Goal: Task Accomplishment & Management: Manage account settings

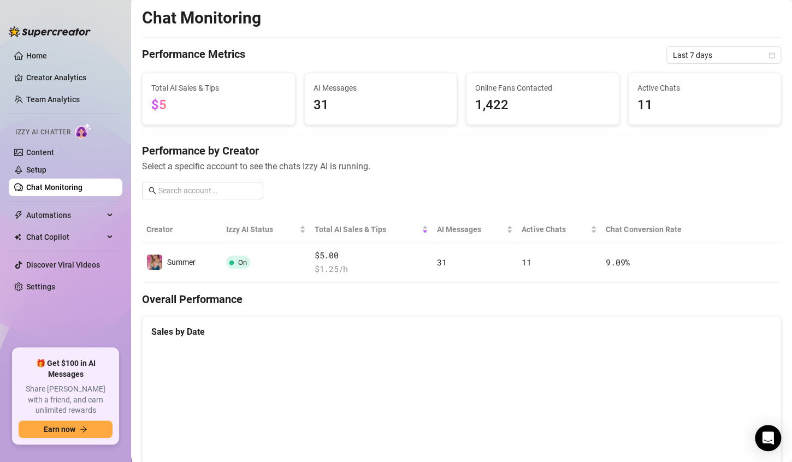
scroll to position [184, 0]
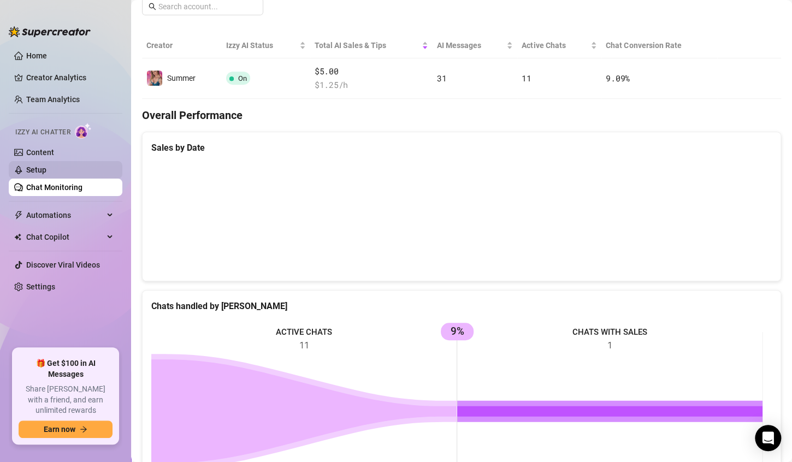
drag, startPoint x: 0, startPoint y: 0, endPoint x: 78, endPoint y: 168, distance: 184.9
click at [46, 168] on link "Setup" at bounding box center [36, 169] width 20 height 9
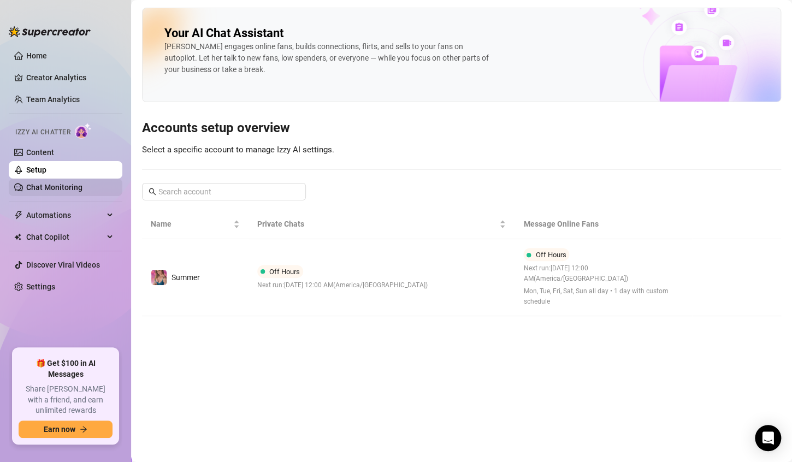
click at [50, 184] on link "Chat Monitoring" at bounding box center [54, 187] width 56 height 9
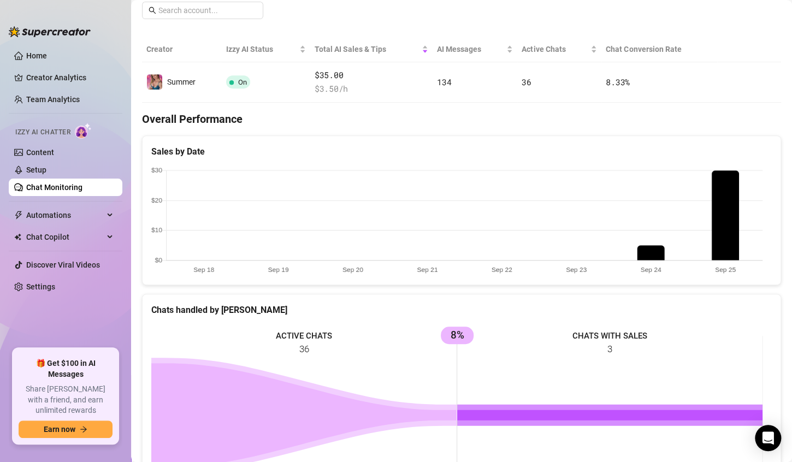
scroll to position [180, 0]
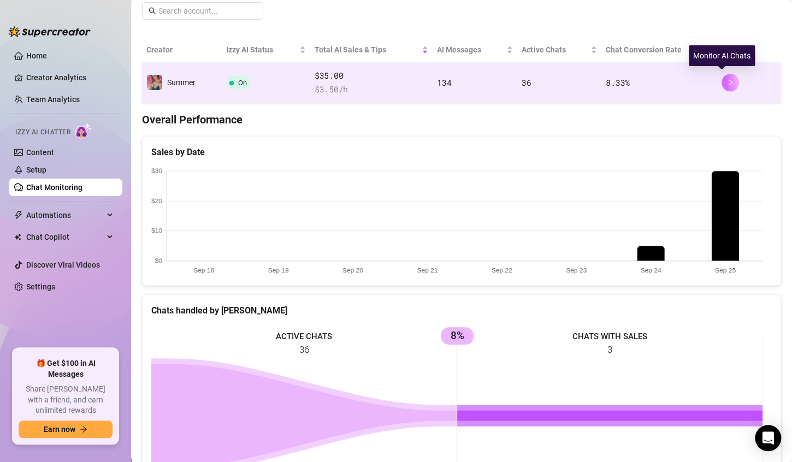
click at [726, 79] on icon "right" at bounding box center [730, 83] width 8 height 8
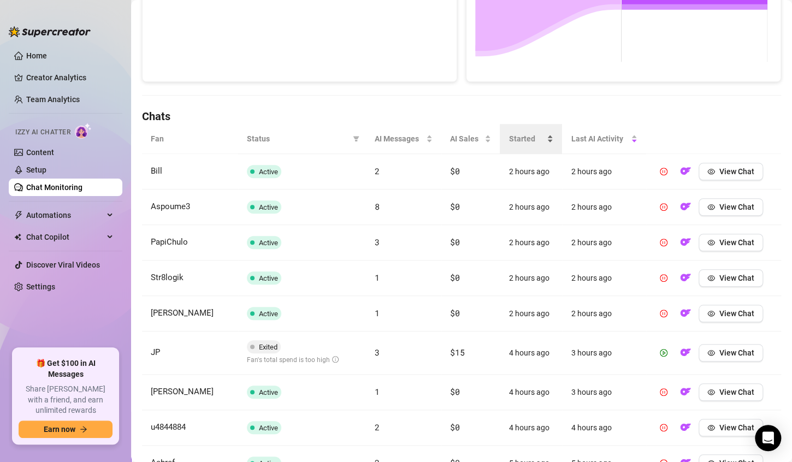
scroll to position [283, 0]
click at [719, 357] on span "View Chat" at bounding box center [736, 352] width 35 height 9
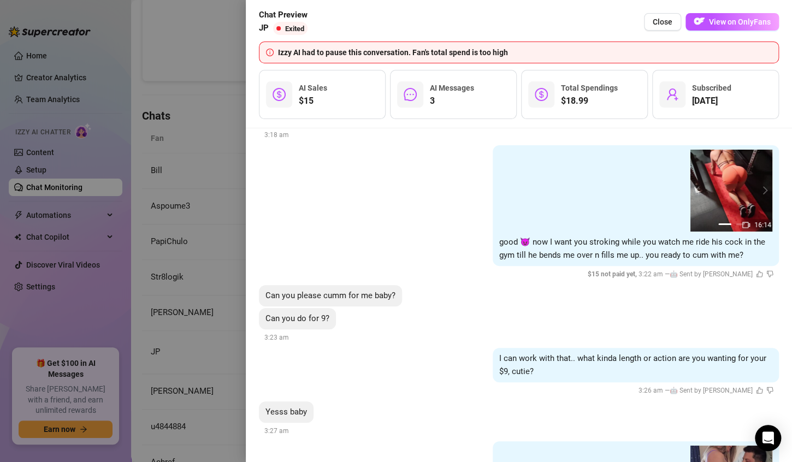
scroll to position [4036, 0]
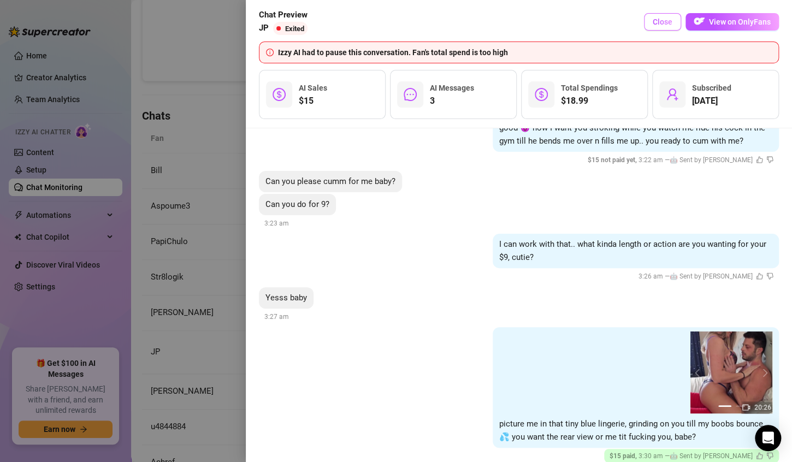
click at [658, 20] on span "Close" at bounding box center [662, 21] width 20 height 9
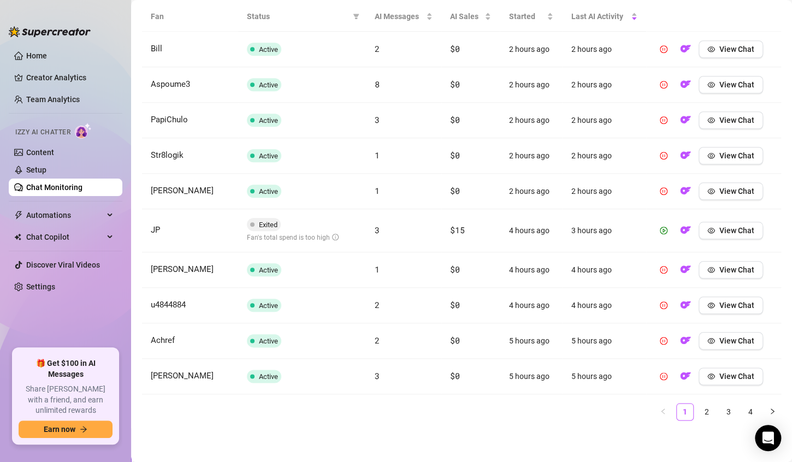
scroll to position [411, 0]
click at [769, 414] on icon "right" at bounding box center [772, 411] width 7 height 7
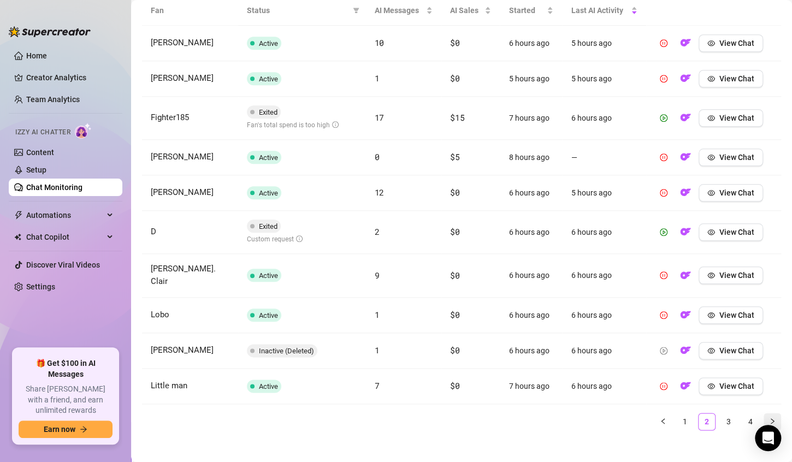
scroll to position [410, 0]
click at [723, 231] on span "View Chat" at bounding box center [736, 232] width 35 height 9
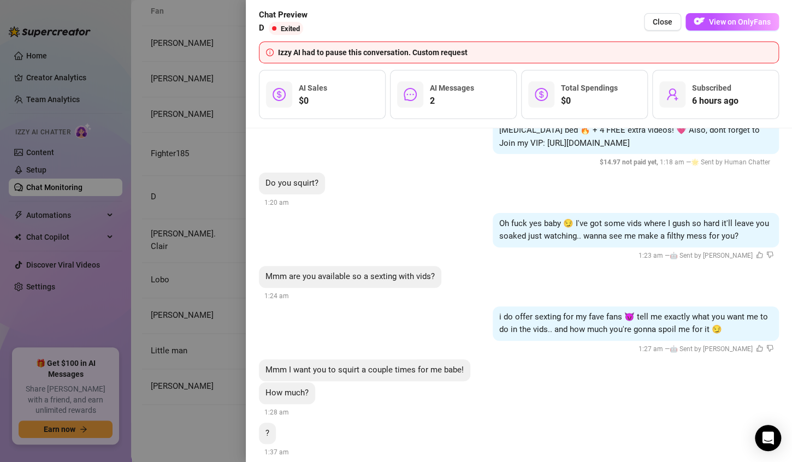
scroll to position [233, 0]
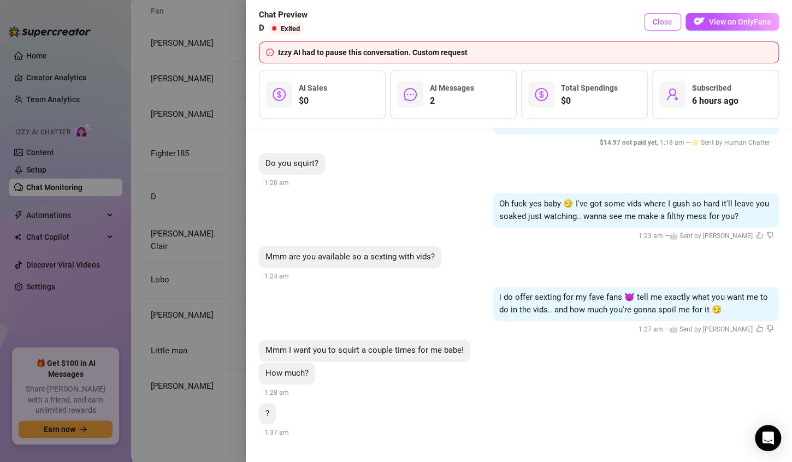
click at [667, 22] on span "Close" at bounding box center [662, 21] width 20 height 9
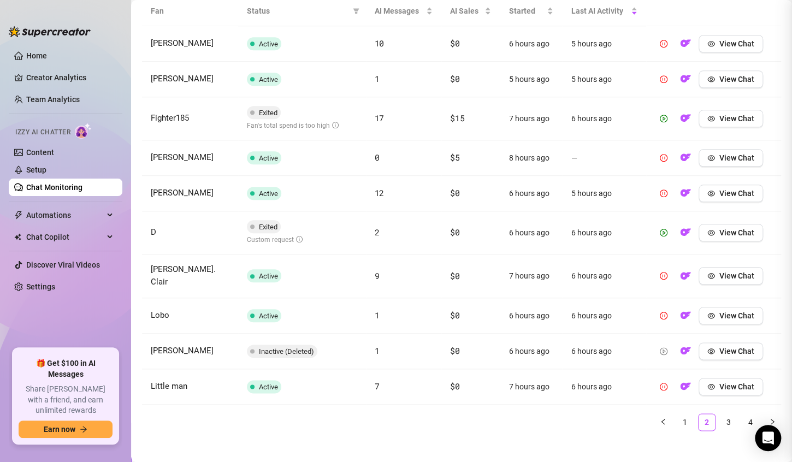
scroll to position [0, 0]
click at [721, 414] on link "3" at bounding box center [728, 422] width 16 height 16
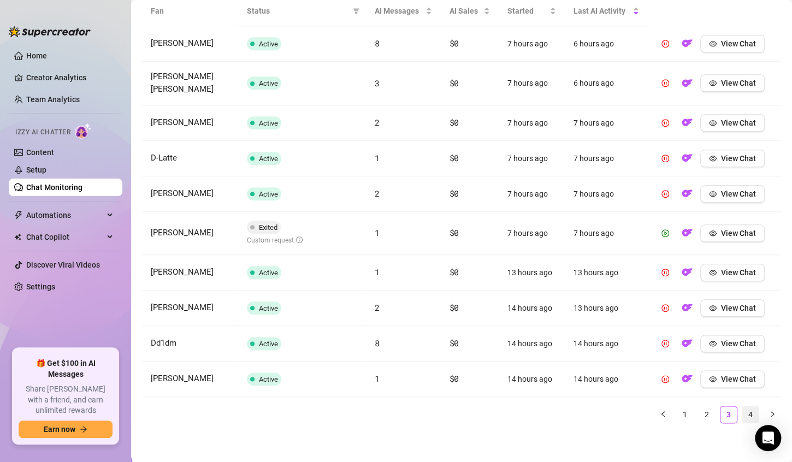
click at [742, 413] on link "4" at bounding box center [750, 414] width 16 height 16
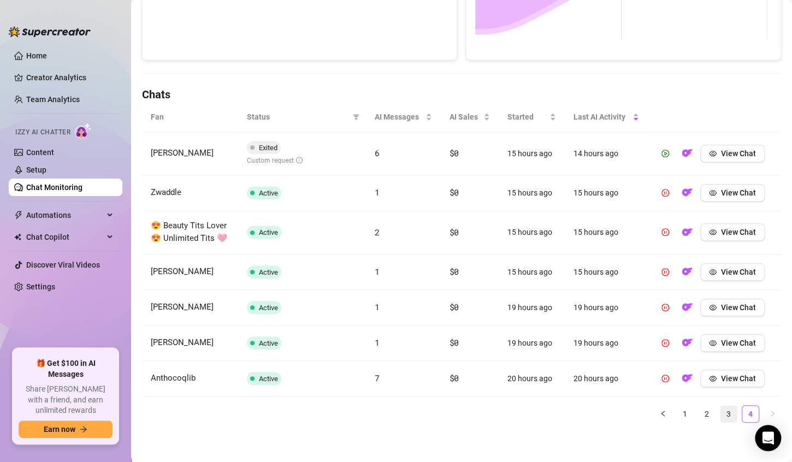
click at [721, 413] on link "3" at bounding box center [728, 414] width 16 height 16
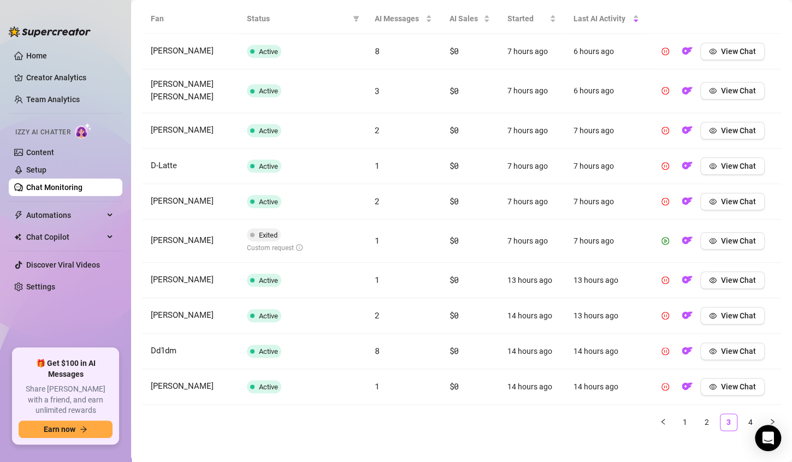
scroll to position [411, 0]
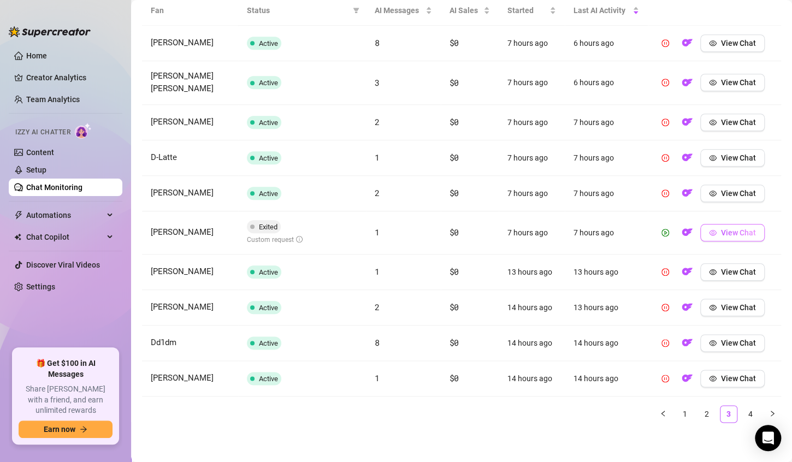
click at [709, 229] on icon "eye" at bounding box center [713, 233] width 8 height 8
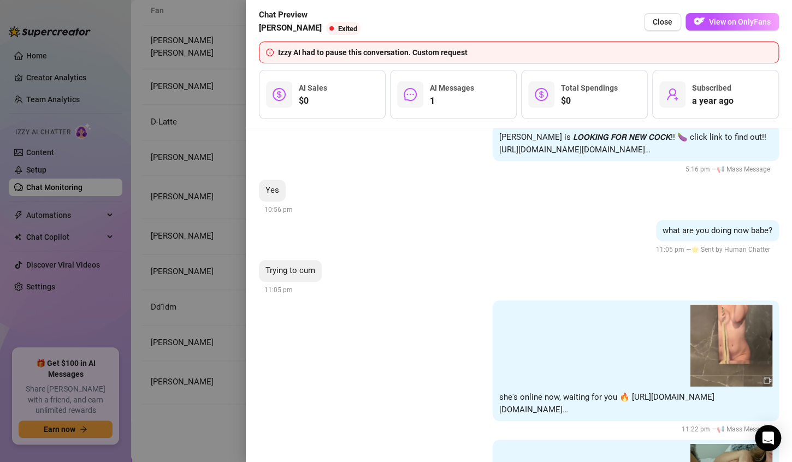
scroll to position [3512, 0]
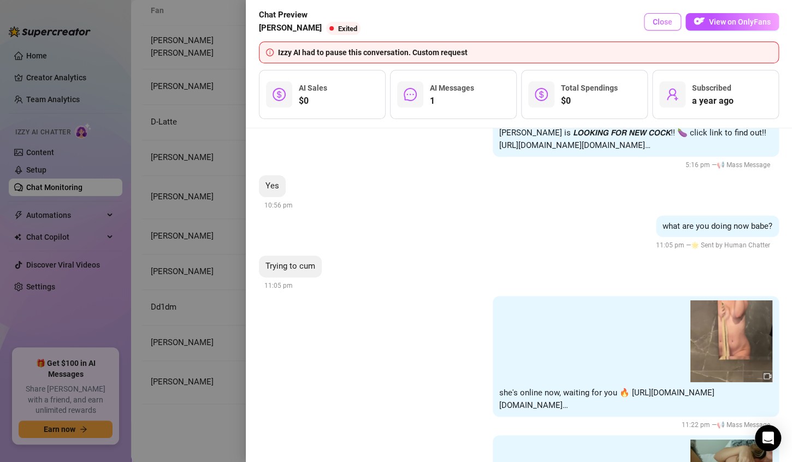
click at [659, 23] on span "Close" at bounding box center [662, 21] width 20 height 9
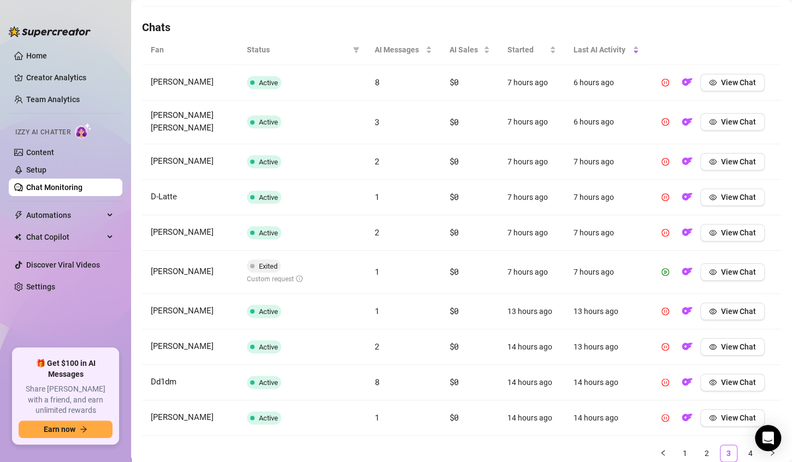
scroll to position [370, 0]
click at [711, 234] on button "View Chat" at bounding box center [732, 233] width 64 height 17
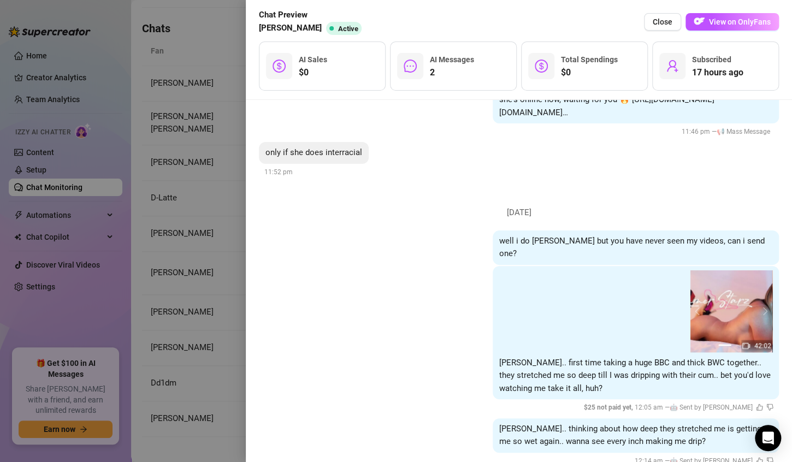
scroll to position [636, 0]
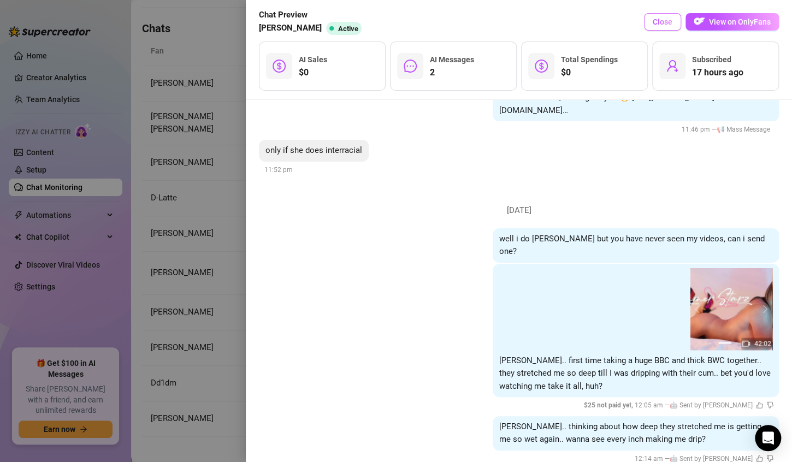
click at [658, 24] on span "Close" at bounding box center [662, 21] width 20 height 9
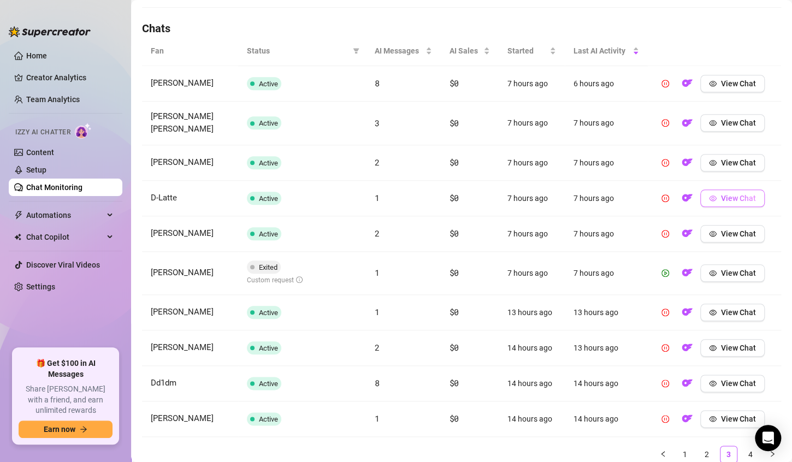
click at [721, 201] on span "View Chat" at bounding box center [738, 198] width 35 height 9
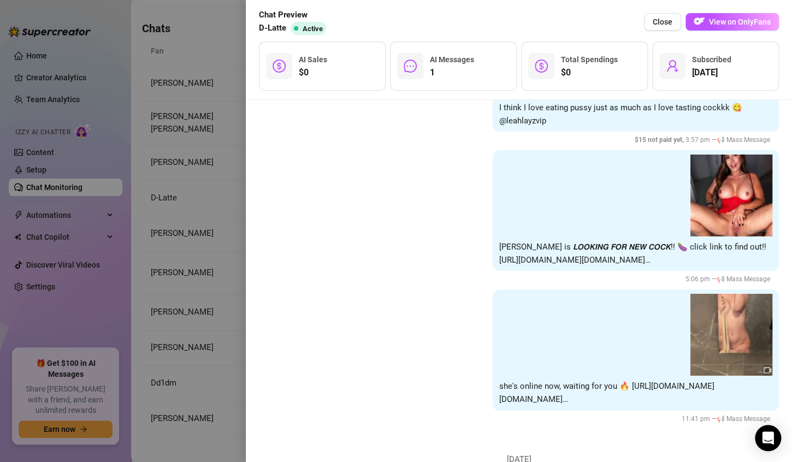
scroll to position [3846, 0]
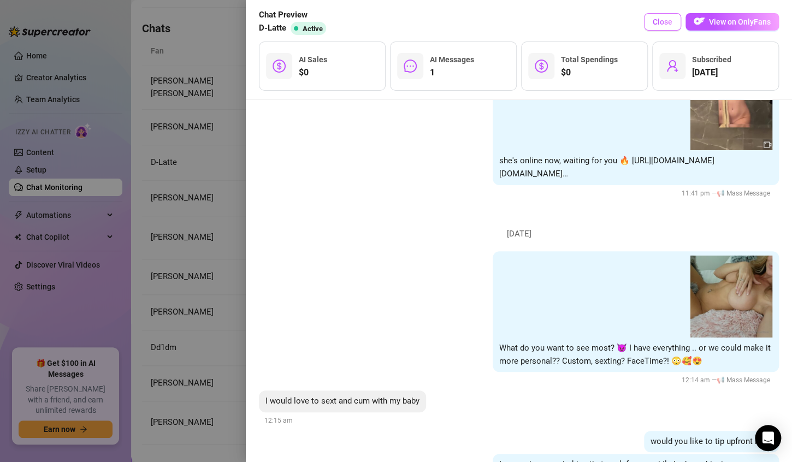
click at [656, 22] on span "Close" at bounding box center [662, 21] width 20 height 9
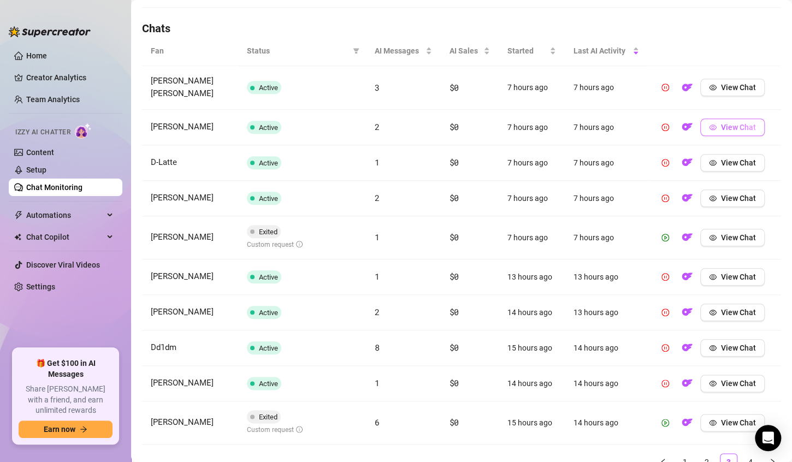
click at [723, 124] on span "View Chat" at bounding box center [738, 127] width 35 height 9
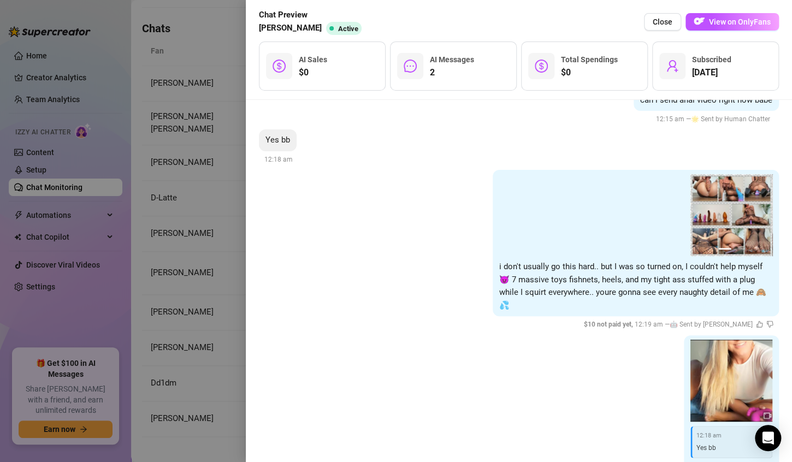
scroll to position [4232, 0]
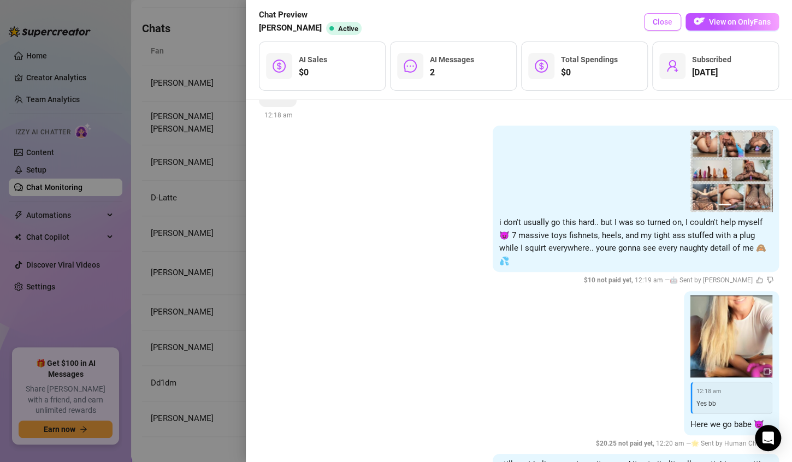
click at [664, 25] on span "Close" at bounding box center [662, 21] width 20 height 9
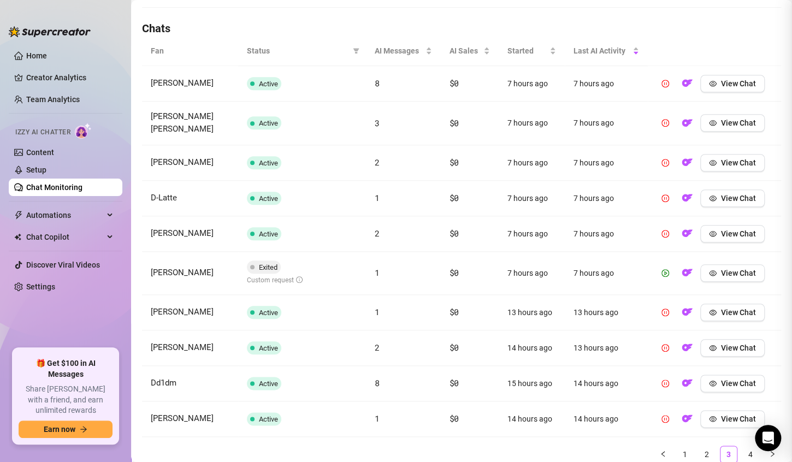
scroll to position [0, 0]
click at [721, 122] on span "View Chat" at bounding box center [738, 122] width 35 height 9
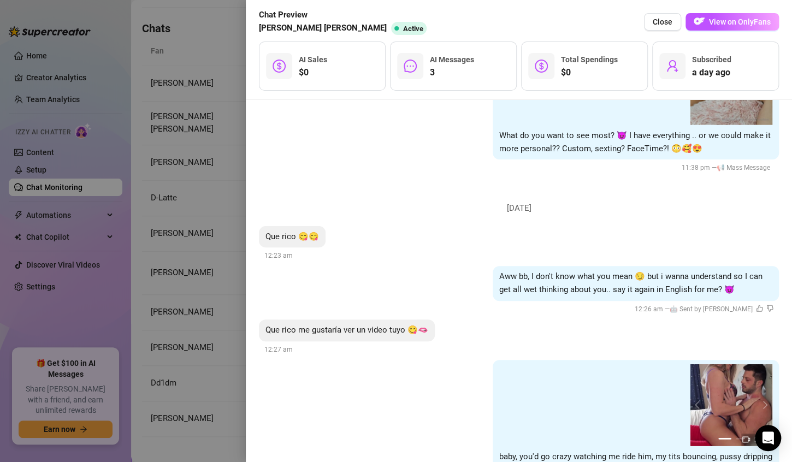
scroll to position [1415, 0]
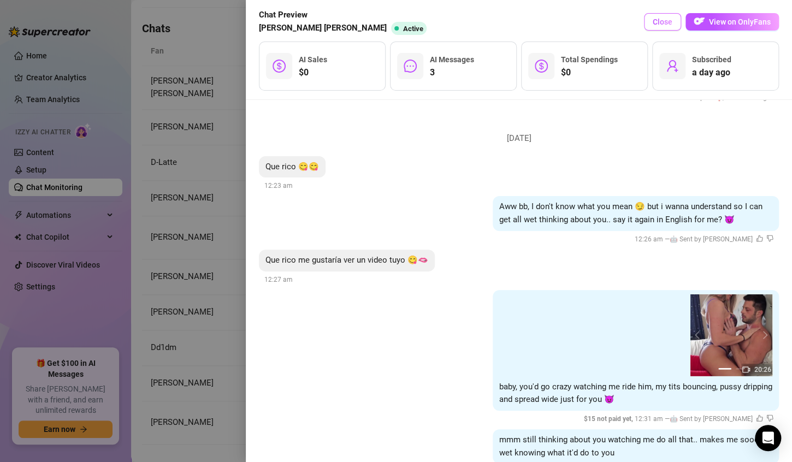
click at [661, 23] on span "Close" at bounding box center [662, 21] width 20 height 9
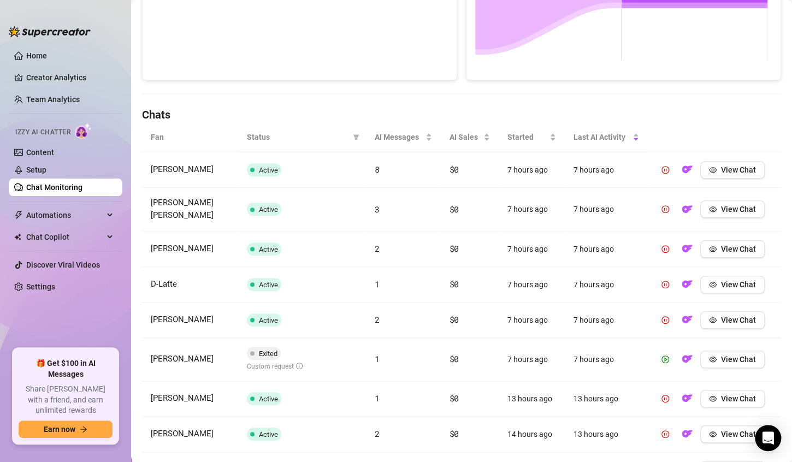
scroll to position [283, 0]
click at [721, 173] on span "View Chat" at bounding box center [738, 170] width 35 height 9
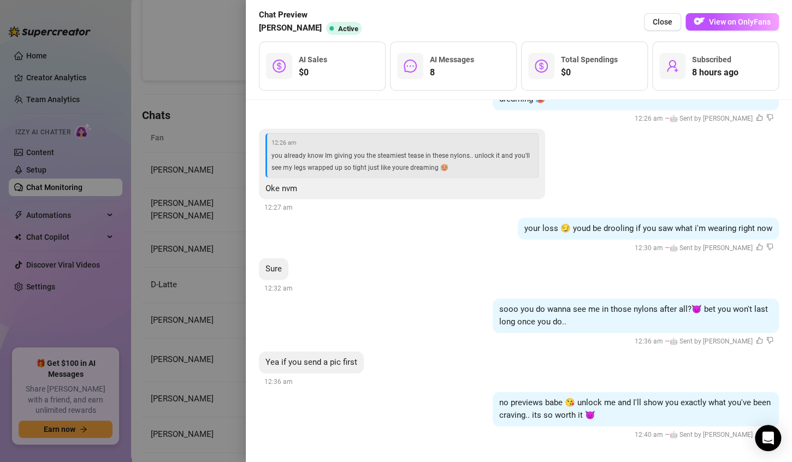
scroll to position [1262, 0]
click at [664, 23] on span "Close" at bounding box center [662, 21] width 20 height 9
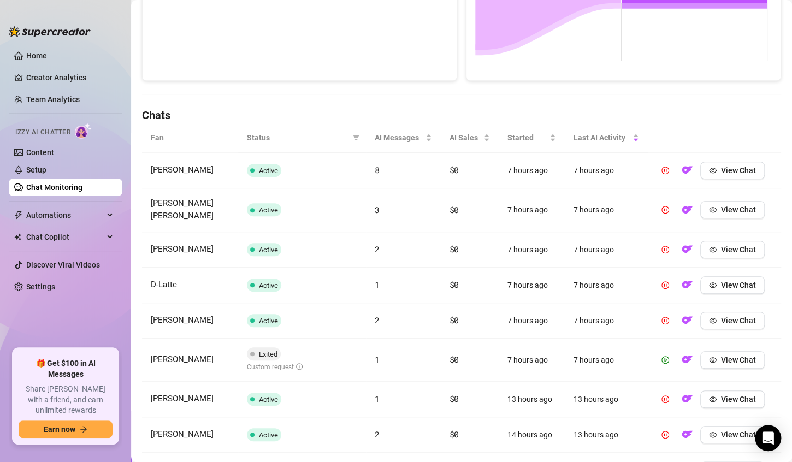
scroll to position [411, 0]
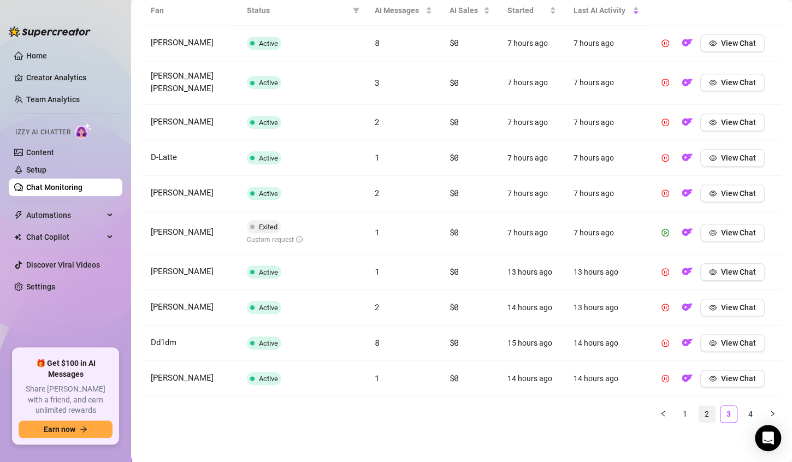
click at [698, 412] on link "2" at bounding box center [706, 414] width 16 height 16
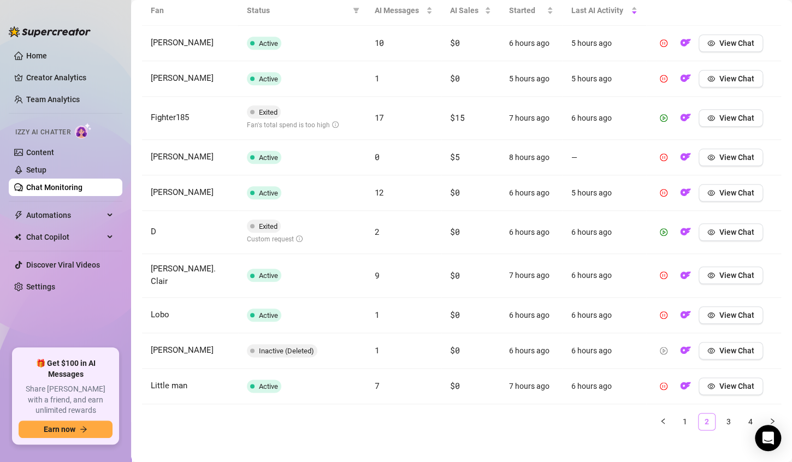
scroll to position [410, 0]
click at [721, 382] on span "View Chat" at bounding box center [736, 386] width 35 height 9
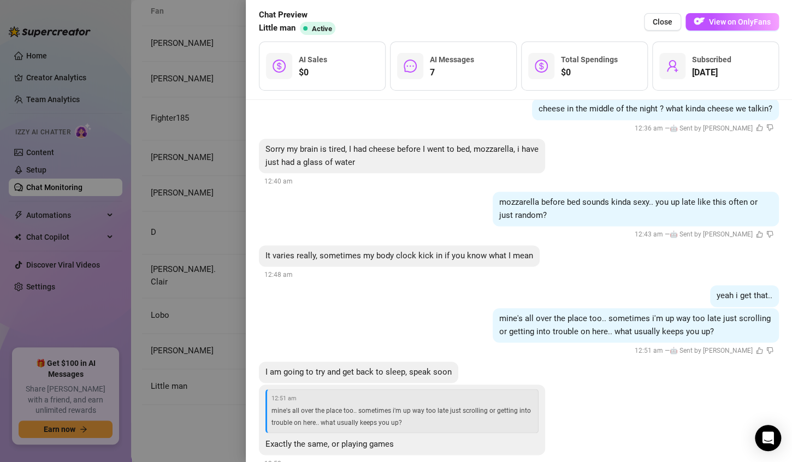
scroll to position [4610, 0]
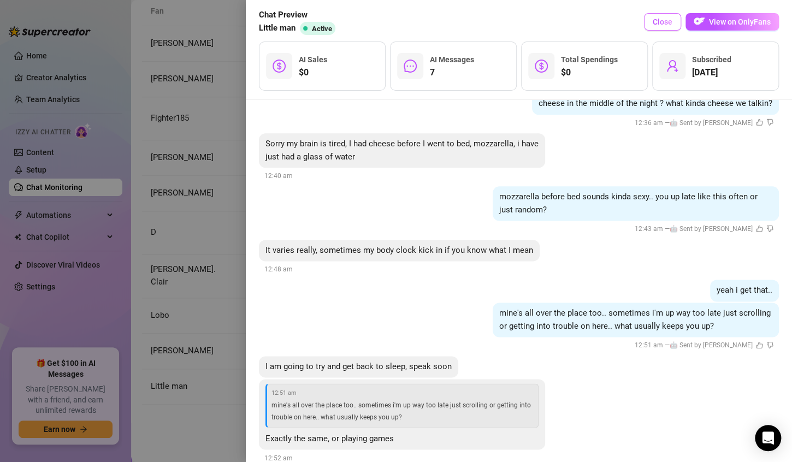
click at [661, 23] on span "Close" at bounding box center [662, 21] width 20 height 9
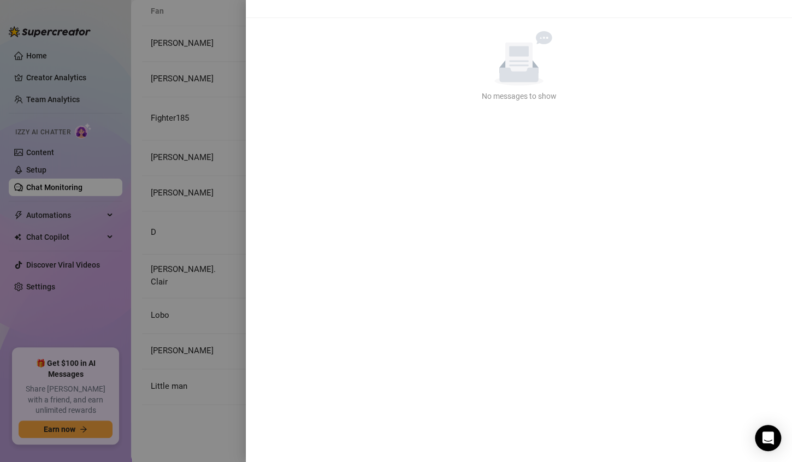
scroll to position [0, 0]
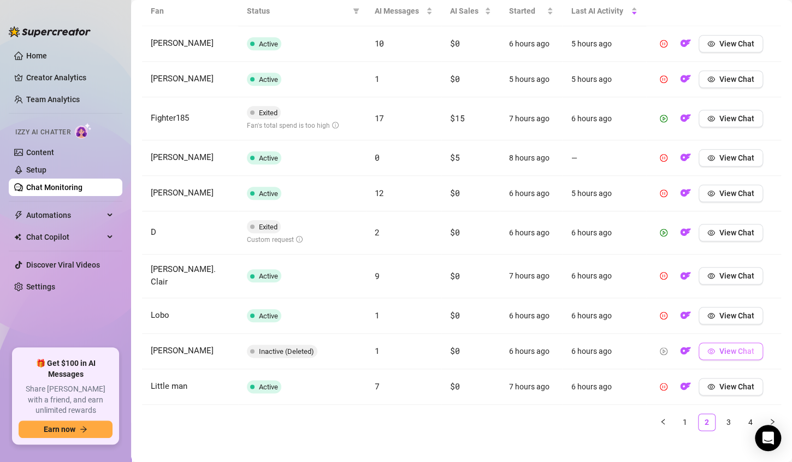
click at [710, 342] on button "View Chat" at bounding box center [730, 350] width 64 height 17
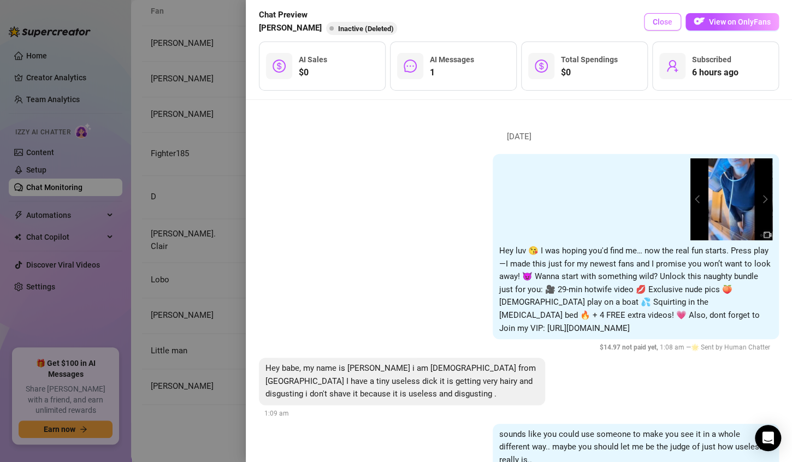
click at [665, 25] on span "Close" at bounding box center [662, 21] width 20 height 9
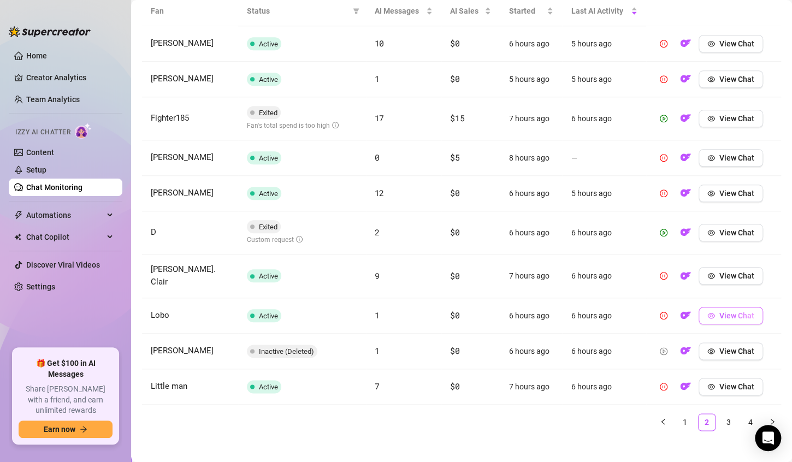
click at [726, 311] on span "View Chat" at bounding box center [736, 315] width 35 height 9
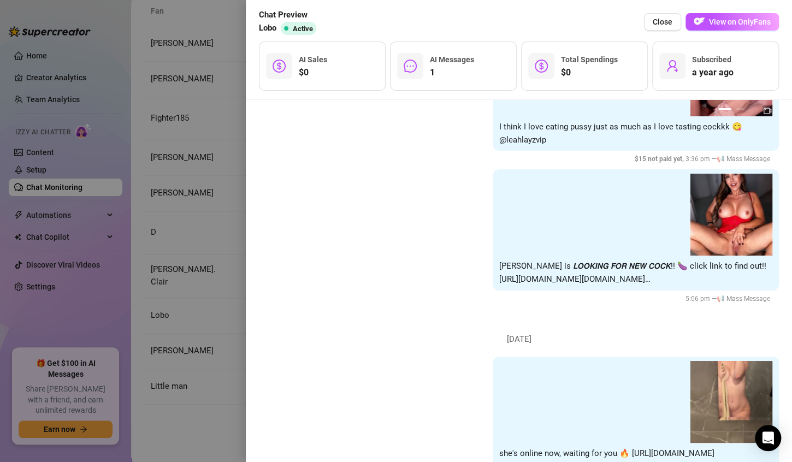
scroll to position [3975, 0]
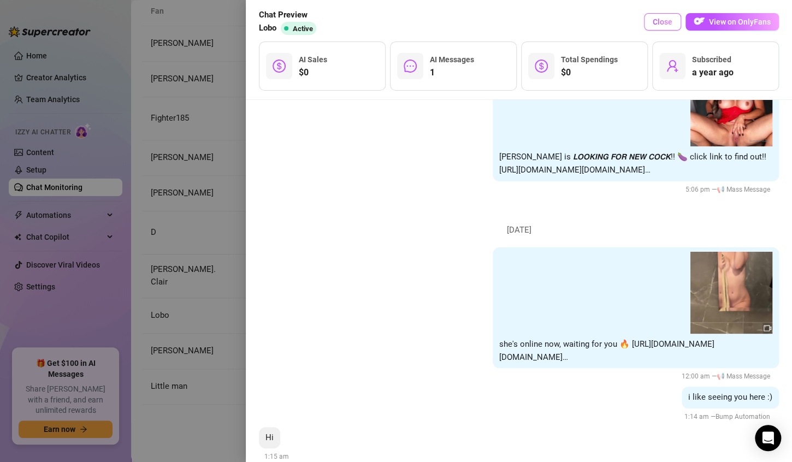
click at [657, 26] on span "Close" at bounding box center [662, 21] width 20 height 9
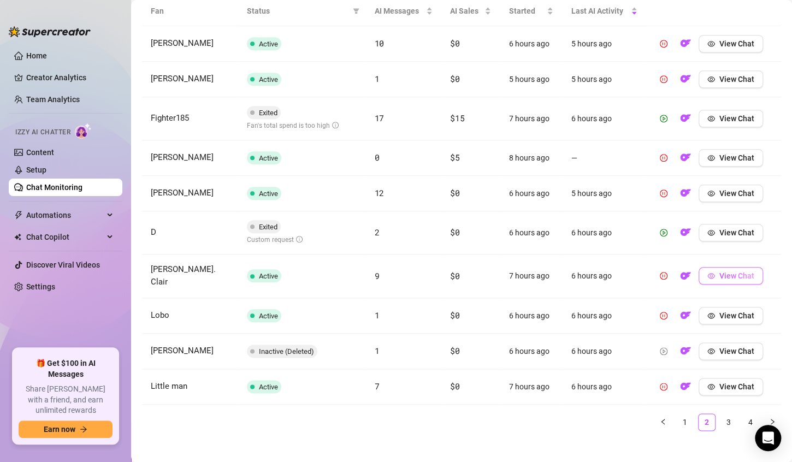
click at [720, 273] on span "View Chat" at bounding box center [736, 275] width 35 height 9
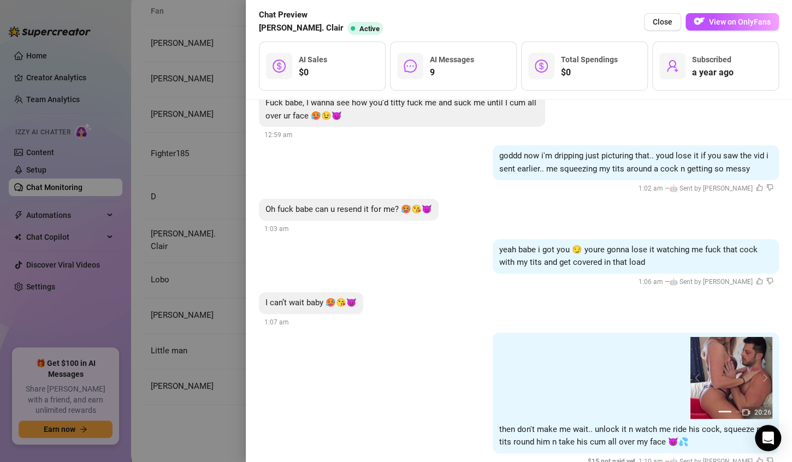
scroll to position [2111, 0]
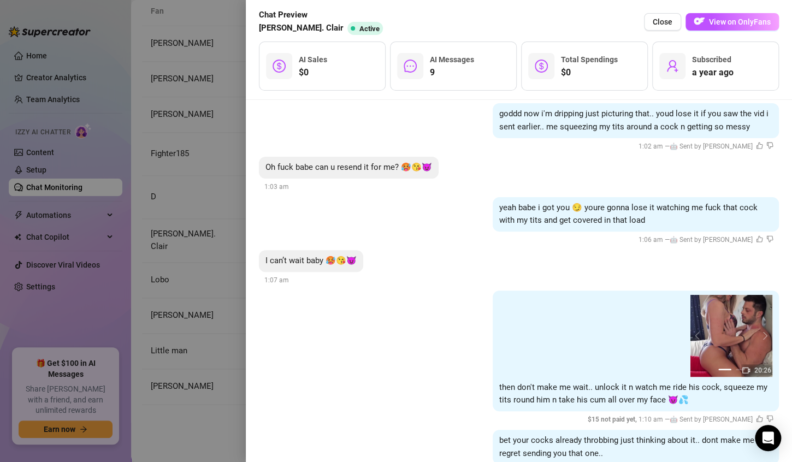
click at [446, 290] on div "20:26 20:26 1 2 then don't make me wait.. unlock it n watch me ride his cock, s…" at bounding box center [519, 357] width 520 height 135
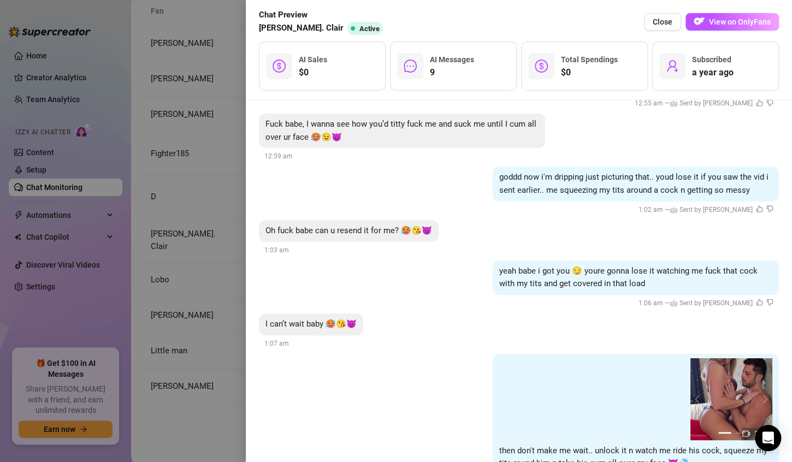
scroll to position [2046, 0]
click at [661, 23] on span "Close" at bounding box center [662, 21] width 20 height 9
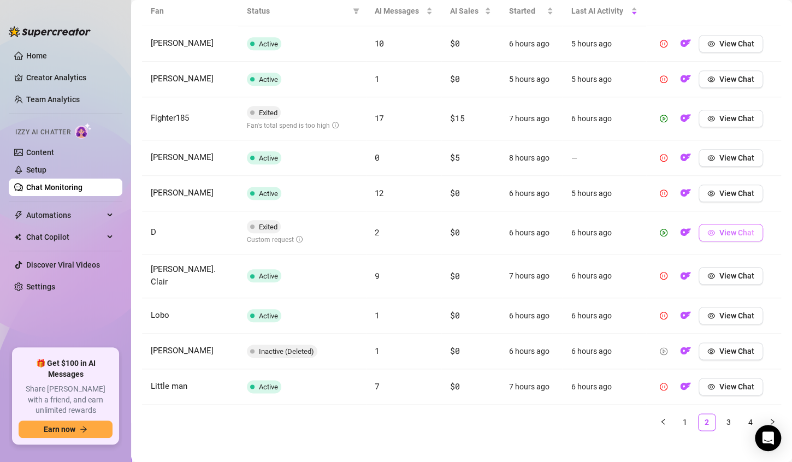
click at [709, 233] on button "View Chat" at bounding box center [730, 232] width 64 height 17
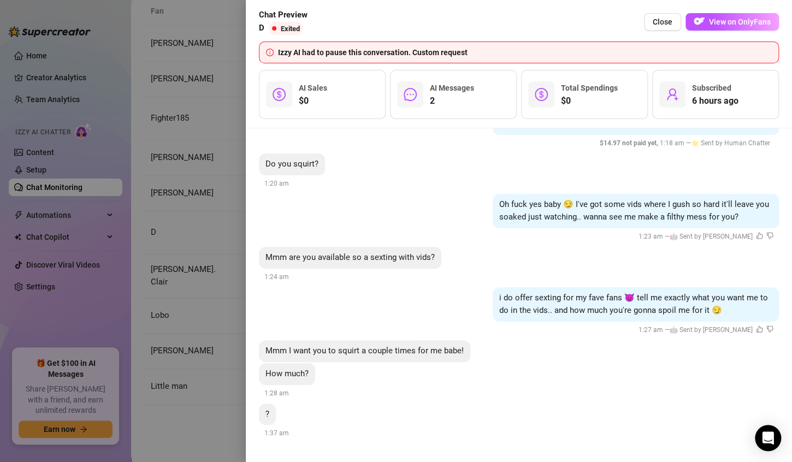
scroll to position [233, 0]
click at [666, 22] on span "Close" at bounding box center [662, 21] width 20 height 9
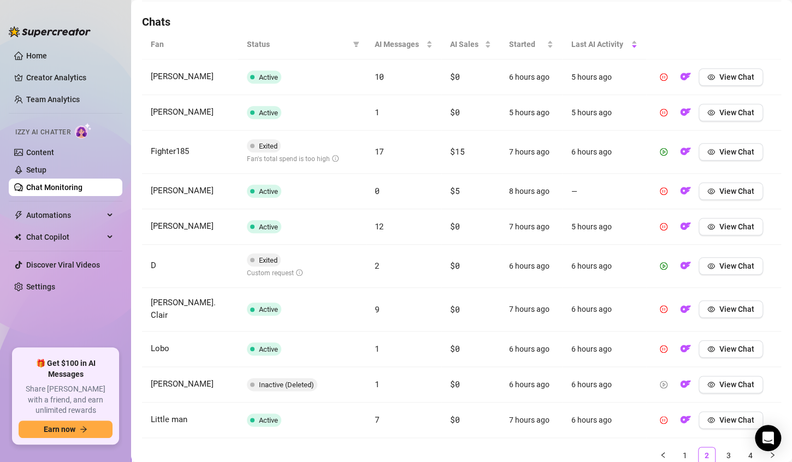
scroll to position [375, 0]
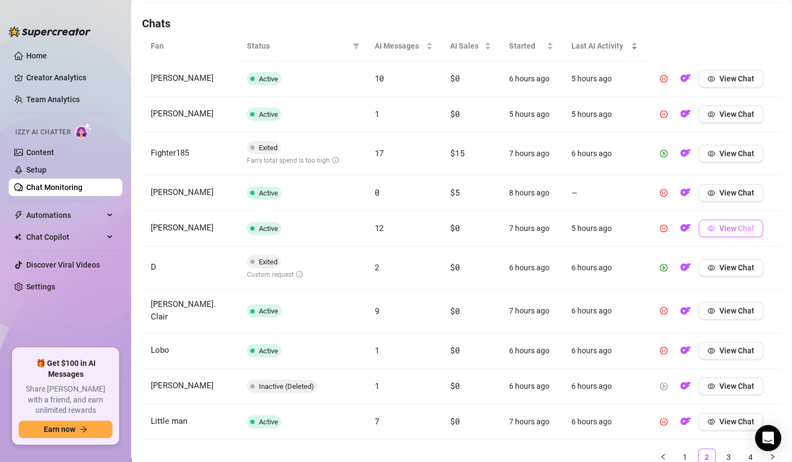
click at [707, 227] on icon "eye" at bounding box center [711, 228] width 8 height 5
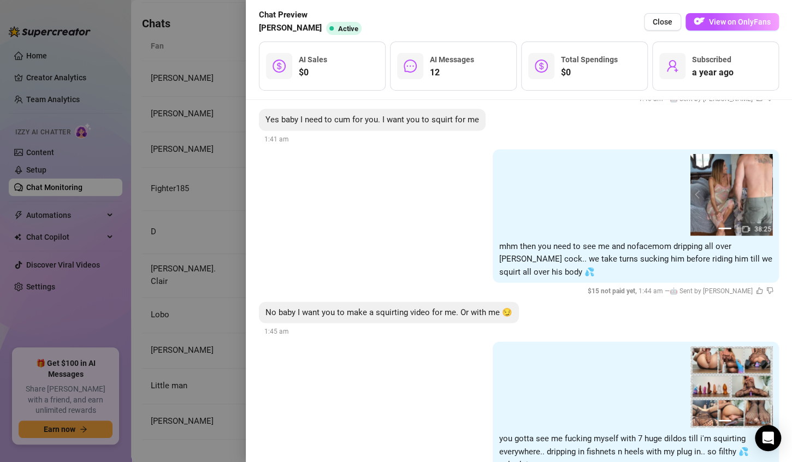
scroll to position [5147, 0]
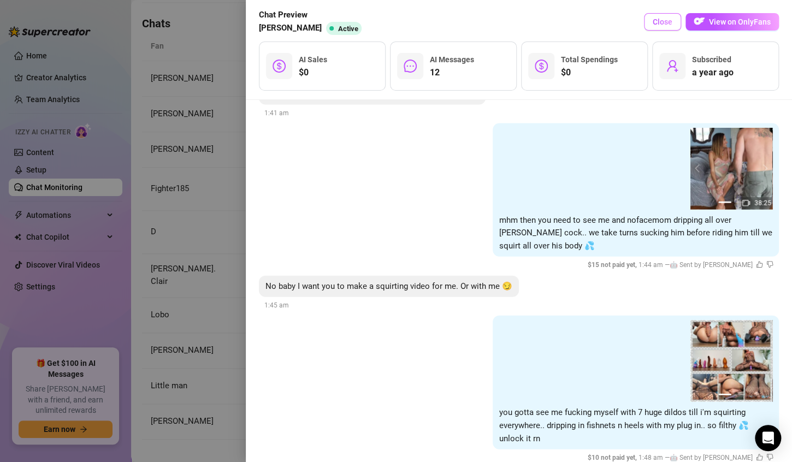
click at [657, 20] on span "Close" at bounding box center [662, 21] width 20 height 9
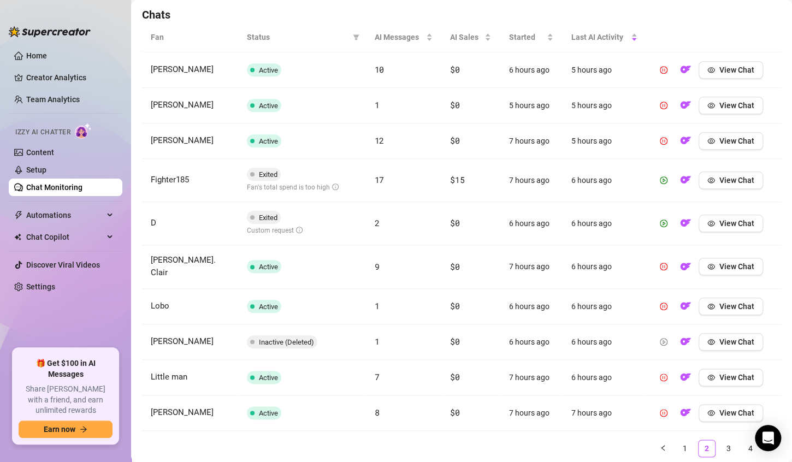
scroll to position [385, 0]
click at [721, 222] on span "View Chat" at bounding box center [736, 222] width 35 height 9
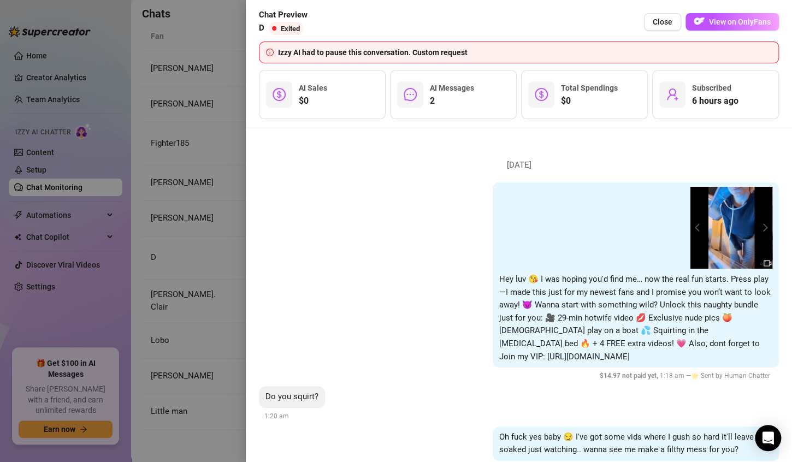
scroll to position [233, 0]
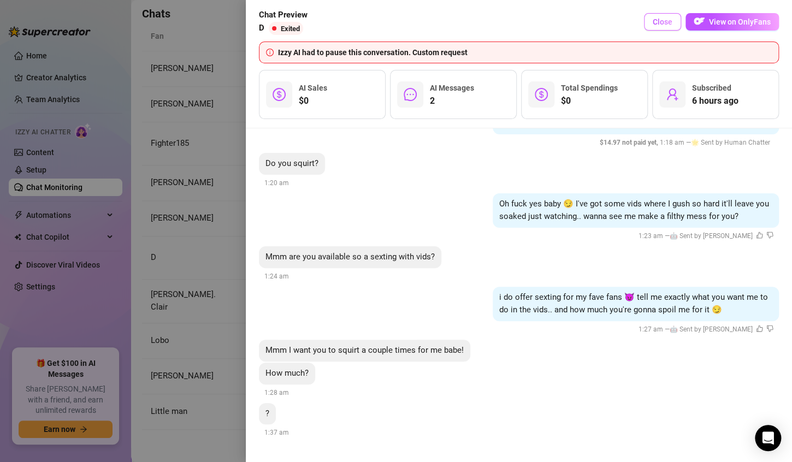
click at [658, 23] on span "Close" at bounding box center [662, 21] width 20 height 9
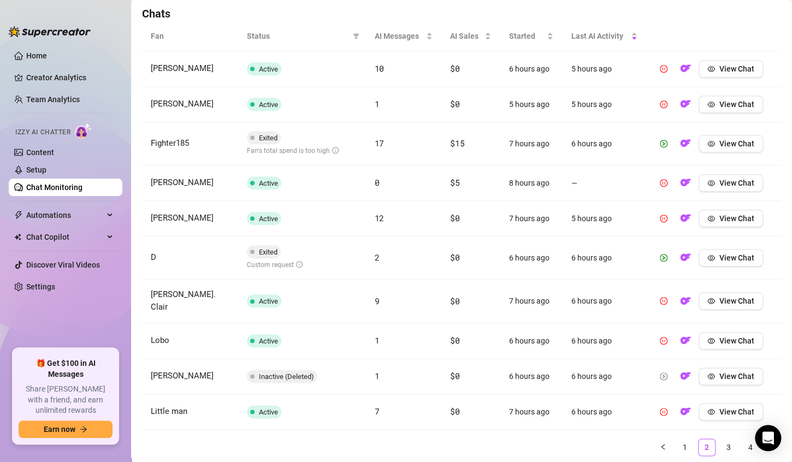
scroll to position [367, 0]
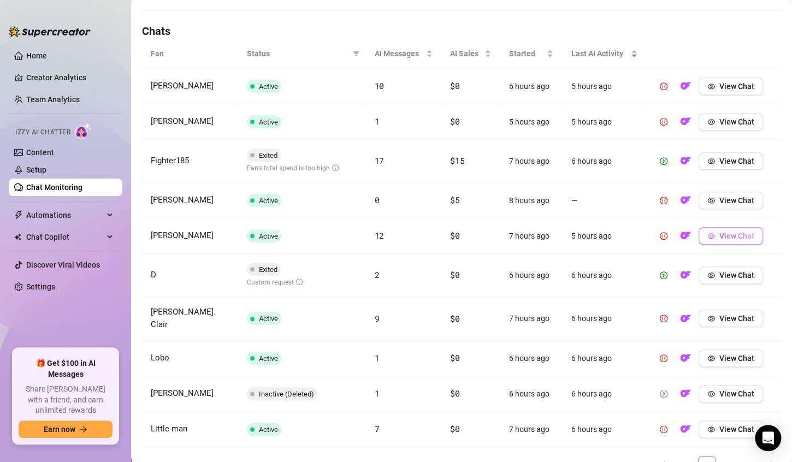
click at [719, 238] on span "View Chat" at bounding box center [736, 236] width 35 height 9
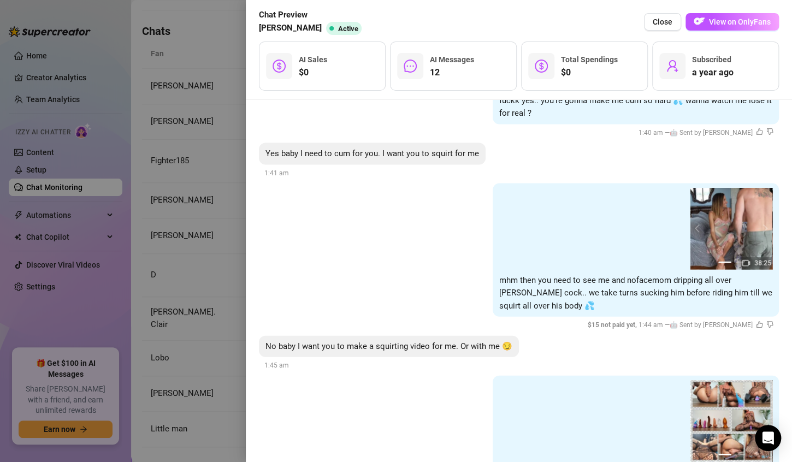
scroll to position [5106, 0]
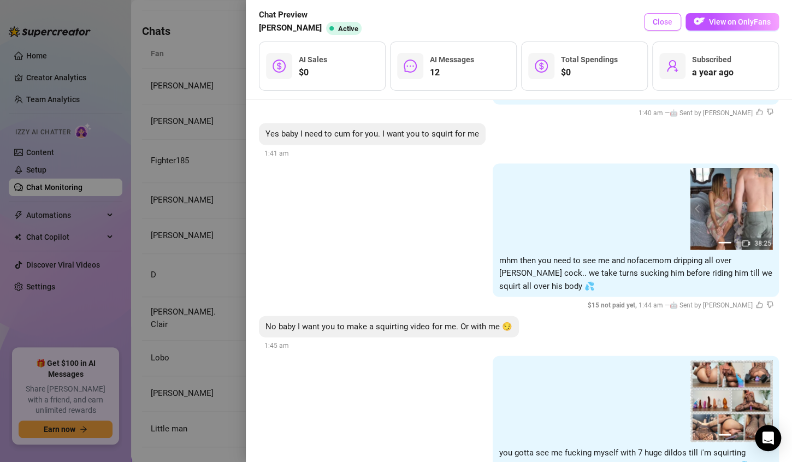
click at [658, 26] on span "Close" at bounding box center [662, 21] width 20 height 9
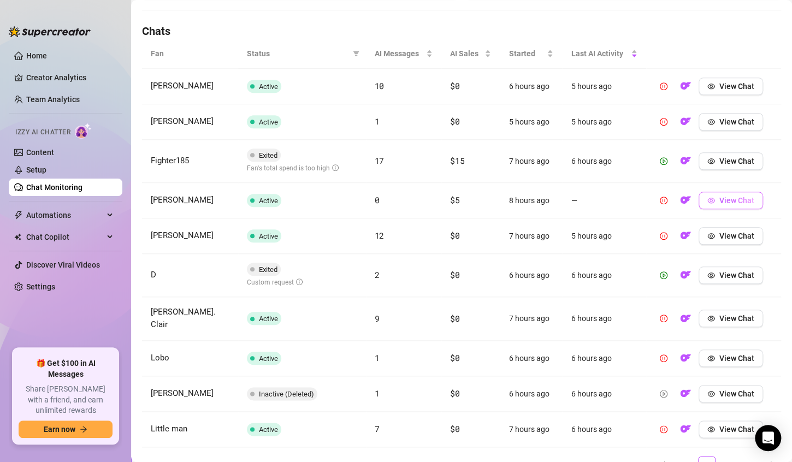
click at [709, 198] on button "View Chat" at bounding box center [730, 200] width 64 height 17
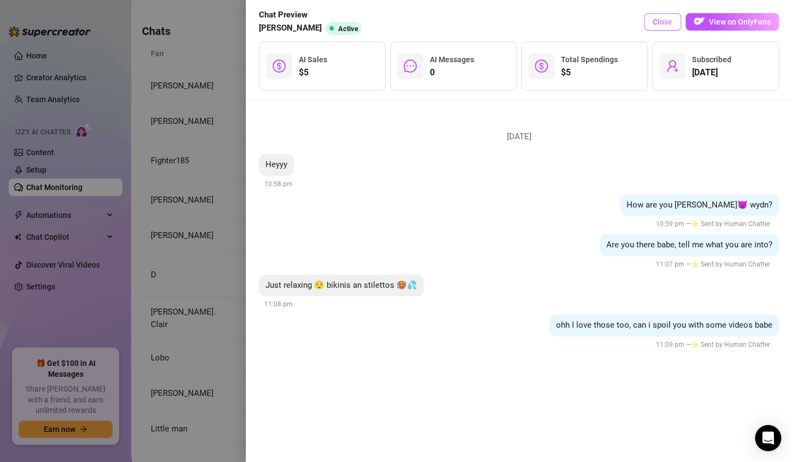
click at [662, 26] on span "Close" at bounding box center [662, 21] width 20 height 9
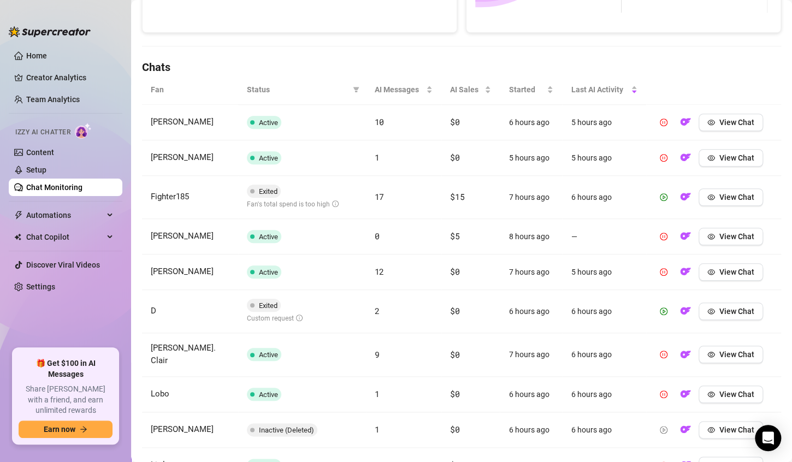
scroll to position [331, 0]
click at [710, 160] on button "View Chat" at bounding box center [730, 158] width 64 height 17
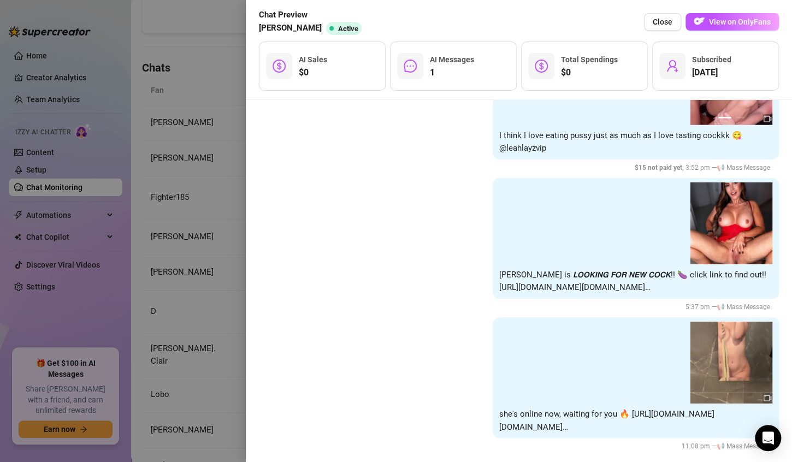
scroll to position [3473, 0]
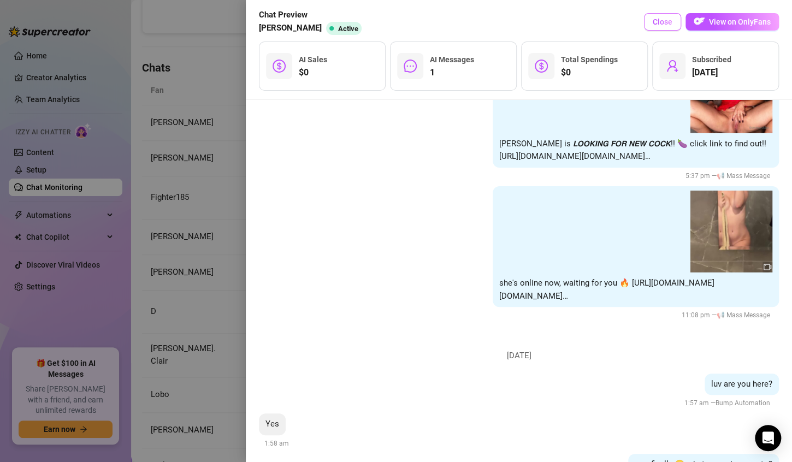
click at [663, 26] on span "Close" at bounding box center [662, 21] width 20 height 9
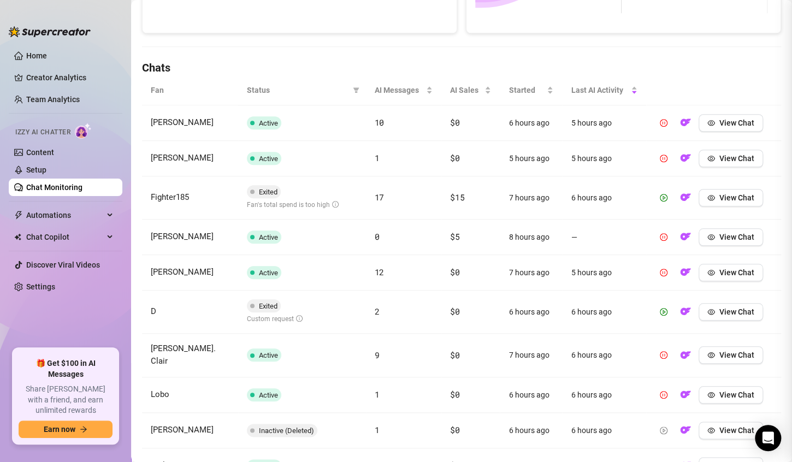
scroll to position [0, 0]
click at [707, 123] on icon "eye" at bounding box center [711, 123] width 8 height 8
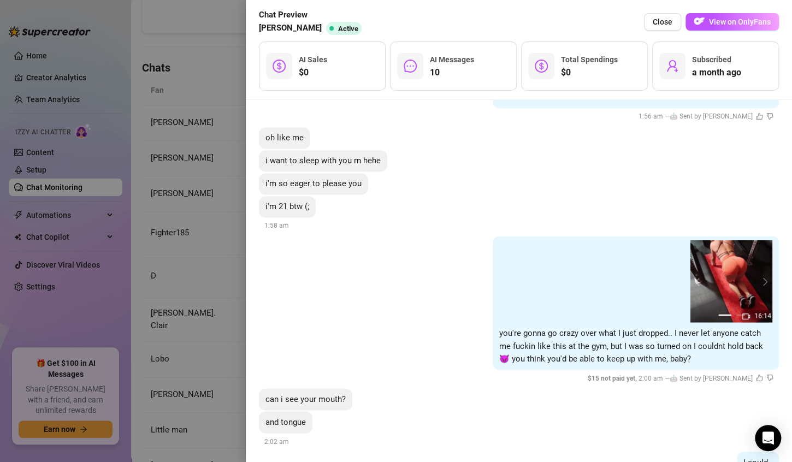
scroll to position [4811, 0]
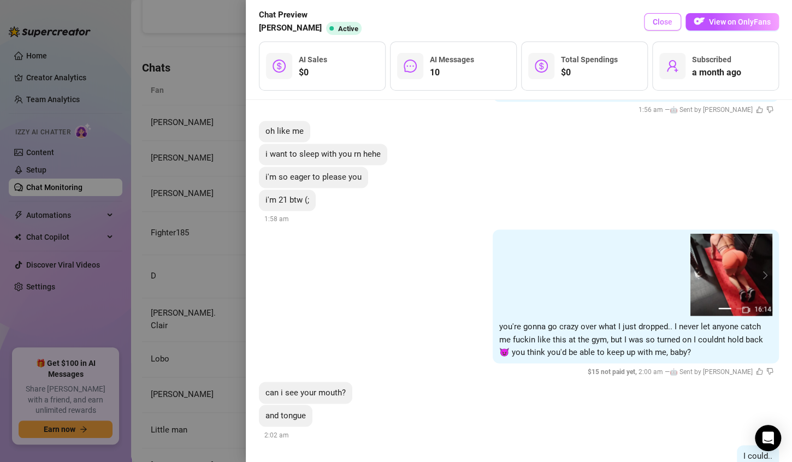
click at [658, 20] on span "Close" at bounding box center [662, 21] width 20 height 9
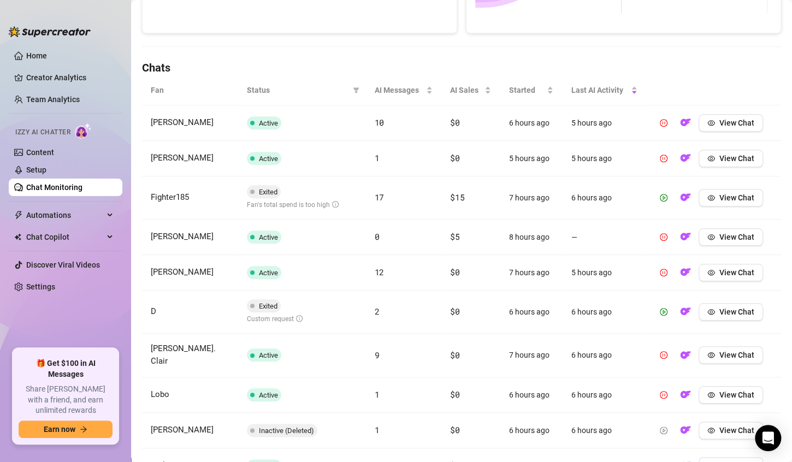
scroll to position [410, 0]
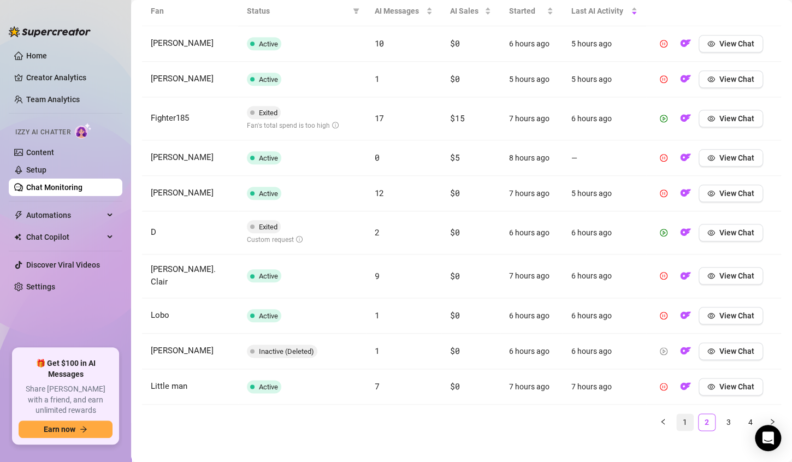
click at [677, 414] on link "1" at bounding box center [685, 422] width 16 height 16
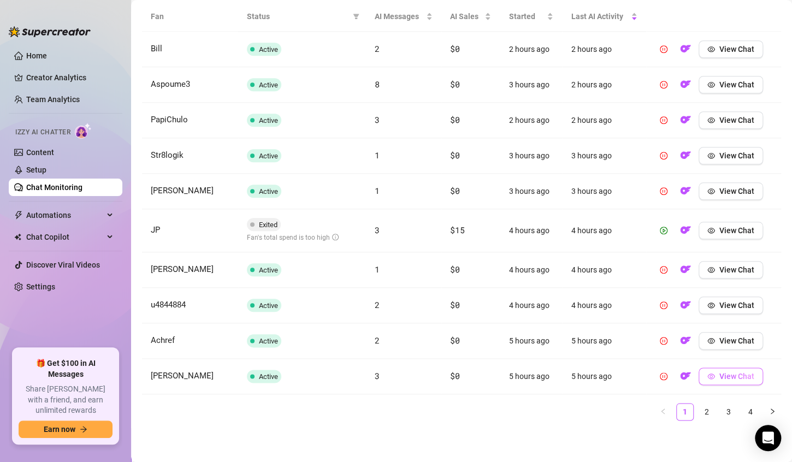
click at [725, 379] on span "View Chat" at bounding box center [736, 376] width 35 height 9
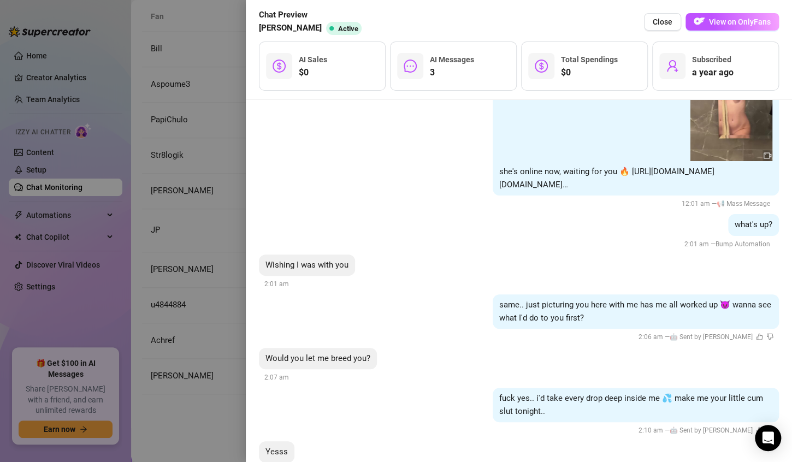
scroll to position [3893, 0]
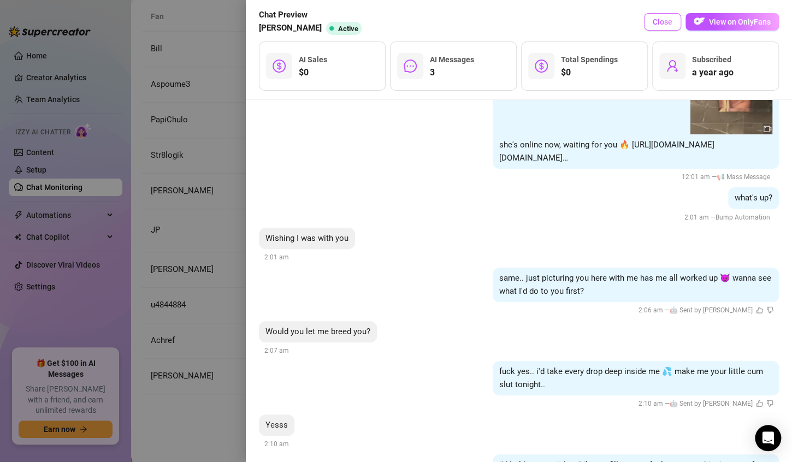
click at [664, 22] on span "Close" at bounding box center [662, 21] width 20 height 9
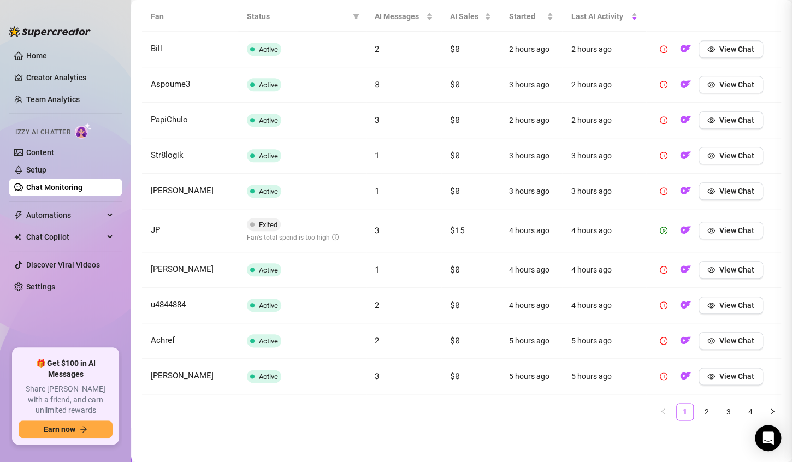
scroll to position [0, 0]
click at [719, 342] on span "View Chat" at bounding box center [736, 340] width 35 height 9
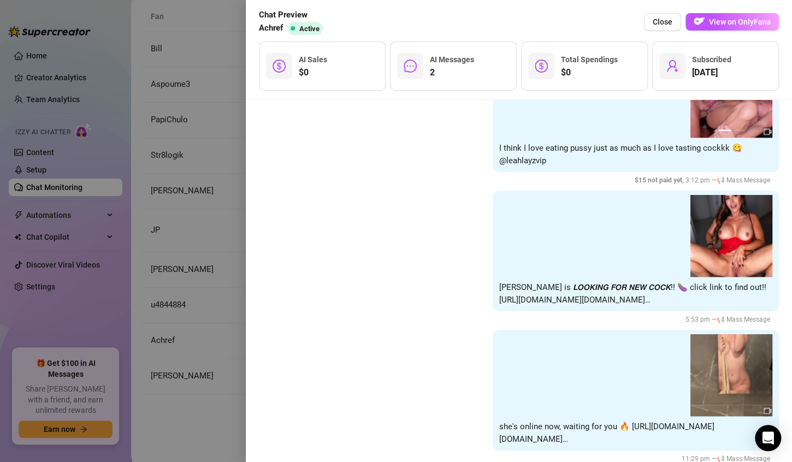
scroll to position [2702, 0]
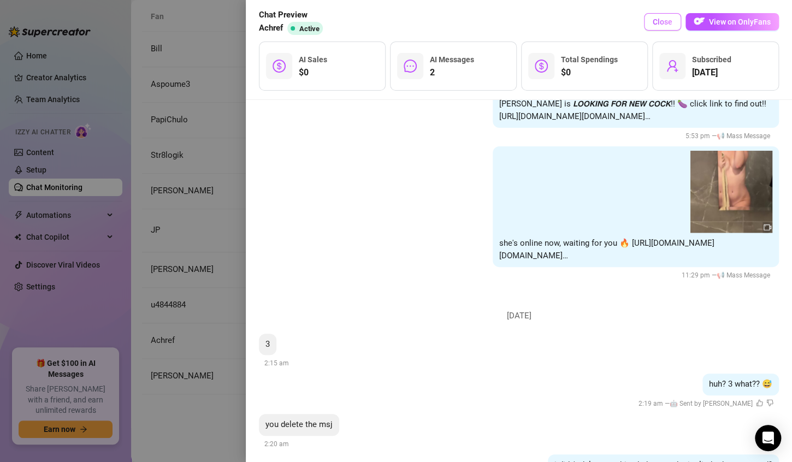
click at [668, 23] on span "Close" at bounding box center [662, 21] width 20 height 9
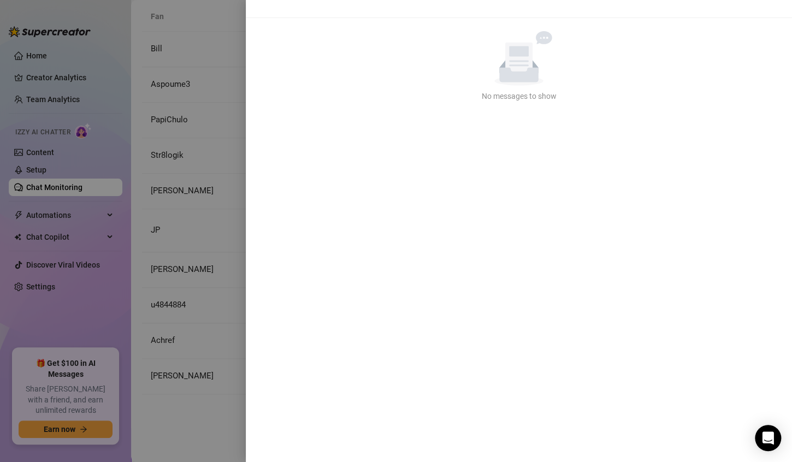
scroll to position [0, 0]
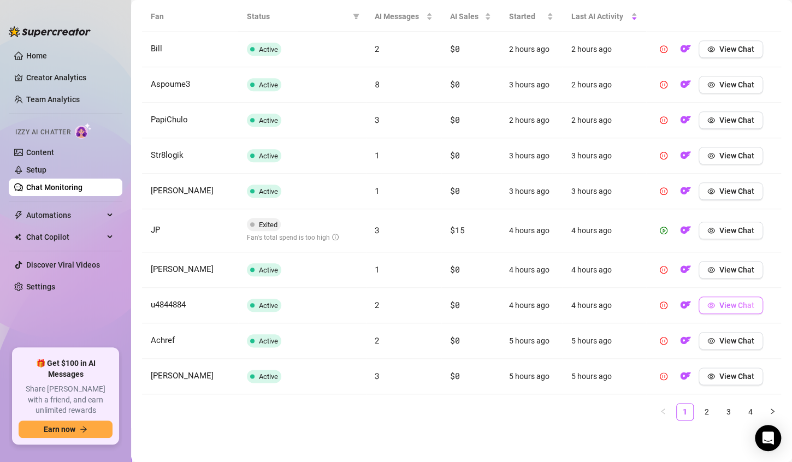
click at [719, 308] on span "View Chat" at bounding box center [736, 305] width 35 height 9
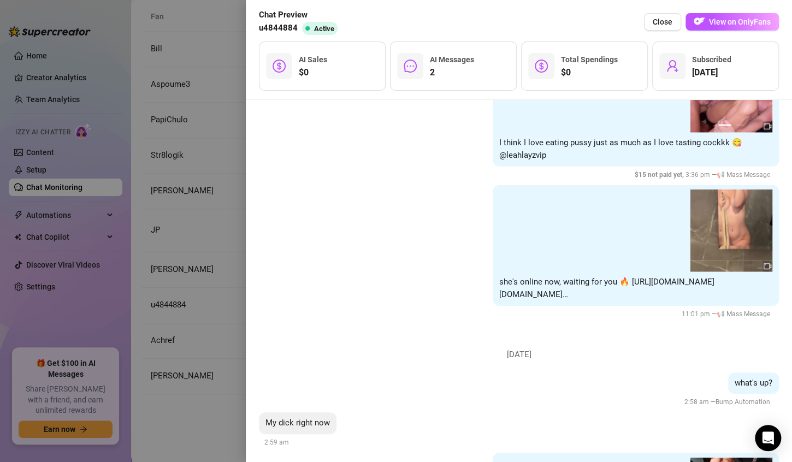
scroll to position [2939, 0]
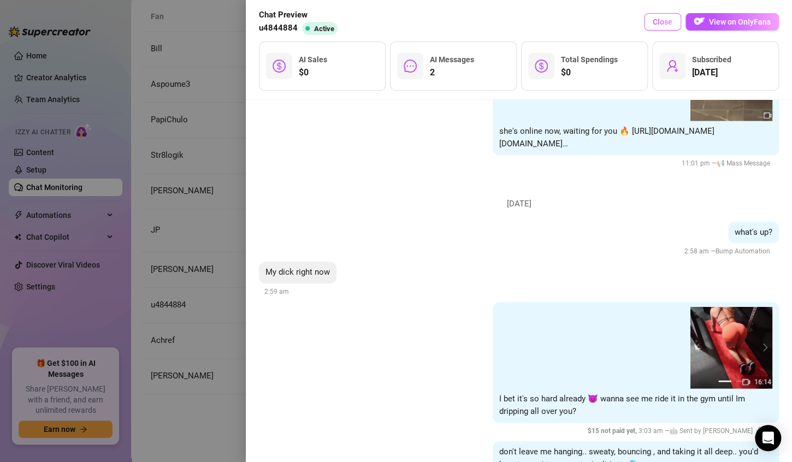
click at [667, 24] on span "Close" at bounding box center [662, 21] width 20 height 9
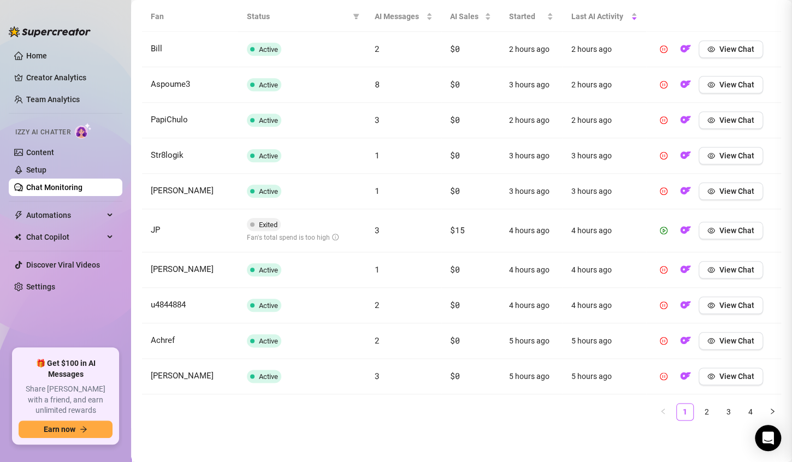
scroll to position [0, 0]
click at [719, 271] on span "View Chat" at bounding box center [736, 269] width 35 height 9
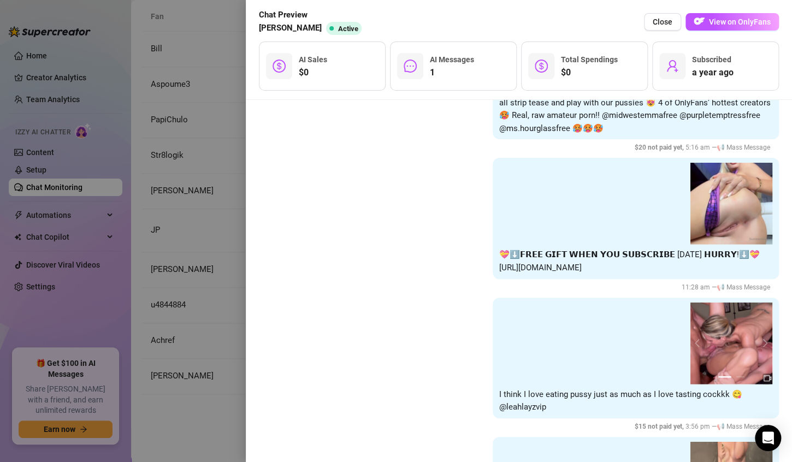
scroll to position [1192, 0]
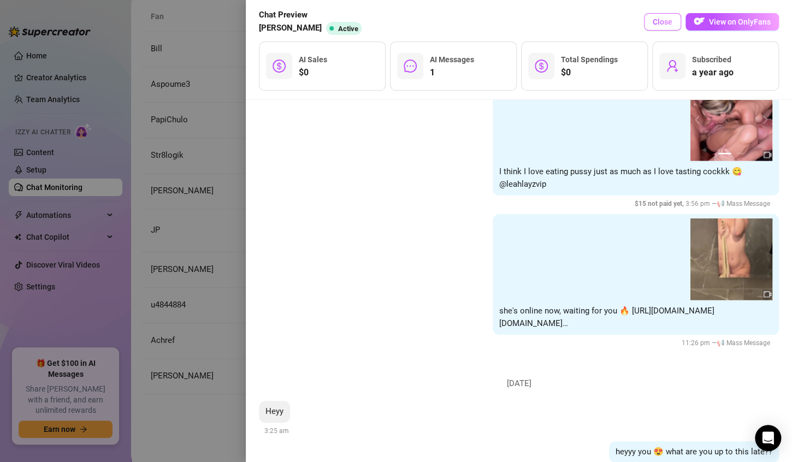
click at [661, 22] on span "Close" at bounding box center [662, 21] width 20 height 9
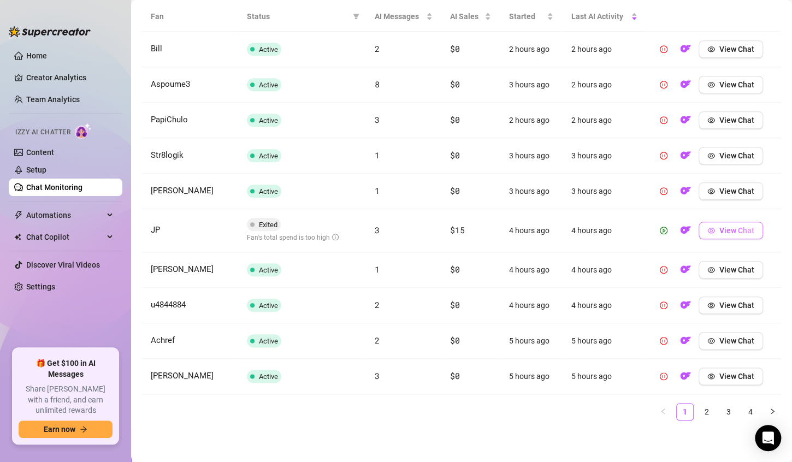
click at [710, 236] on button "View Chat" at bounding box center [730, 230] width 64 height 17
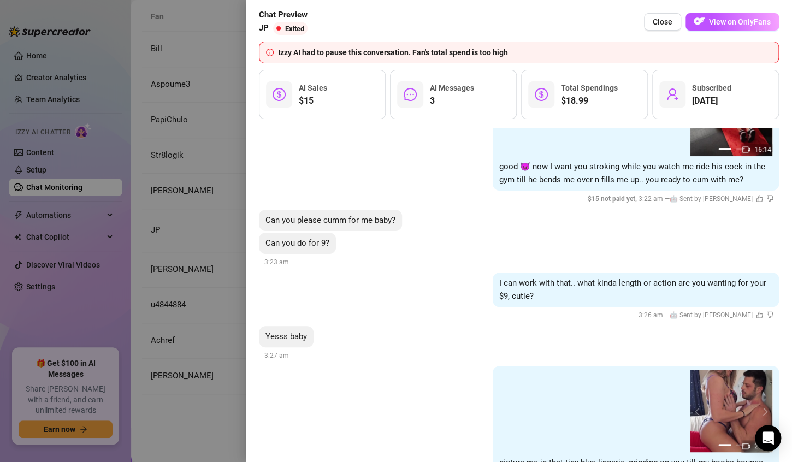
scroll to position [4036, 0]
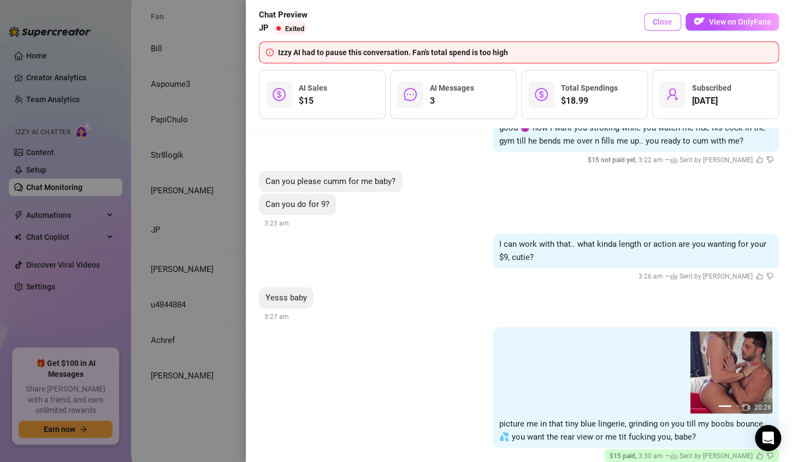
click at [666, 24] on span "Close" at bounding box center [662, 21] width 20 height 9
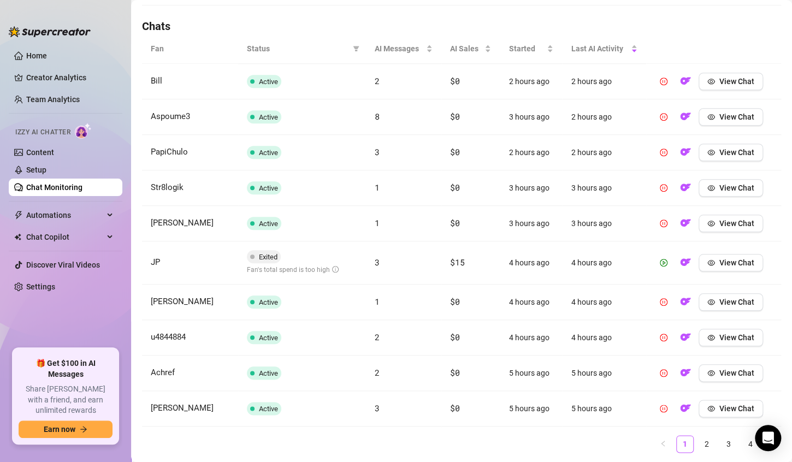
scroll to position [371, 0]
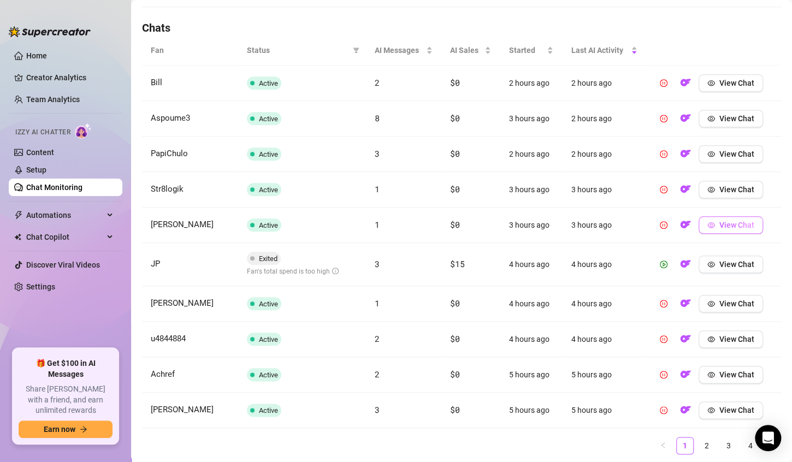
click at [719, 228] on span "View Chat" at bounding box center [736, 225] width 35 height 9
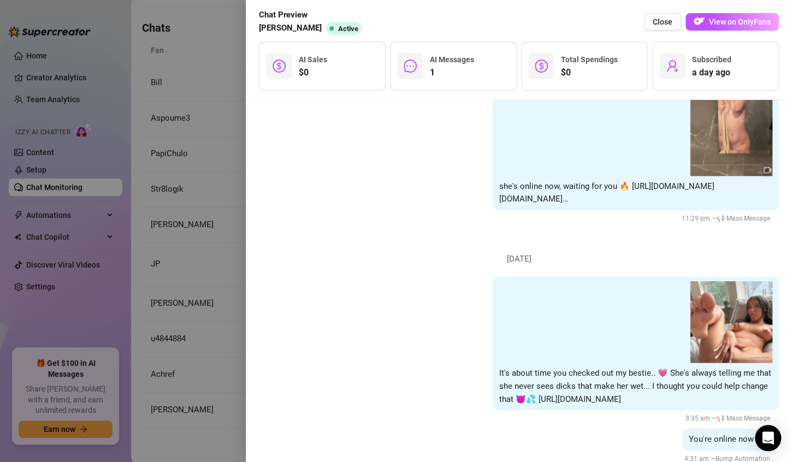
scroll to position [932, 0]
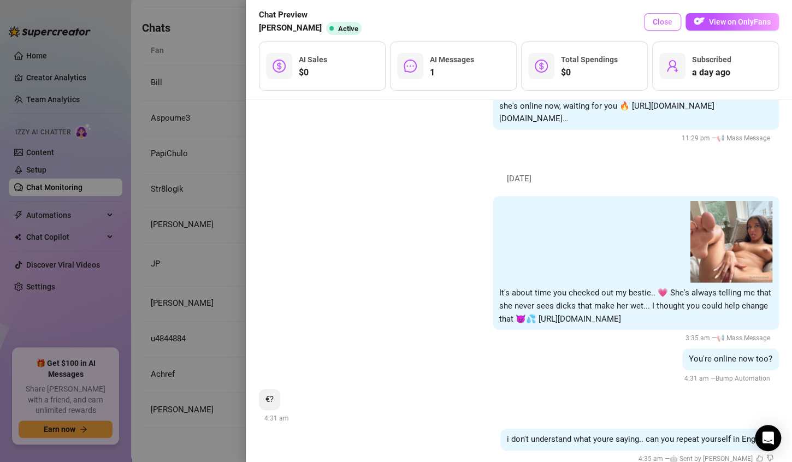
click at [663, 24] on span "Close" at bounding box center [662, 21] width 20 height 9
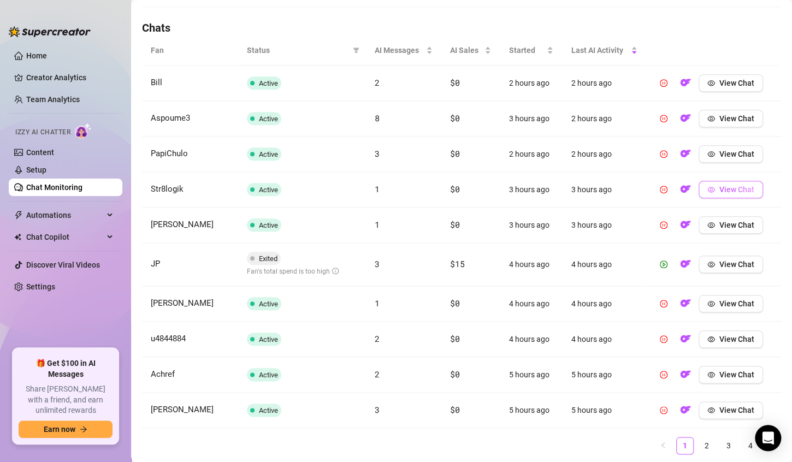
click at [719, 190] on span "View Chat" at bounding box center [736, 189] width 35 height 9
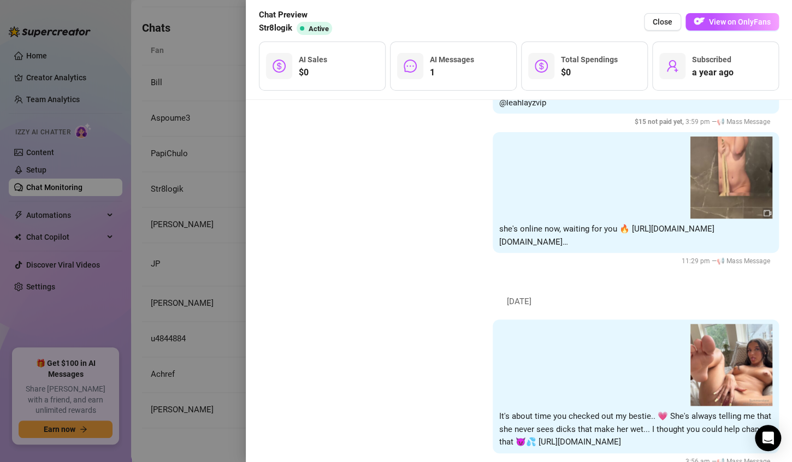
scroll to position [2647, 0]
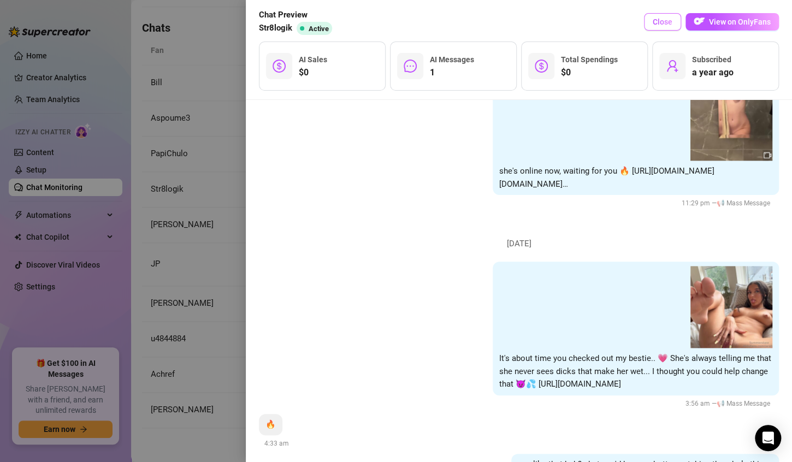
click at [660, 20] on span "Close" at bounding box center [662, 21] width 20 height 9
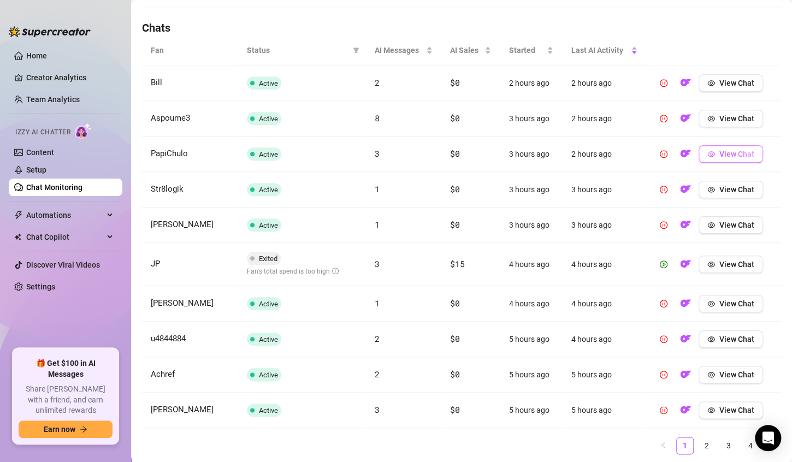
click at [738, 153] on span "View Chat" at bounding box center [736, 154] width 35 height 9
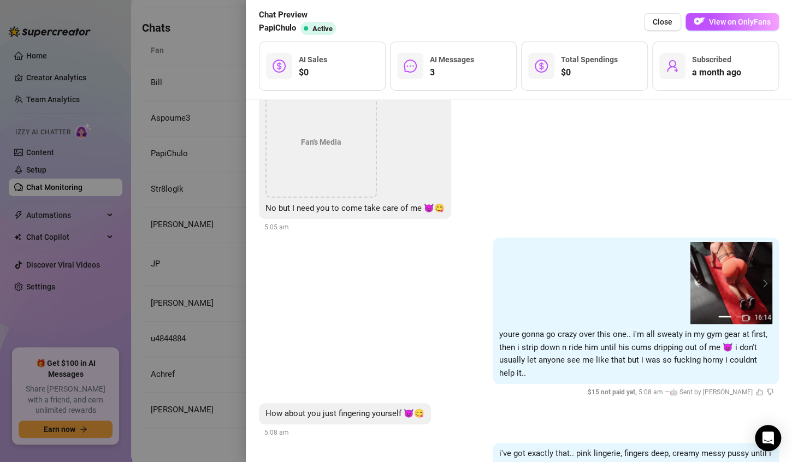
scroll to position [2705, 0]
click at [666, 22] on span "Close" at bounding box center [662, 21] width 20 height 9
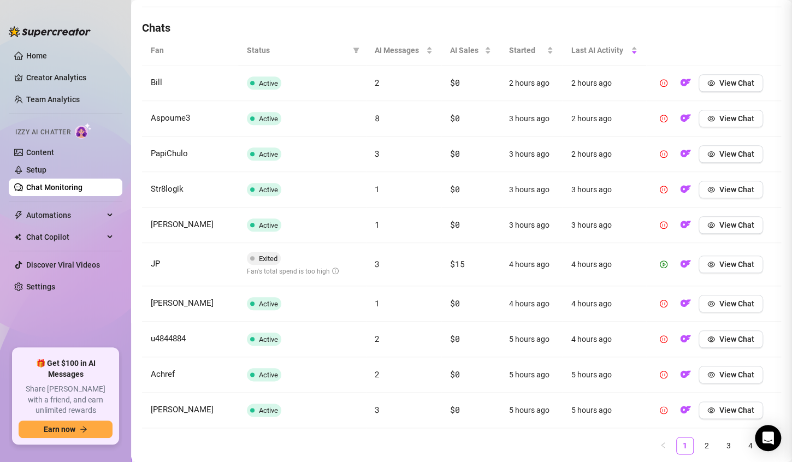
scroll to position [0, 0]
click at [734, 120] on span "View Chat" at bounding box center [736, 118] width 35 height 9
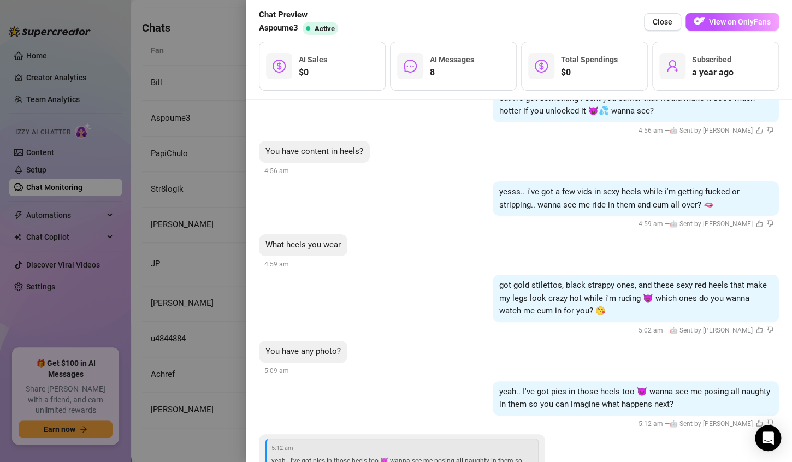
scroll to position [4067, 0]
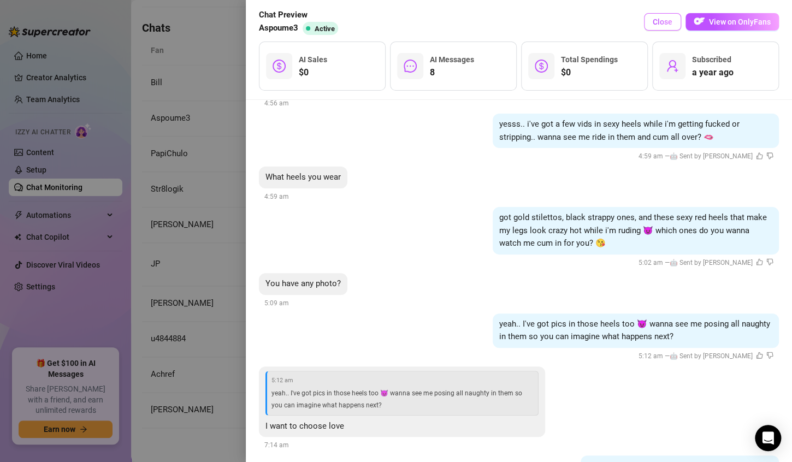
click at [658, 19] on span "Close" at bounding box center [662, 21] width 20 height 9
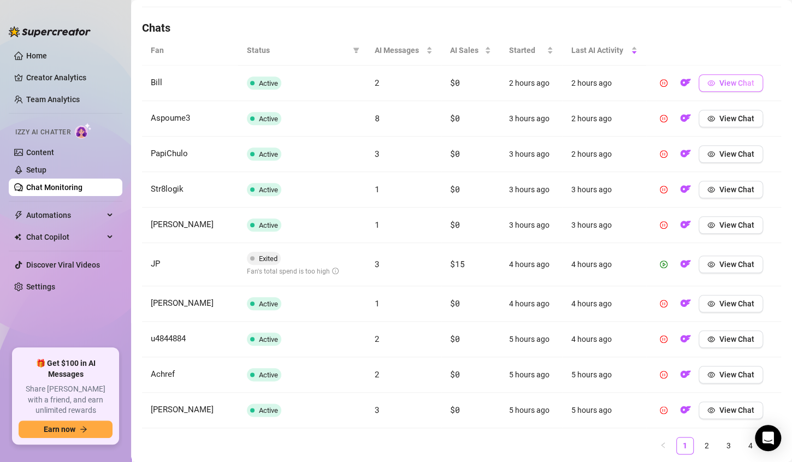
click at [719, 84] on span "View Chat" at bounding box center [736, 83] width 35 height 9
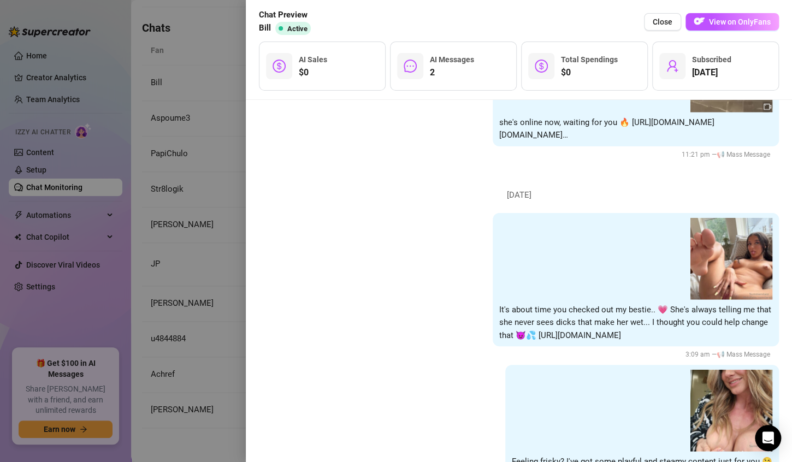
scroll to position [3105, 0]
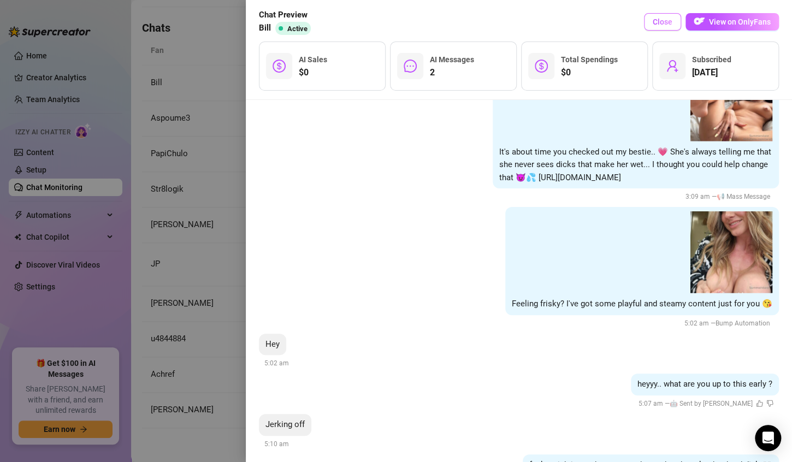
click at [666, 24] on span "Close" at bounding box center [662, 21] width 20 height 9
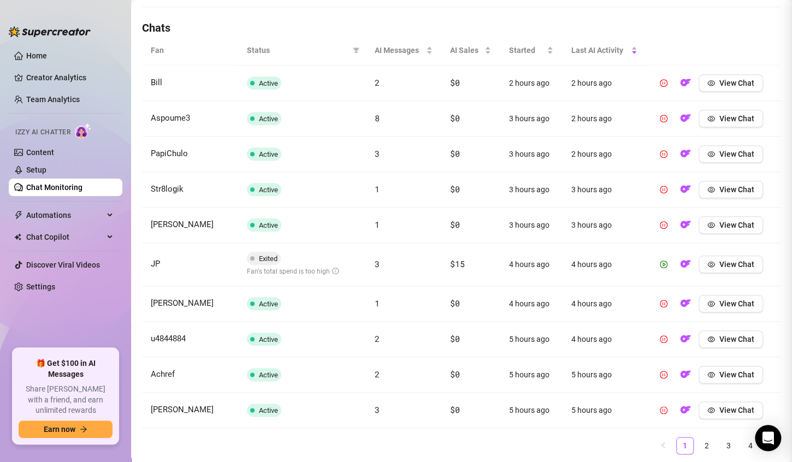
scroll to position [0, 0]
click at [34, 168] on link "Setup" at bounding box center [36, 169] width 20 height 9
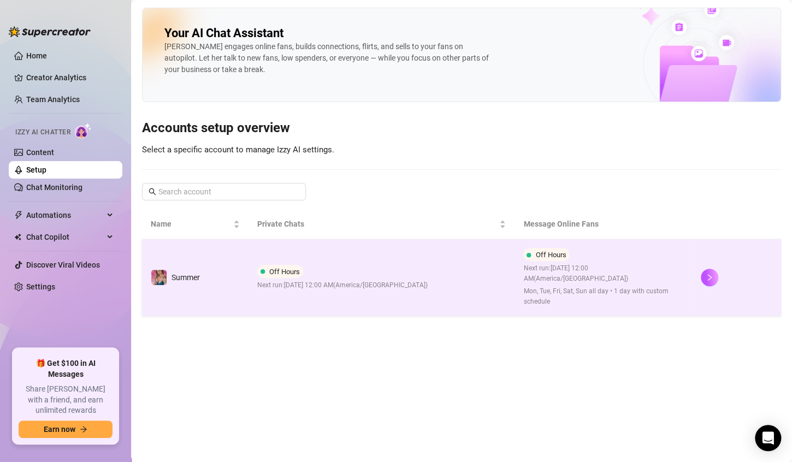
click at [546, 278] on span "Next run: September 26, 2025 12:00 AM ( America/Chicago )" at bounding box center [603, 273] width 160 height 21
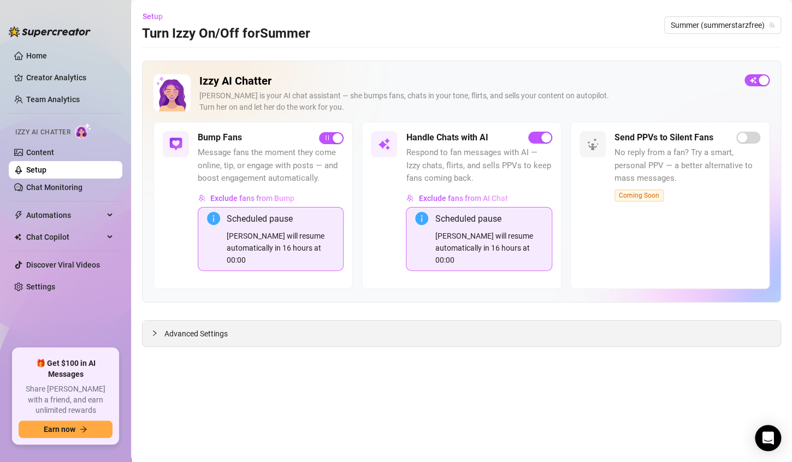
click at [192, 328] on span "Advanced Settings" at bounding box center [195, 334] width 63 height 12
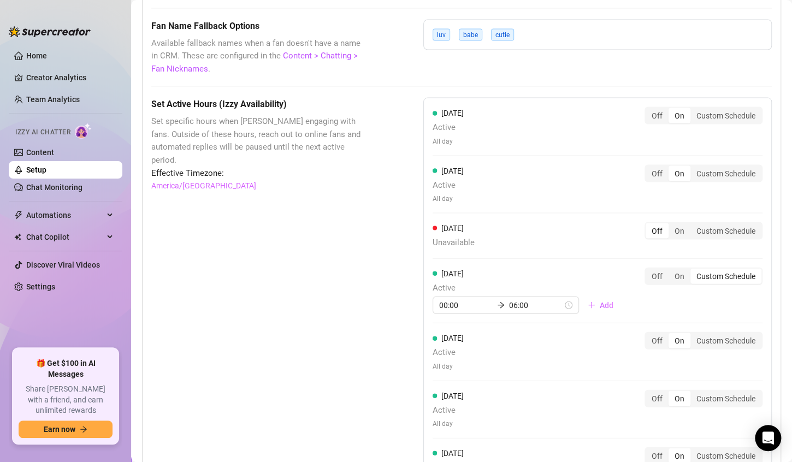
scroll to position [982, 0]
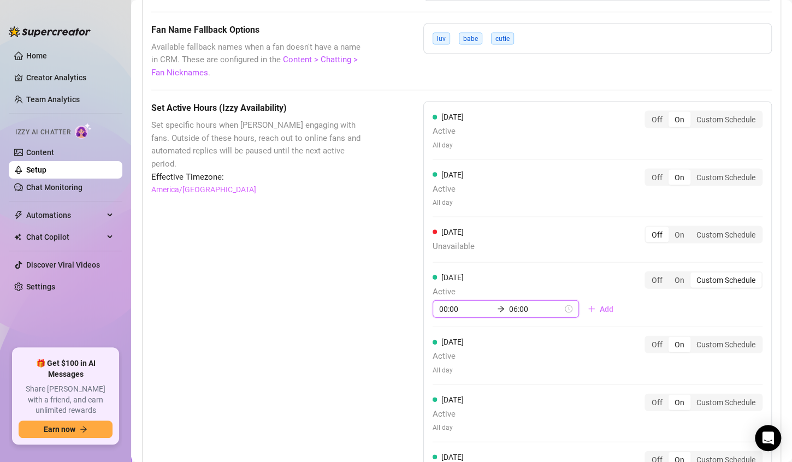
click at [443, 302] on input "00:00" at bounding box center [466, 308] width 54 height 12
click at [449, 339] on div "01" at bounding box center [444, 337] width 26 height 15
type input "01:00"
click at [478, 322] on div "00" at bounding box center [475, 322] width 26 height 15
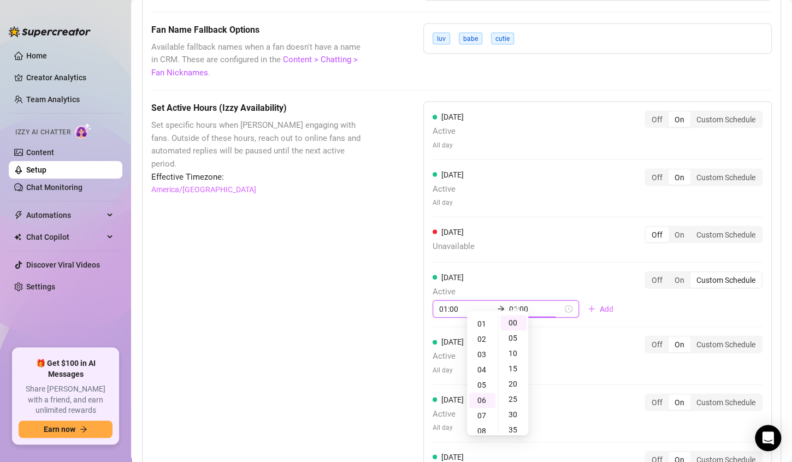
click at [544, 245] on div "Wednesday Unavailable Off On Custom Schedule" at bounding box center [597, 244] width 330 height 37
type input "06:00"
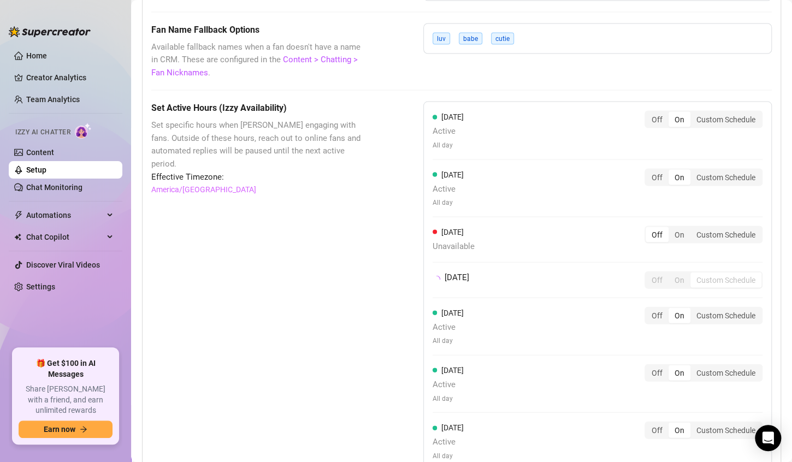
click at [439, 327] on div "Friday Active All day" at bounding box center [447, 325] width 31 height 39
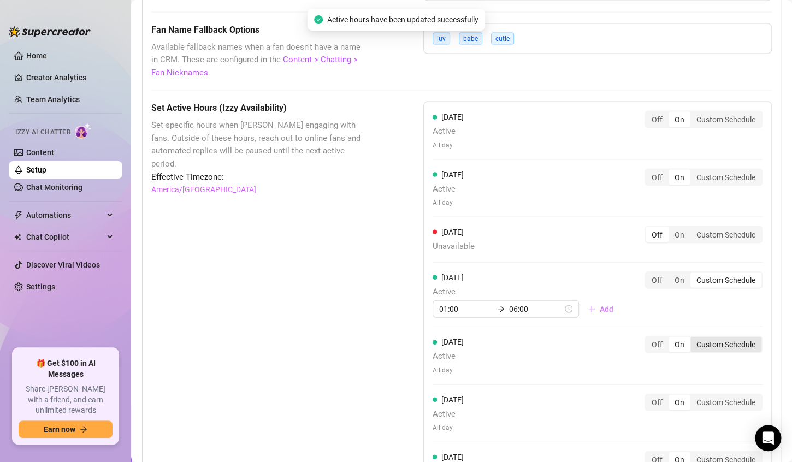
click at [712, 336] on div "Custom Schedule" at bounding box center [725, 343] width 71 height 15
click at [693, 338] on input "Custom Schedule" at bounding box center [693, 338] width 0 height 0
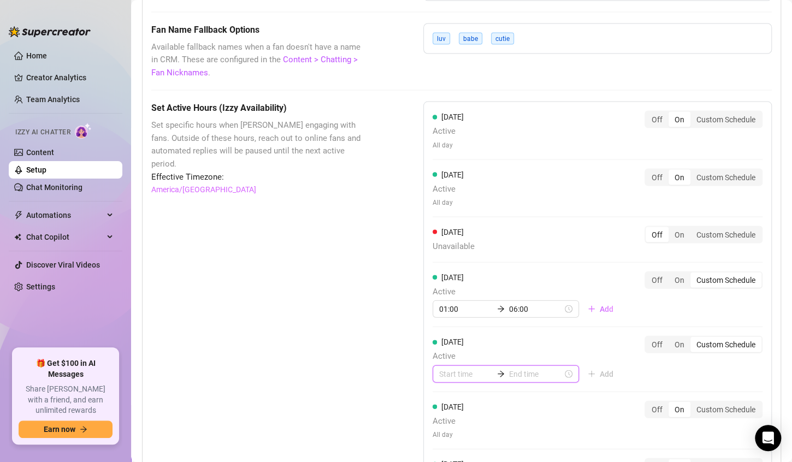
click at [466, 367] on input at bounding box center [466, 373] width 54 height 12
type input "00:35"
click at [441, 246] on div "01" at bounding box center [444, 244] width 26 height 15
click at [476, 227] on div "00" at bounding box center [475, 229] width 26 height 15
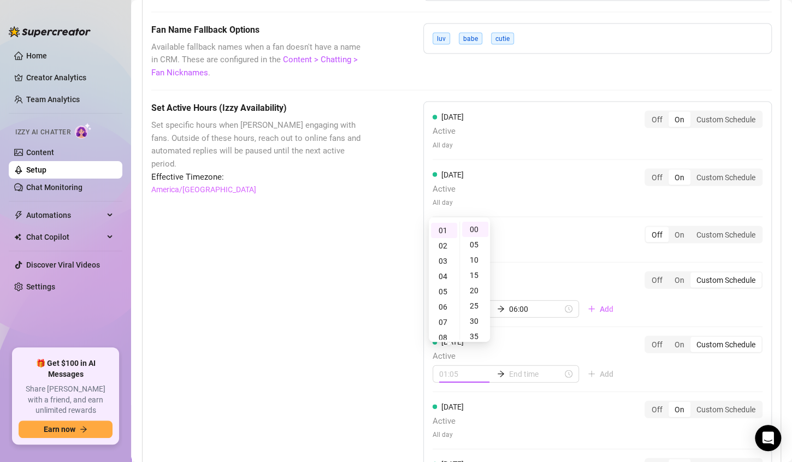
type input "01:00"
click at [585, 335] on div "Friday Active 01:00 Add" at bounding box center [526, 358] width 189 height 47
click at [307, 358] on div "Set Active Hours (Izzy Availability) Set specific hours when Izzy engaging with…" at bounding box center [259, 347] width 217 height 492
click at [461, 367] on input at bounding box center [466, 373] width 54 height 12
type input "01:15"
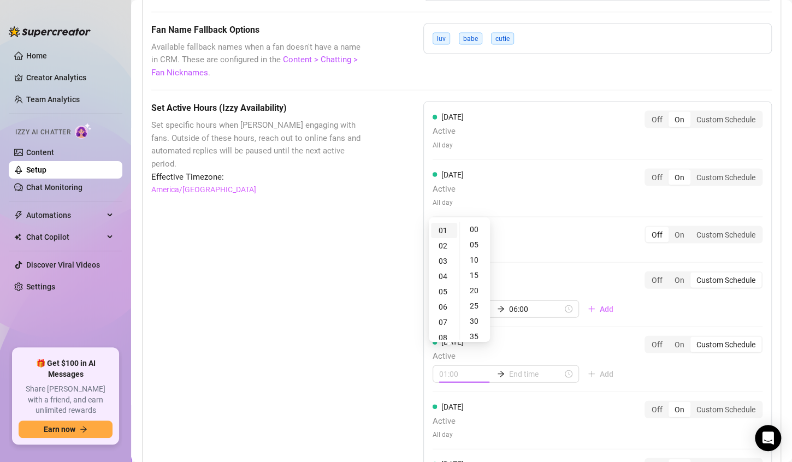
click at [444, 228] on div "01" at bounding box center [444, 230] width 26 height 15
click at [478, 228] on div "00" at bounding box center [475, 229] width 26 height 15
type input "01:00"
click at [521, 367] on input at bounding box center [536, 373] width 54 height 12
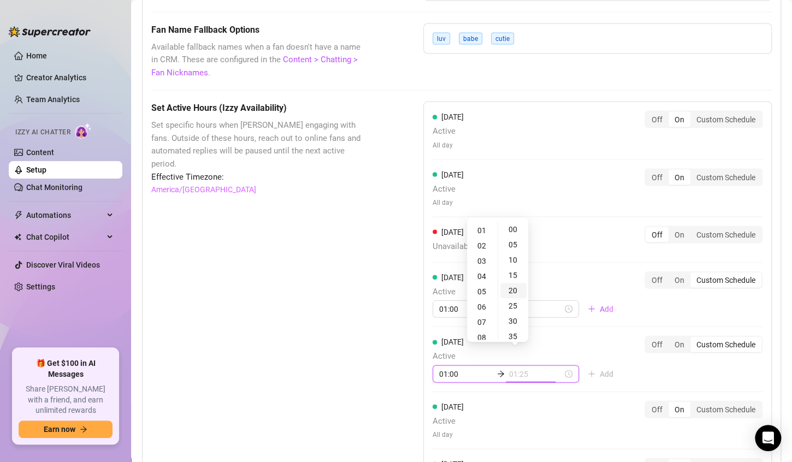
type input "01:20"
click at [479, 308] on div "06" at bounding box center [482, 306] width 26 height 15
click at [508, 228] on div "00" at bounding box center [513, 229] width 26 height 15
type input "06:00"
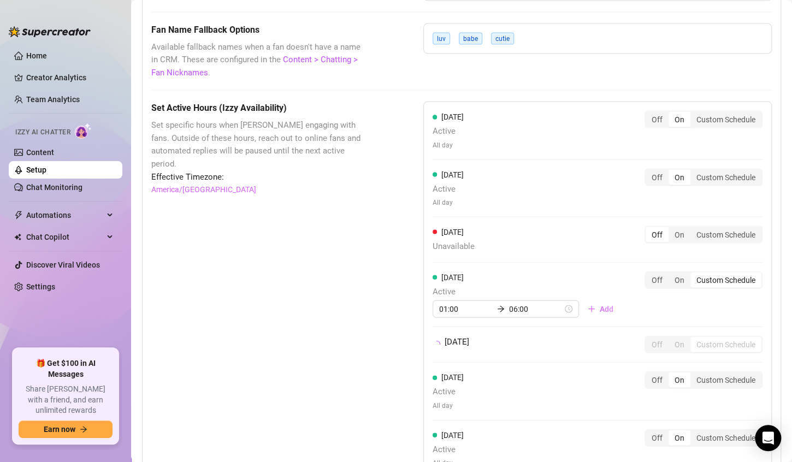
click at [572, 335] on div "Friday Off On Custom Schedule" at bounding box center [597, 343] width 330 height 17
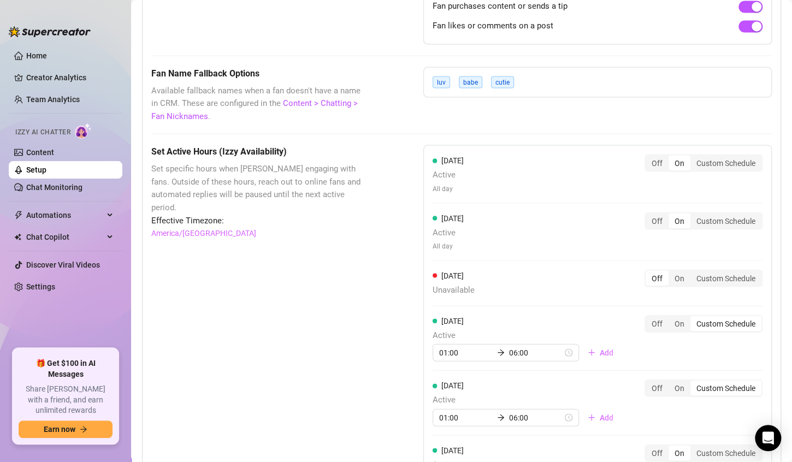
scroll to position [937, 0]
click at [43, 152] on link "Content" at bounding box center [40, 152] width 28 height 9
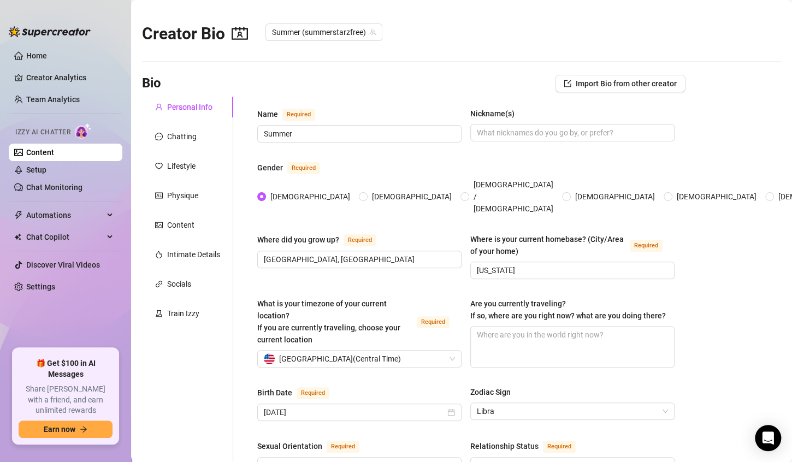
click at [29, 155] on link "Content" at bounding box center [40, 152] width 28 height 9
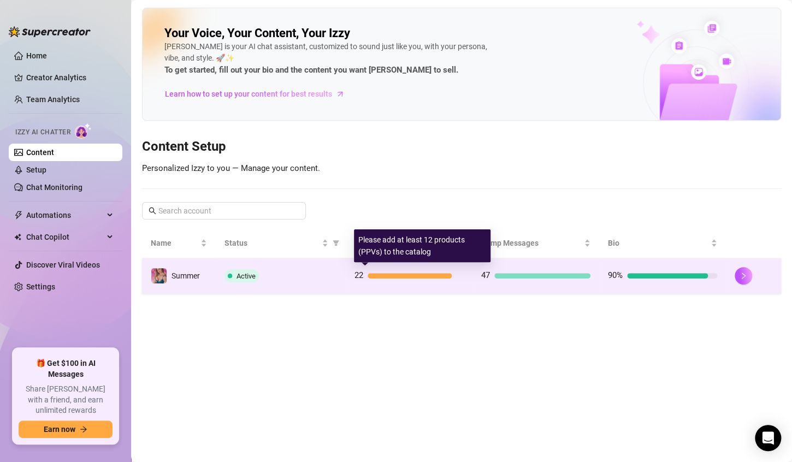
click at [417, 274] on div at bounding box center [409, 275] width 85 height 5
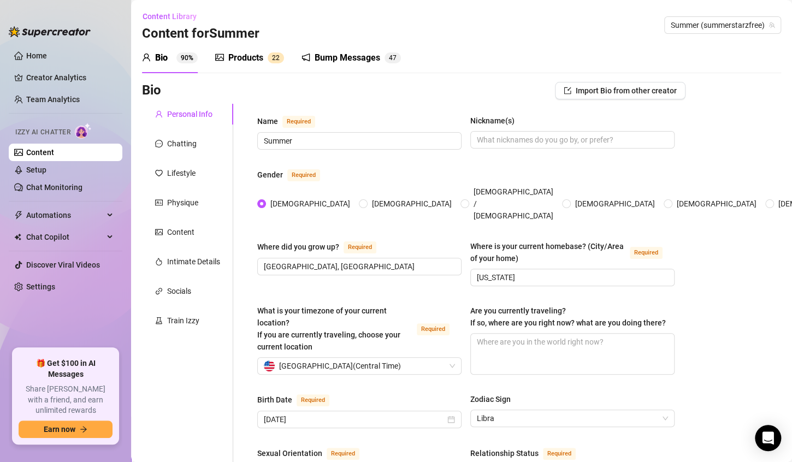
click at [244, 60] on div "Products" at bounding box center [245, 57] width 35 height 13
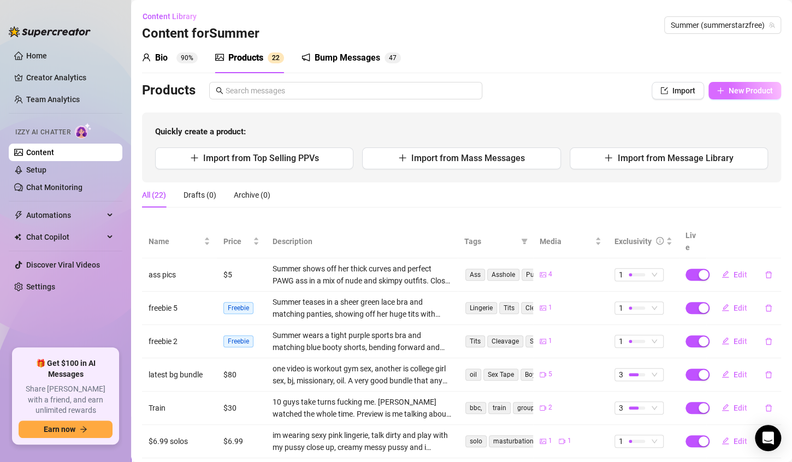
click at [731, 91] on span "New Product" at bounding box center [750, 90] width 44 height 9
type textarea "Type your message here..."
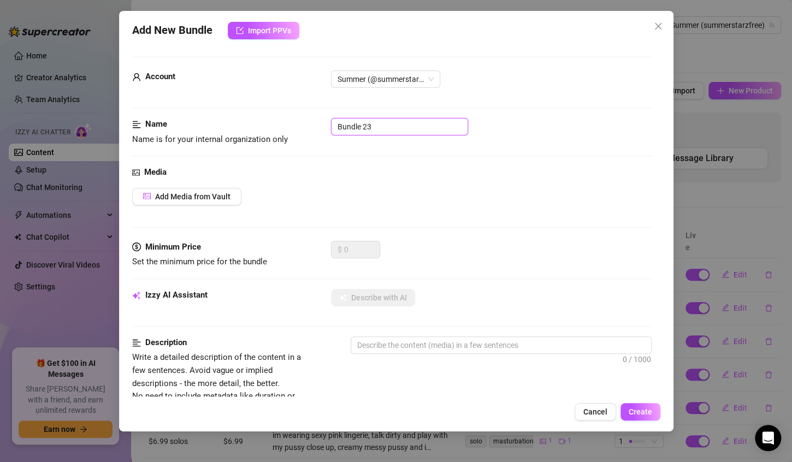
click at [453, 126] on input "Bundle 23" at bounding box center [399, 126] width 137 height 17
type input "B"
click at [336, 128] on input "solo squirt" at bounding box center [399, 126] width 137 height 17
type input "casual solo squirt"
click at [229, 195] on span "Add Media from Vault" at bounding box center [192, 196] width 75 height 9
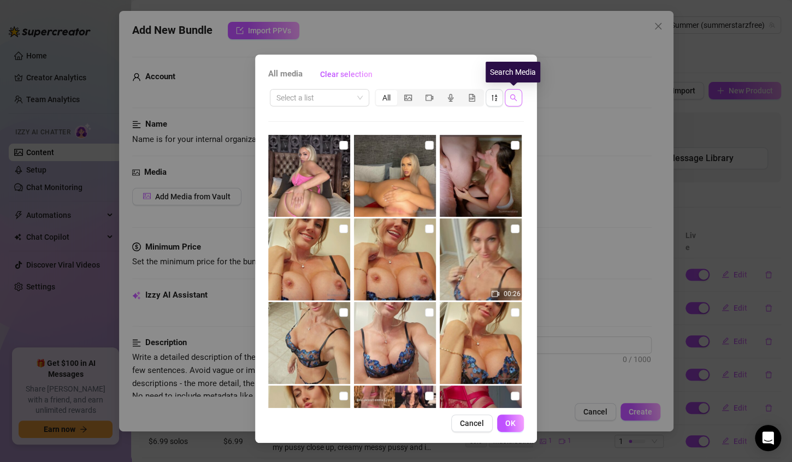
click at [512, 100] on icon "search" at bounding box center [513, 98] width 8 height 8
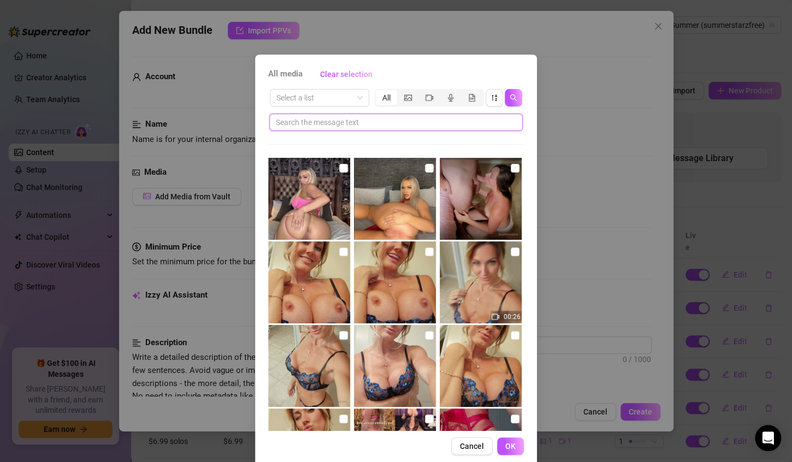
click at [330, 126] on input "text" at bounding box center [392, 122] width 232 height 12
type input "squirt"
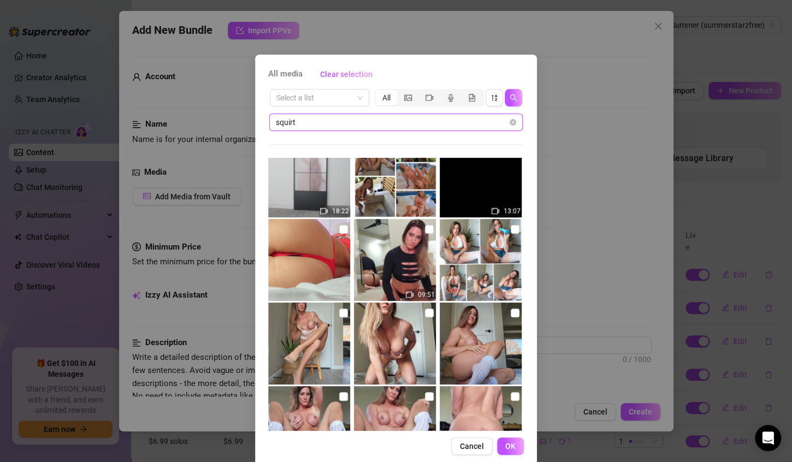
scroll to position [1079, 0]
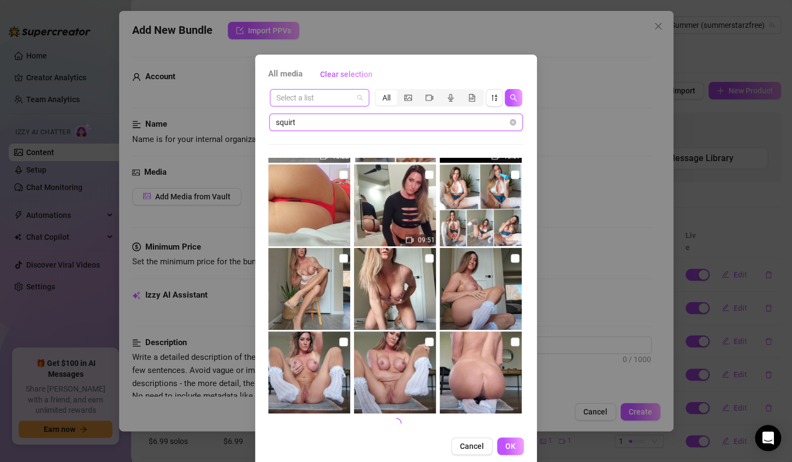
click at [353, 99] on span at bounding box center [319, 98] width 86 height 16
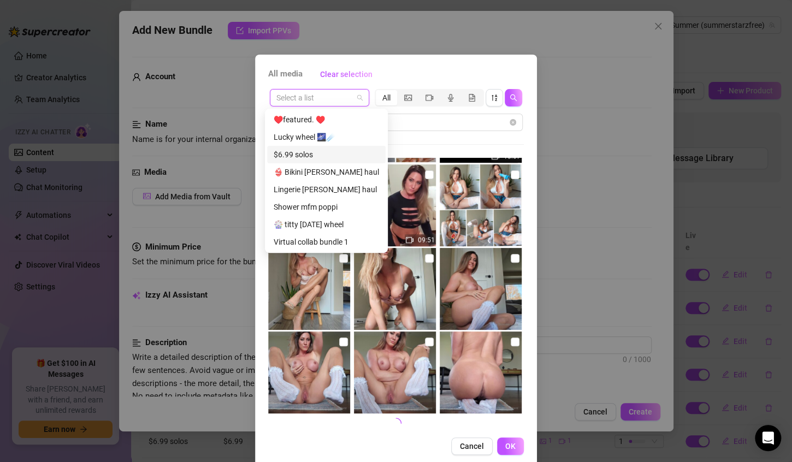
scroll to position [35, 0]
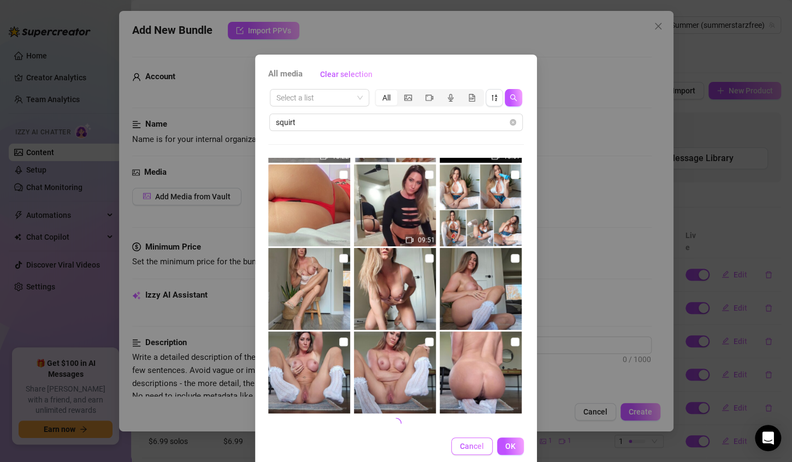
click at [473, 447] on span "Cancel" at bounding box center [472, 446] width 24 height 9
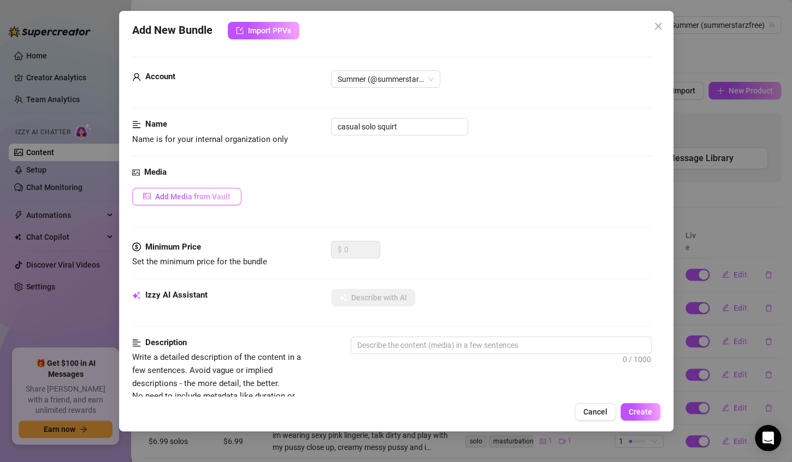
click at [205, 197] on span "Add Media from Vault" at bounding box center [192, 196] width 75 height 9
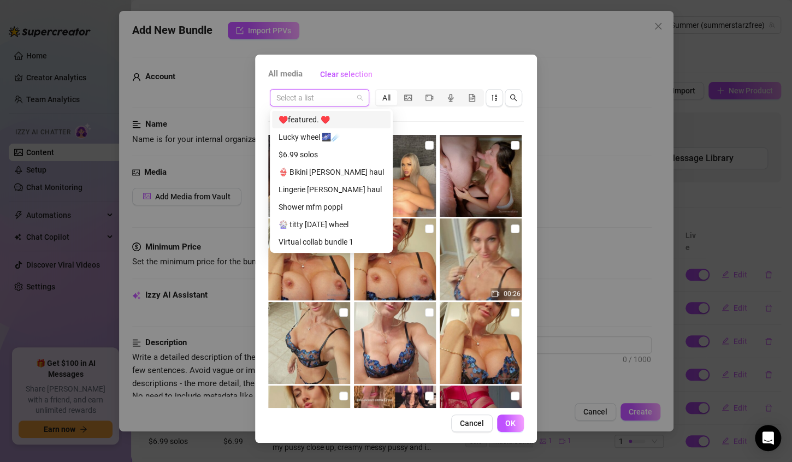
click at [349, 105] on input "search" at bounding box center [314, 98] width 76 height 16
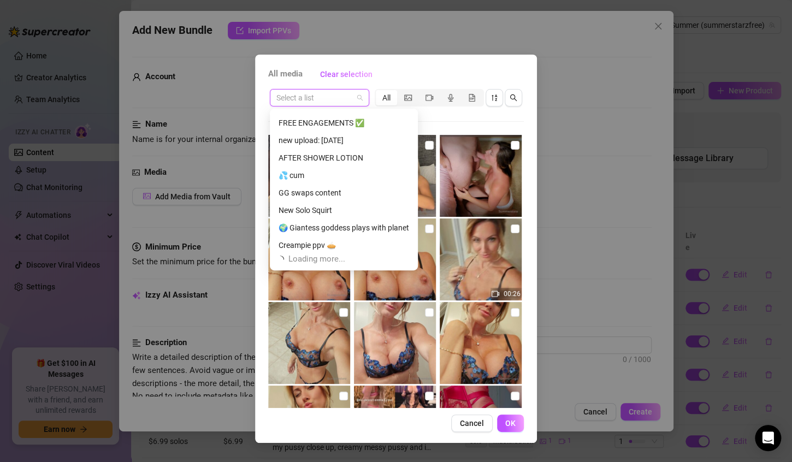
scroll to position [384, 0]
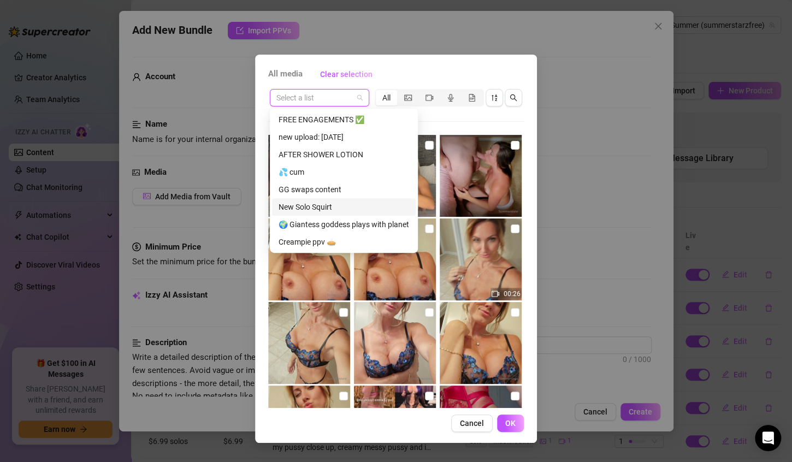
click at [317, 207] on div "New Solo Squirt" at bounding box center [343, 207] width 130 height 12
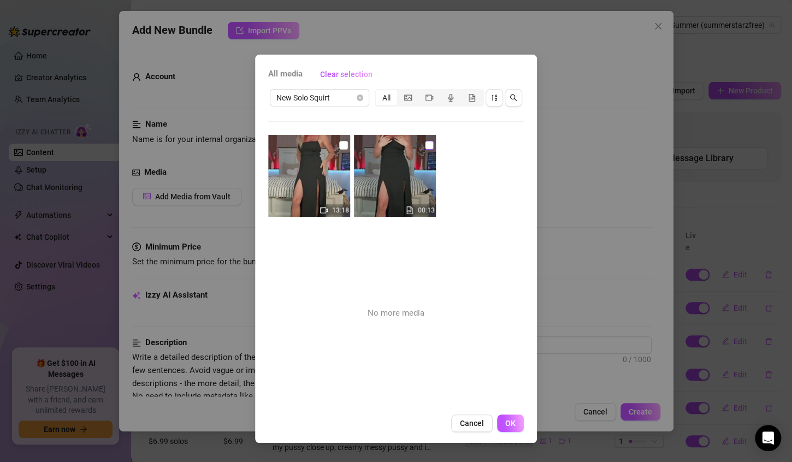
click at [425, 146] on input "checkbox" at bounding box center [429, 145] width 9 height 9
checkbox input "true"
click at [342, 145] on input "checkbox" at bounding box center [343, 145] width 9 height 9
checkbox input "true"
click at [509, 425] on span "OK" at bounding box center [510, 423] width 10 height 9
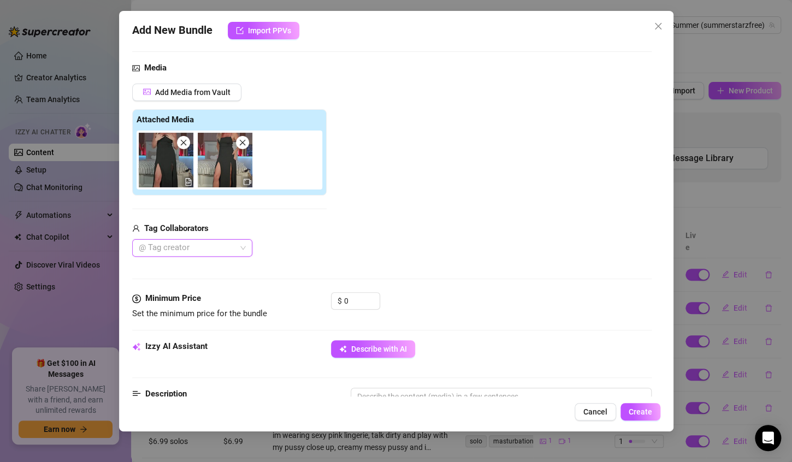
scroll to position [133, 0]
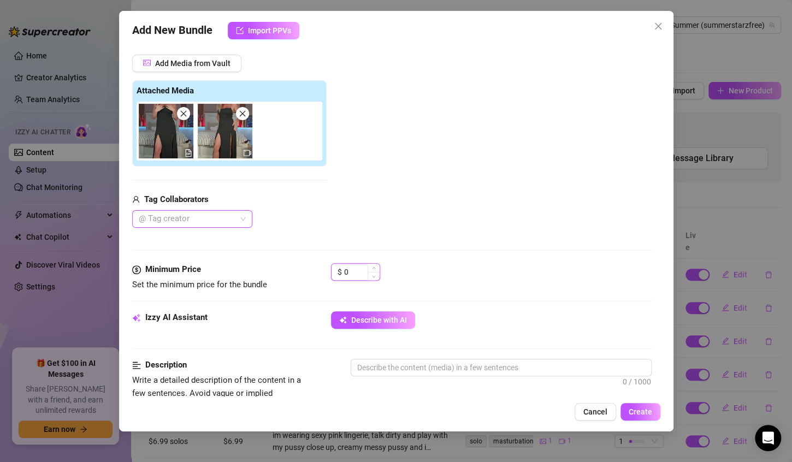
click at [361, 269] on input "0" at bounding box center [361, 272] width 35 height 16
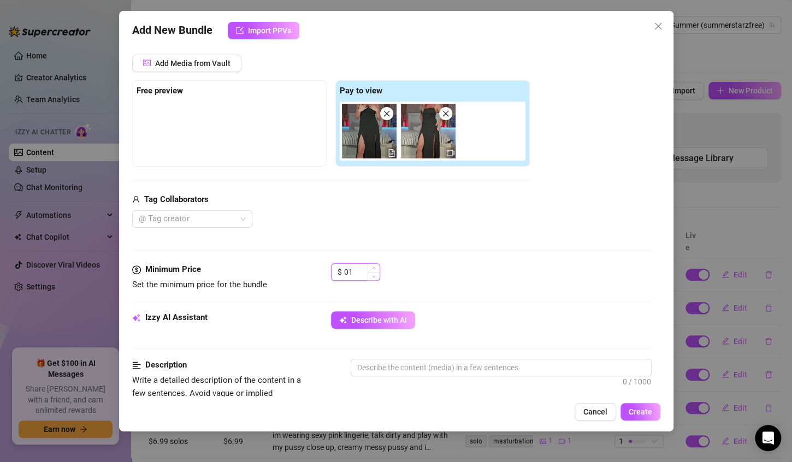
type input "0"
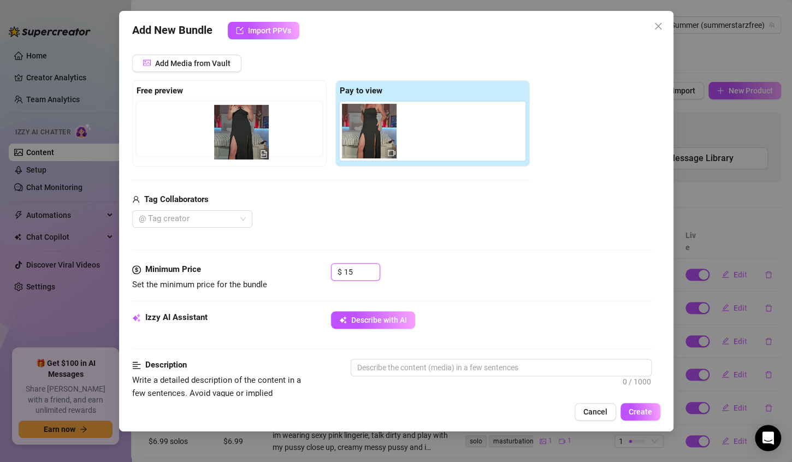
drag, startPoint x: 362, startPoint y: 133, endPoint x: 230, endPoint y: 135, distance: 131.6
click at [230, 135] on div "Free preview Pay to view" at bounding box center [330, 123] width 397 height 86
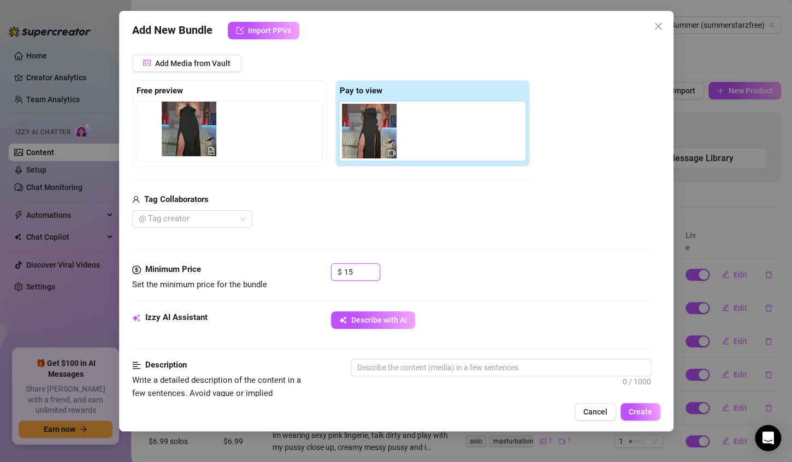
drag, startPoint x: 363, startPoint y: 129, endPoint x: 178, endPoint y: 127, distance: 185.1
click at [178, 127] on div "Free preview Pay to view" at bounding box center [330, 123] width 397 height 86
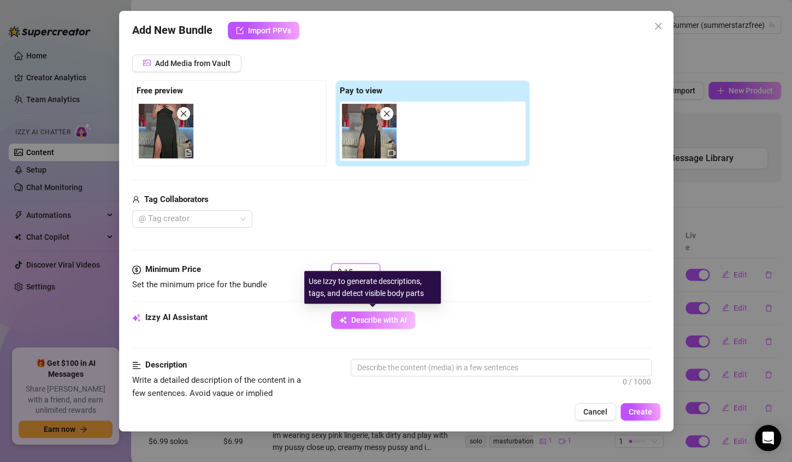
type input "15"
click at [358, 317] on span "Describe with AI" at bounding box center [379, 320] width 56 height 9
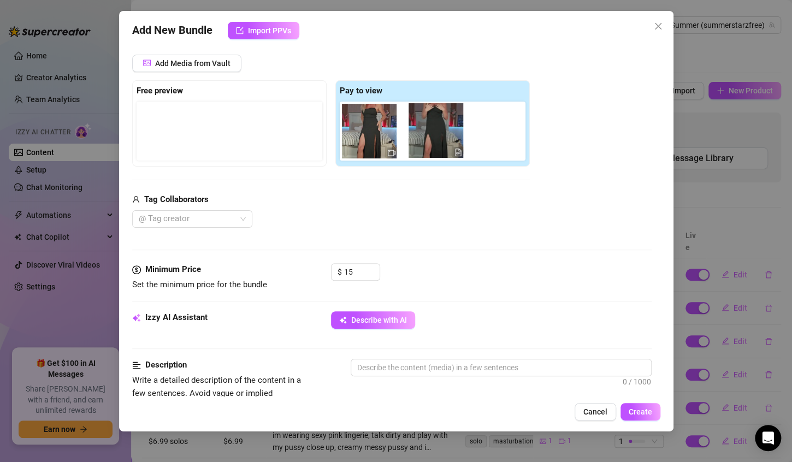
drag, startPoint x: 160, startPoint y: 137, endPoint x: 434, endPoint y: 137, distance: 274.1
click at [434, 137] on div "Free preview Pay to view" at bounding box center [330, 123] width 397 height 86
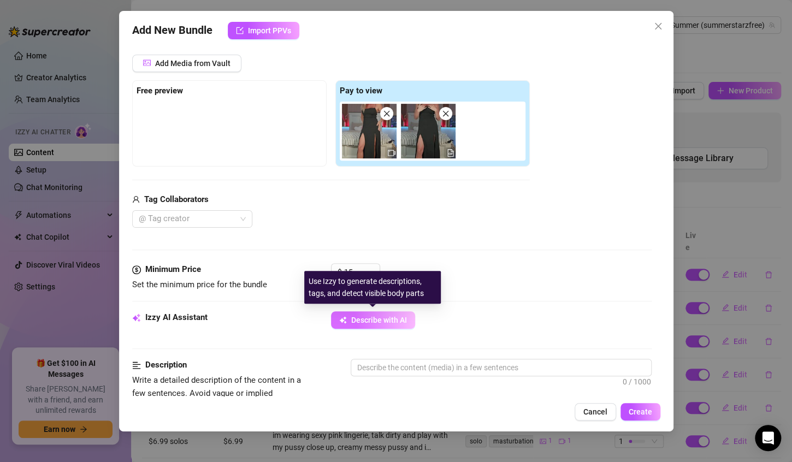
click at [395, 319] on span "Describe with AI" at bounding box center [379, 320] width 56 height 9
type textarea "Summer"
type textarea "Summer teases"
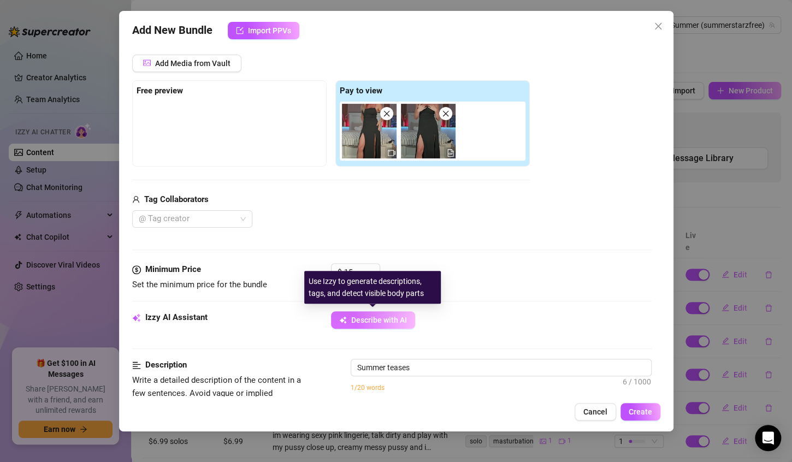
type textarea "Summer teases in"
type textarea "Summer teases in a"
type textarea "Summer teases in a sexy"
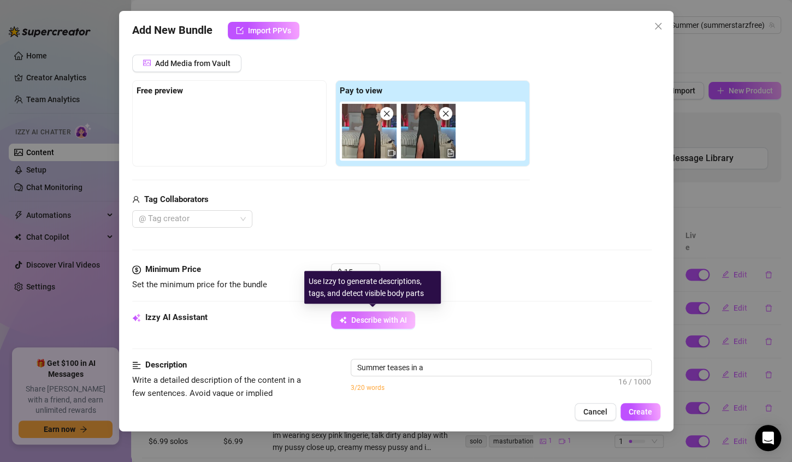
type textarea "Summer teases in a sexy"
type textarea "Summer teases in a sexy black"
type textarea "Summer teases in a sexy black slit"
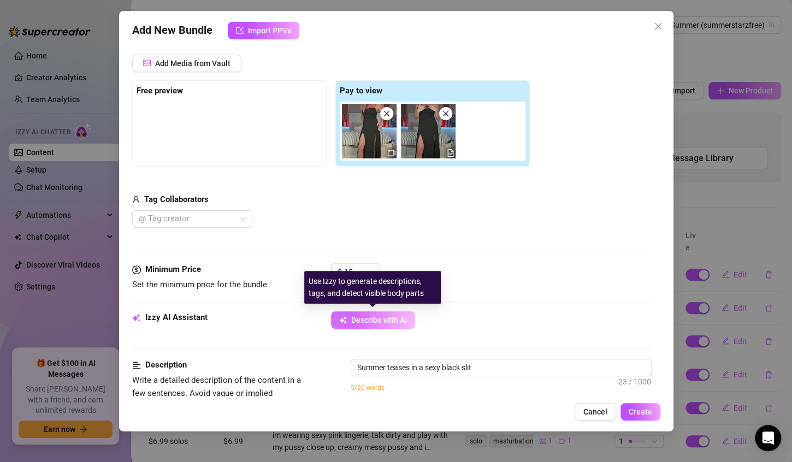
type textarea "Summer teases in a sexy black slit dress,"
type textarea "Summer teases in a sexy black slit dress, slowly"
type textarea "Summer teases in a sexy black slit dress, slowly stripping"
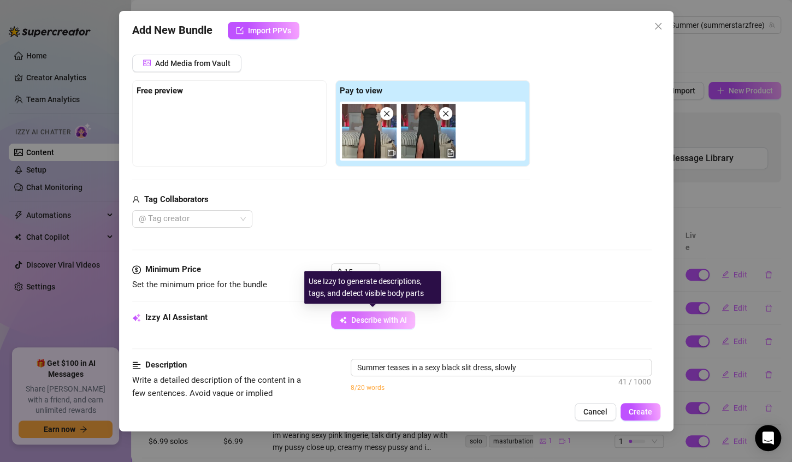
type textarea "Summer teases in a sexy black slit dress, slowly stripping"
type textarea "Summer teases in a sexy black slit dress, slowly stripping to"
type textarea "Summer teases in a sexy black slit dress, slowly stripping to reveal"
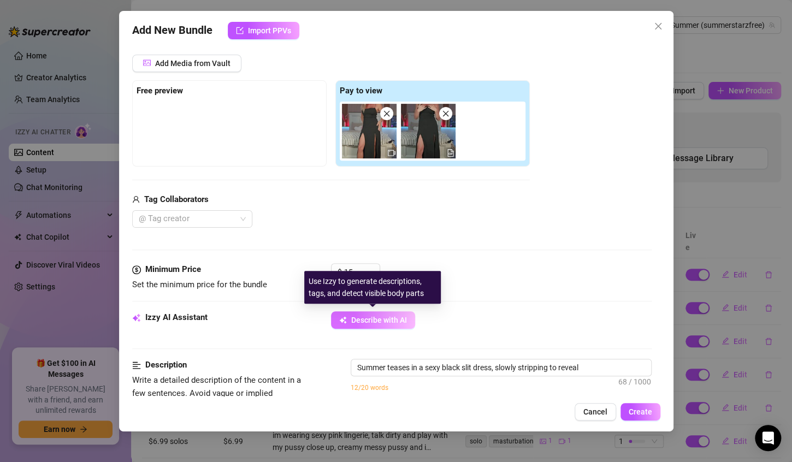
type textarea "Summer teases in a sexy black slit dress, slowly stripping to reveal her"
type textarea "Summer teases in a sexy black slit dress, slowly stripping to reveal her huge"
type textarea "Summer teases in a sexy black slit dress, slowly stripping to reveal her huge b…"
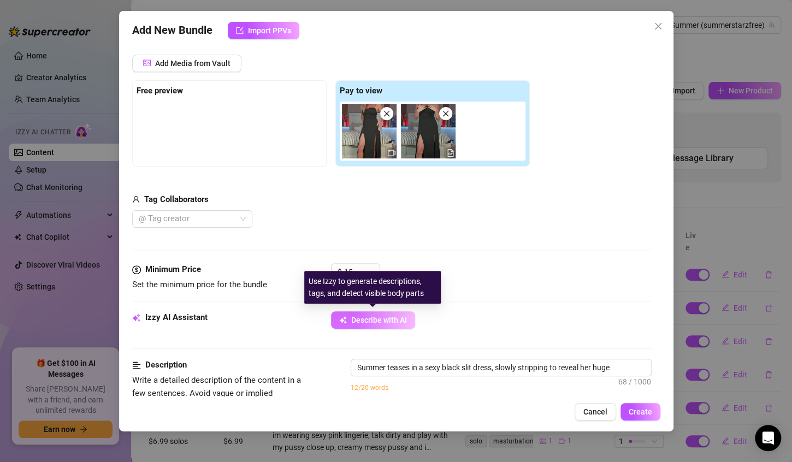
type textarea "Summer teases in a sexy black slit dress, slowly stripping to reveal her huge b…"
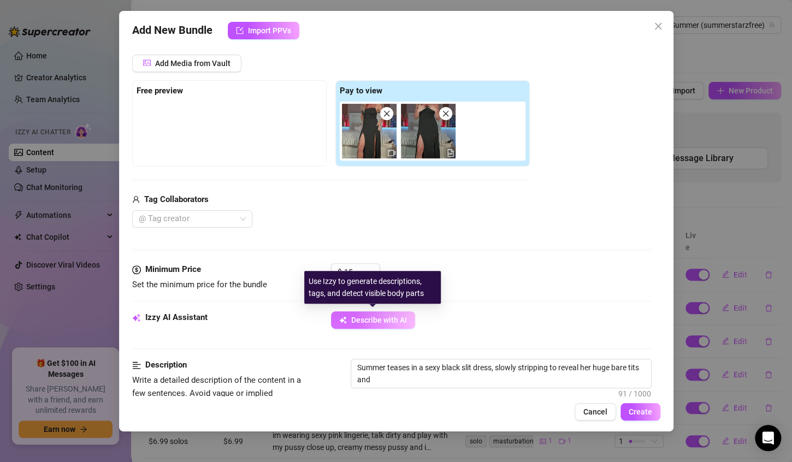
type textarea "Summer teases in a sexy black slit dress, slowly stripping to reveal her huge b…"
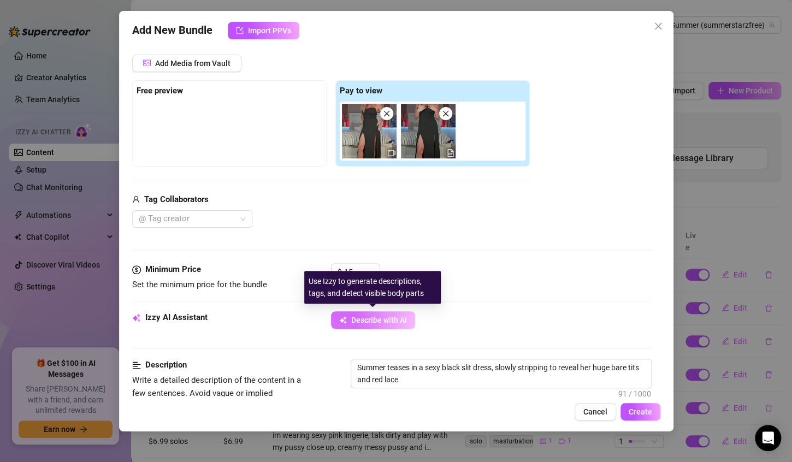
type textarea "Summer teases in a sexy black slit dress, slowly stripping to reveal her huge b…"
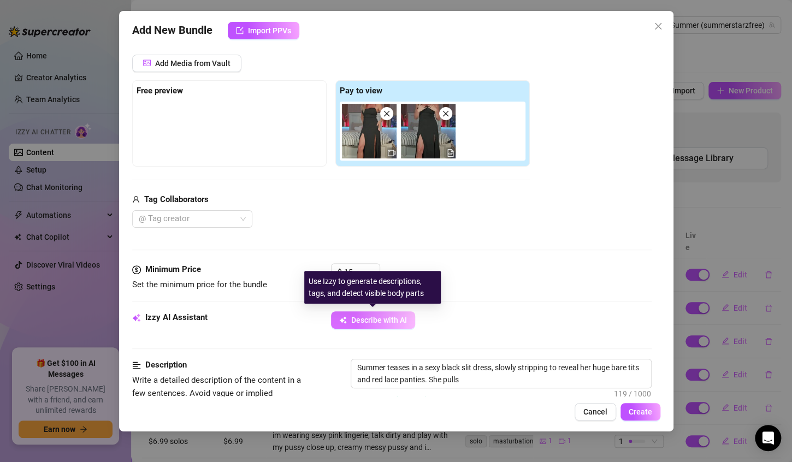
type textarea "Summer teases in a sexy black slit dress, slowly stripping to reveal her huge b…"
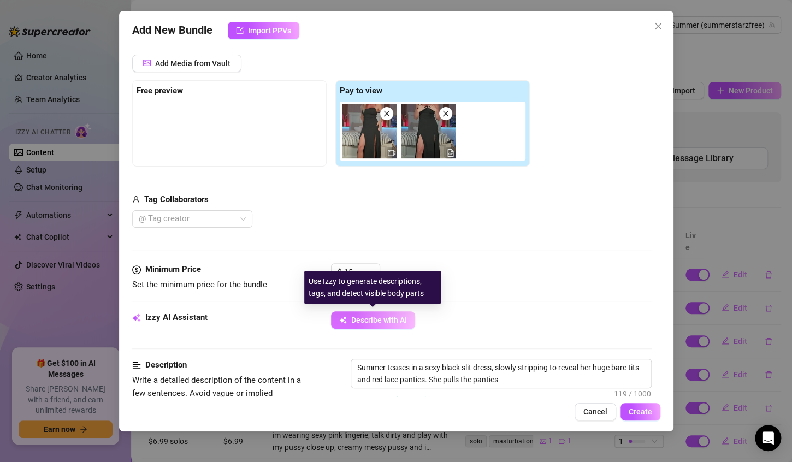
type textarea "Summer teases in a sexy black slit dress, slowly stripping to reveal her huge b…"
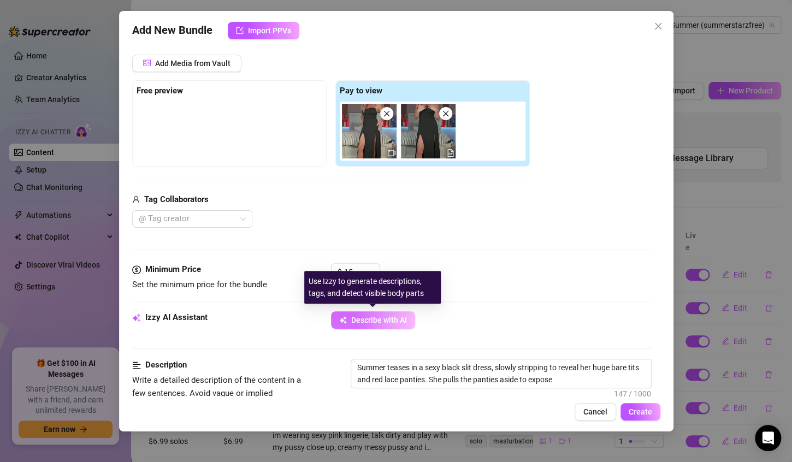
type textarea "Summer teases in a sexy black slit dress, slowly stripping to reveal her huge b…"
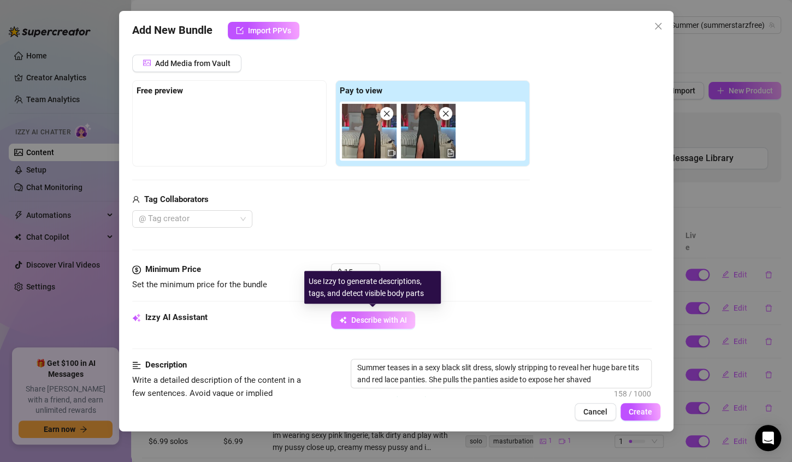
type textarea "Summer teases in a sexy black slit dress, slowly stripping to reveal her huge b…"
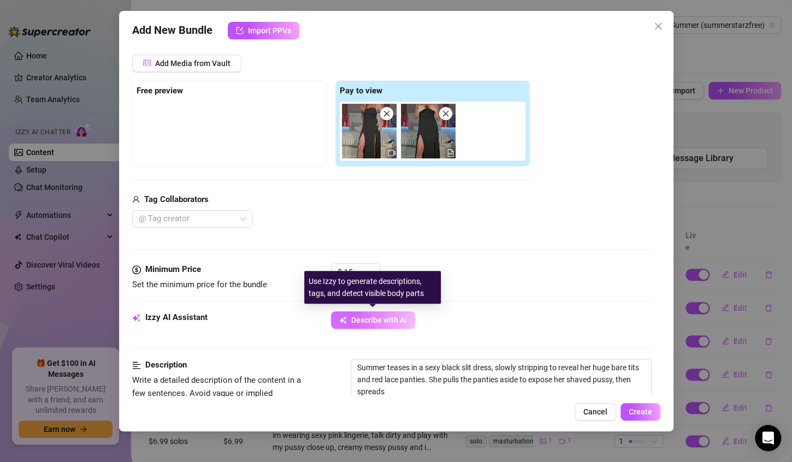
type textarea "Summer teases in a sexy black slit dress, slowly stripping to reveal her huge b…"
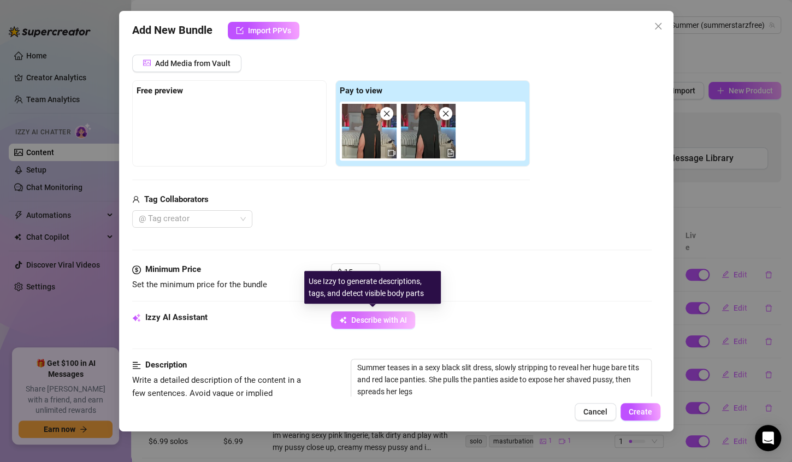
type textarea "Summer teases in a sexy black slit dress, slowly stripping to reveal her huge b…"
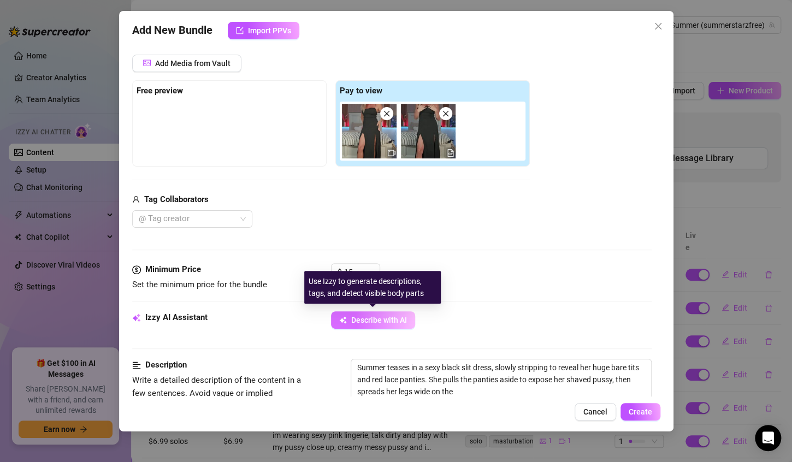
type textarea "Summer teases in a sexy black slit dress, slowly stripping to reveal her huge b…"
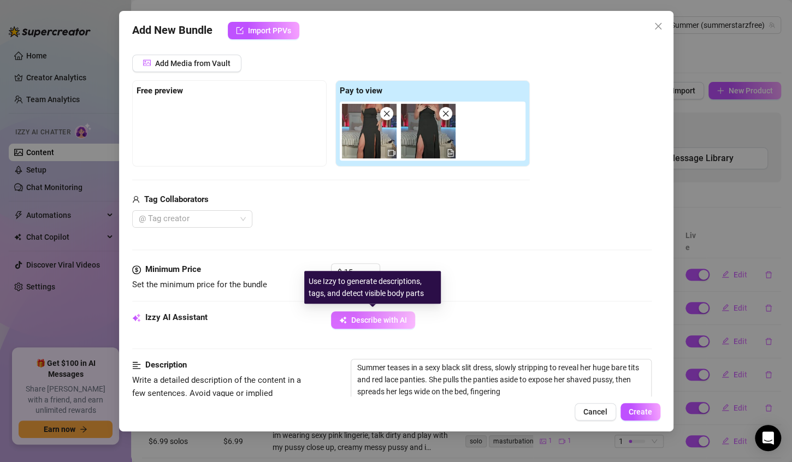
type textarea "Summer teases in a sexy black slit dress, slowly stripping to reveal her huge b…"
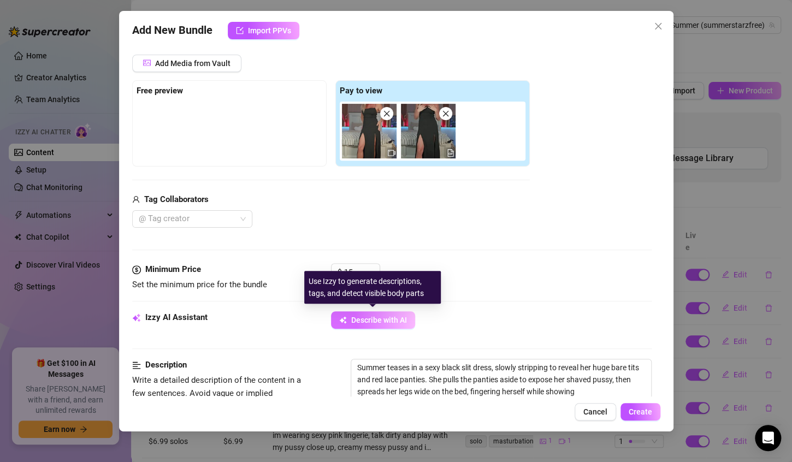
type textarea "Summer teases in a sexy black slit dress, slowly stripping to reveal her huge b…"
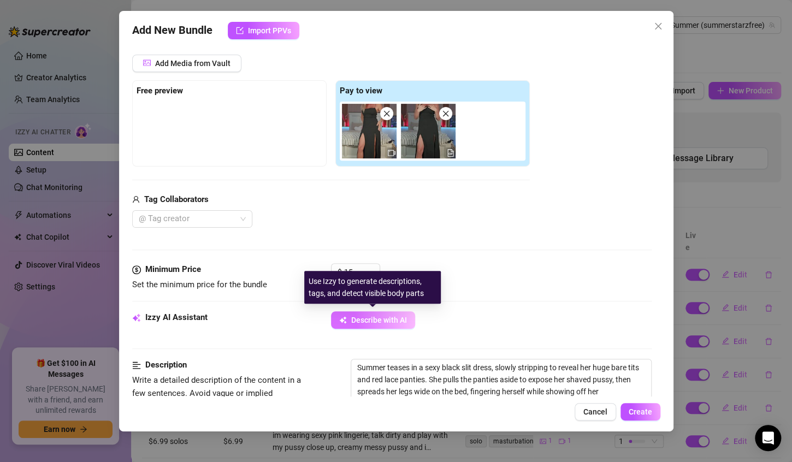
type textarea "Summer teases in a sexy black slit dress, slowly stripping to reveal her huge b…"
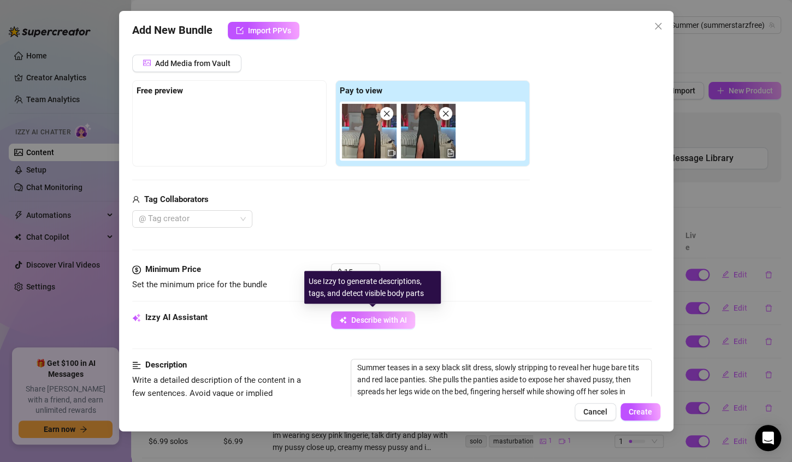
type textarea "Summer teases in a sexy black slit dress, slowly stripping to reveal her huge b…"
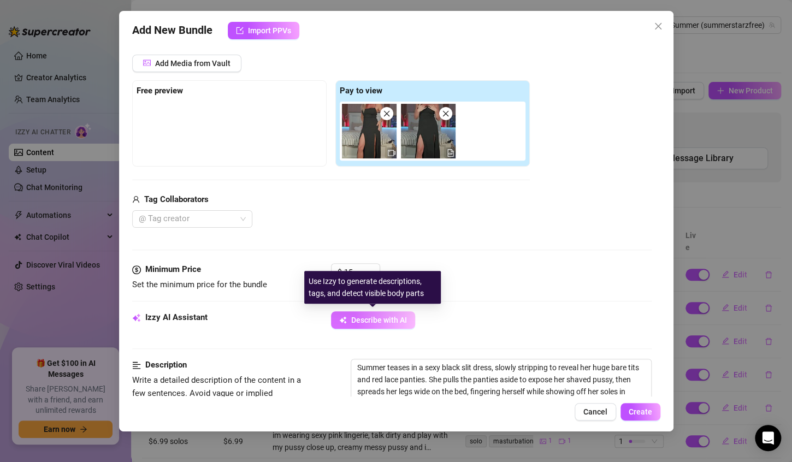
type textarea "Summer teases in a sexy black slit dress, slowly stripping to reveal her huge b…"
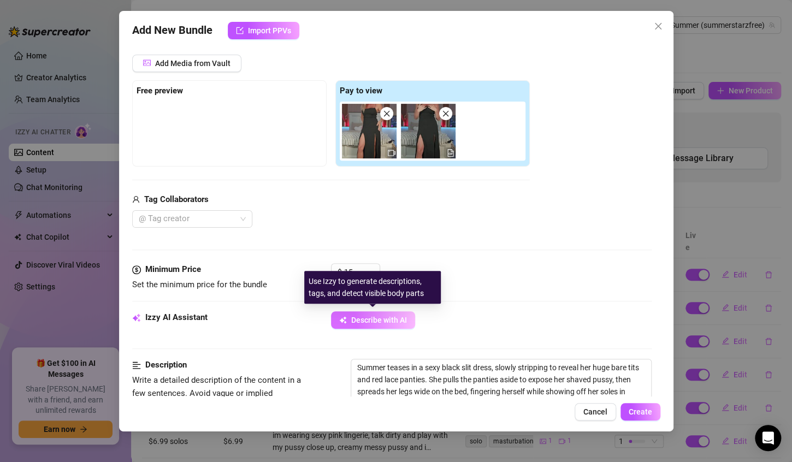
type textarea "Summer teases in a sexy black slit dress, slowly stripping to reveal her huge b…"
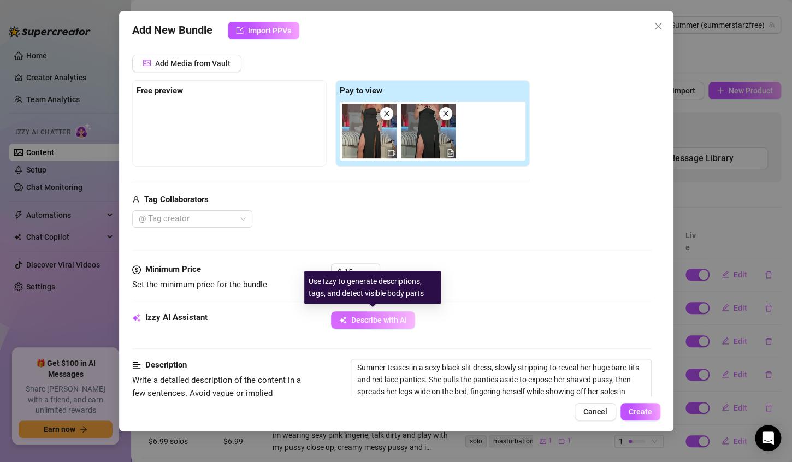
type textarea "Summer teases in a sexy black slit dress, slowly stripping to reveal her huge b…"
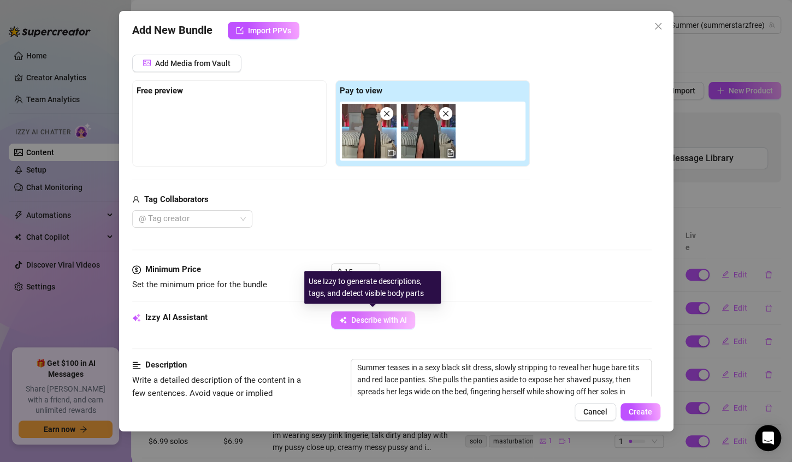
type textarea "Summer teases in a sexy black slit dress, slowly stripping to reveal her huge b…"
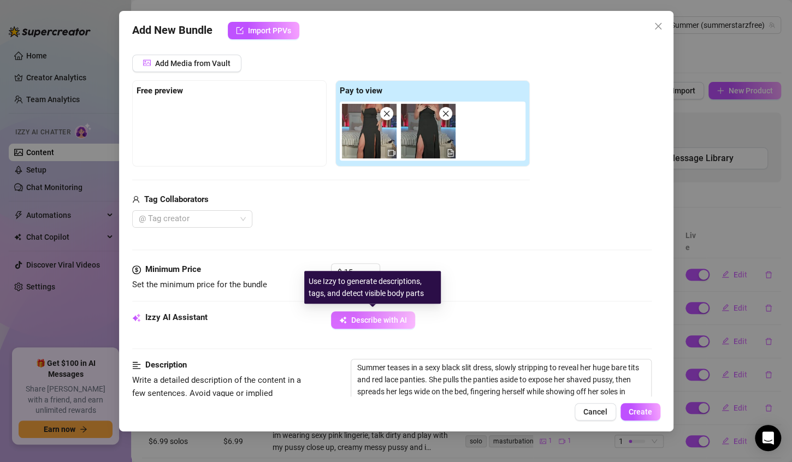
type textarea "Summer teases in a sexy black slit dress, slowly stripping to reveal her huge b…"
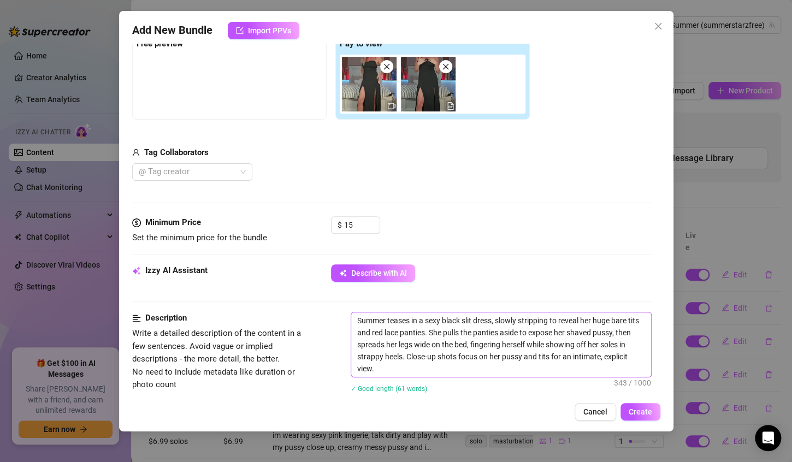
scroll to position [181, 0]
click at [417, 365] on textarea "Summer teases in a sexy black slit dress, slowly stripping to reveal her huge b…" at bounding box center [501, 343] width 300 height 64
type textarea "Summer teases in a sexy black slit dress, slowly stripping to reveal her huge b…"
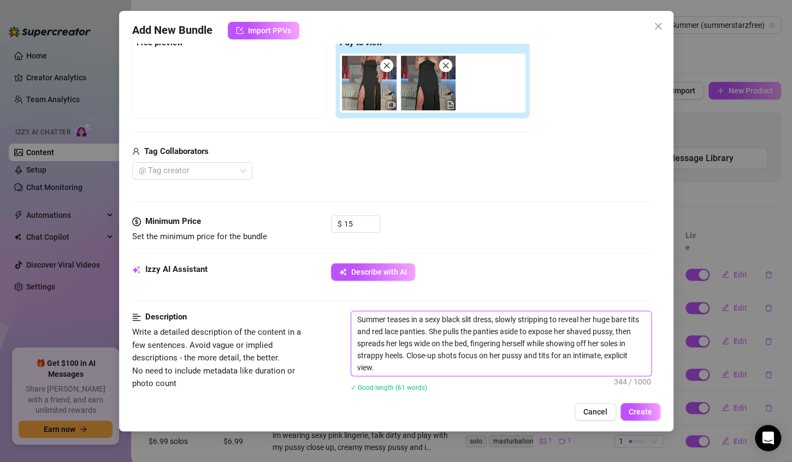
type textarea "Summer teases in a sexy black slit dress, slowly stripping to reveal her huge b…"
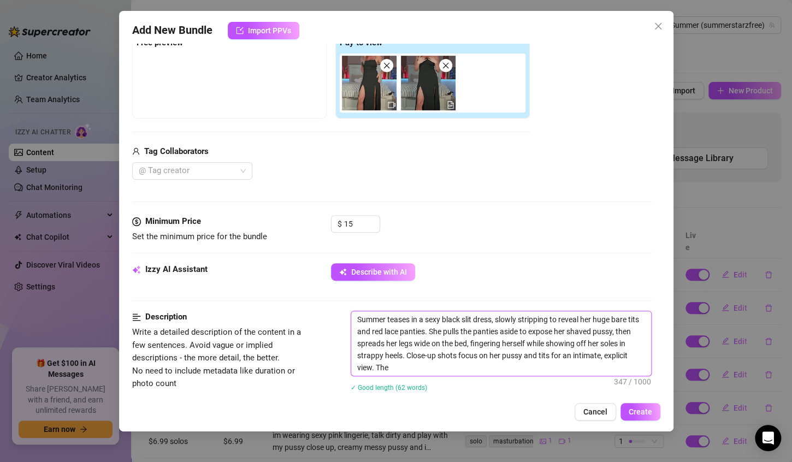
type textarea "Summer teases in a sexy black slit dress, slowly stripping to reveal her huge b…"
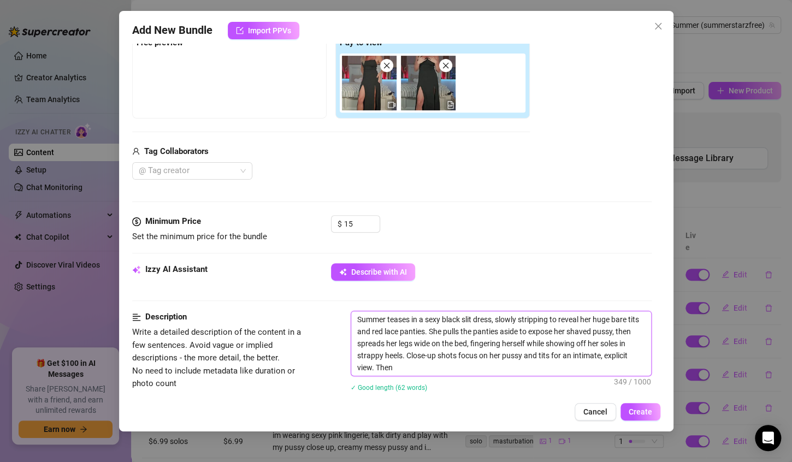
type textarea "Summer teases in a sexy black slit dress, slowly stripping to reveal her huge b…"
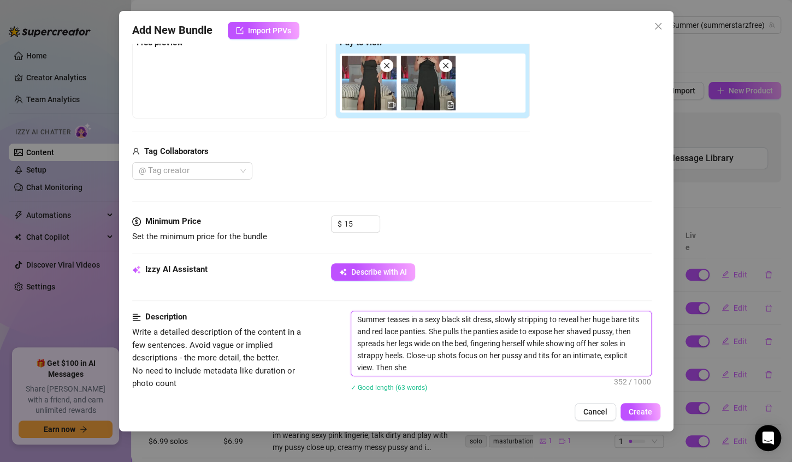
type textarea "Summer teases in a sexy black slit dress, slowly stripping to reveal her huge b…"
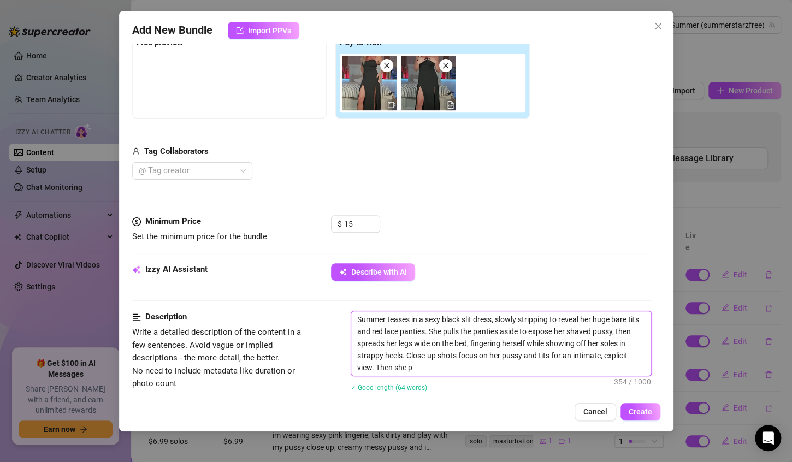
type textarea "Summer teases in a sexy black slit dress, slowly stripping to reveal her huge b…"
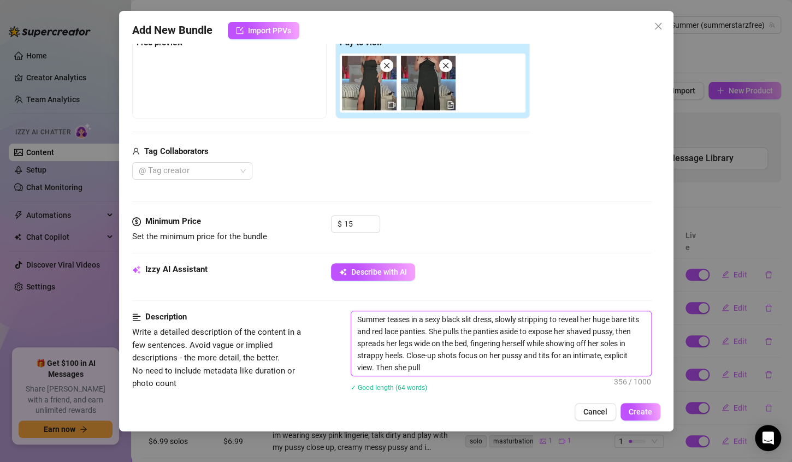
type textarea "Summer teases in a sexy black slit dress, slowly stripping to reveal her huge b…"
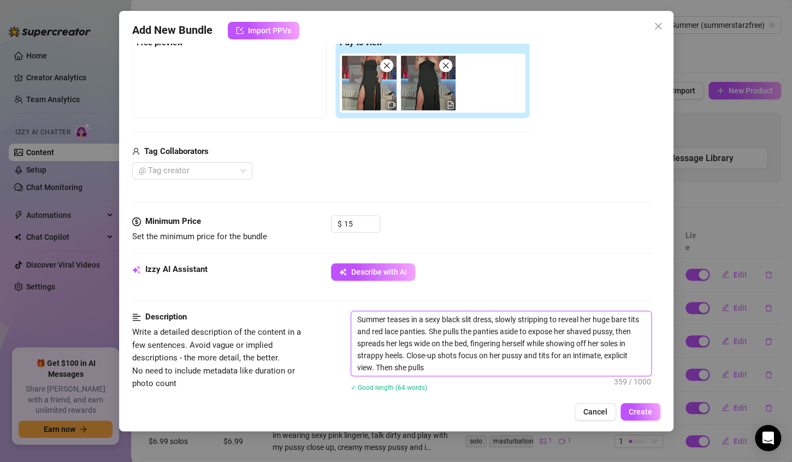
type textarea "Summer teases in a sexy black slit dress, slowly stripping to reveal her huge b…"
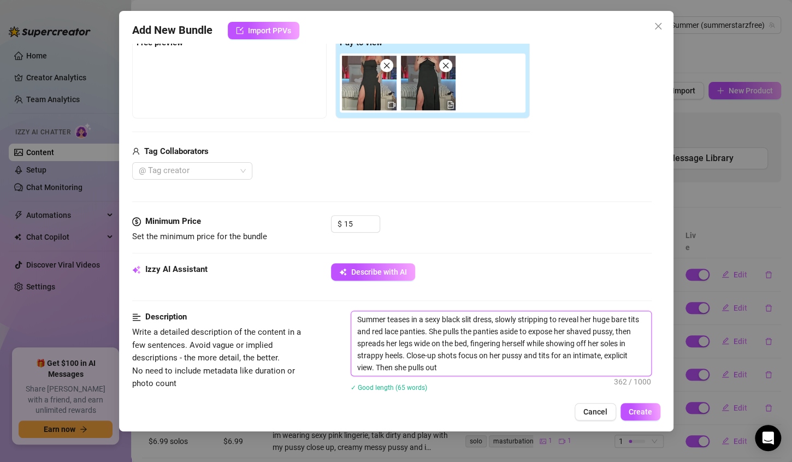
type textarea "Summer teases in a sexy black slit dress, slowly stripping to reveal her huge b…"
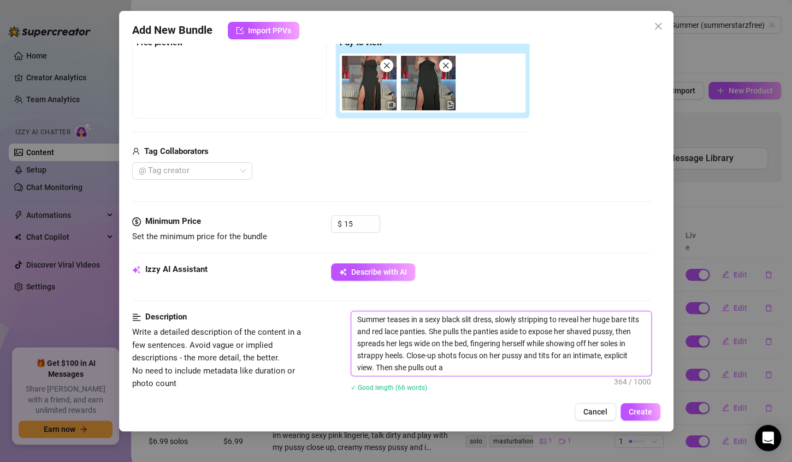
type textarea "Summer teases in a sexy black slit dress, slowly stripping to reveal her huge b…"
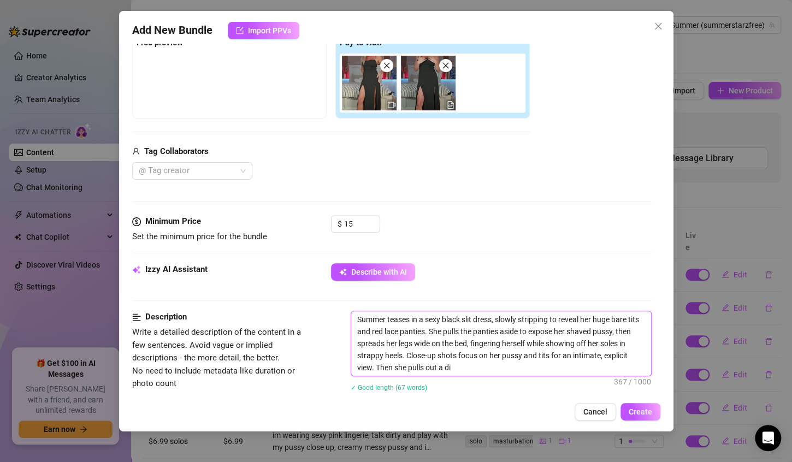
type textarea "Summer teases in a sexy black slit dress, slowly stripping to reveal her huge b…"
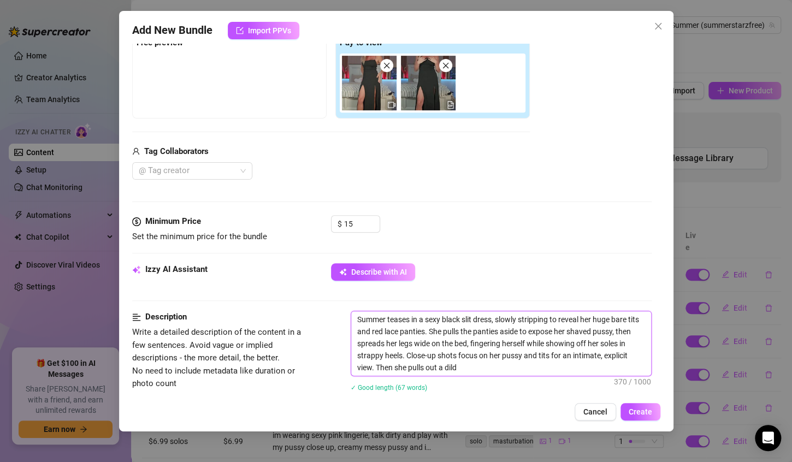
type textarea "Summer teases in a sexy black slit dress, slowly stripping to reveal her huge b…"
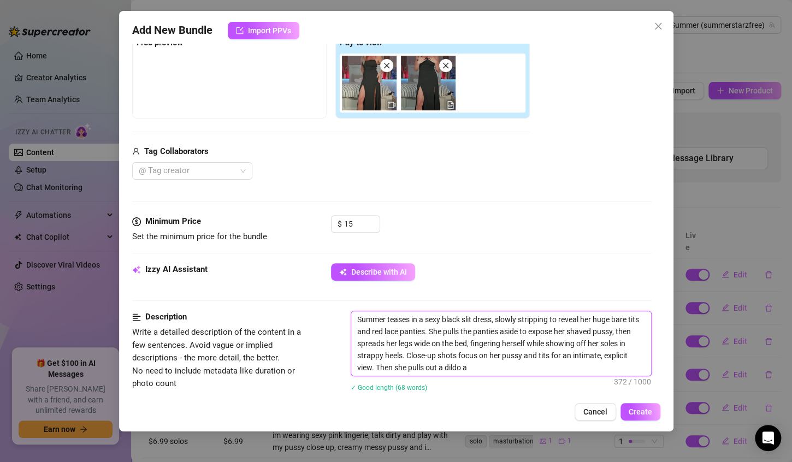
type textarea "Summer teases in a sexy black slit dress, slowly stripping to reveal her huge b…"
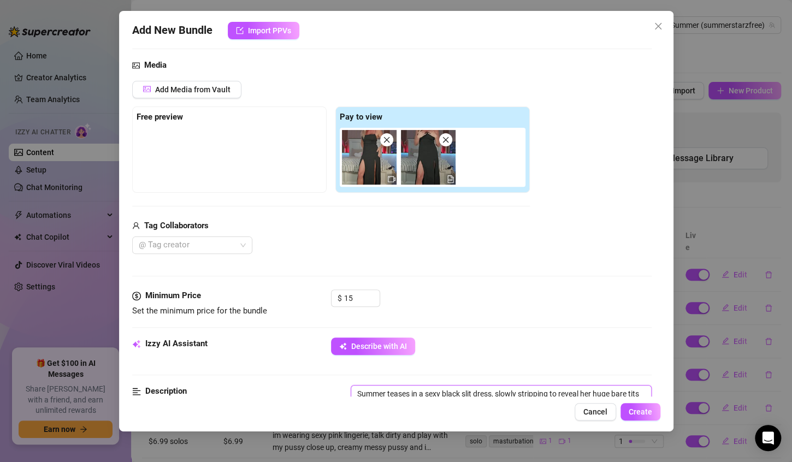
scroll to position [105, 0]
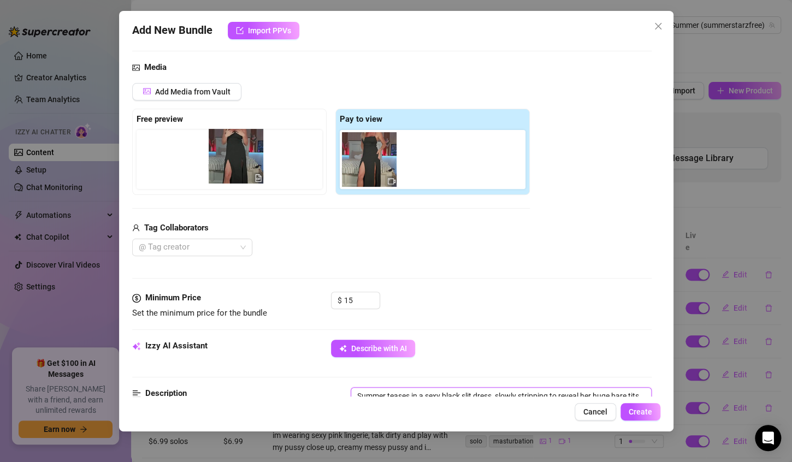
drag, startPoint x: 420, startPoint y: 161, endPoint x: 207, endPoint y: 157, distance: 213.0
click at [207, 157] on div "Free preview Pay to view" at bounding box center [330, 152] width 397 height 86
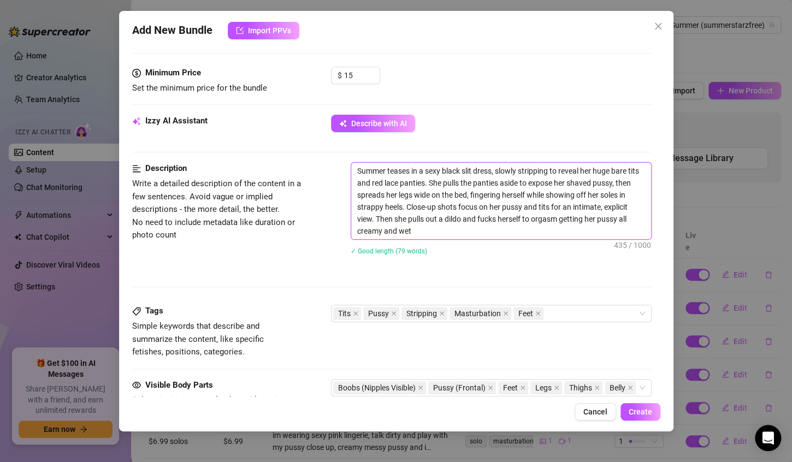
scroll to position [331, 0]
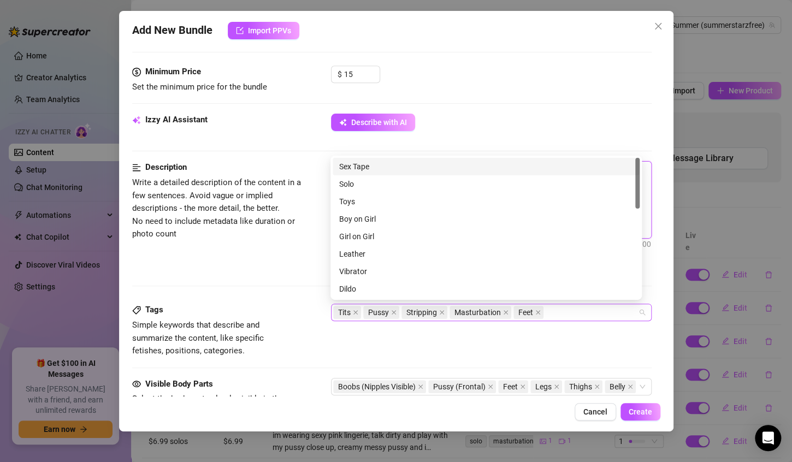
click at [557, 312] on div "Tits Pussy Stripping Masturbation Feet" at bounding box center [485, 312] width 305 height 15
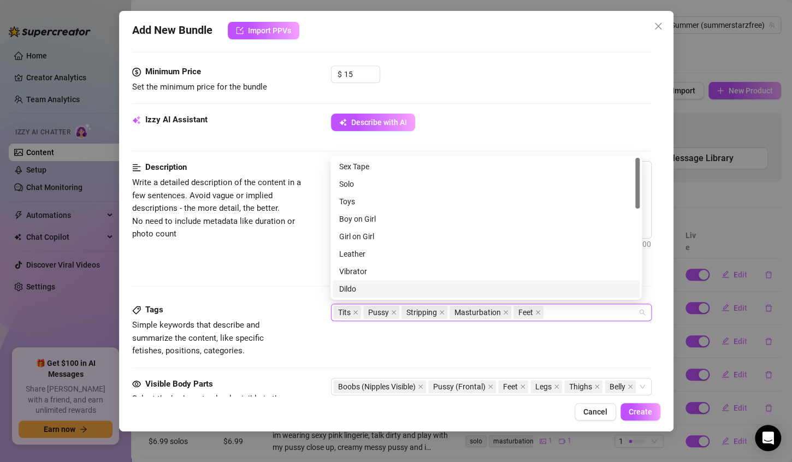
click at [360, 288] on div "Dildo" at bounding box center [486, 289] width 294 height 12
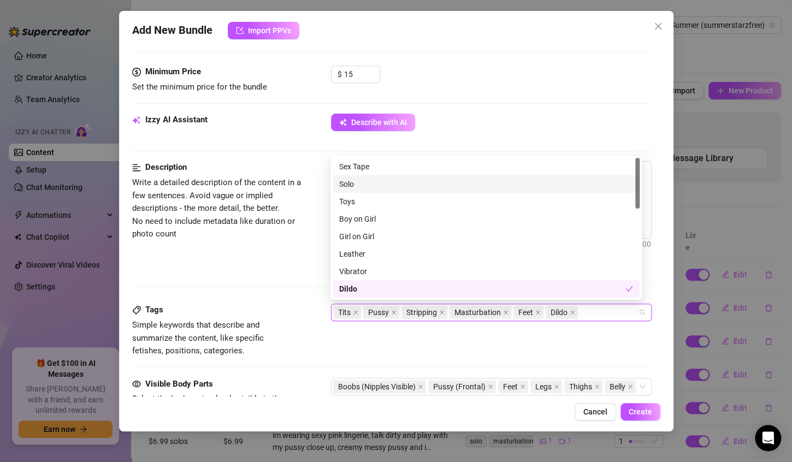
click at [360, 186] on div "Solo" at bounding box center [486, 184] width 294 height 12
click at [355, 205] on div "Toys" at bounding box center [486, 201] width 294 height 12
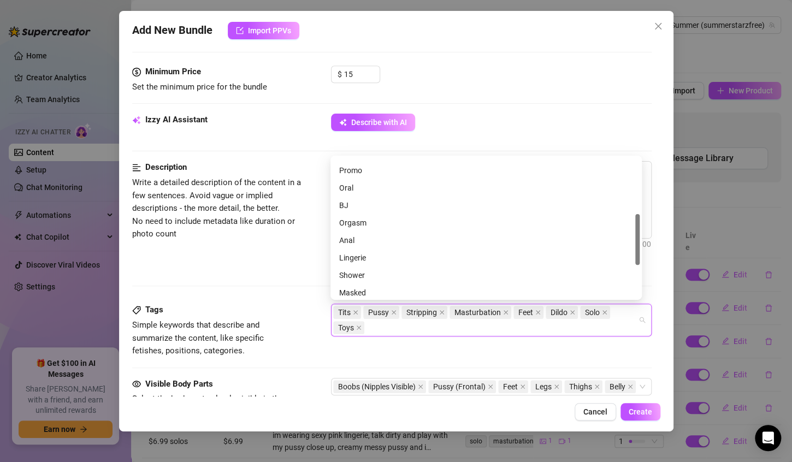
scroll to position [155, 0]
click at [354, 223] on div "Orgasm" at bounding box center [486, 221] width 294 height 12
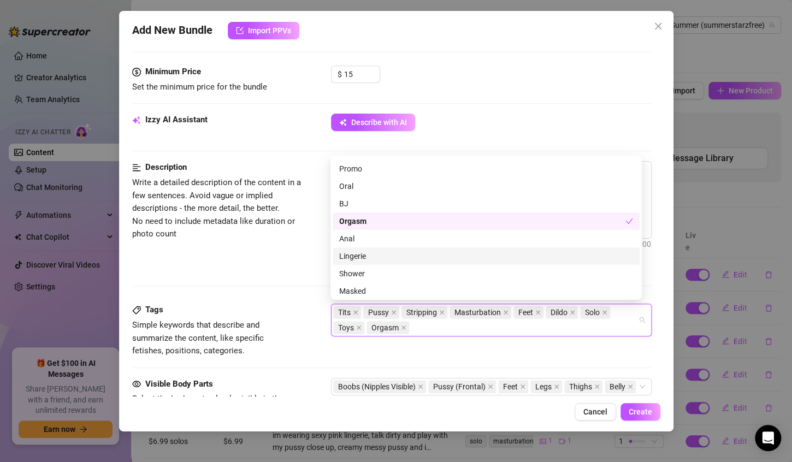
click at [355, 253] on div "Lingerie" at bounding box center [486, 256] width 294 height 12
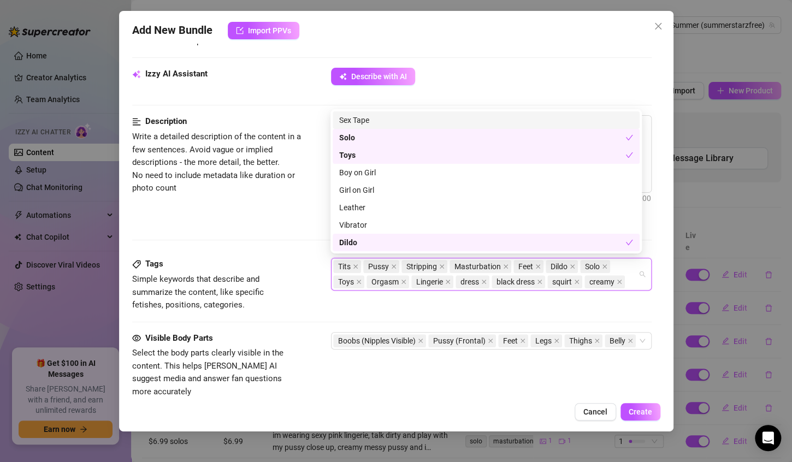
scroll to position [377, 0]
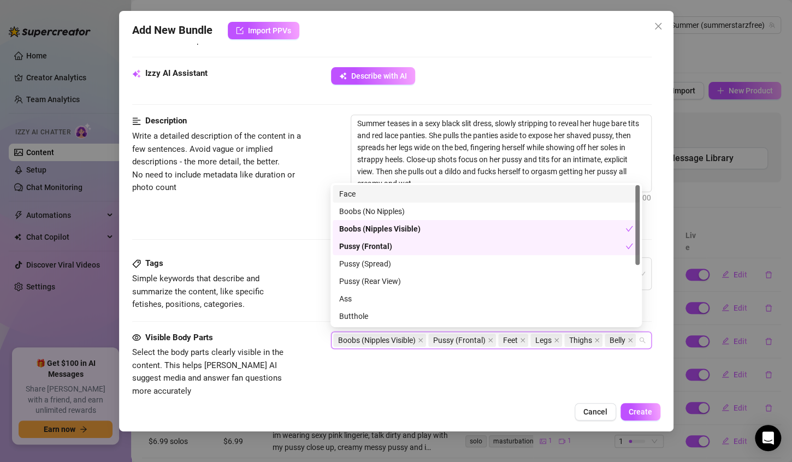
click at [638, 347] on input "search" at bounding box center [639, 340] width 2 height 13
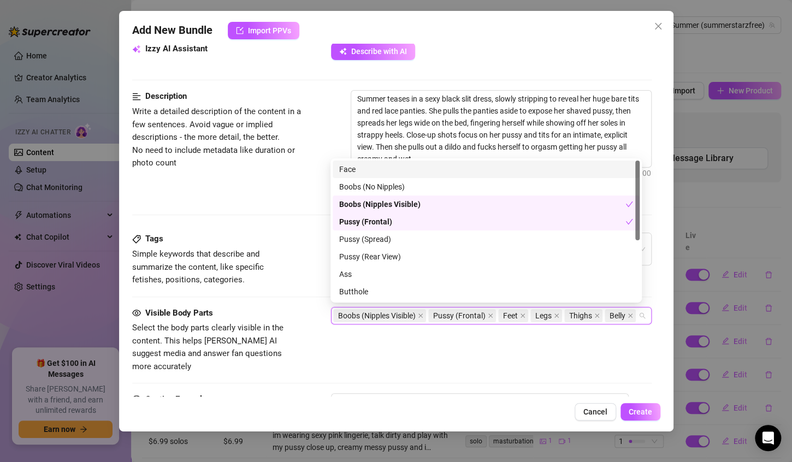
scroll to position [403, 0]
click at [521, 315] on icon "close" at bounding box center [522, 314] width 5 height 5
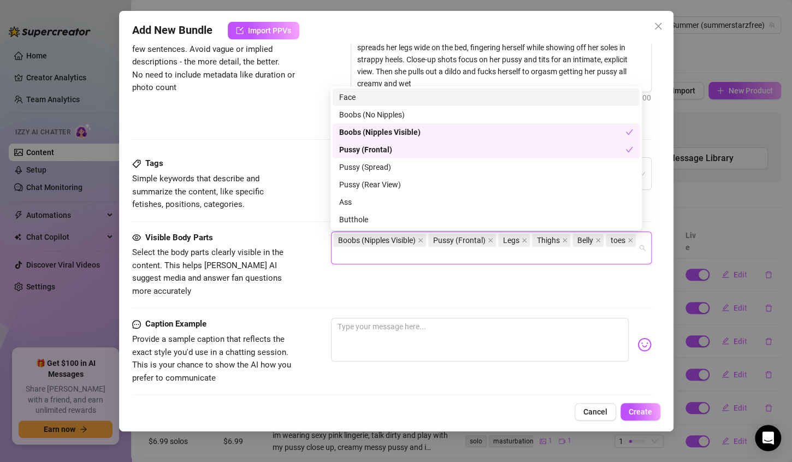
scroll to position [483, 0]
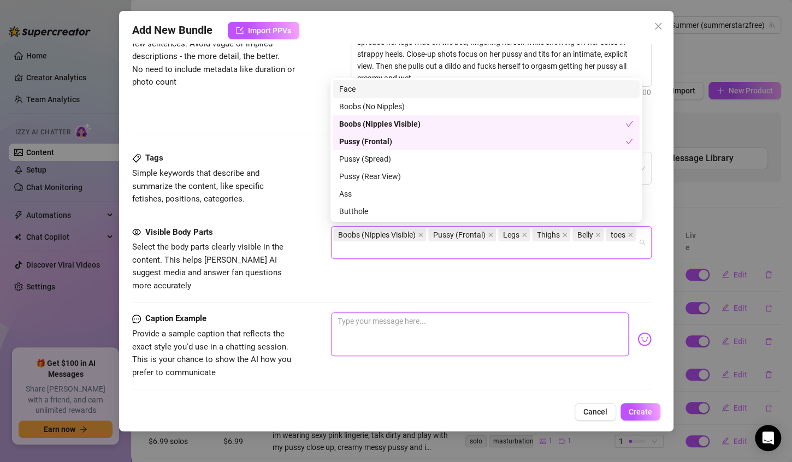
click at [365, 312] on textarea at bounding box center [480, 334] width 298 height 44
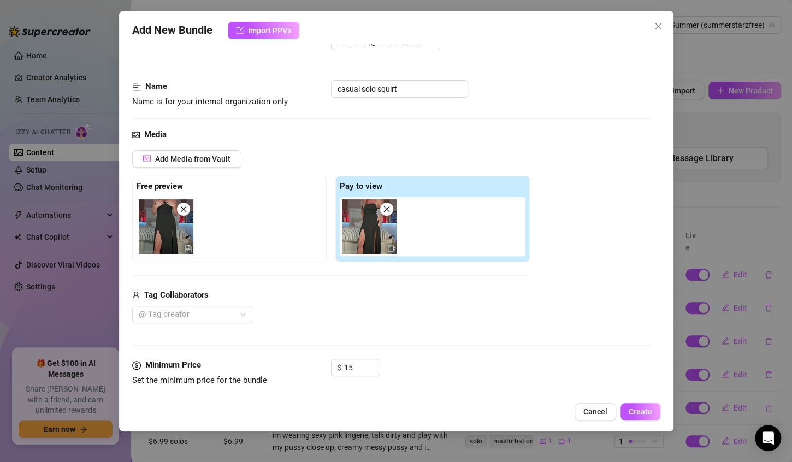
scroll to position [0, 0]
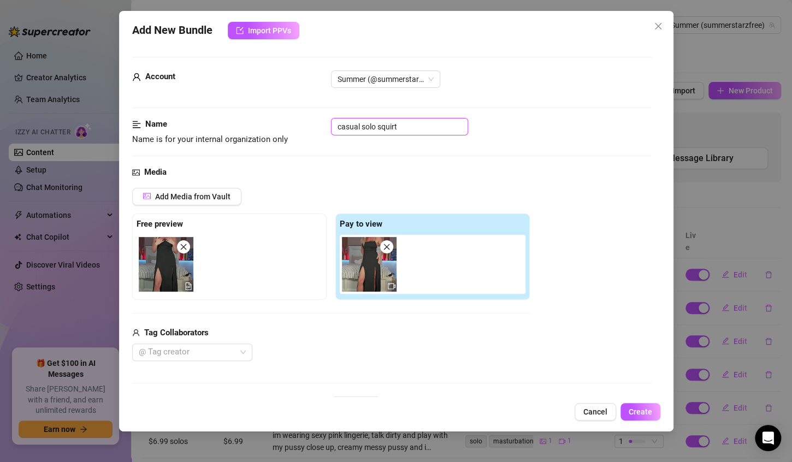
click at [361, 130] on input "casual solo squirt" at bounding box center [399, 126] width 137 height 17
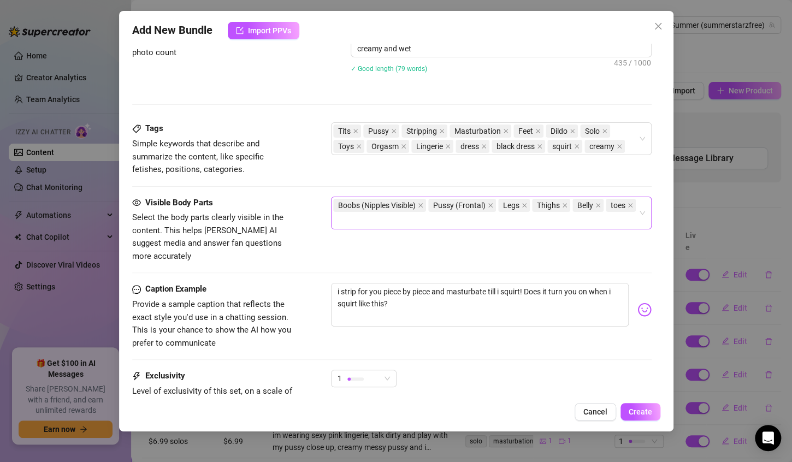
scroll to position [605, 0]
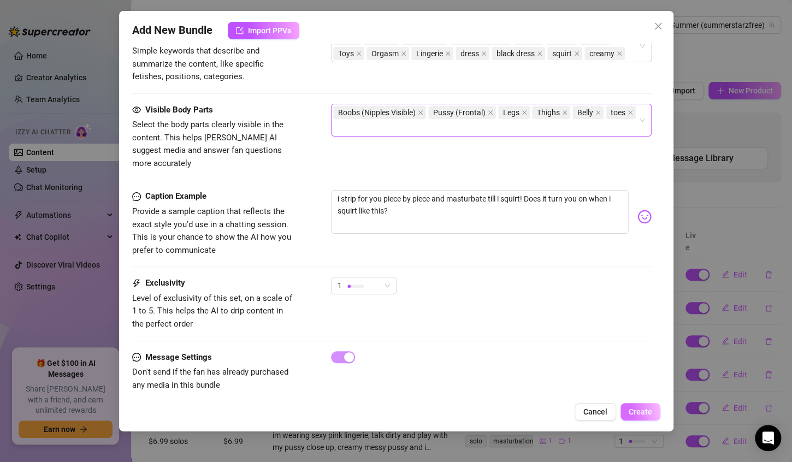
click at [644, 413] on span "Create" at bounding box center [639, 411] width 23 height 9
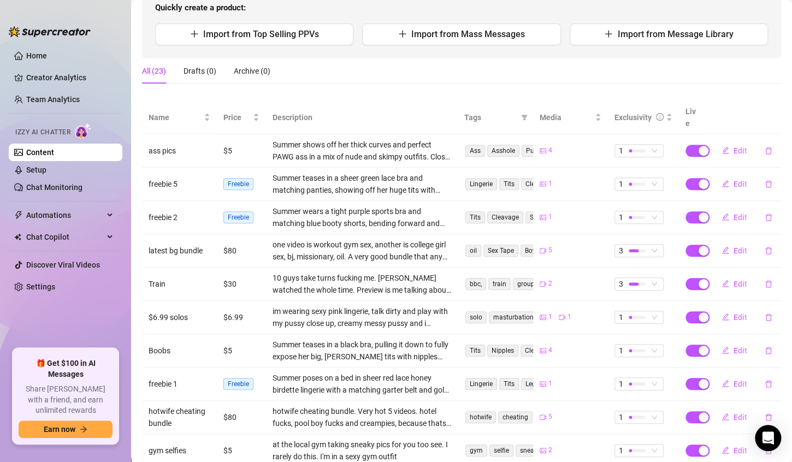
scroll to position [133, 0]
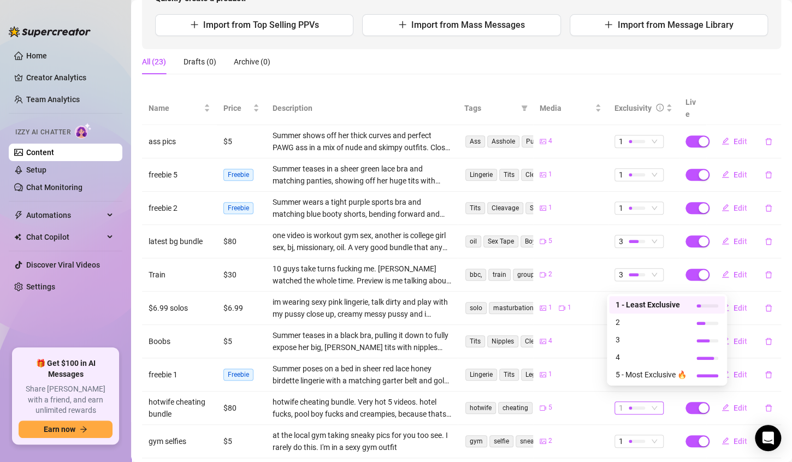
click at [648, 402] on span "1" at bounding box center [639, 408] width 40 height 12
click at [625, 339] on span "3" at bounding box center [650, 340] width 71 height 12
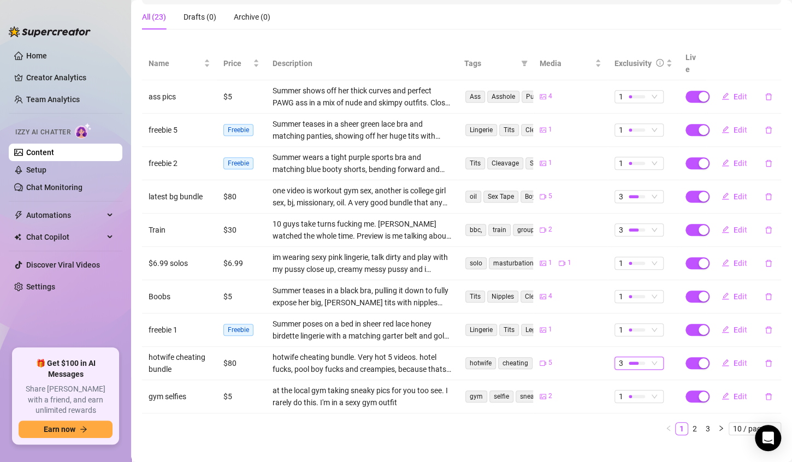
scroll to position [179, 0]
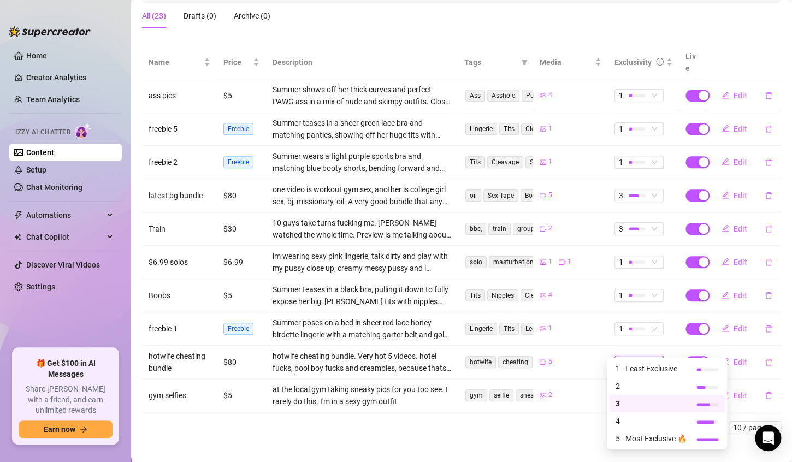
click at [646, 356] on span "3" at bounding box center [639, 362] width 40 height 12
click at [633, 370] on span "1 - Least Exclusive" at bounding box center [650, 369] width 71 height 12
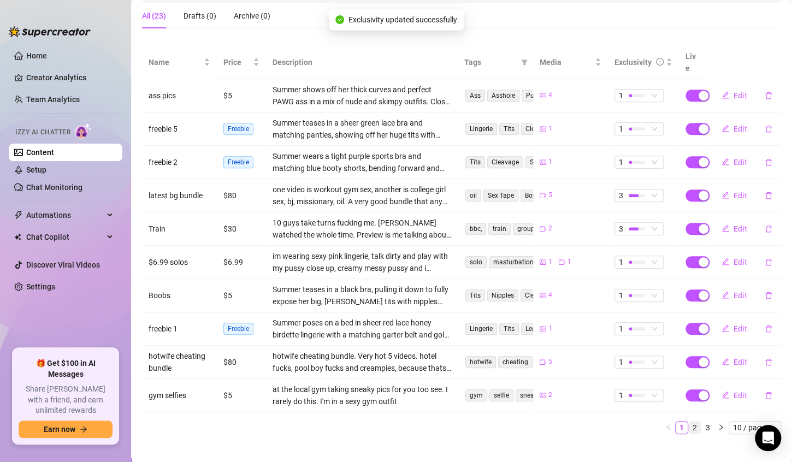
click at [689, 422] on link "2" at bounding box center [695, 428] width 12 height 12
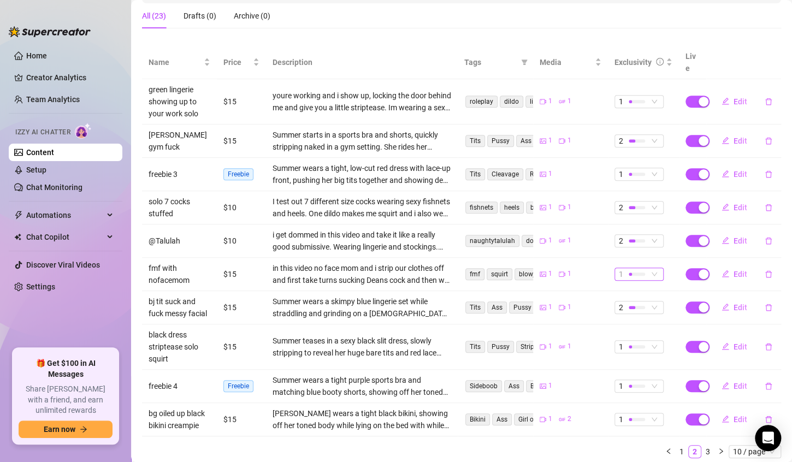
click at [646, 268] on span "1" at bounding box center [639, 274] width 40 height 12
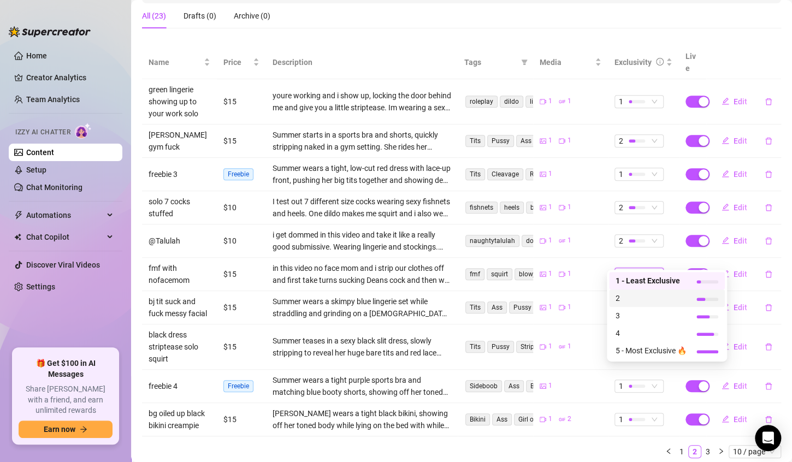
click at [639, 296] on span "2" at bounding box center [650, 298] width 71 height 12
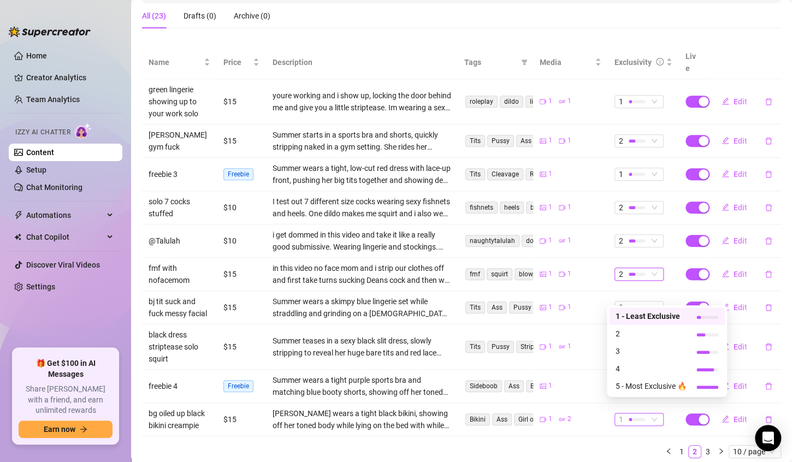
click at [648, 413] on span "1" at bounding box center [639, 419] width 40 height 12
click at [619, 336] on span "2" at bounding box center [650, 334] width 71 height 12
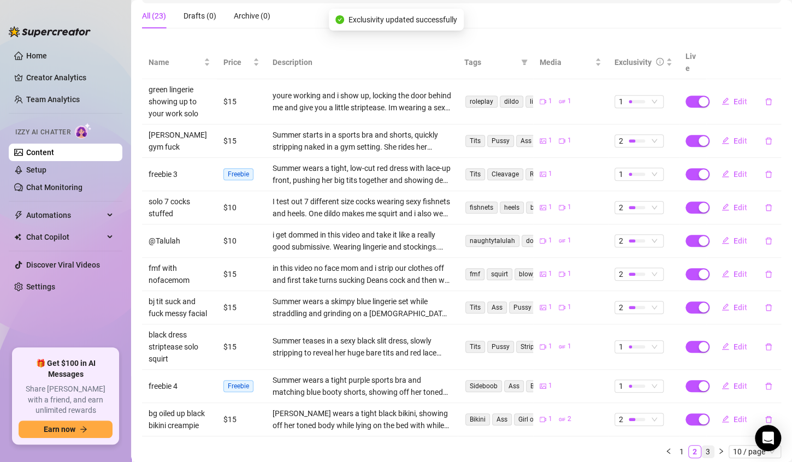
click at [702, 446] on link "3" at bounding box center [708, 452] width 12 height 12
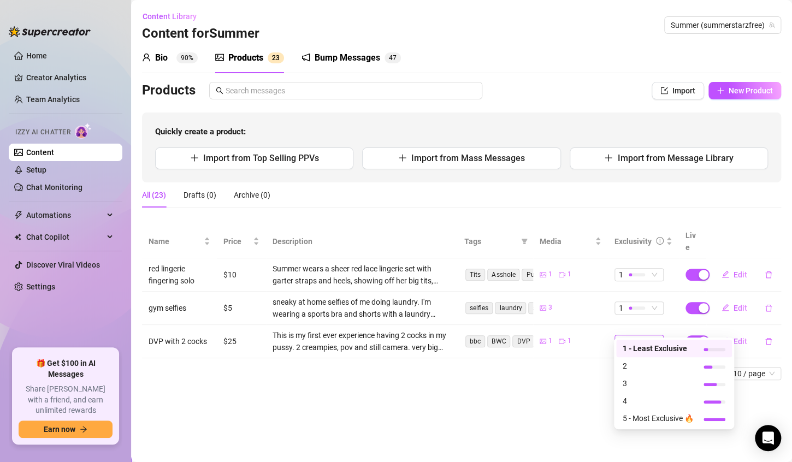
click at [654, 335] on span "1" at bounding box center [639, 341] width 40 height 12
click at [643, 365] on span "2" at bounding box center [657, 366] width 71 height 12
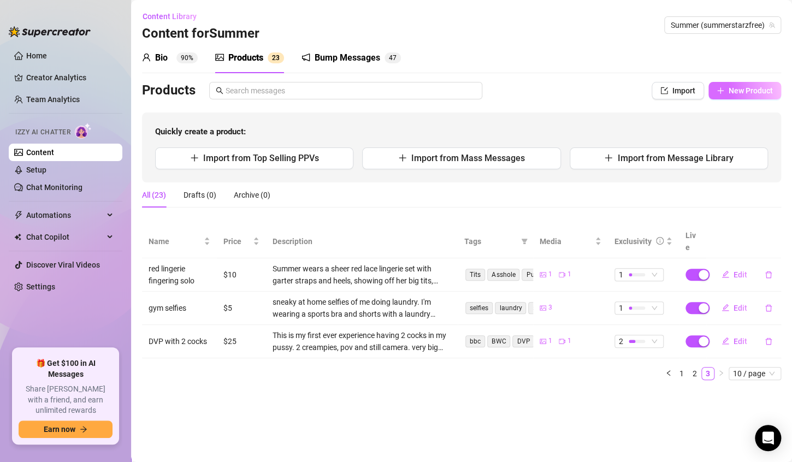
click at [747, 90] on span "New Product" at bounding box center [750, 90] width 44 height 9
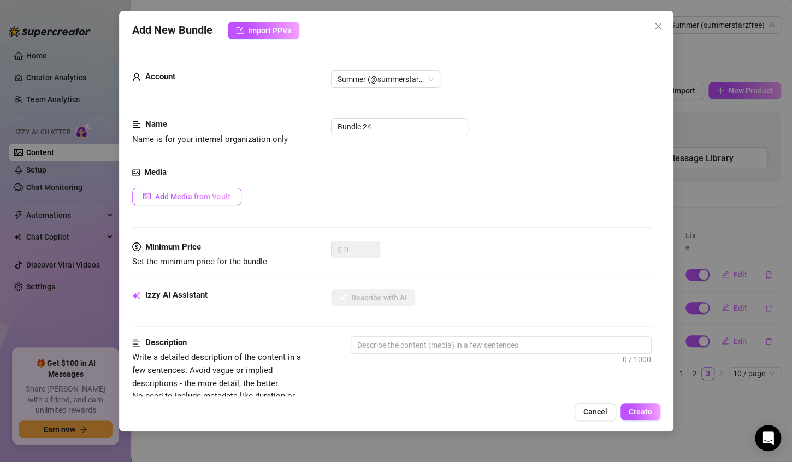
click at [193, 194] on span "Add Media from Vault" at bounding box center [192, 196] width 75 height 9
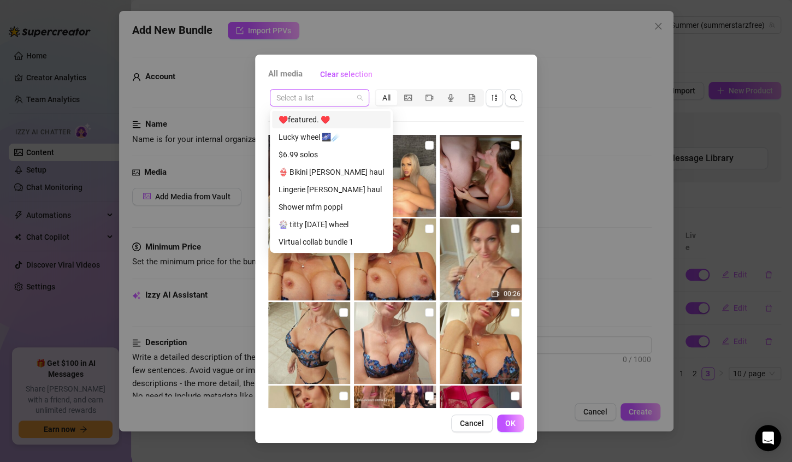
click at [358, 99] on span at bounding box center [319, 98] width 86 height 16
click at [313, 117] on div "♥️featured. ♥️" at bounding box center [343, 120] width 130 height 12
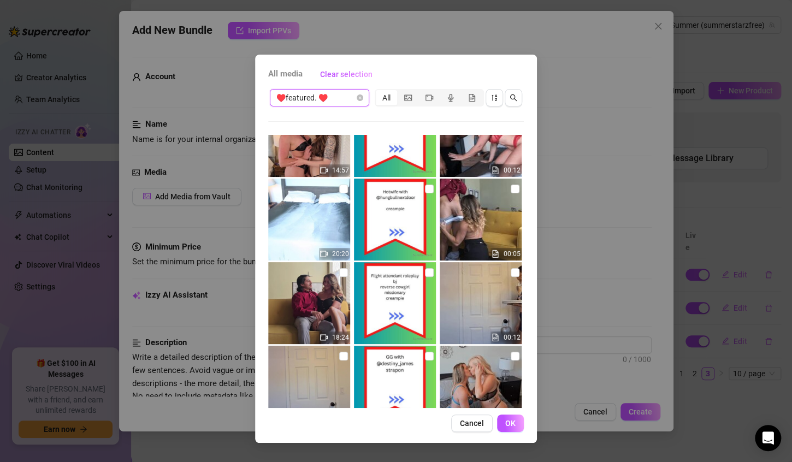
scroll to position [1458, 0]
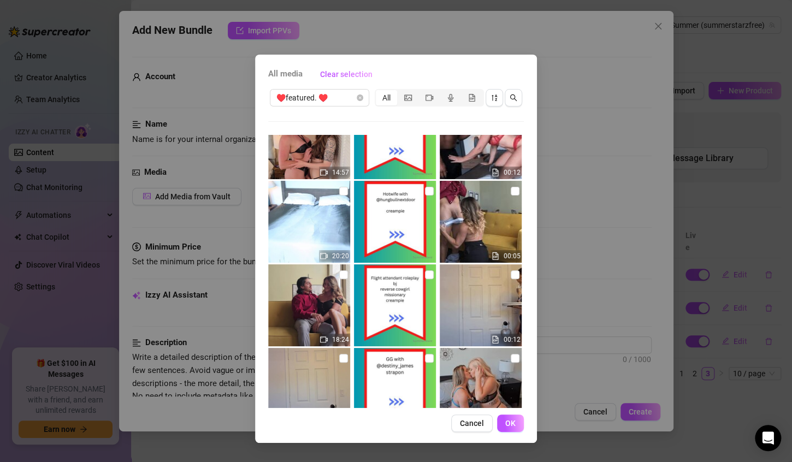
click at [462, 220] on img at bounding box center [481, 222] width 82 height 82
click at [311, 300] on img at bounding box center [309, 305] width 82 height 82
click at [512, 422] on span "OK" at bounding box center [510, 423] width 10 height 9
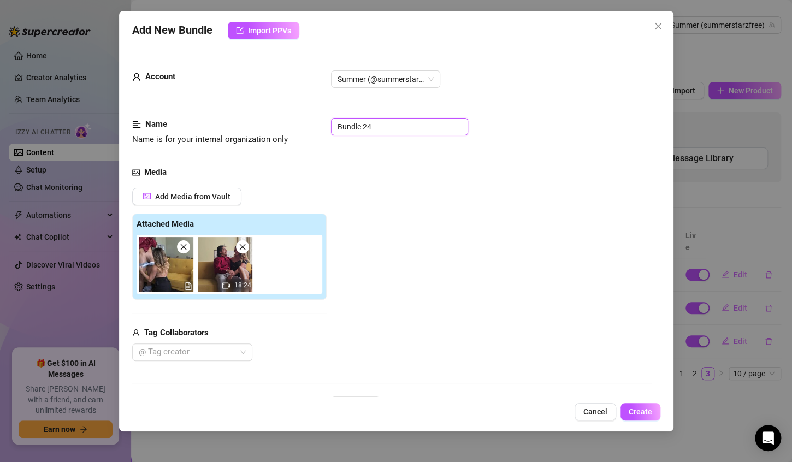
click at [381, 127] on input "Bundle 24" at bounding box center [399, 126] width 137 height 17
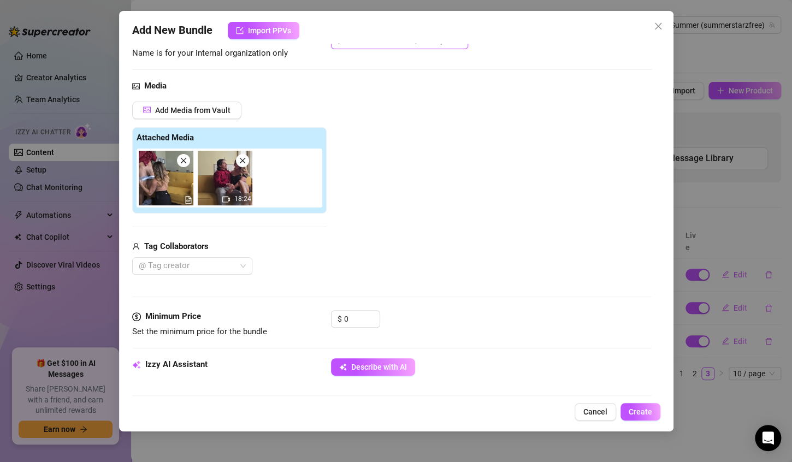
scroll to position [98, 0]
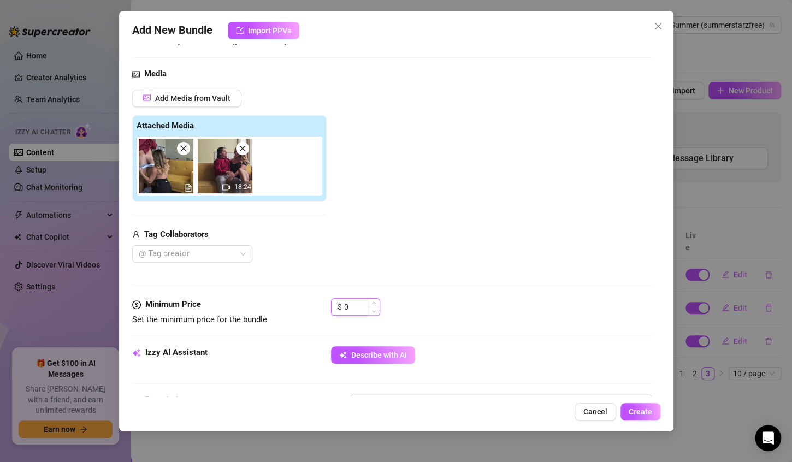
click at [354, 306] on input "0" at bounding box center [361, 307] width 35 height 16
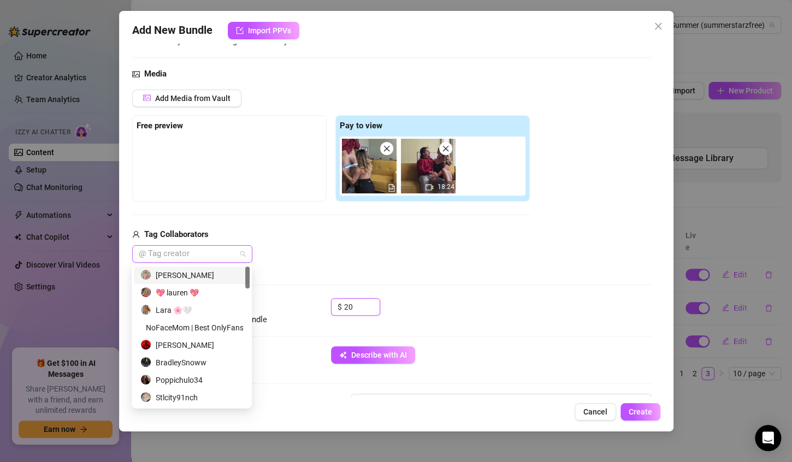
click at [217, 252] on div at bounding box center [186, 253] width 104 height 15
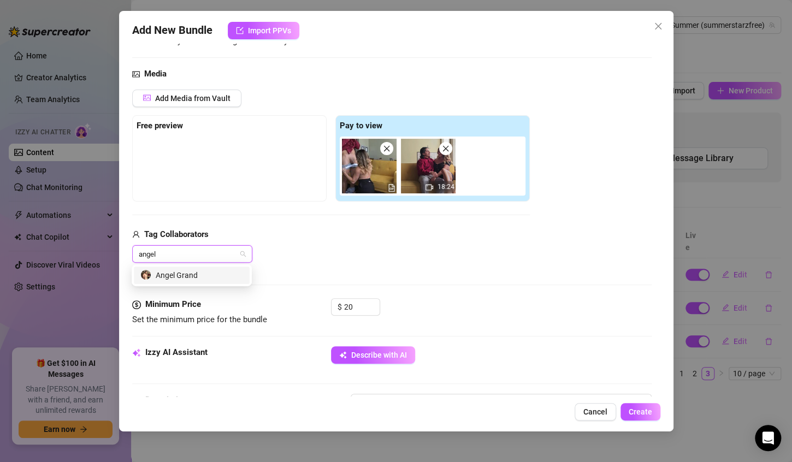
click at [192, 279] on div "Angel Grand" at bounding box center [191, 275] width 103 height 12
click at [298, 232] on div "Tag Collaborators" at bounding box center [330, 234] width 397 height 13
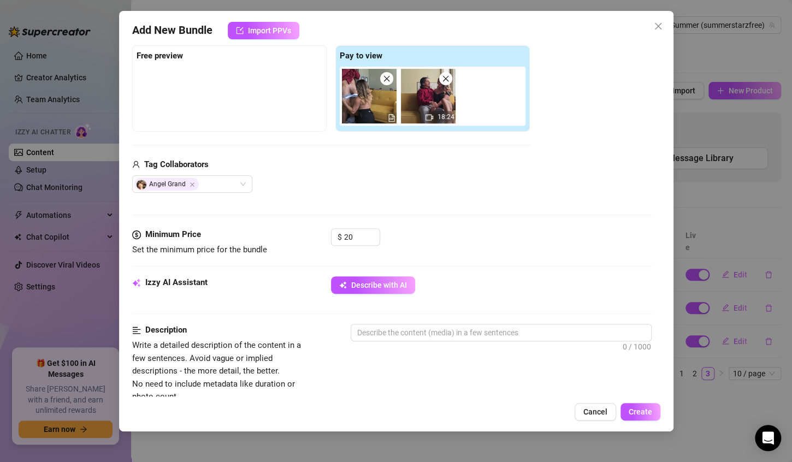
scroll to position [168, 0]
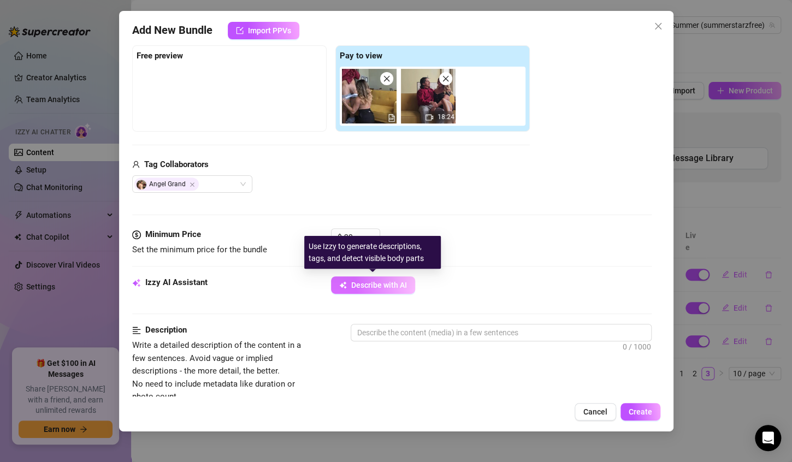
click at [375, 283] on span "Describe with AI" at bounding box center [379, 285] width 56 height 9
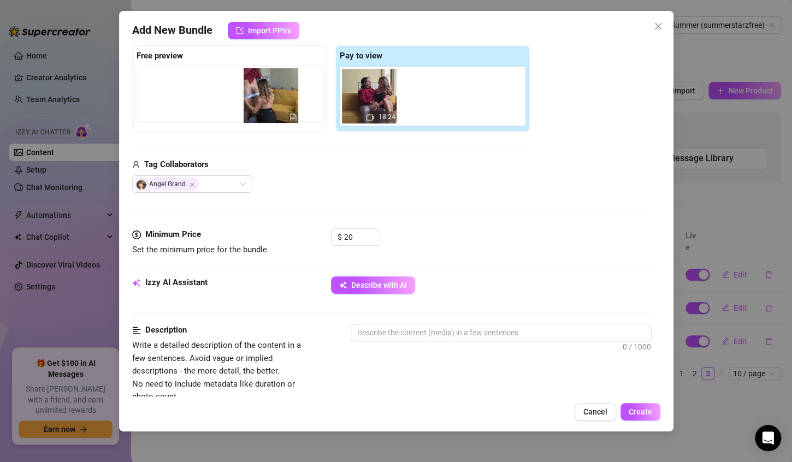
drag, startPoint x: 369, startPoint y: 99, endPoint x: 268, endPoint y: 99, distance: 100.5
click at [268, 99] on div "Free preview Pay to view 18:24" at bounding box center [330, 88] width 397 height 86
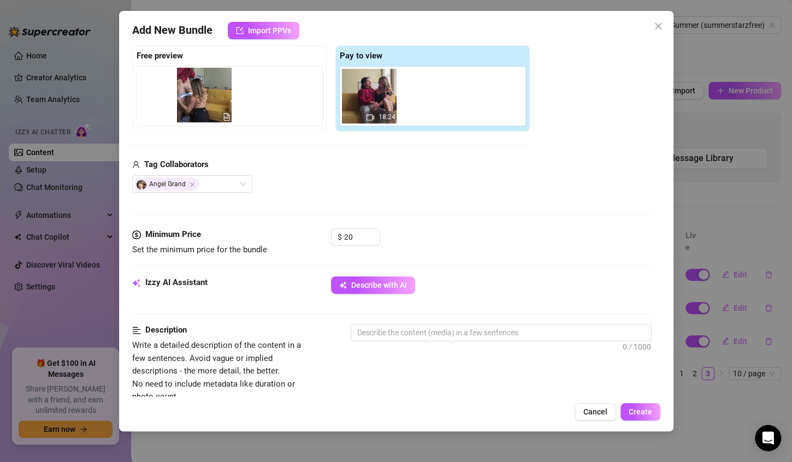
drag, startPoint x: 366, startPoint y: 97, endPoint x: 195, endPoint y: 94, distance: 171.5
click at [195, 94] on div "Free preview Pay to view 18:24" at bounding box center [330, 88] width 397 height 86
drag, startPoint x: 361, startPoint y: 96, endPoint x: 181, endPoint y: 91, distance: 180.2
click at [181, 91] on div "Free preview Pay to view 18:24" at bounding box center [330, 88] width 397 height 86
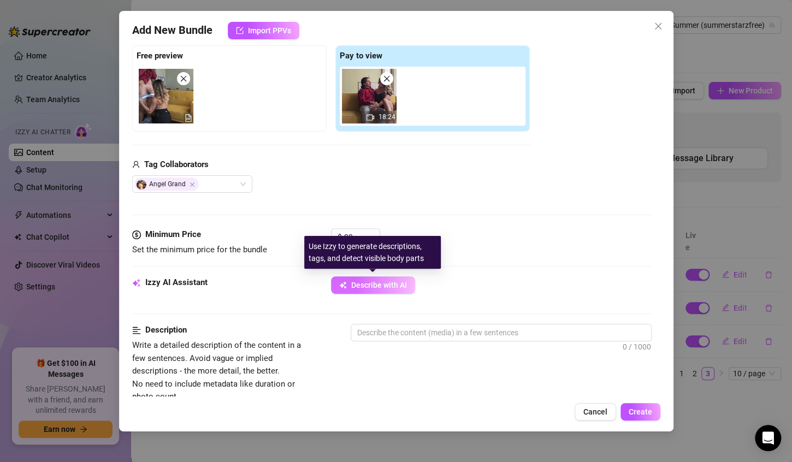
click at [399, 284] on span "Describe with AI" at bounding box center [379, 285] width 56 height 9
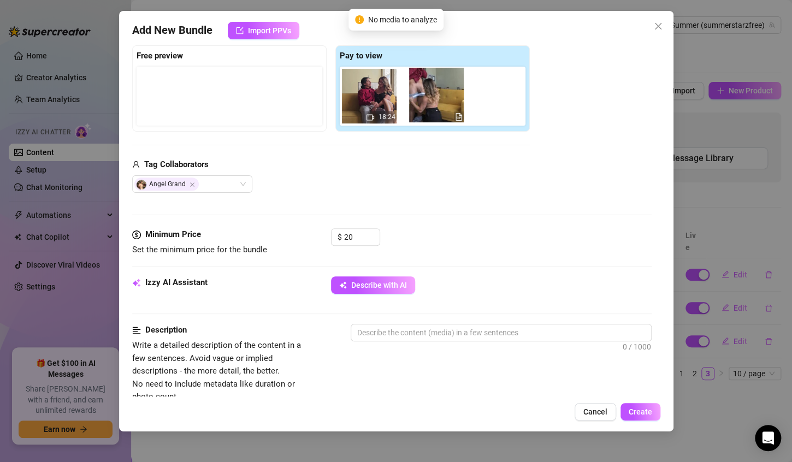
drag, startPoint x: 158, startPoint y: 97, endPoint x: 437, endPoint y: 96, distance: 279.0
click at [437, 96] on div "Free preview Pay to view 18:24" at bounding box center [330, 88] width 397 height 86
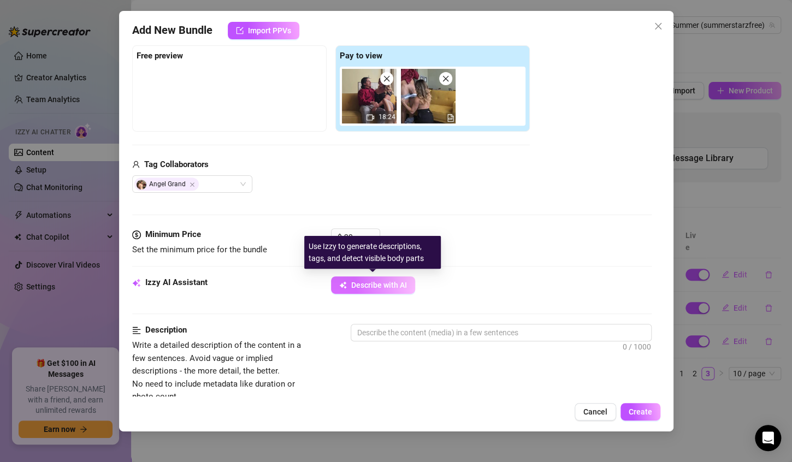
click at [388, 287] on span "Describe with AI" at bounding box center [379, 285] width 56 height 9
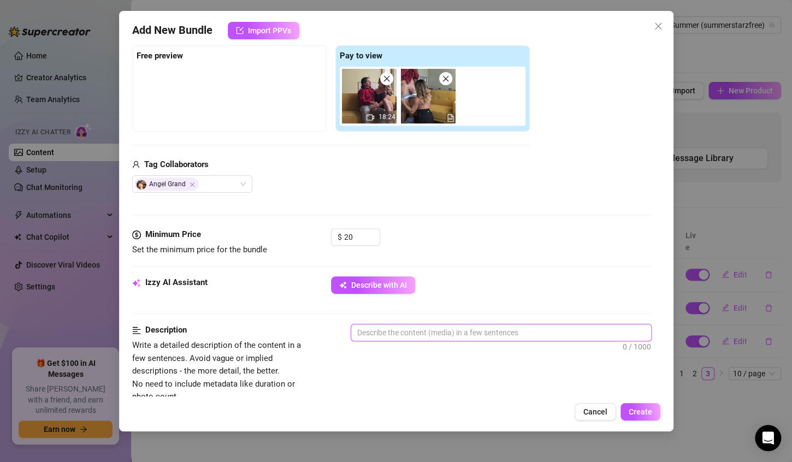
click at [460, 334] on textarea at bounding box center [501, 332] width 300 height 16
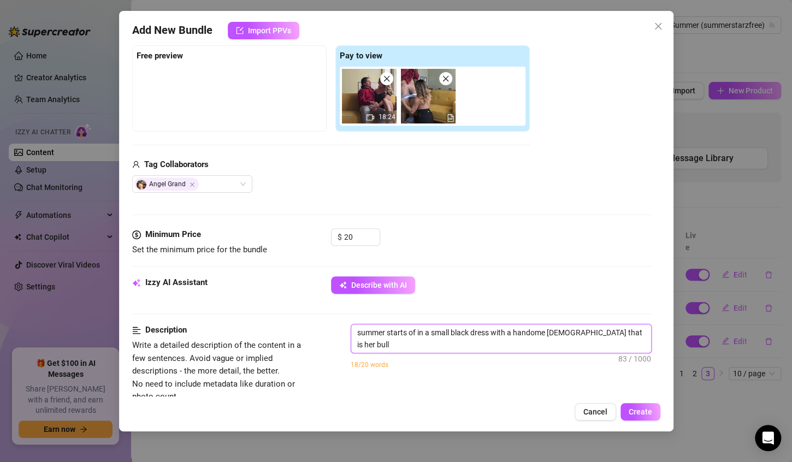
scroll to position [0, 0]
click at [530, 330] on textarea "summer starts of in a small black dress with a handome 22 year old that is her …" at bounding box center [501, 338] width 300 height 28
click at [382, 343] on textarea "summer starts of in a small black dress with a handsome 22 year old that is her…" at bounding box center [501, 338] width 300 height 28
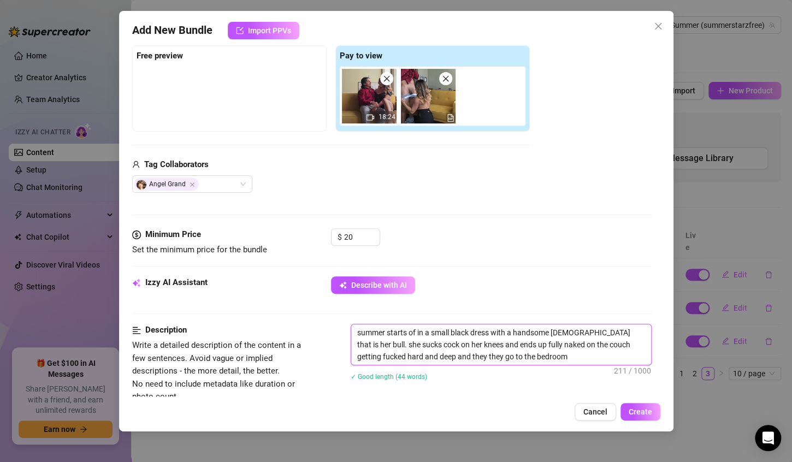
click at [625, 345] on textarea "summer starts of in a small black dress with a handsome 22 year old that is her…" at bounding box center [501, 344] width 300 height 40
click at [607, 356] on textarea "summer starts of in a small black dress with a handsome 22 year old that is her…" at bounding box center [501, 344] width 300 height 40
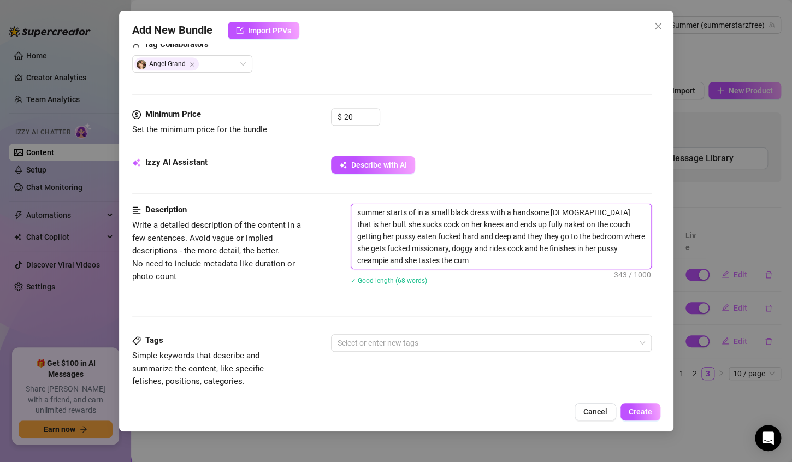
scroll to position [290, 0]
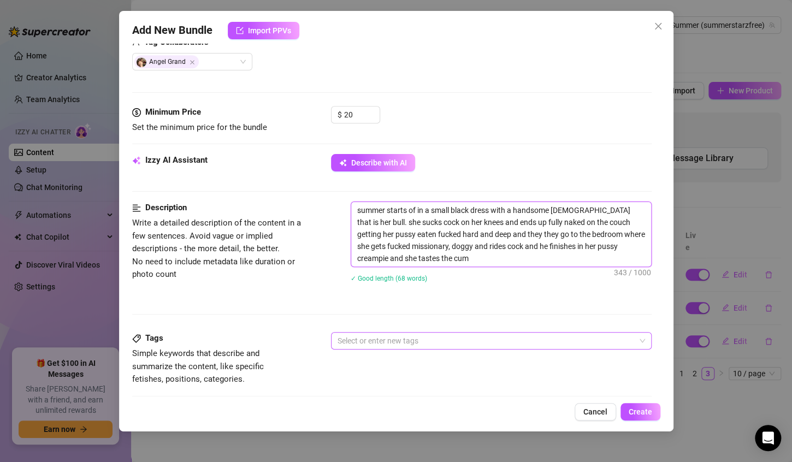
click at [366, 339] on div at bounding box center [485, 340] width 305 height 15
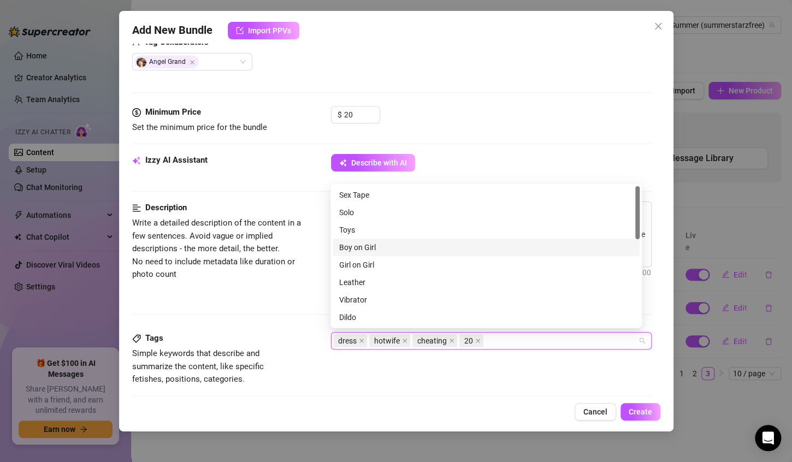
click at [369, 252] on div "Boy on Girl" at bounding box center [486, 247] width 294 height 12
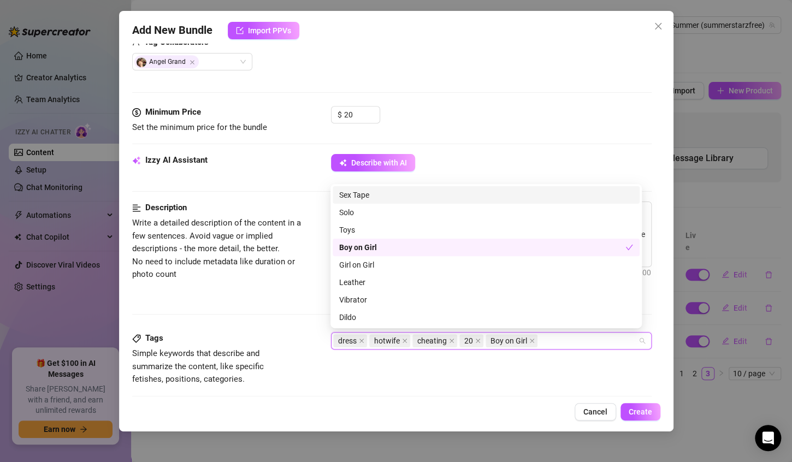
click at [371, 192] on div "Sex Tape" at bounding box center [486, 195] width 294 height 12
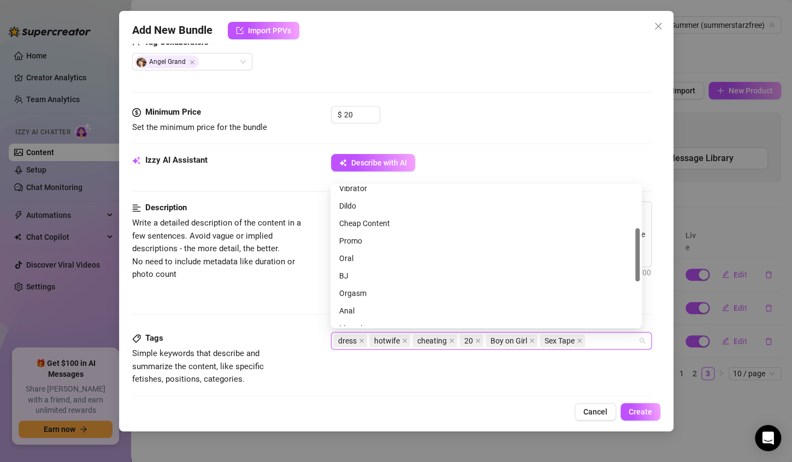
scroll to position [114, 0]
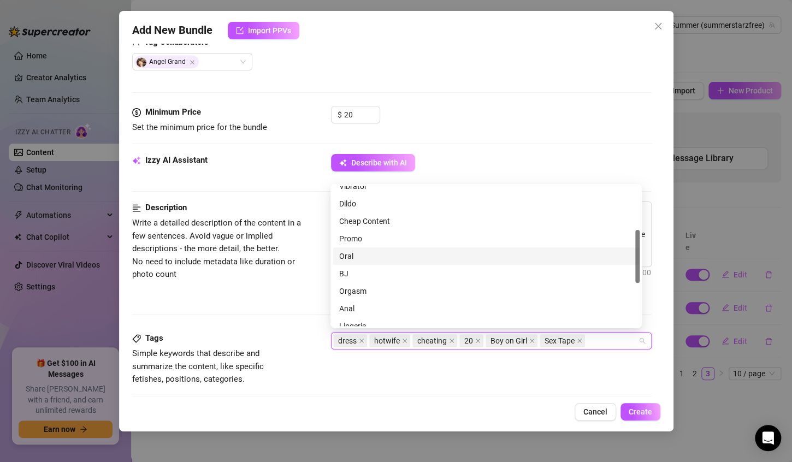
click at [349, 256] on div "Oral" at bounding box center [486, 256] width 294 height 12
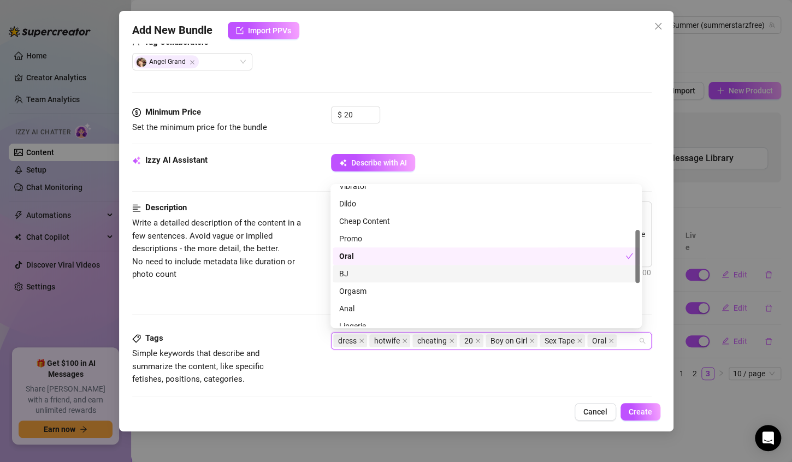
click at [347, 272] on div "BJ" at bounding box center [486, 274] width 294 height 12
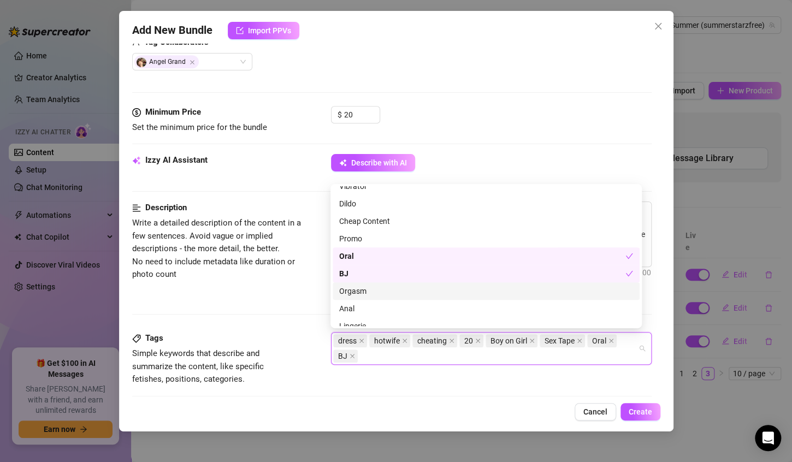
click at [349, 290] on div "Orgasm" at bounding box center [486, 291] width 294 height 12
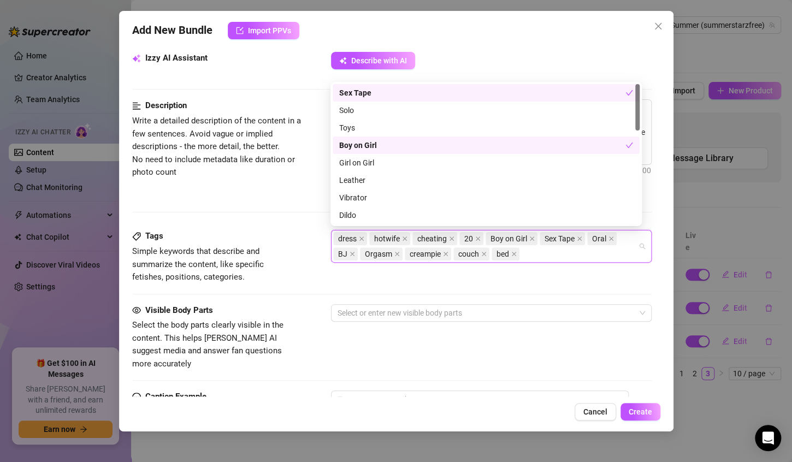
scroll to position [393, 0]
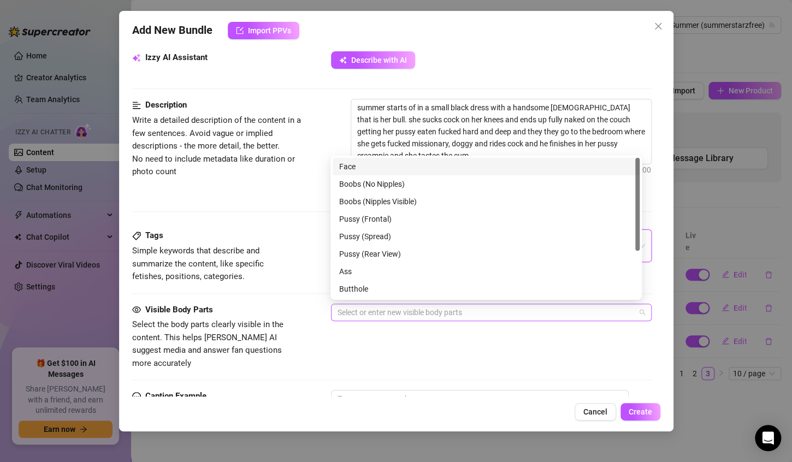
click at [397, 310] on div at bounding box center [485, 312] width 305 height 15
click at [392, 202] on div "Boobs (Nipples Visible)" at bounding box center [486, 201] width 294 height 12
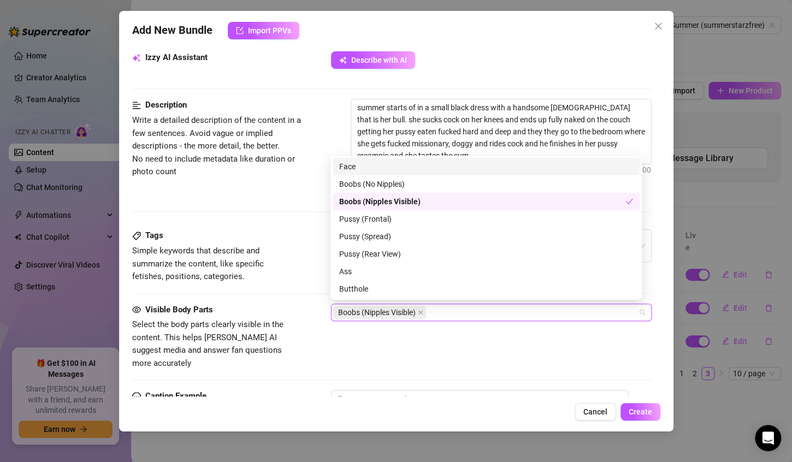
click at [345, 168] on div "Face" at bounding box center [486, 167] width 294 height 12
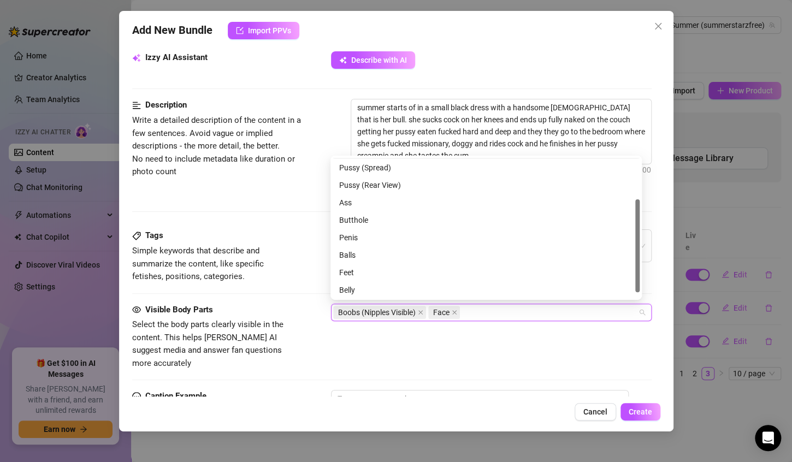
scroll to position [70, 0]
click at [357, 241] on div "Penis" at bounding box center [486, 236] width 294 height 12
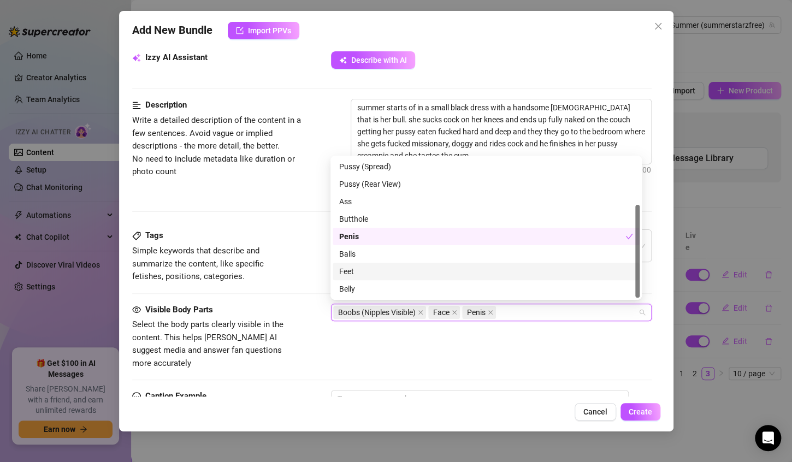
click at [353, 266] on div "Feet" at bounding box center [486, 271] width 294 height 12
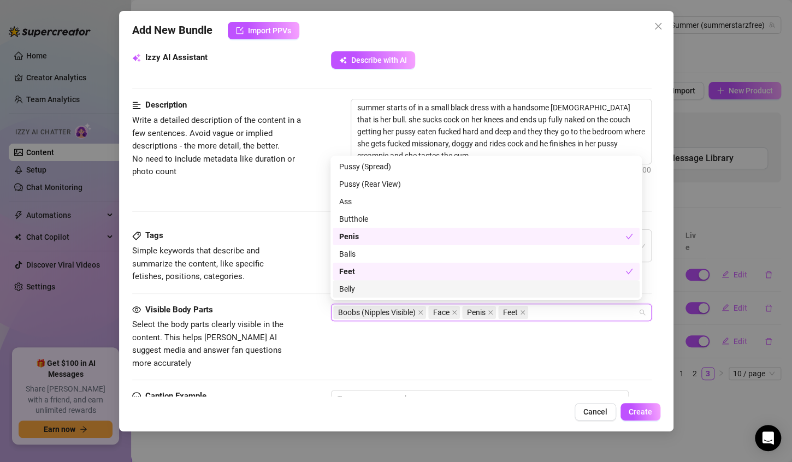
click at [354, 290] on div "Belly" at bounding box center [486, 289] width 294 height 12
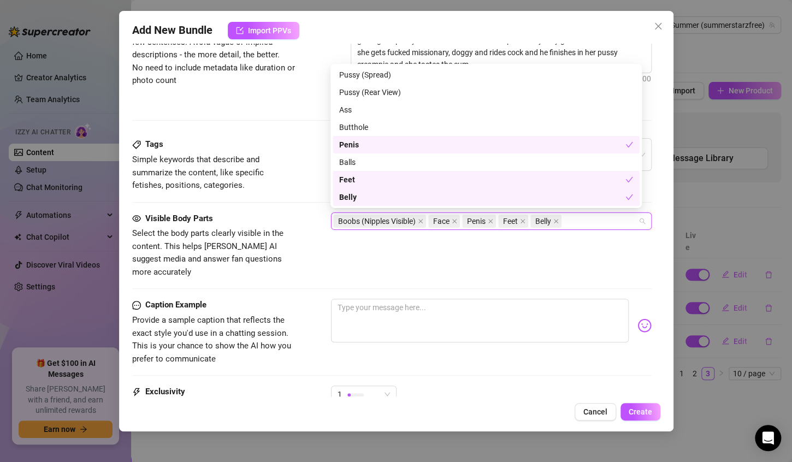
scroll to position [485, 0]
click at [363, 298] on textarea at bounding box center [480, 320] width 298 height 44
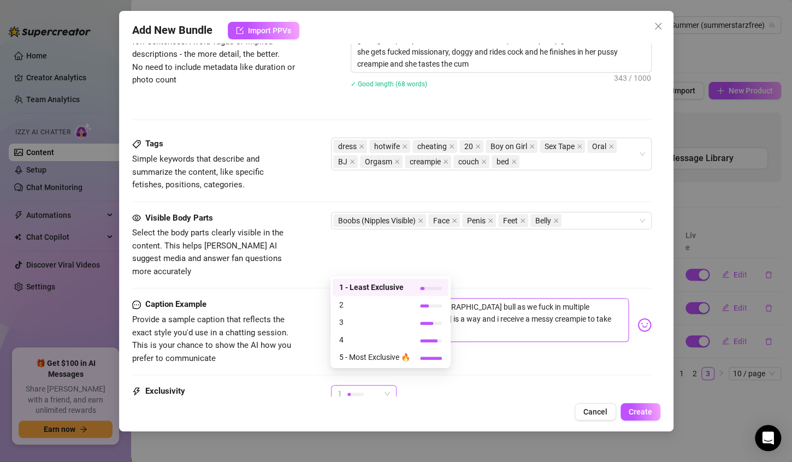
click at [388, 385] on span "1" at bounding box center [363, 393] width 52 height 16
click at [351, 304] on span "2" at bounding box center [374, 305] width 71 height 12
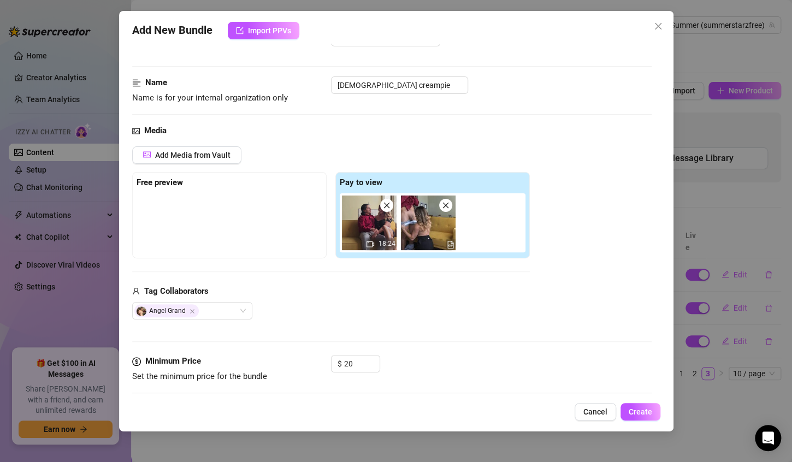
scroll to position [41, 0]
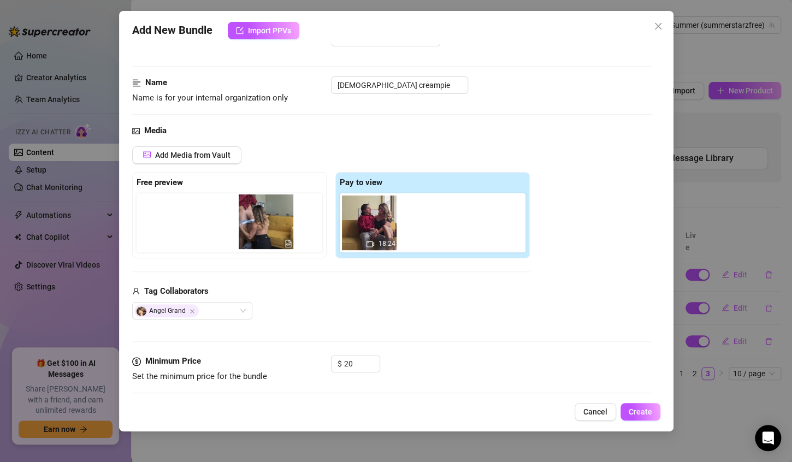
drag, startPoint x: 426, startPoint y: 217, endPoint x: 262, endPoint y: 216, distance: 164.9
click at [262, 216] on div "Free preview Pay to view 18:24" at bounding box center [330, 215] width 397 height 86
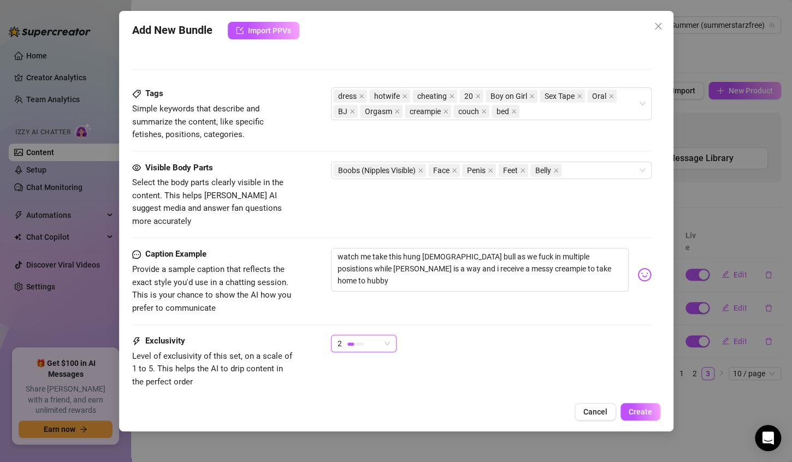
scroll to position [594, 0]
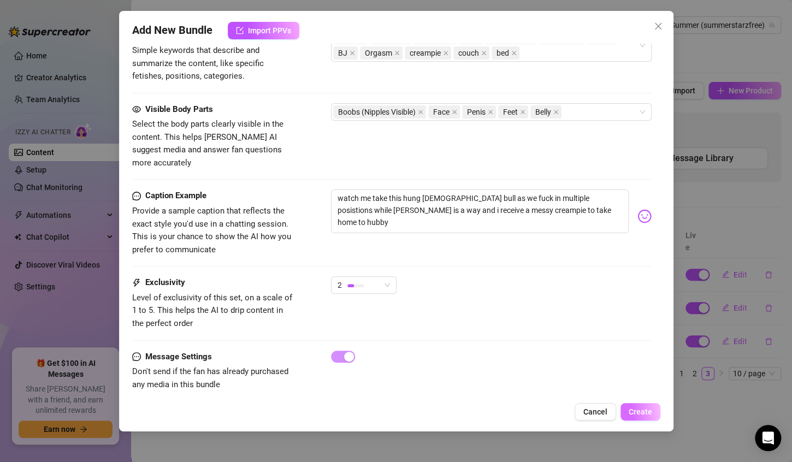
click at [635, 415] on span "Create" at bounding box center [639, 411] width 23 height 9
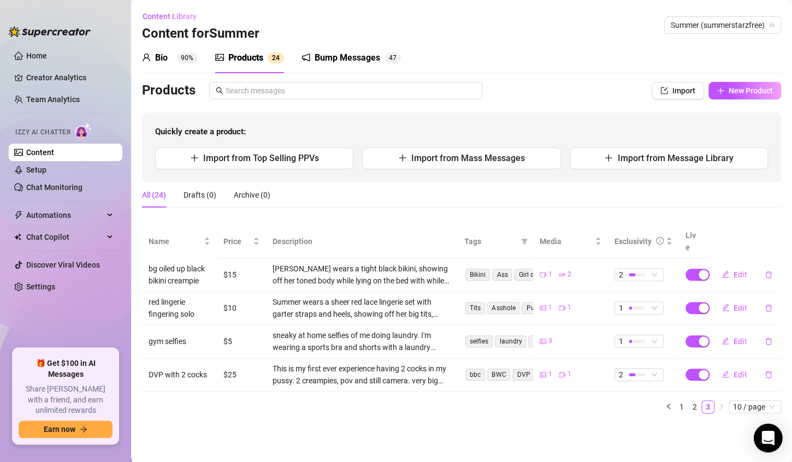
click at [768, 437] on icon "Open Intercom Messenger" at bounding box center [767, 438] width 13 height 14
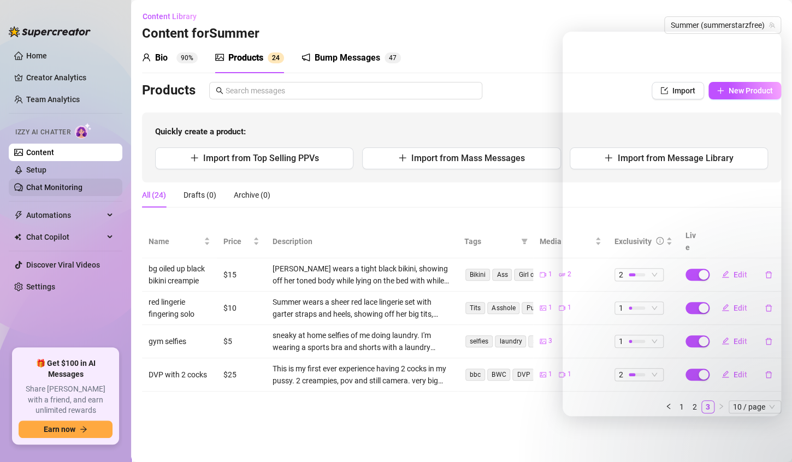
click at [46, 185] on link "Chat Monitoring" at bounding box center [54, 187] width 56 height 9
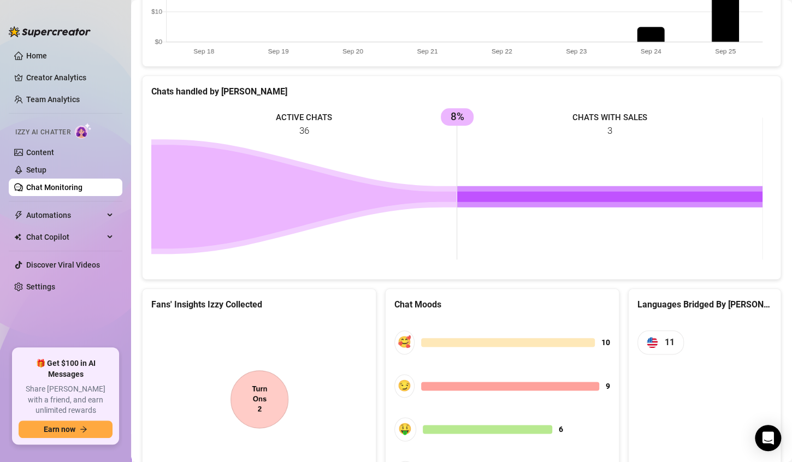
scroll to position [471, 0]
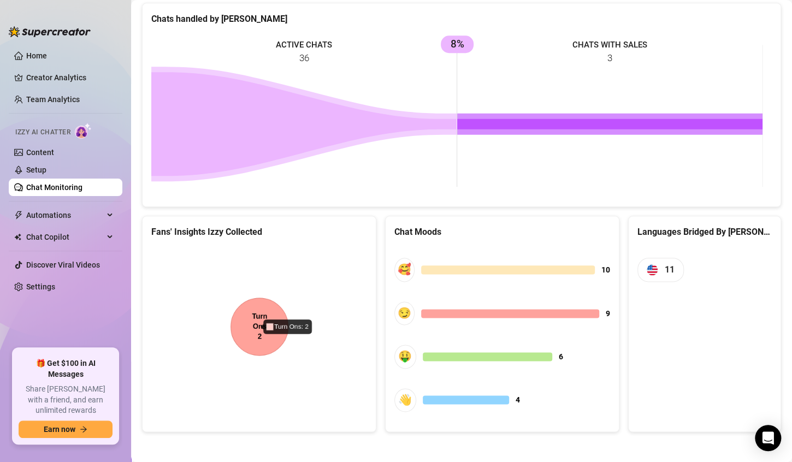
click at [259, 326] on canvas at bounding box center [257, 329] width 212 height 164
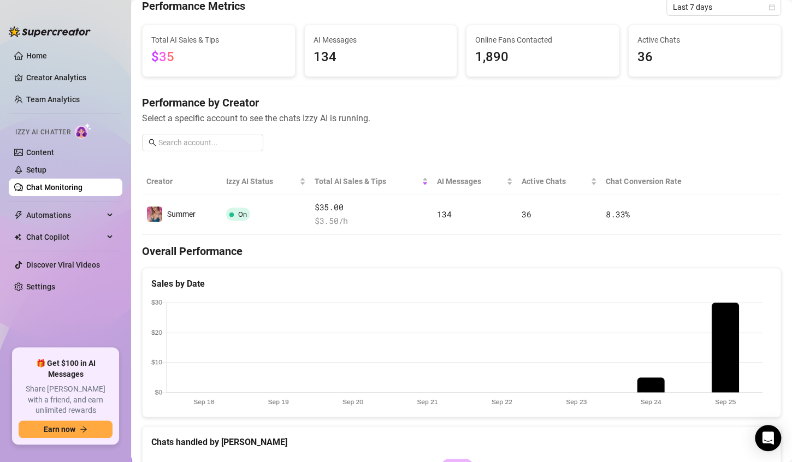
scroll to position [0, 0]
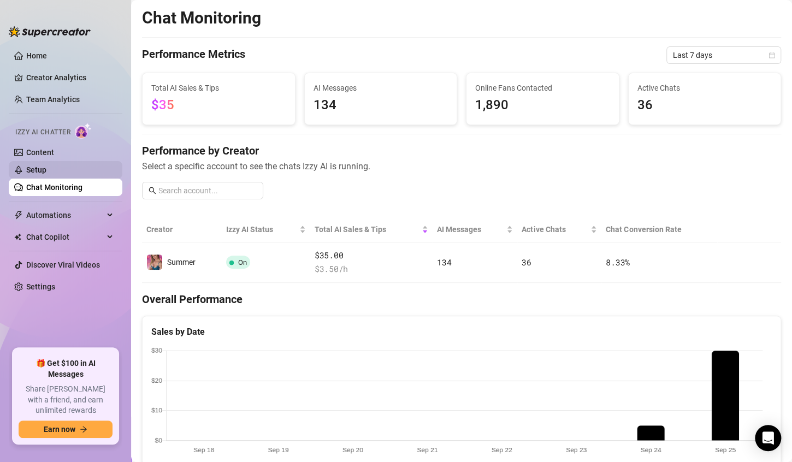
click at [38, 174] on link "Setup" at bounding box center [36, 169] width 20 height 9
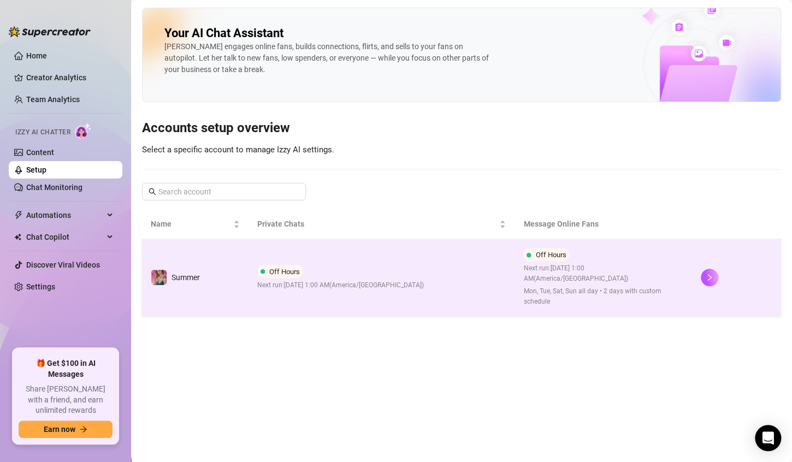
click at [465, 259] on td "Off Hours Next run: September 26, 2025 1:00 AM ( America/Chicago )" at bounding box center [381, 277] width 266 height 76
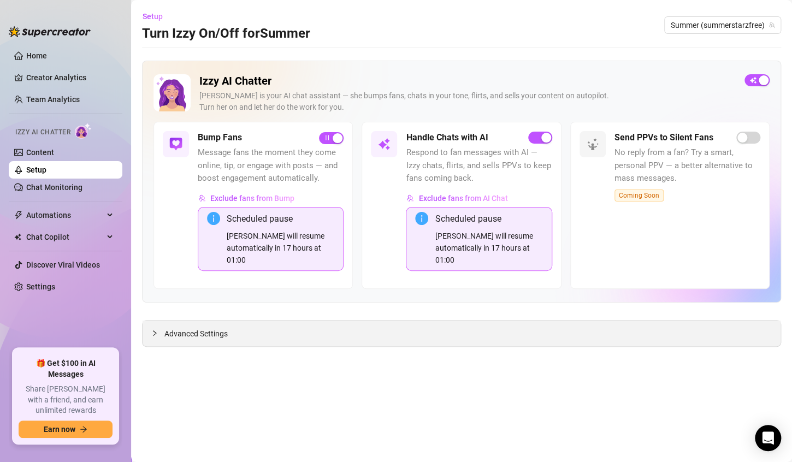
click at [207, 328] on span "Advanced Settings" at bounding box center [195, 334] width 63 height 12
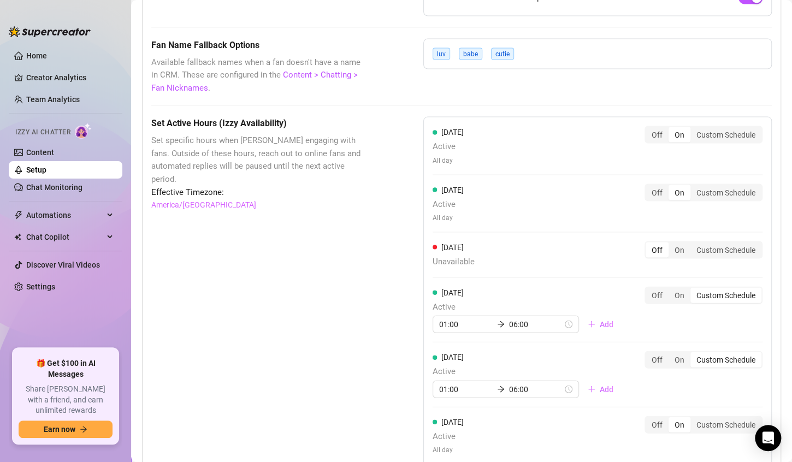
scroll to position [978, 0]
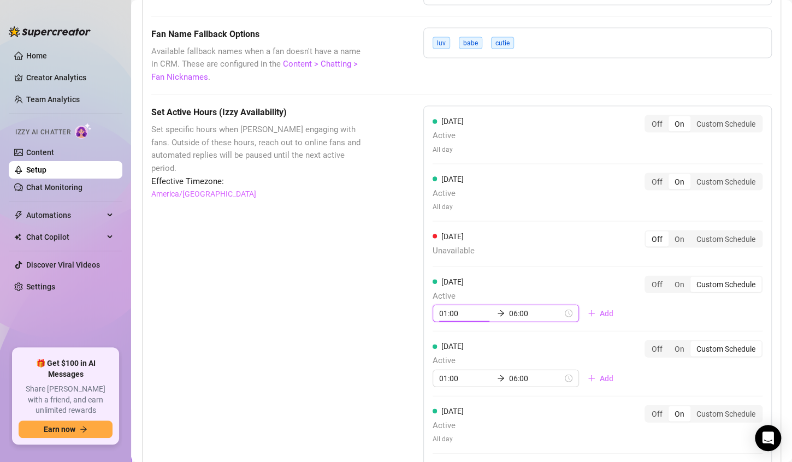
click at [441, 307] on input "01:00" at bounding box center [466, 313] width 54 height 12
click at [674, 276] on div "On" at bounding box center [679, 283] width 22 height 15
click at [671, 278] on input "On" at bounding box center [671, 278] width 0 height 0
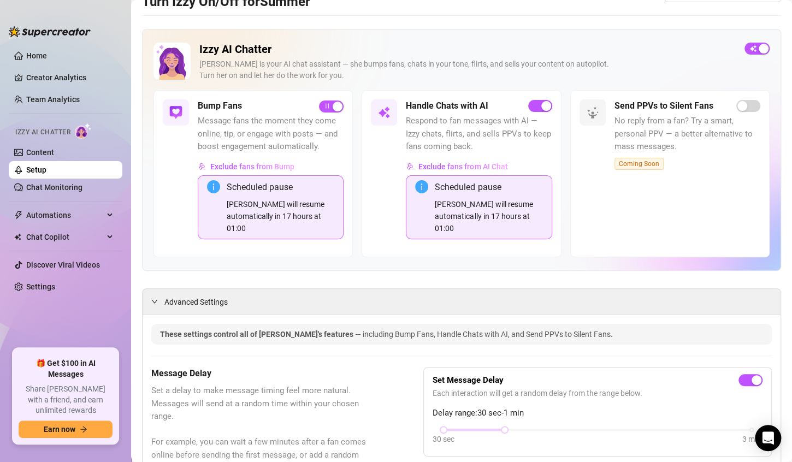
scroll to position [0, 0]
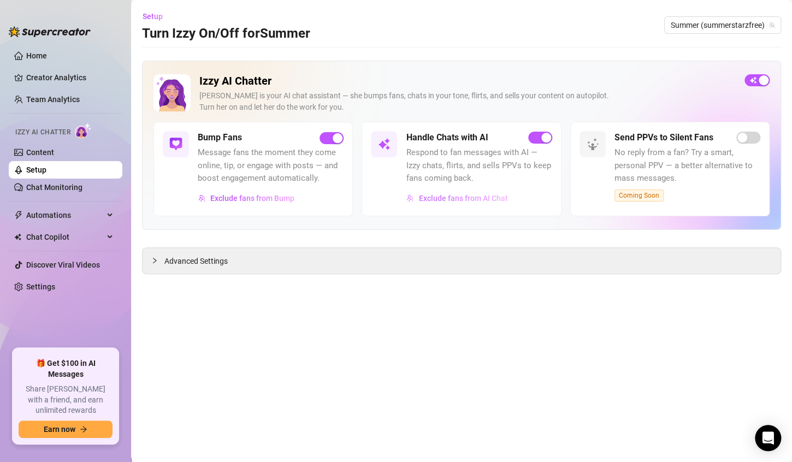
click at [452, 199] on span "Exclude fans from AI Chat" at bounding box center [462, 198] width 89 height 9
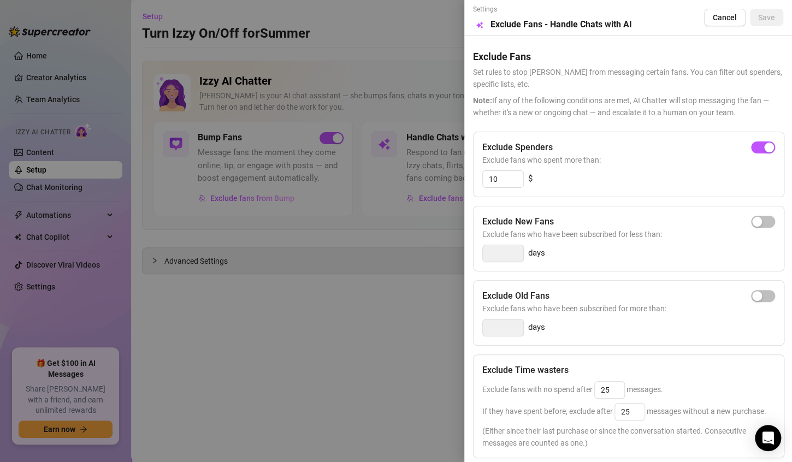
click at [391, 294] on div at bounding box center [396, 231] width 792 height 462
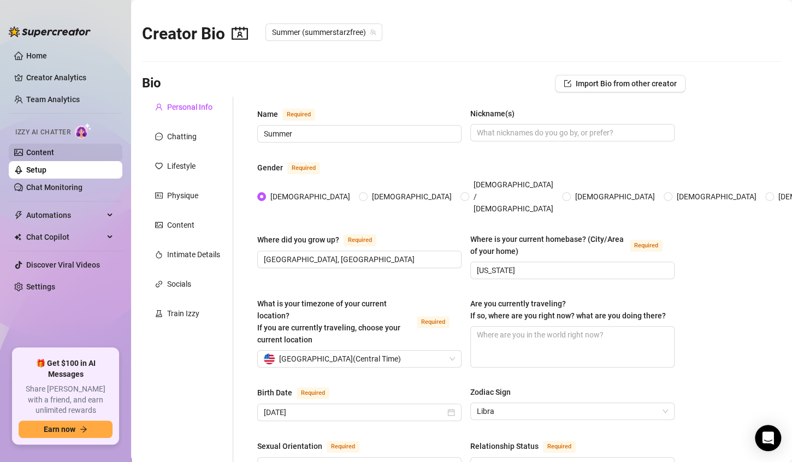
click at [38, 151] on link "Content" at bounding box center [40, 152] width 28 height 9
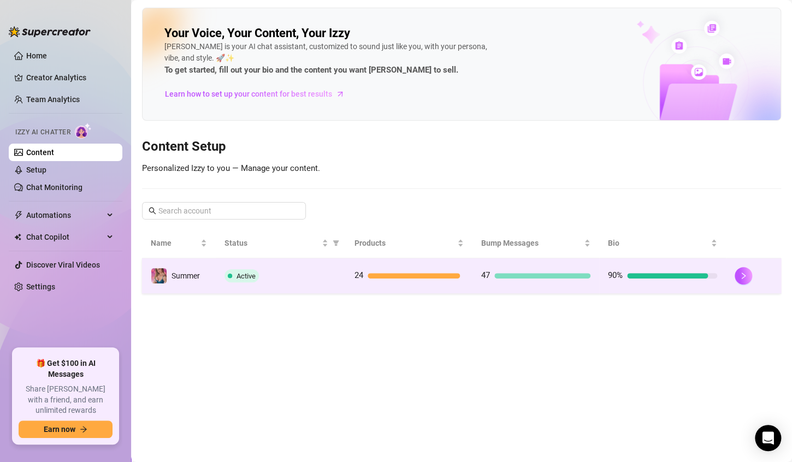
click at [307, 283] on td "Active" at bounding box center [281, 275] width 130 height 35
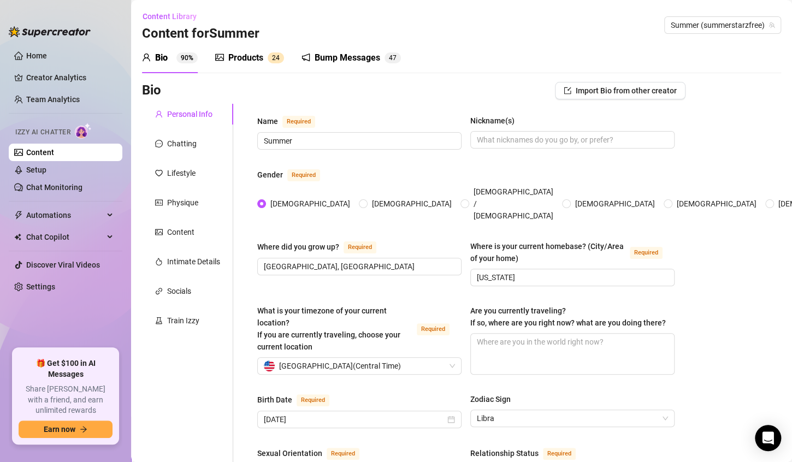
click at [242, 55] on div "Products" at bounding box center [245, 57] width 35 height 13
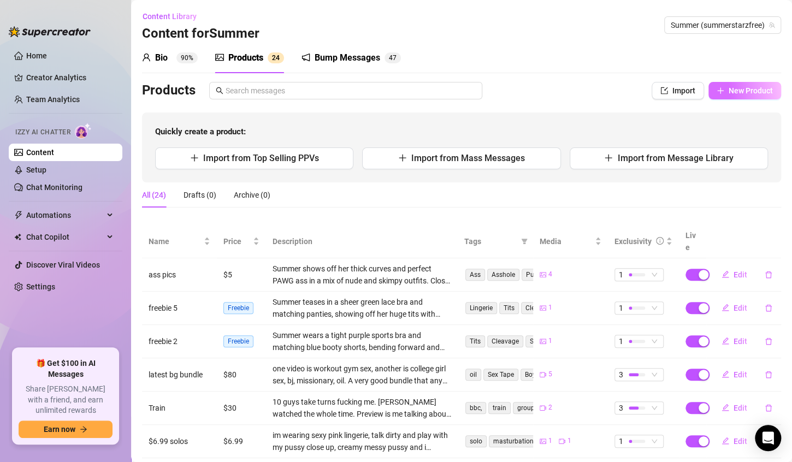
click at [708, 88] on button "New Product" at bounding box center [744, 90] width 73 height 17
type textarea "Type your message here..."
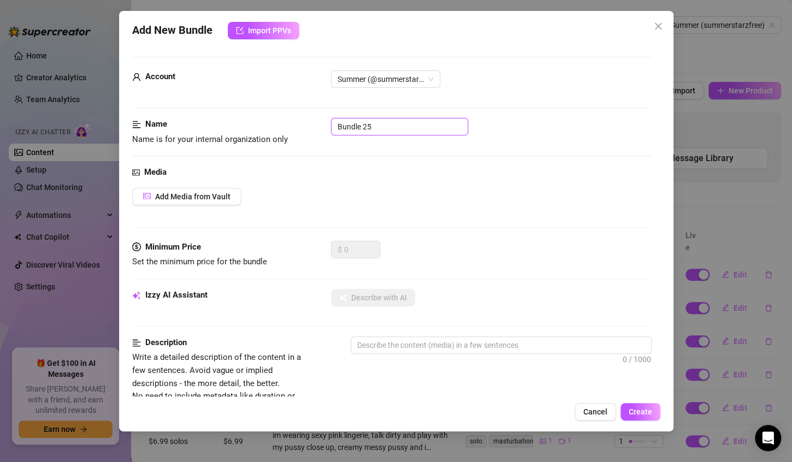
click at [377, 128] on input "Bundle 25" at bounding box center [399, 126] width 137 height 17
type input "B"
type input "feet pics"
click at [226, 197] on span "Add Media from Vault" at bounding box center [192, 196] width 75 height 9
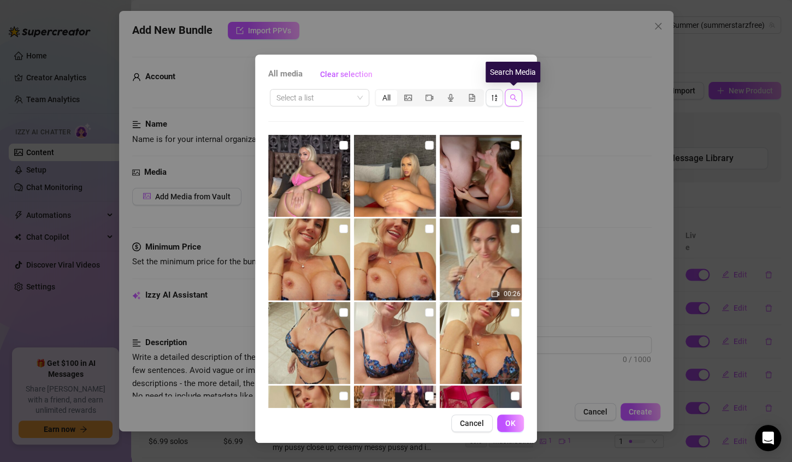
click at [511, 102] on span "button" at bounding box center [513, 97] width 8 height 9
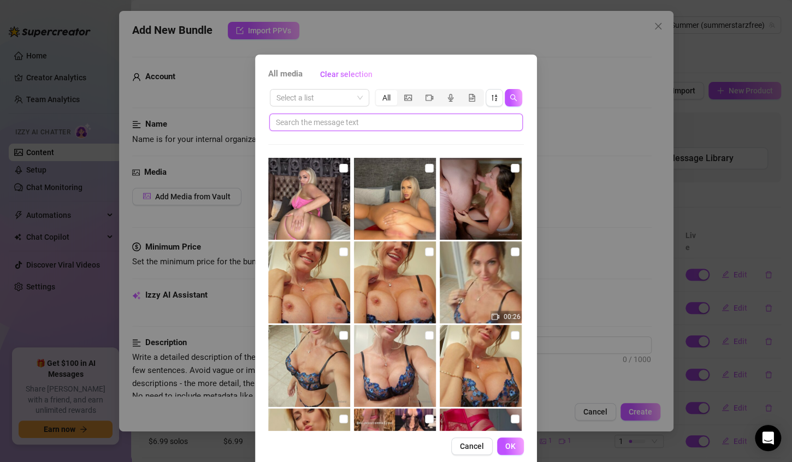
click at [421, 126] on input "text" at bounding box center [392, 122] width 232 height 12
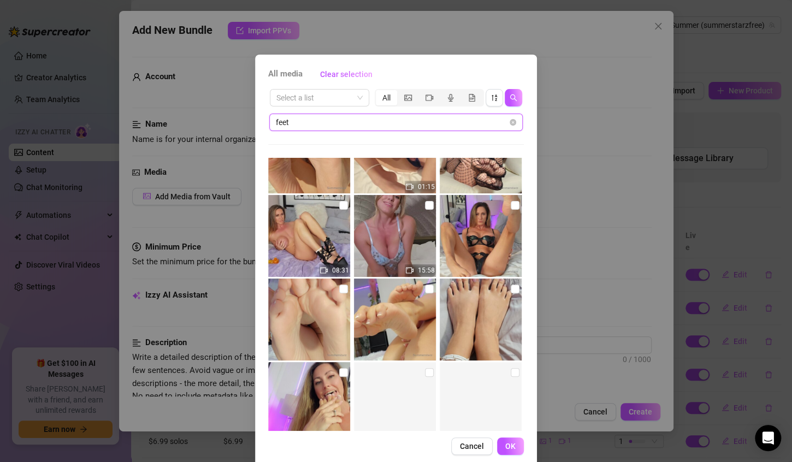
scroll to position [130, 0]
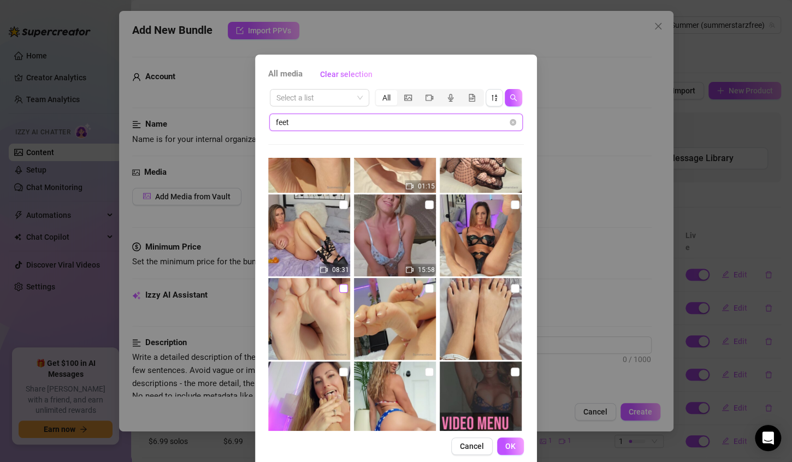
type input "feet"
click at [339, 288] on input "checkbox" at bounding box center [343, 288] width 9 height 9
checkbox input "true"
click at [425, 286] on input "checkbox" at bounding box center [429, 288] width 9 height 9
checkbox input "true"
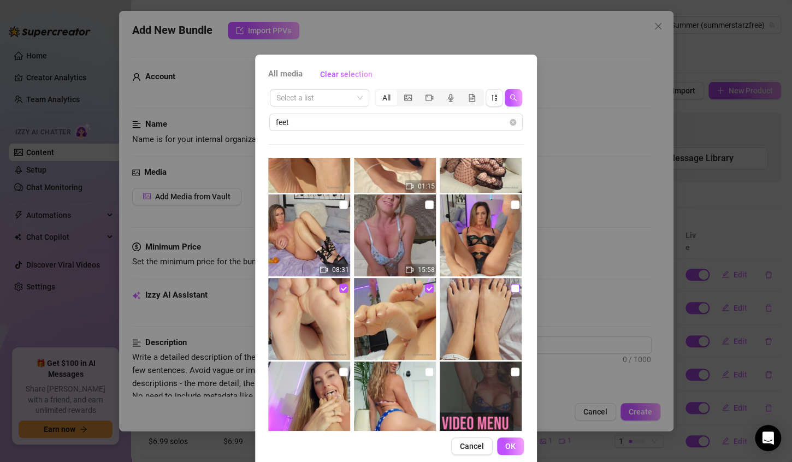
click at [511, 288] on input "checkbox" at bounding box center [515, 288] width 9 height 9
checkbox input "true"
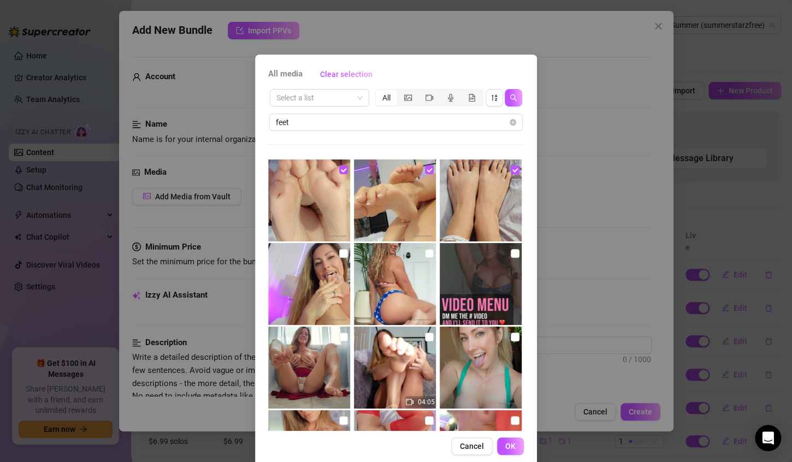
scroll to position [250, 0]
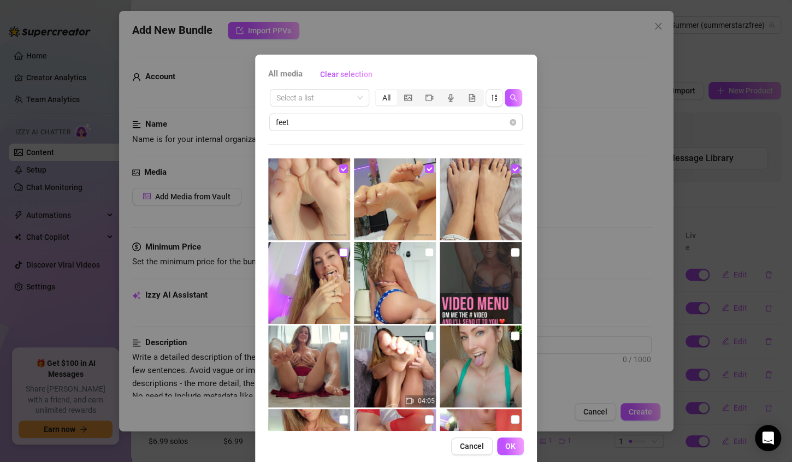
click at [339, 251] on input "checkbox" at bounding box center [343, 252] width 9 height 9
checkbox input "true"
click at [425, 251] on input "checkbox" at bounding box center [429, 252] width 9 height 9
checkbox input "true"
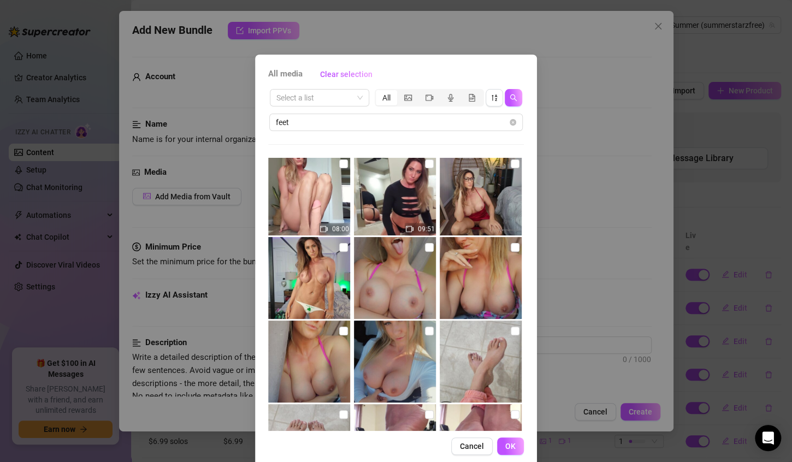
scroll to position [685, 0]
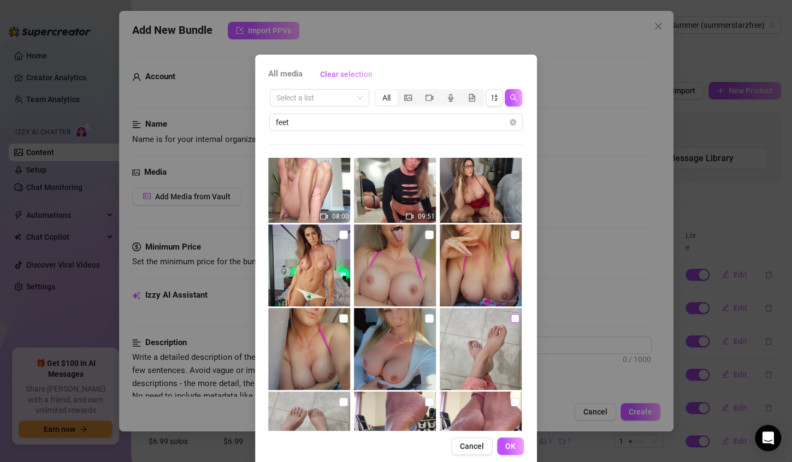
click at [511, 319] on input "checkbox" at bounding box center [515, 318] width 9 height 9
checkbox input "true"
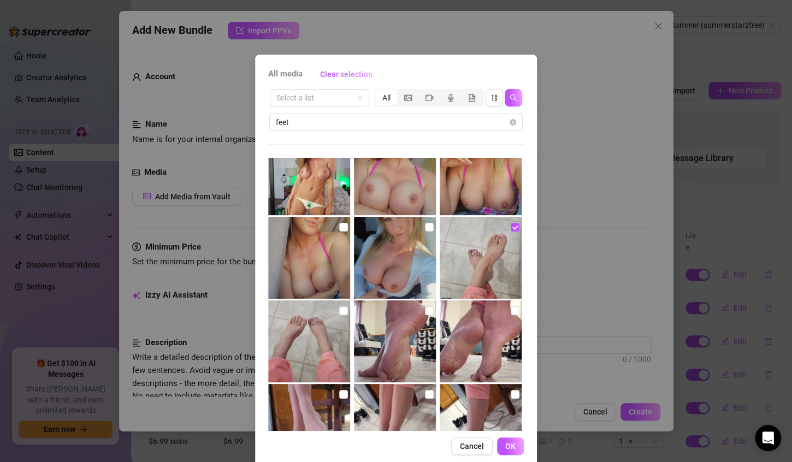
scroll to position [782, 0]
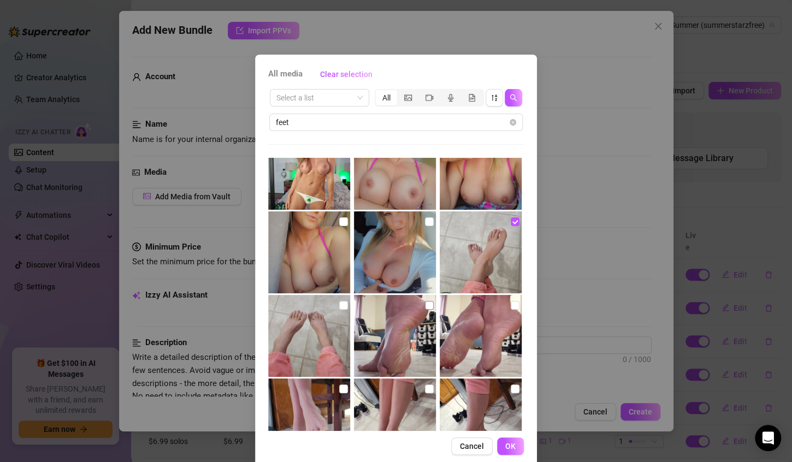
click at [425, 305] on input "checkbox" at bounding box center [429, 305] width 9 height 9
checkbox input "true"
click at [511, 306] on input "checkbox" at bounding box center [515, 305] width 9 height 9
checkbox input "true"
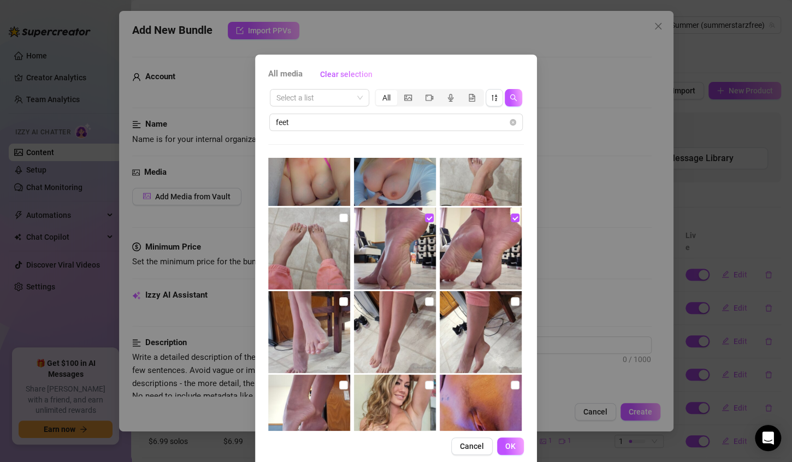
scroll to position [876, 0]
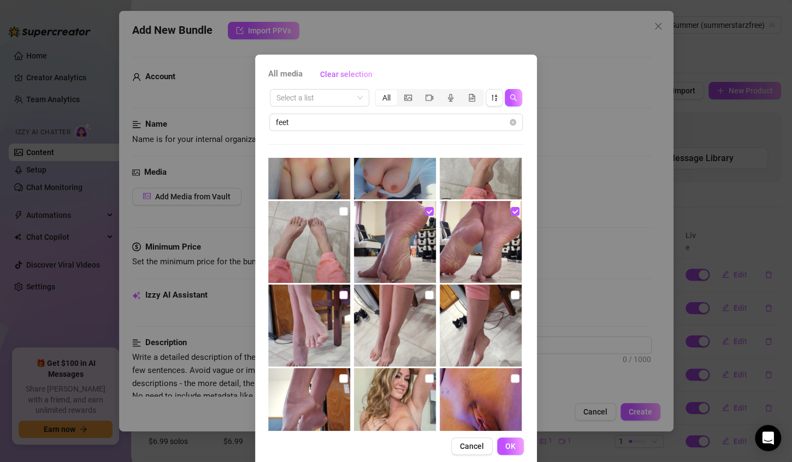
click at [339, 295] on input "checkbox" at bounding box center [343, 294] width 9 height 9
checkbox input "true"
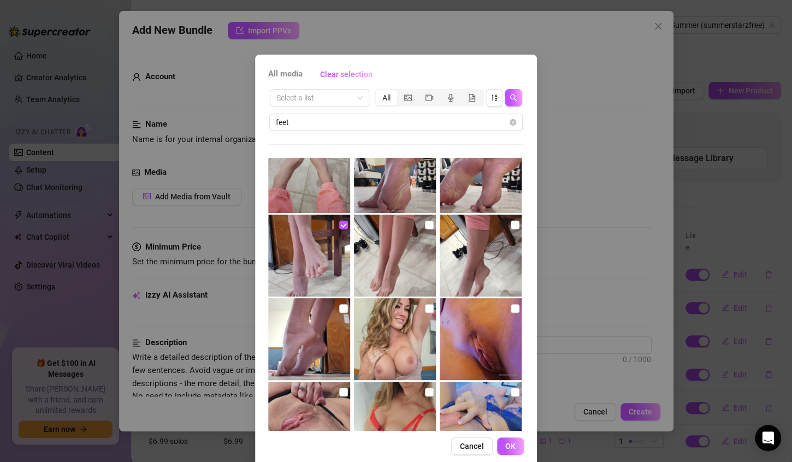
scroll to position [950, 0]
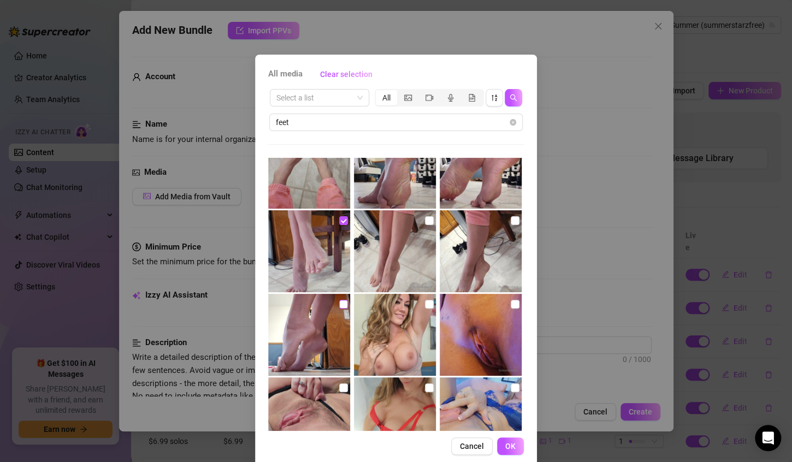
click at [339, 304] on input "checkbox" at bounding box center [343, 304] width 9 height 9
checkbox input "true"
click at [505, 446] on span "OK" at bounding box center [510, 446] width 10 height 9
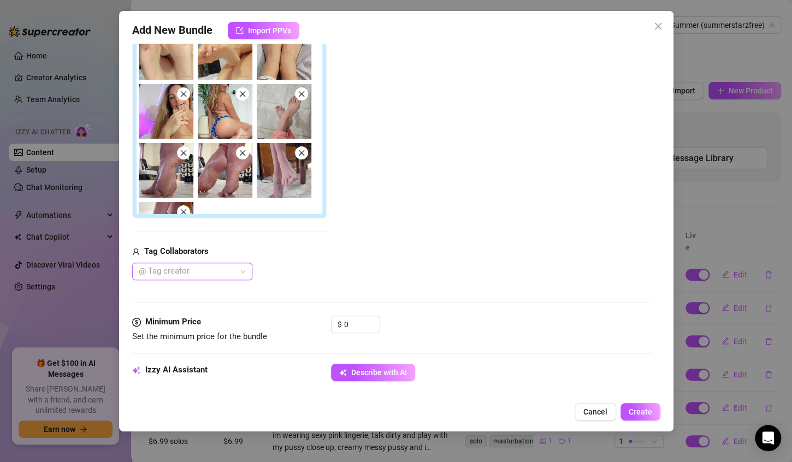
scroll to position [212, 0]
click at [351, 323] on input "0" at bounding box center [361, 324] width 35 height 16
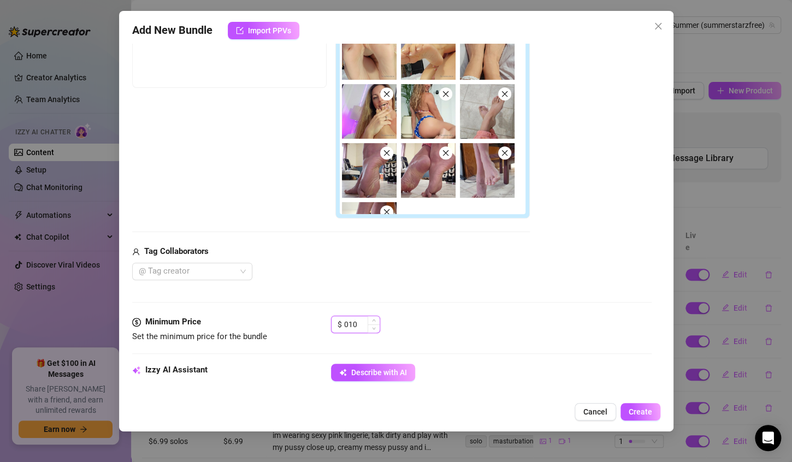
click at [348, 323] on input "010" at bounding box center [361, 324] width 35 height 16
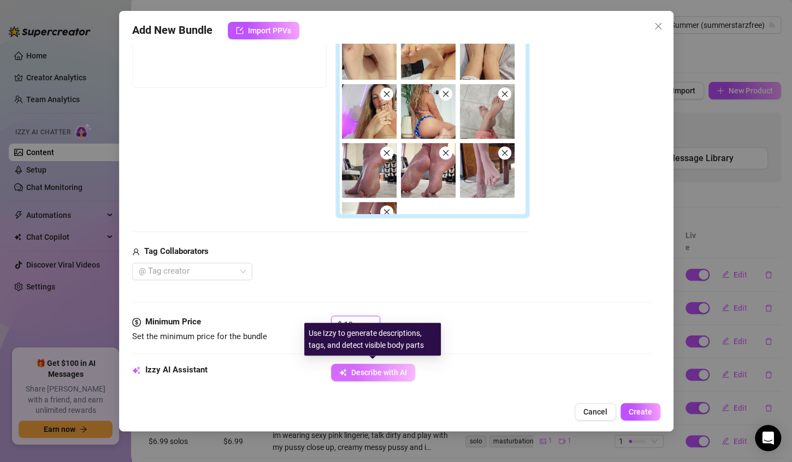
type input "10"
click at [363, 369] on span "Describe with AI" at bounding box center [379, 372] width 56 height 9
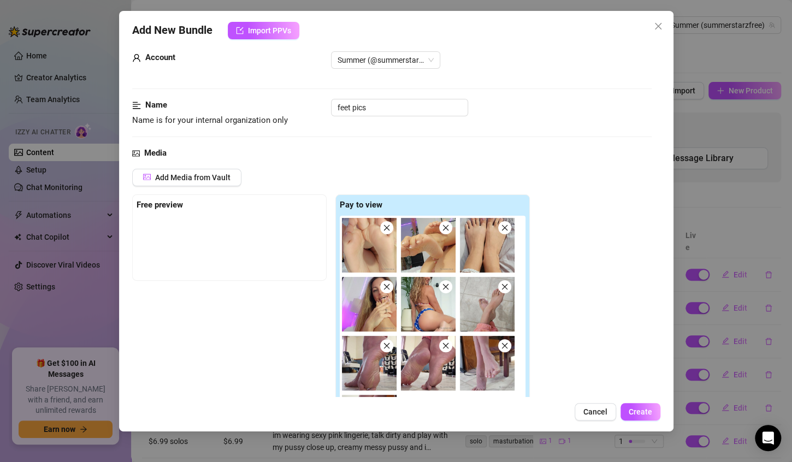
scroll to position [0, 0]
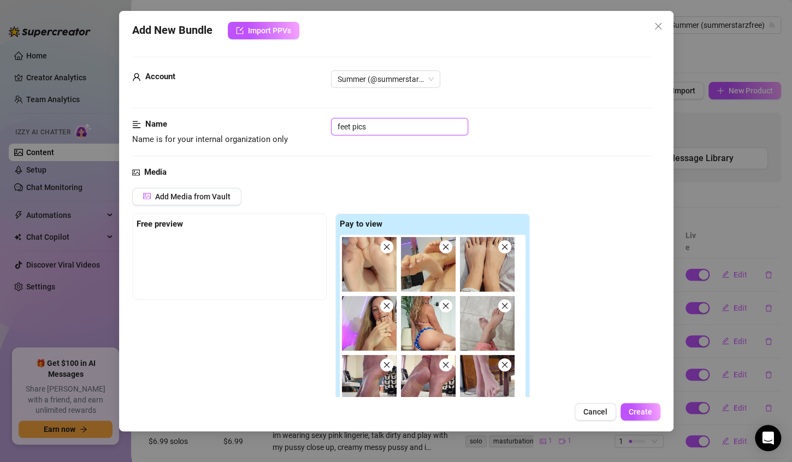
click at [337, 127] on input "feet pics" at bounding box center [399, 126] width 137 height 17
type textarea "Summer"
type textarea "Summer teases"
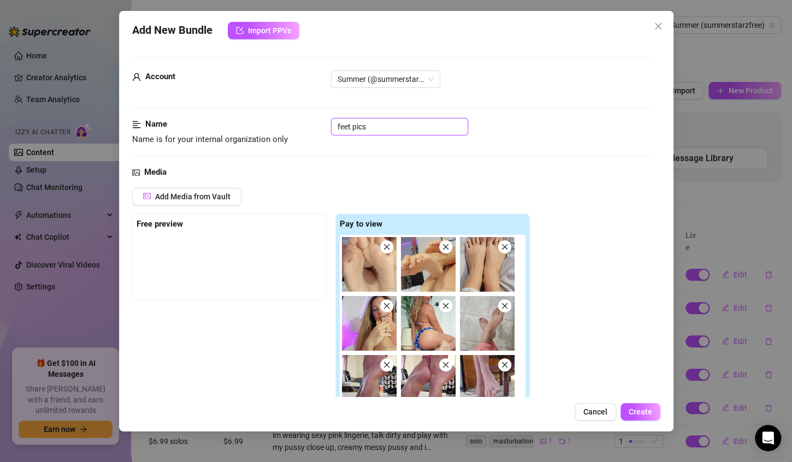
type textarea "Summer teases with"
type input "1feet pics"
type textarea "Summer teases with a"
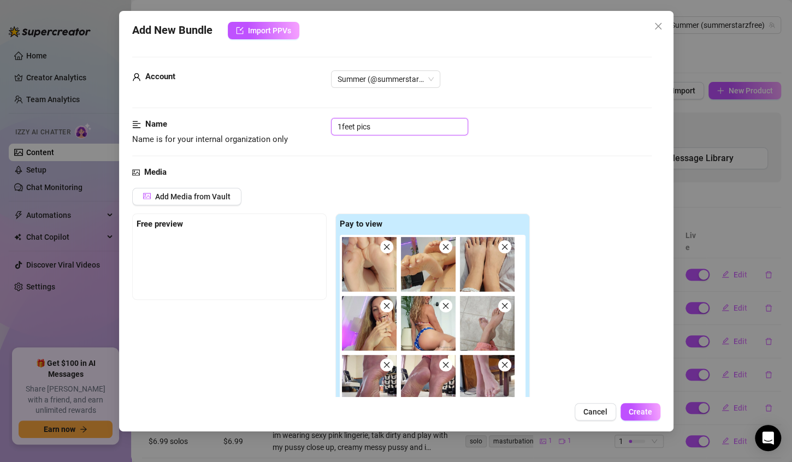
type textarea "Summer teases with a mix"
type textarea "Summer teases with a mix of"
type textarea "Summer teases with a mix of close-up"
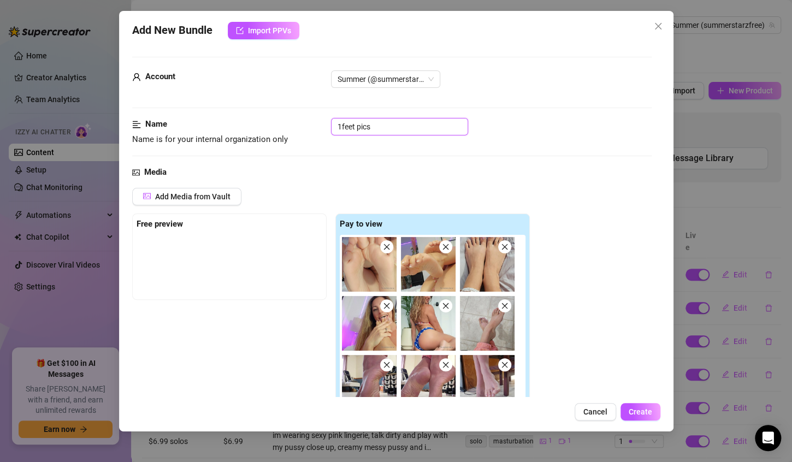
type textarea "Summer teases with a mix of close-up"
type textarea "Summer teases with a mix of close-up and"
type textarea "Summer teases with a mix of close-up and full-body"
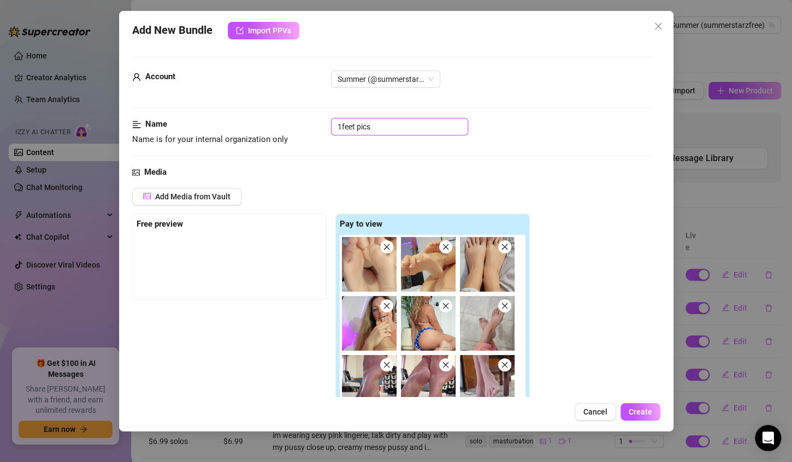
type textarea "Summer teases with a mix of close-up and full-body shots,"
type textarea "Summer teases with a mix of close-up and full-body shots, showing"
type input "10feet pics"
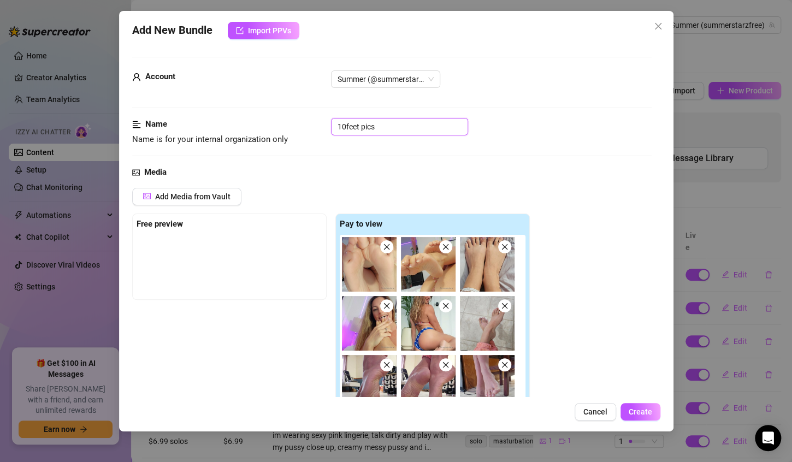
type textarea "Summer teases with a mix of close-up and full-body shots, showing off"
type textarea "Summer teases with a mix of close-up and full-body shots, showing off her"
type input "10 feet pics"
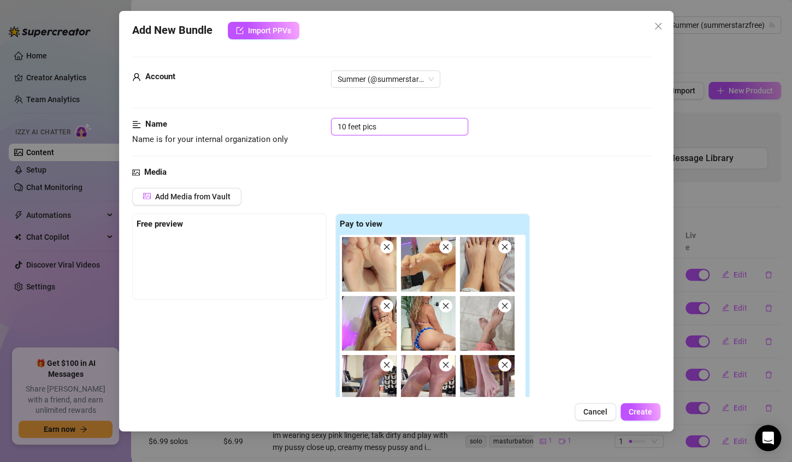
type textarea "Summer teases with a mix of close-up and full-body shots, showing off her soft,"
type textarea "Summer teases with a mix of close-up and full-body shots, showing off her soft,…"
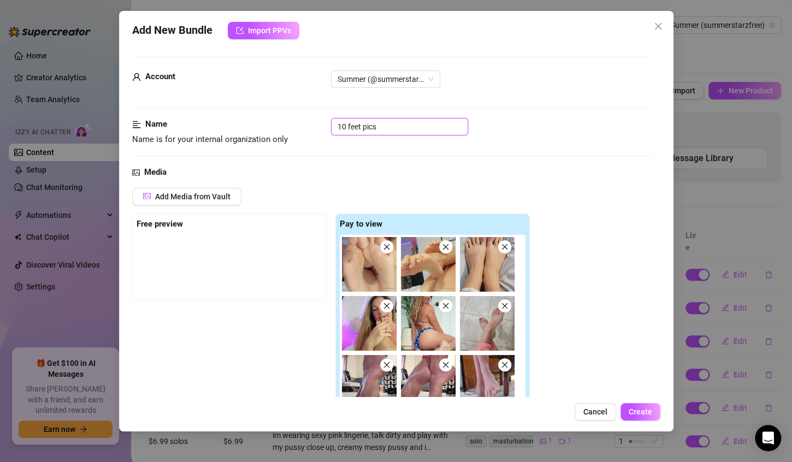
type textarea "Summer teases with a mix of close-up and full-body shots, showing off her soft,…"
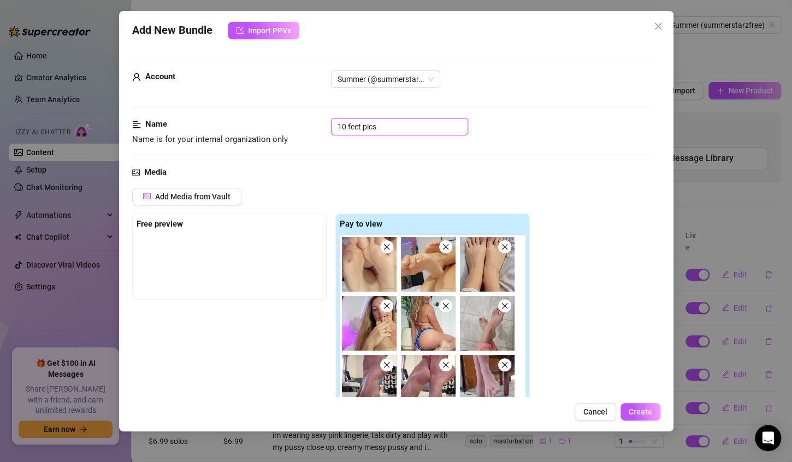
type textarea "Summer teases with a mix of close-up and full-body shots, showing off her soft,…"
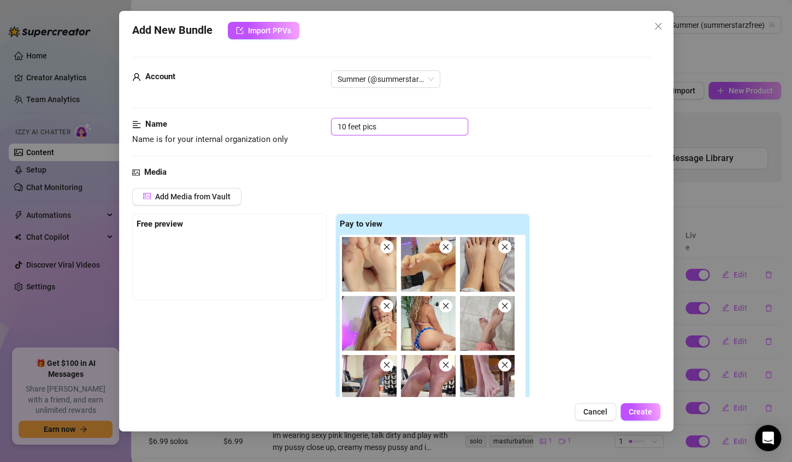
type textarea "Summer teases with a mix of close-up and full-body shots, showing off her soft,…"
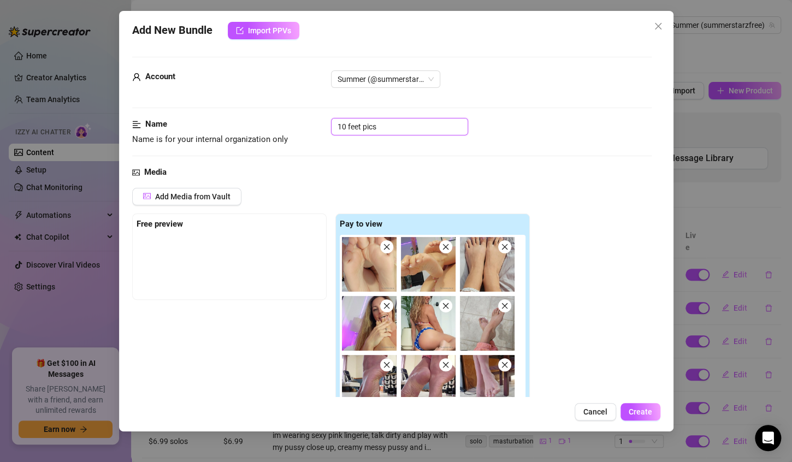
type textarea "Summer teases with a mix of close-up and full-body shots, showing off her soft,…"
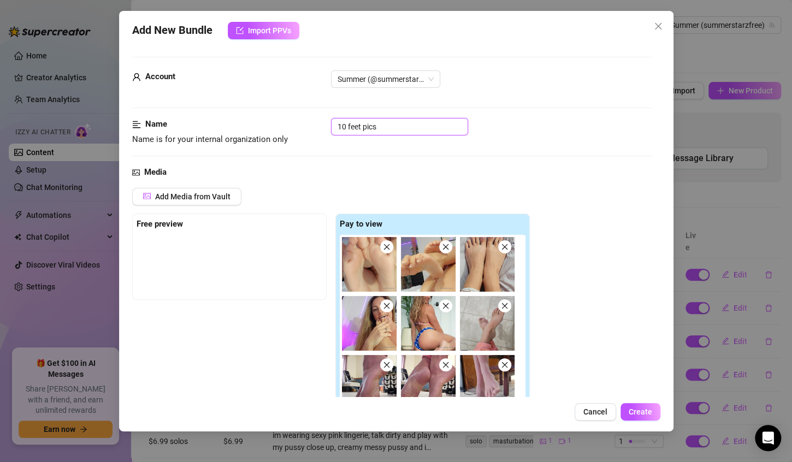
type textarea "Summer teases with a mix of close-up and full-body shots, showing off her soft,…"
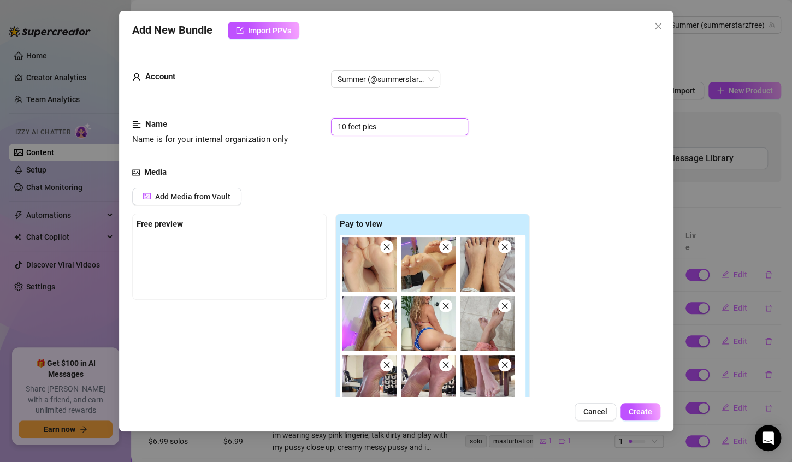
type textarea "Summer teases with a mix of close-up and full-body shots, showing off her soft,…"
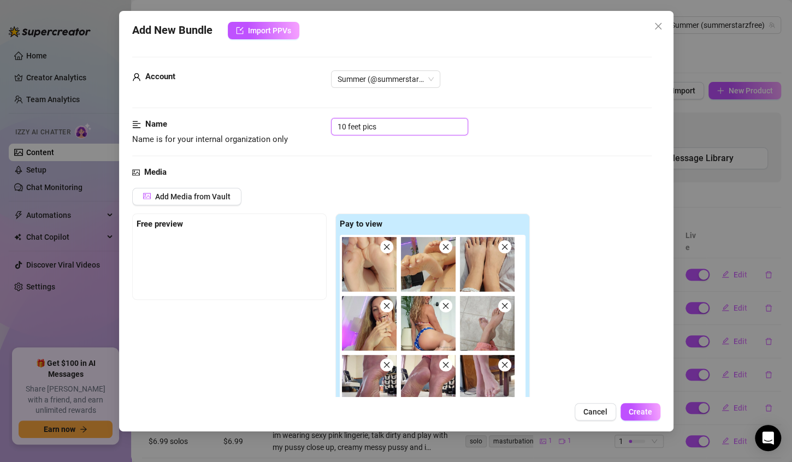
type textarea "Summer teases with a mix of close-up and full-body shots, showing off her soft,…"
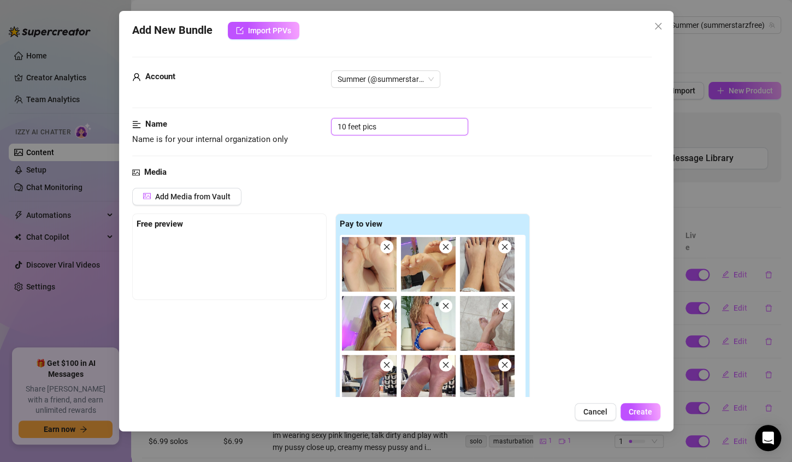
type textarea "Summer teases with a mix of close-up and full-body shots, showing off her soft,…"
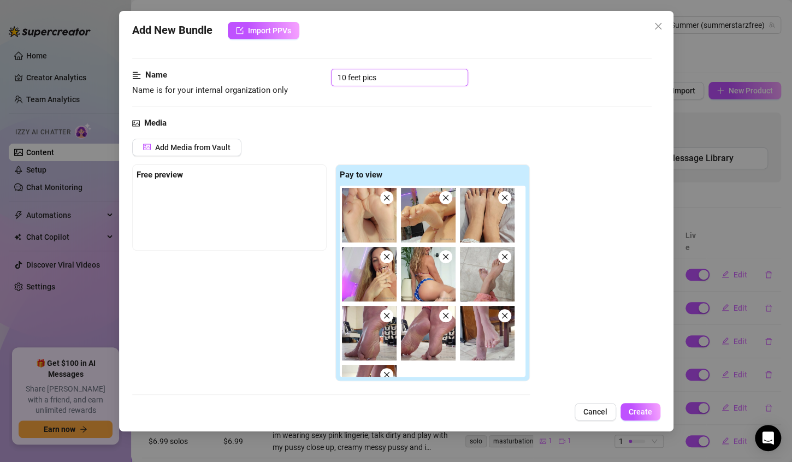
type textarea "Summer teases with a mix of close-up and full-body shots, showing off her soft,…"
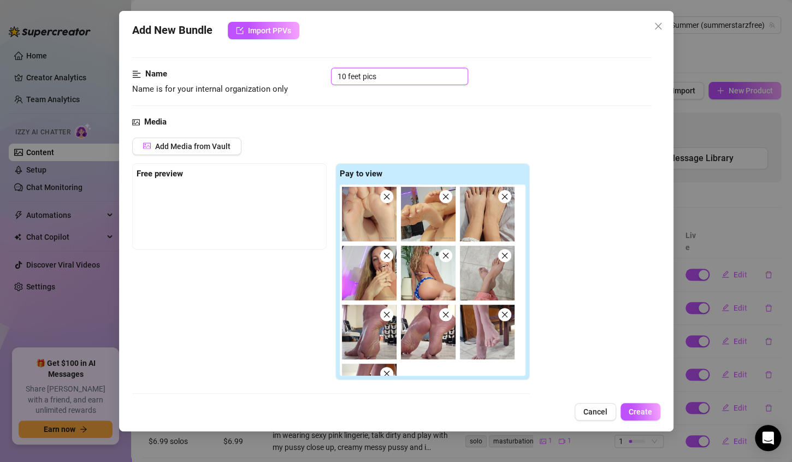
type textarea "Summer teases with a mix of close-up and full-body shots, showing off her soft,…"
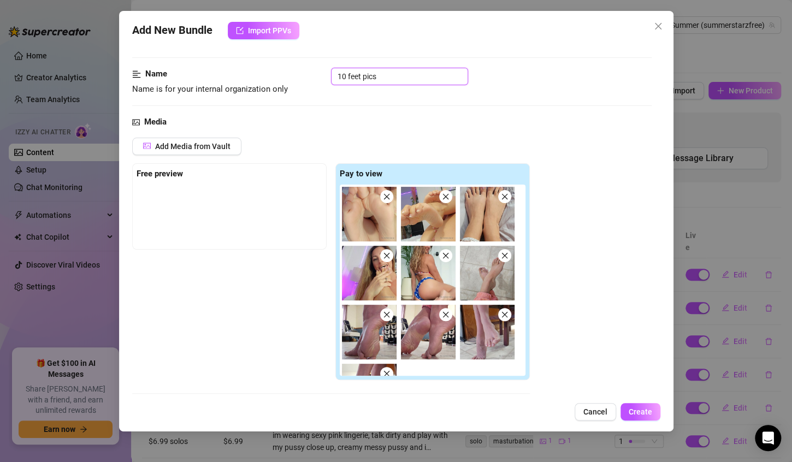
type textarea "Summer teases with a mix of close-up and full-body shots, showing off her soft,…"
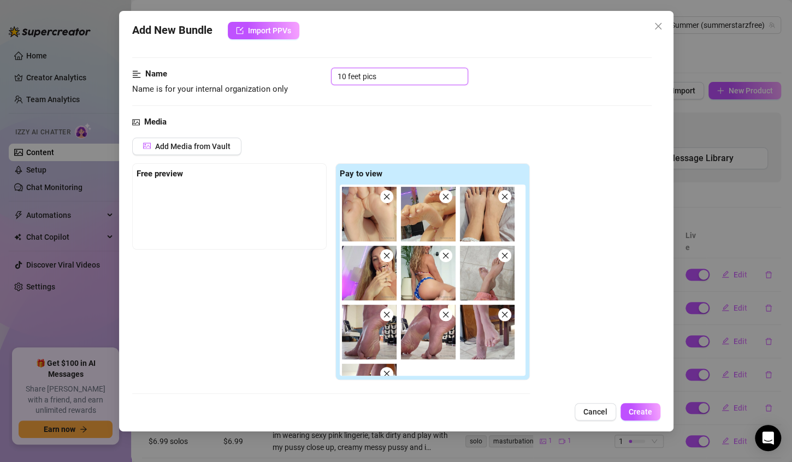
type textarea "Summer teases with a mix of close-up and full-body shots, showing off her soft,…"
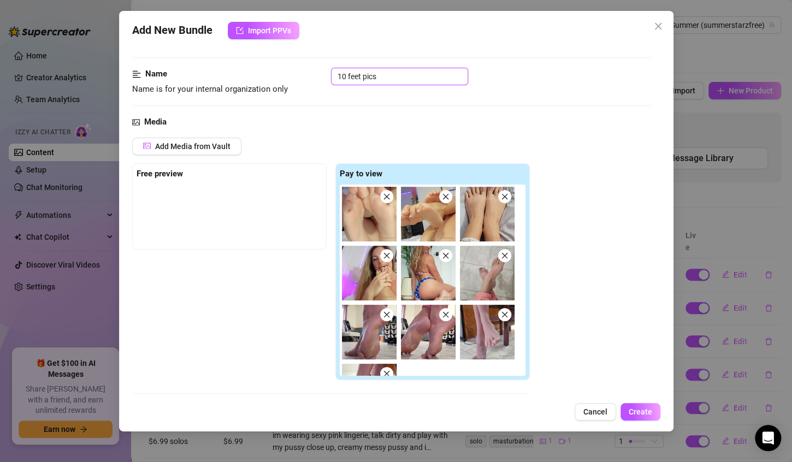
type textarea "Summer teases with a mix of close-up and full-body shots, showing off her soft,…"
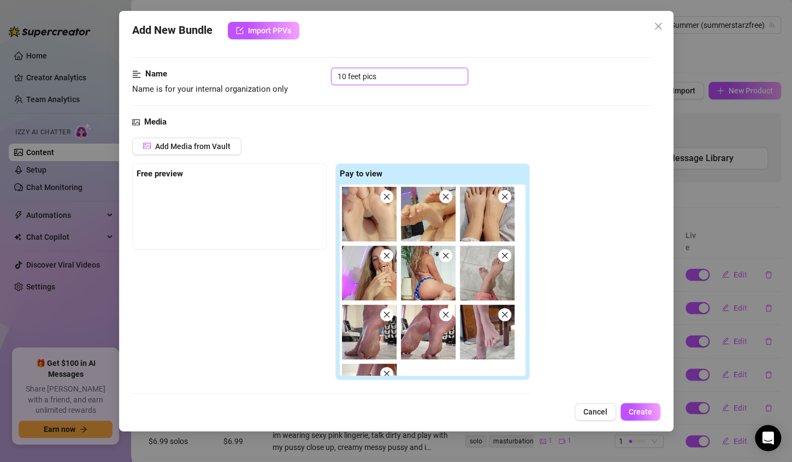
type textarea "Summer teases with a mix of close-up and full-body shots, showing off her soft,…"
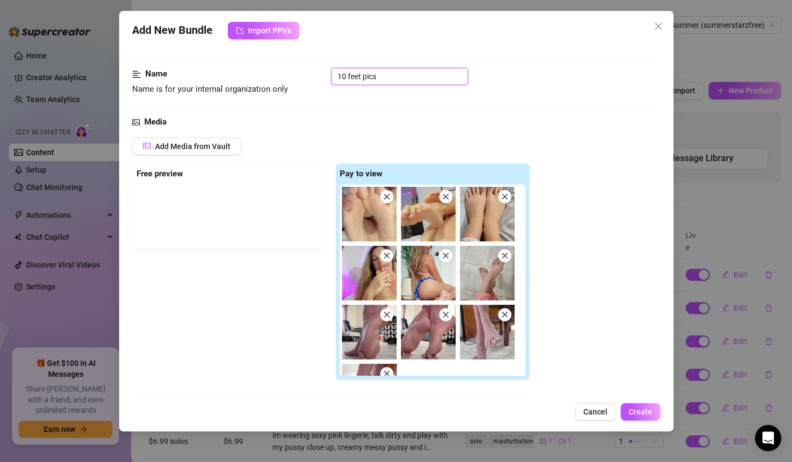
type textarea "Summer teases with a mix of close-up and full-body shots, showing off her soft,…"
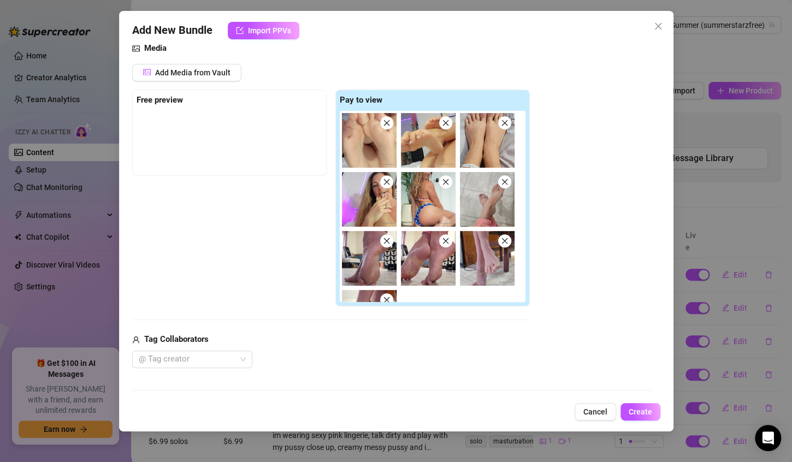
type textarea "Summer teases with a mix of close-up and full-body shots, showing off her soft,…"
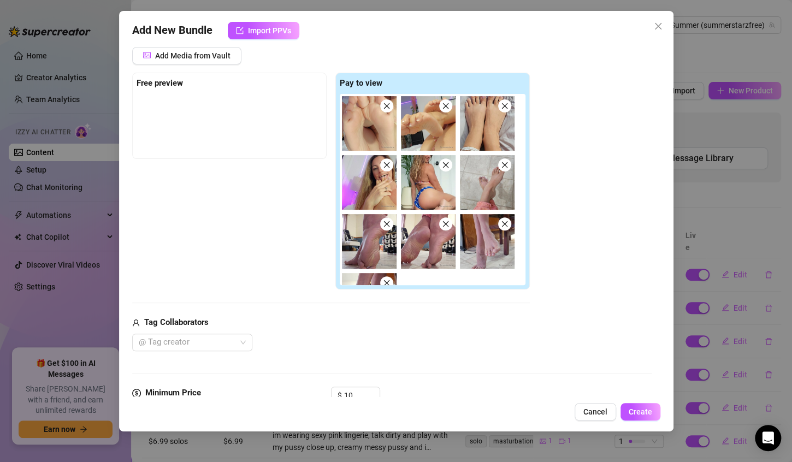
type textarea "Summer teases with a mix of close-up and full-body shots, showing off her soft,…"
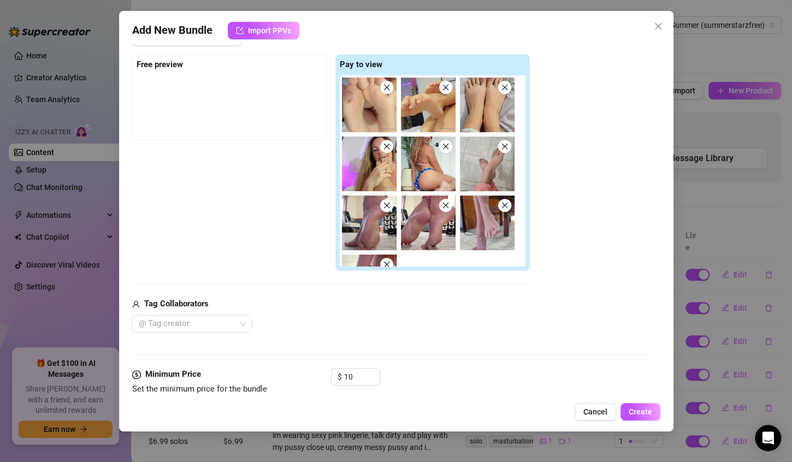
type textarea "Summer teases with a mix of close-up and full-body shots, showing off her soft,…"
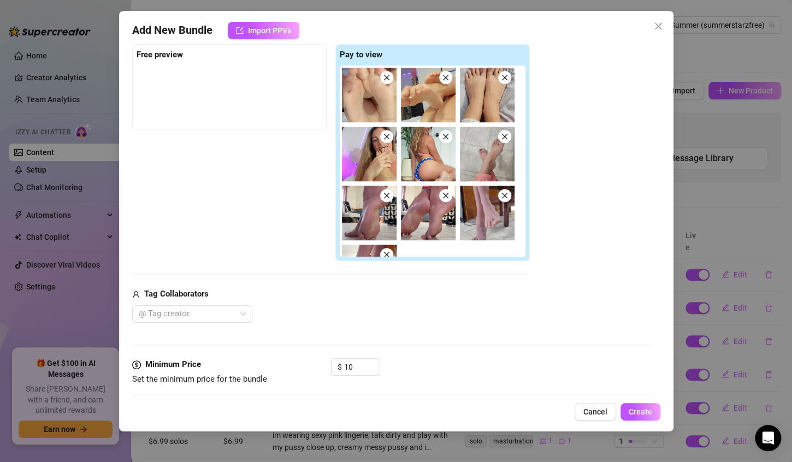
type textarea "Summer teases with a mix of close-up and full-body shots, showing off her soft,…"
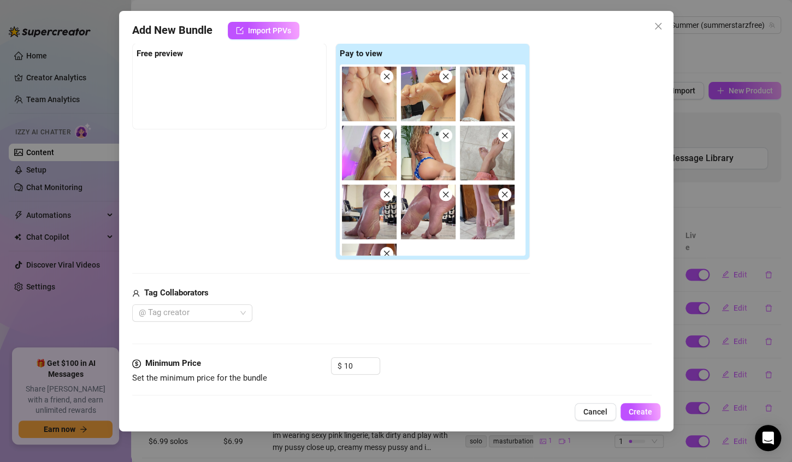
type textarea "Summer teases with a mix of close-up and full-body shots, showing off her soft,…"
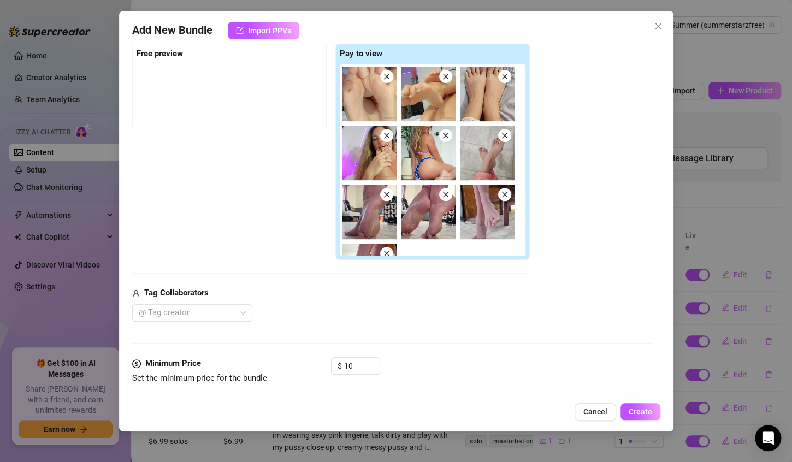
type textarea "Summer teases with a mix of close-up and full-body shots, showing off her soft,…"
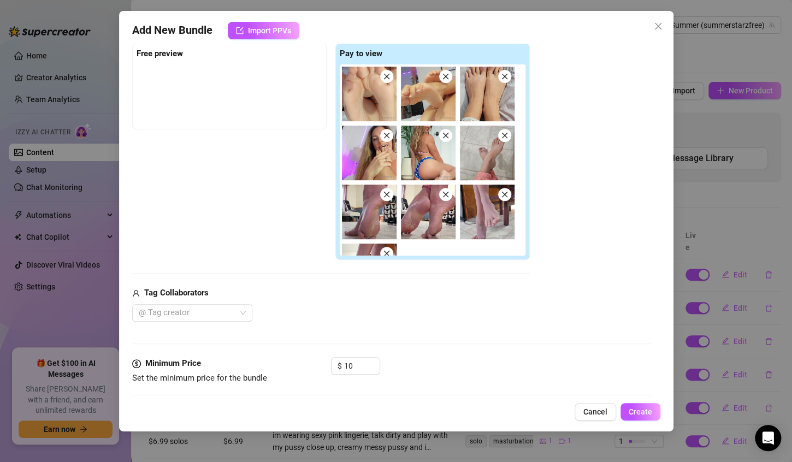
type textarea "Summer teases with a mix of close-up and full-body shots, showing off her soft,…"
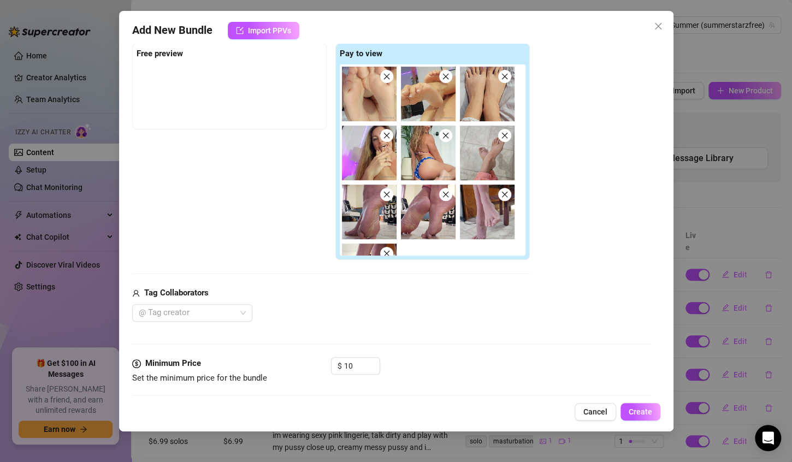
type textarea "Summer teases with a mix of close-up and full-body shots, showing off her soft,…"
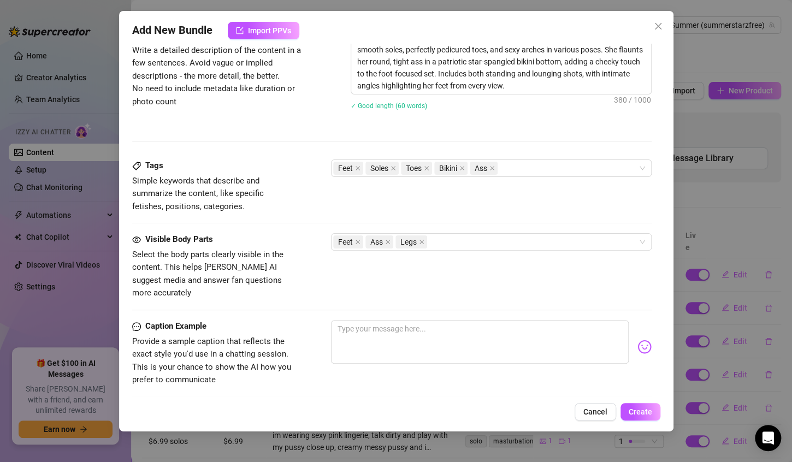
scroll to position [595, 0]
type input "10 feet pics"
click at [353, 319] on textarea at bounding box center [480, 341] width 298 height 44
type textarea "h"
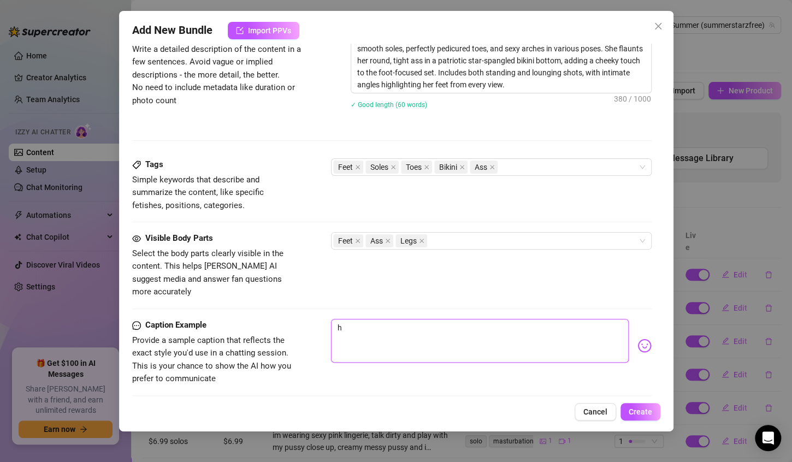
type textarea "he"
type textarea "her"
type textarea "here"
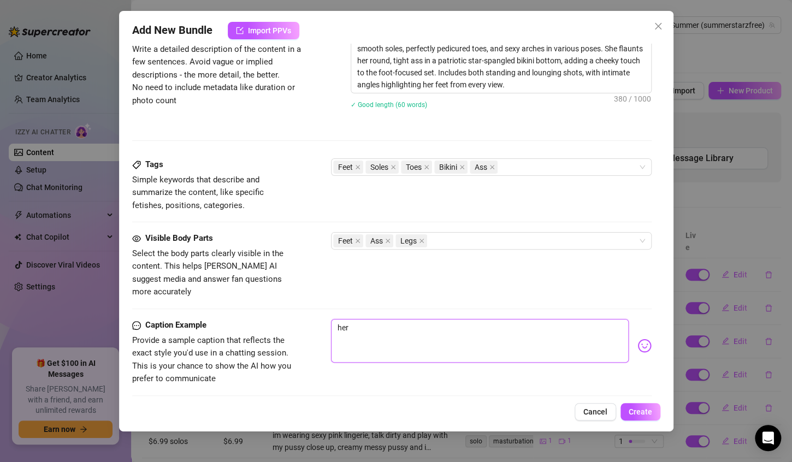
type textarea "here"
type textarea "heres"
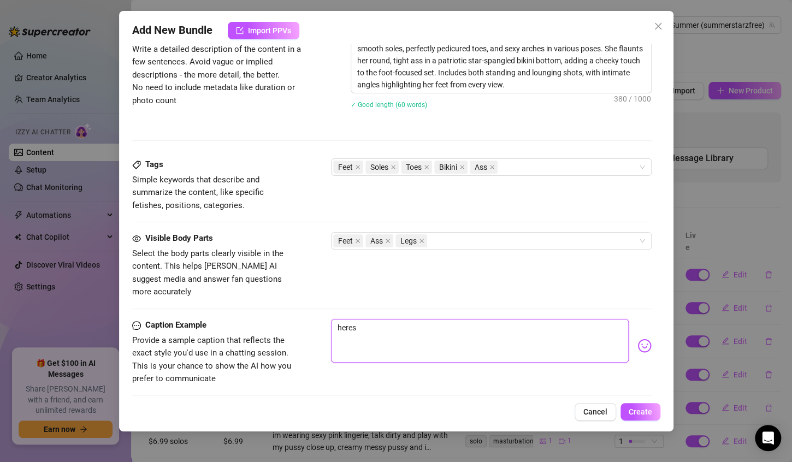
type textarea "heres m"
type textarea "heres my"
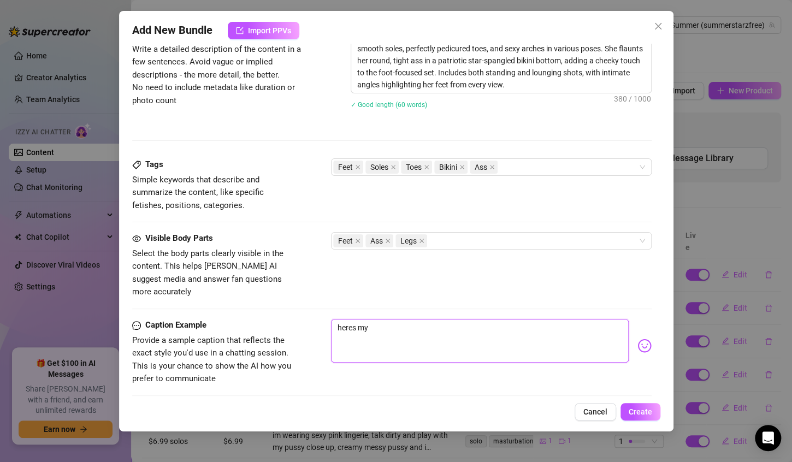
type textarea "heres my"
type textarea "heres my f"
type textarea "heres my fe"
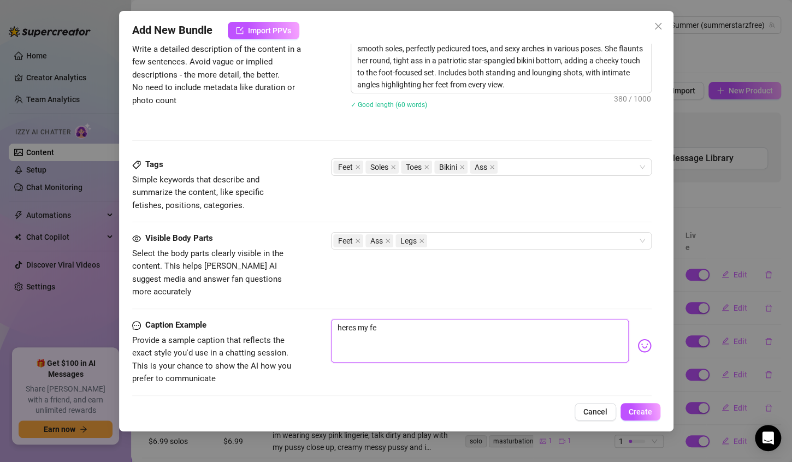
type textarea "heres my fee"
type textarea "heres my feet"
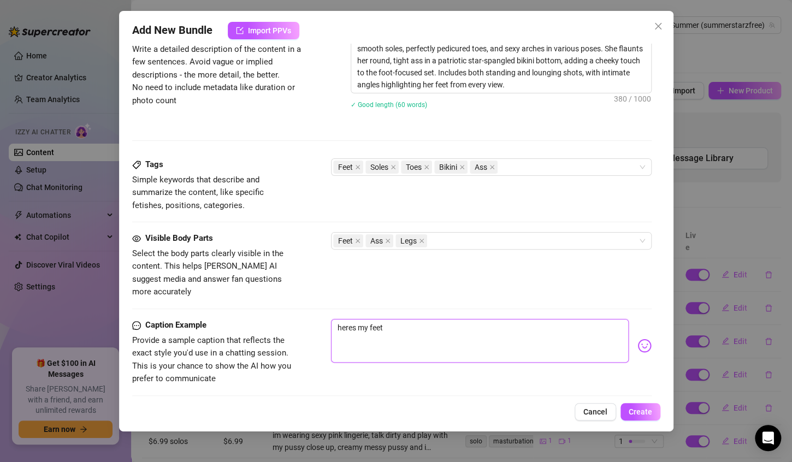
type textarea "heres my feet"
type textarea "heres my feet o"
type textarea "heres my feet on"
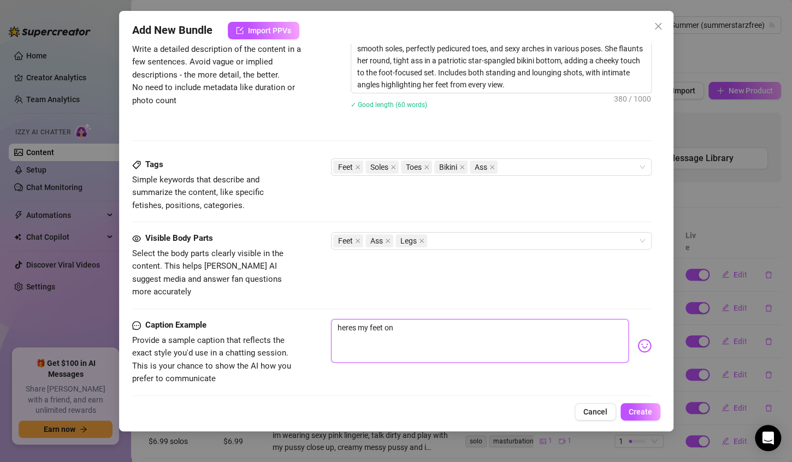
type textarea "heres my feet on"
type textarea "heres my feet on f"
type textarea "heres my feet on fu"
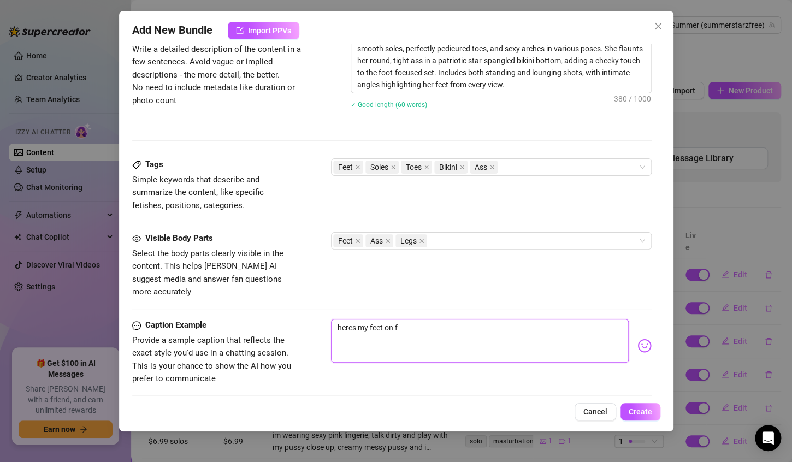
type textarea "heres my feet on fu"
type textarea "heres my feet on ful"
type textarea "heres my feet on full"
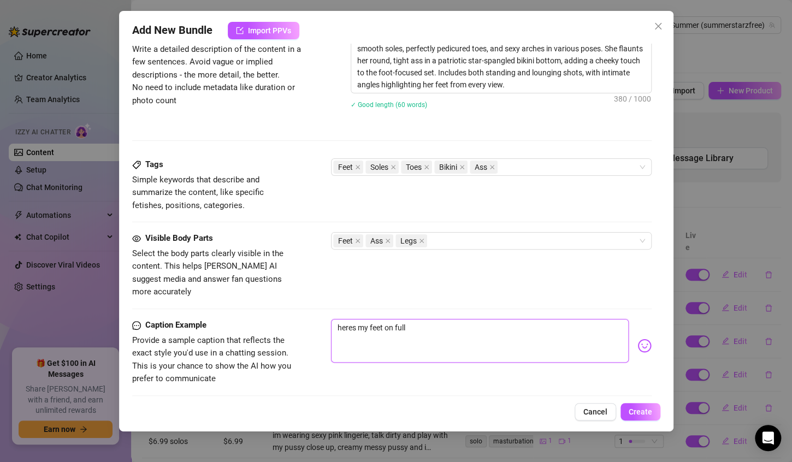
type textarea "heres my feet on full"
type textarea "heres my feet on full d"
type textarea "heres my feet on full di"
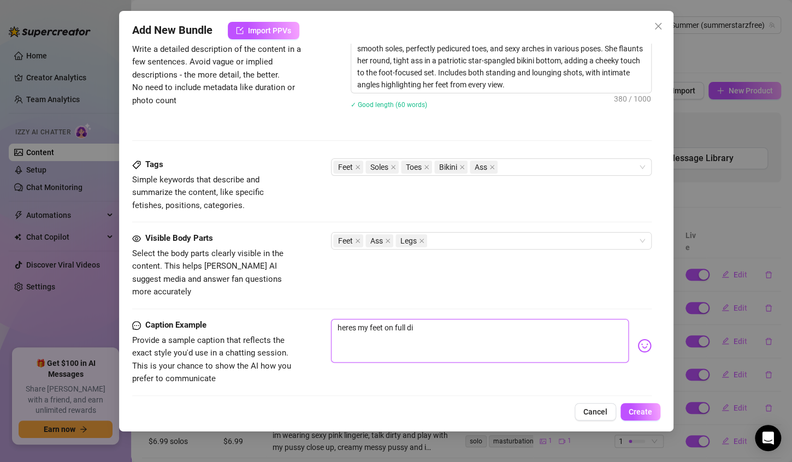
type textarea "heres my feet on full dis"
type textarea "heres my feet on full disp"
type textarea "heres my feet on full displ"
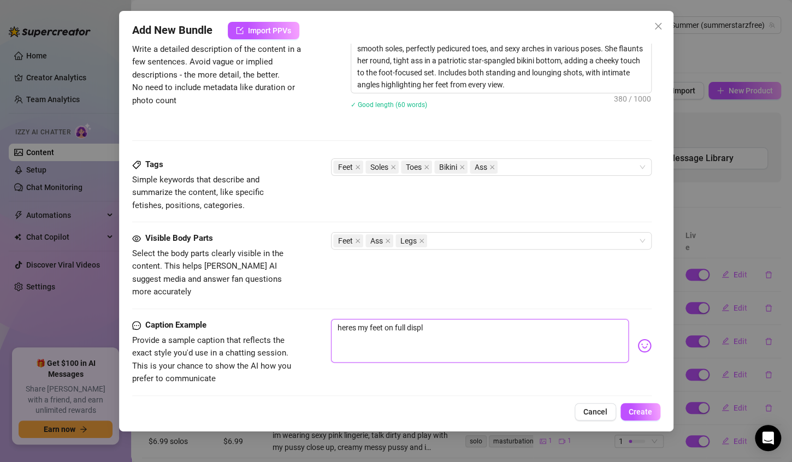
type textarea "heres my feet on full displa"
type textarea "heres my feet on full display"
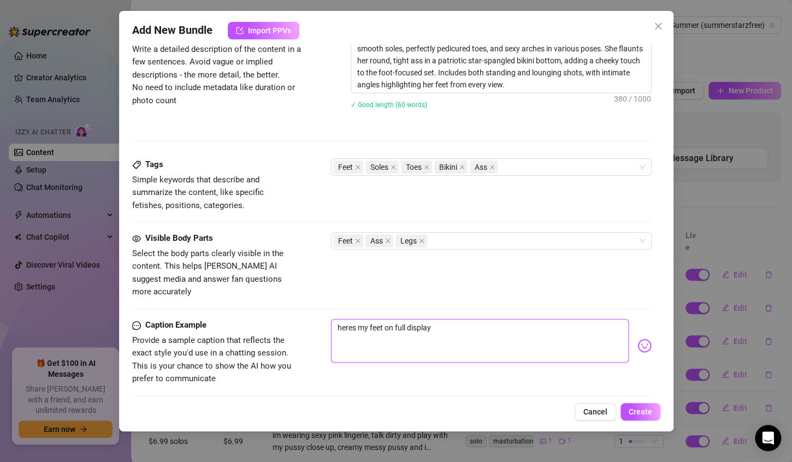
type textarea "heres my feet on full display"
type textarea "heres my feet on full display f"
type textarea "heres my feet on full display fo"
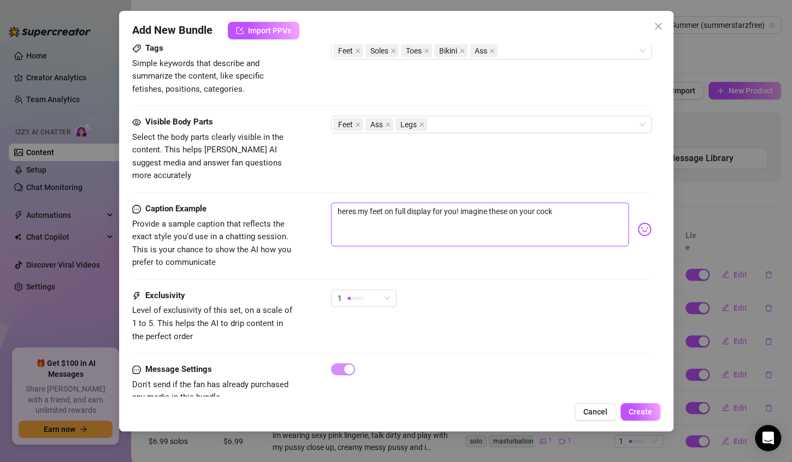
scroll to position [723, 0]
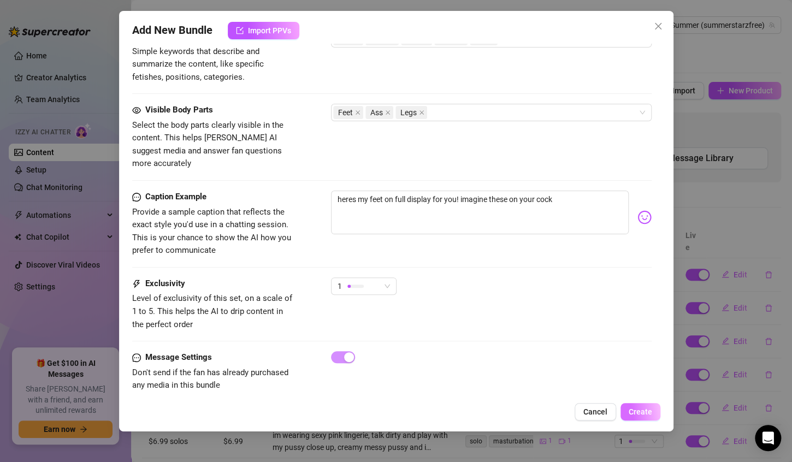
click at [649, 411] on span "Create" at bounding box center [639, 411] width 23 height 9
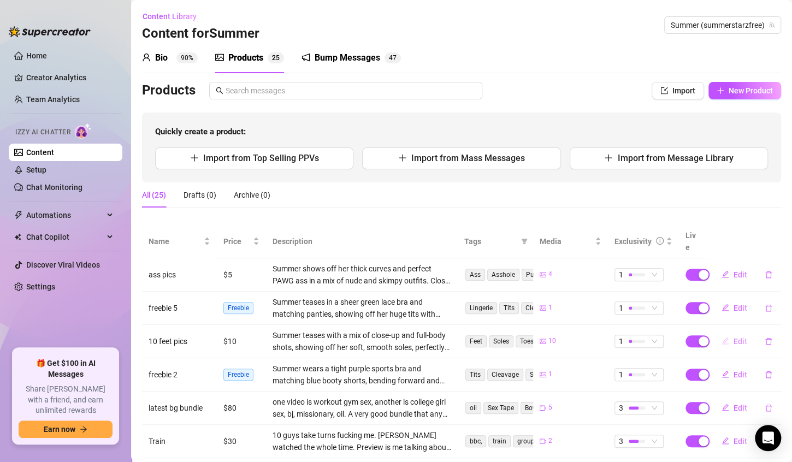
click at [733, 337] on span "Edit" at bounding box center [740, 341] width 14 height 9
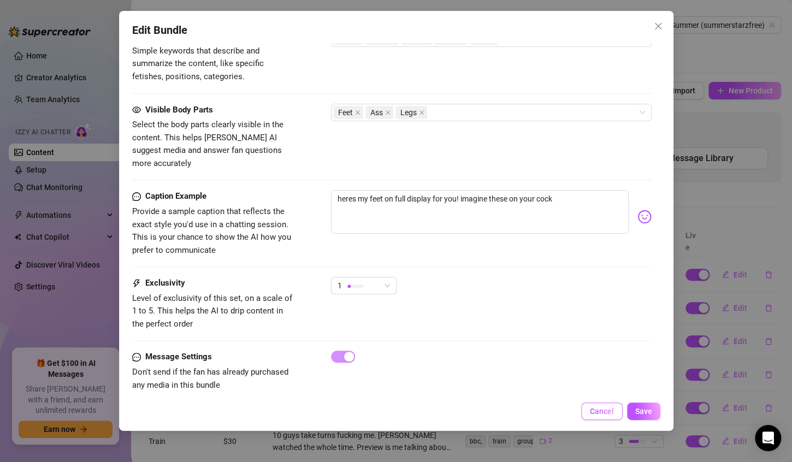
click at [597, 410] on span "Cancel" at bounding box center [602, 411] width 24 height 9
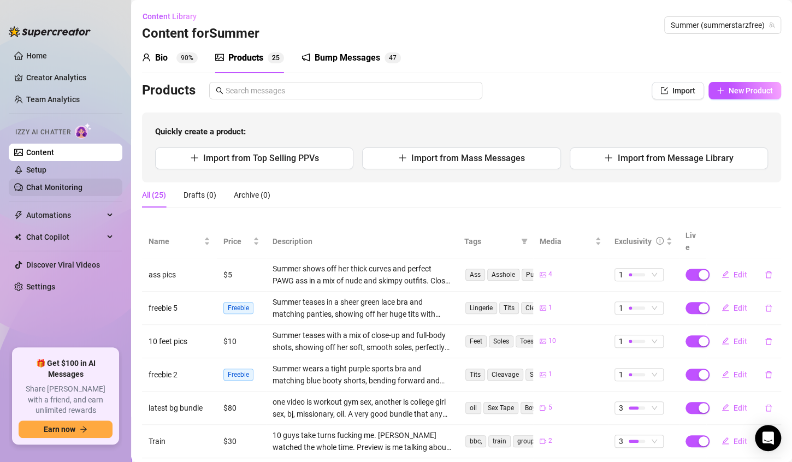
click at [74, 190] on link "Chat Monitoring" at bounding box center [54, 187] width 56 height 9
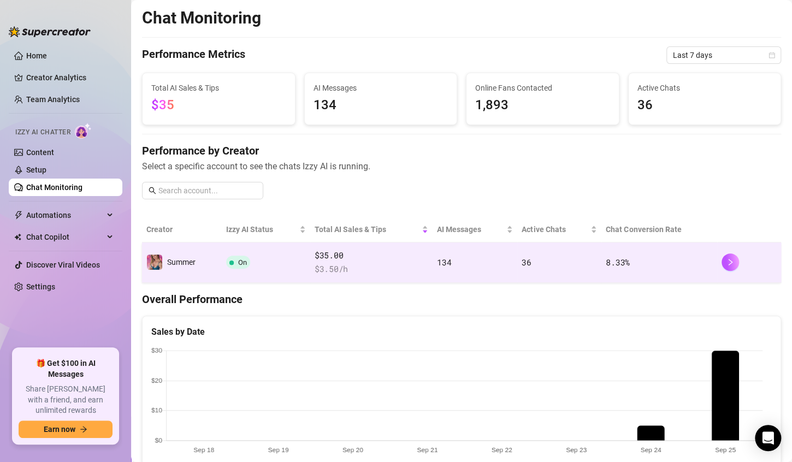
click at [659, 271] on td "8.33 %" at bounding box center [659, 262] width 116 height 40
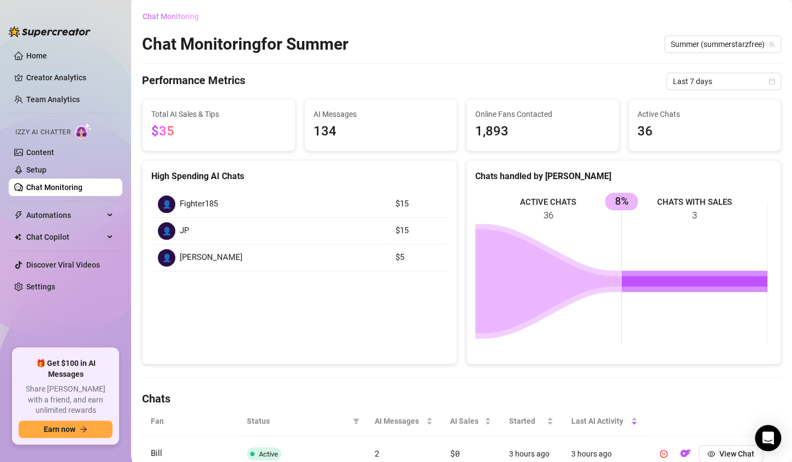
click at [165, 16] on span "Chat Monitoring" at bounding box center [171, 16] width 56 height 9
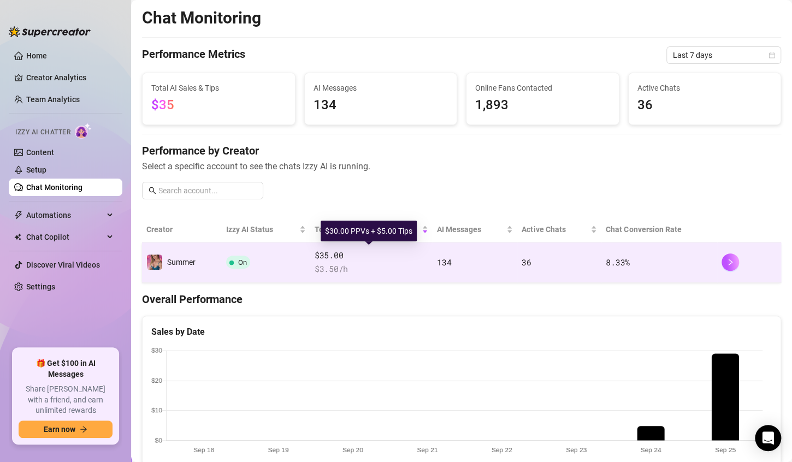
click at [399, 256] on span "$35.00" at bounding box center [372, 255] width 114 height 13
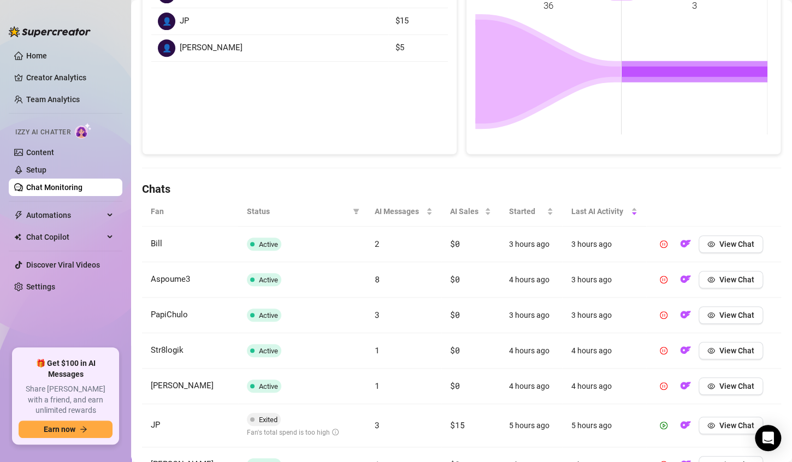
scroll to position [207, 0]
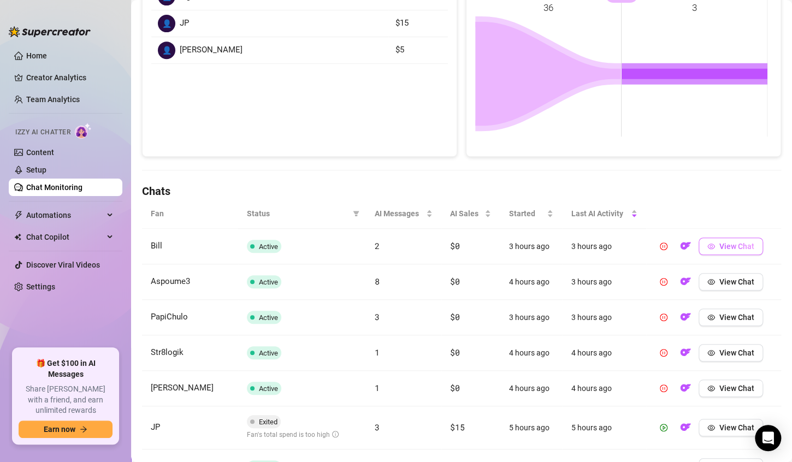
click at [719, 247] on span "View Chat" at bounding box center [736, 246] width 35 height 9
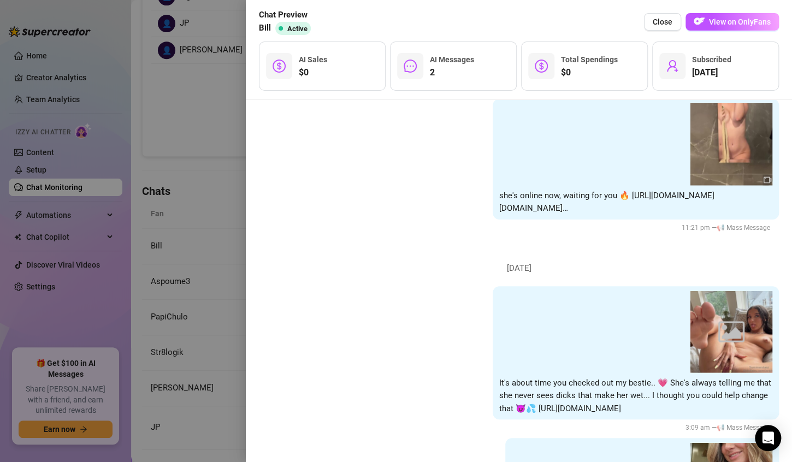
scroll to position [3105, 0]
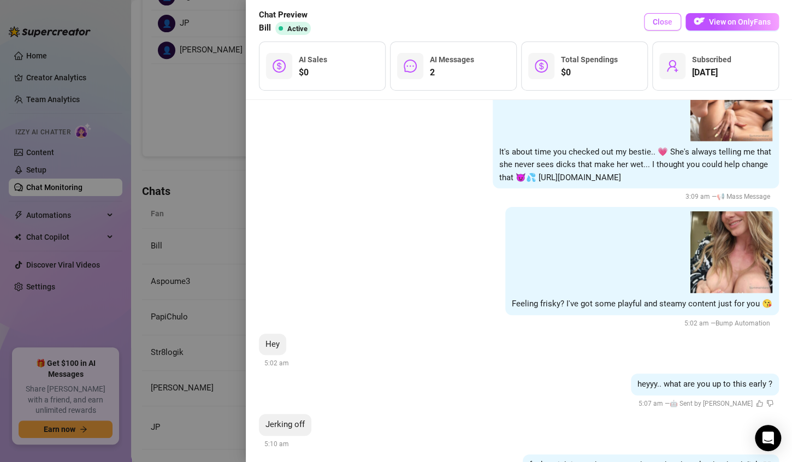
click at [666, 20] on span "Close" at bounding box center [662, 21] width 20 height 9
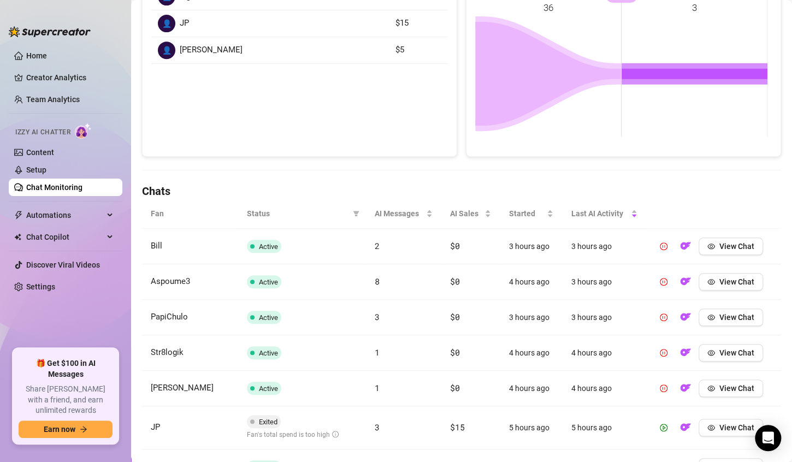
scroll to position [0, 0]
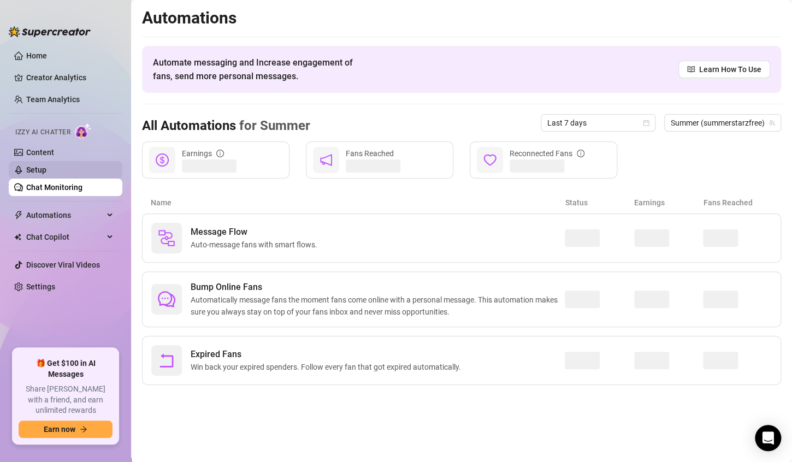
click at [46, 172] on link "Setup" at bounding box center [36, 169] width 20 height 9
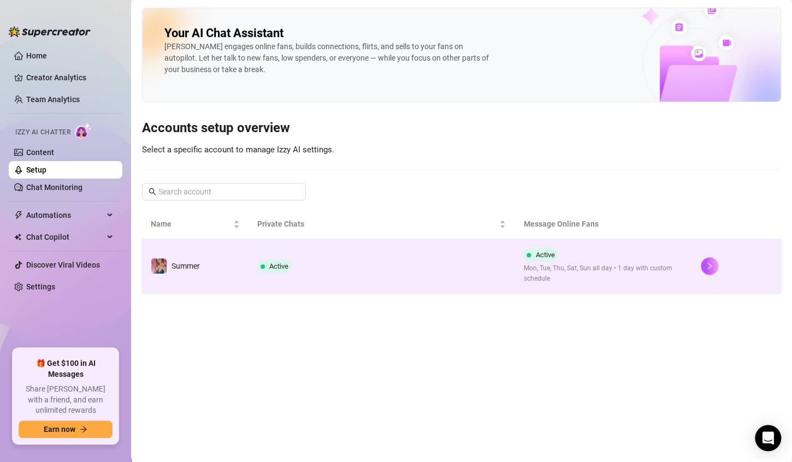
click at [384, 270] on td "Active" at bounding box center [381, 266] width 266 height 54
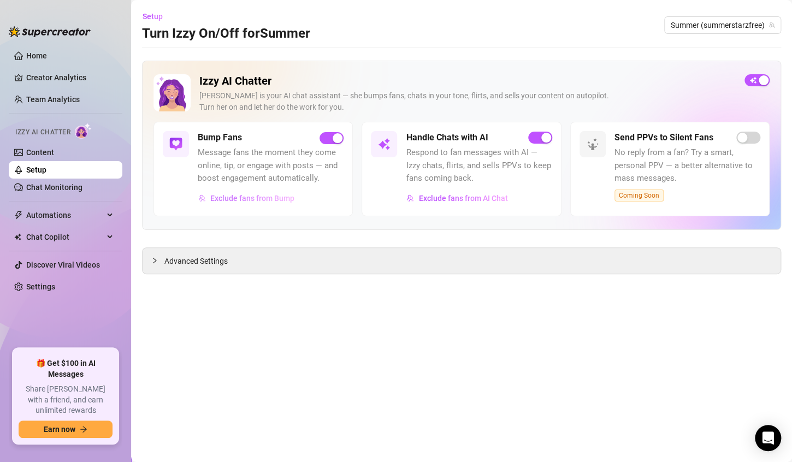
click at [270, 201] on span "Exclude fans from Bump" at bounding box center [252, 198] width 84 height 9
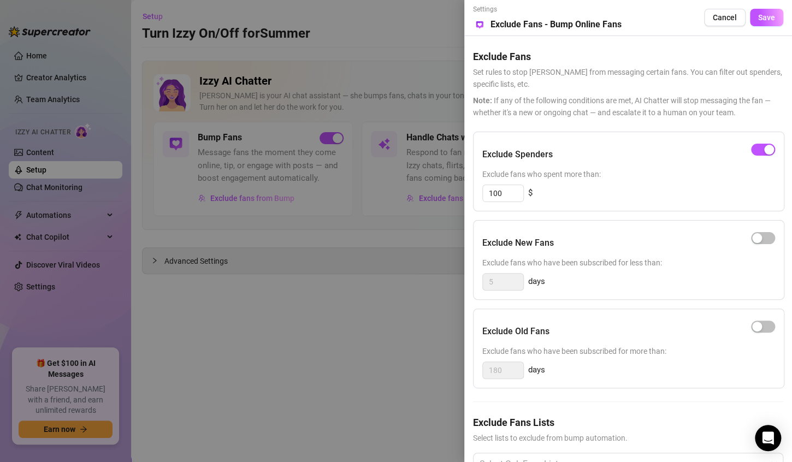
click at [371, 310] on div at bounding box center [396, 231] width 792 height 462
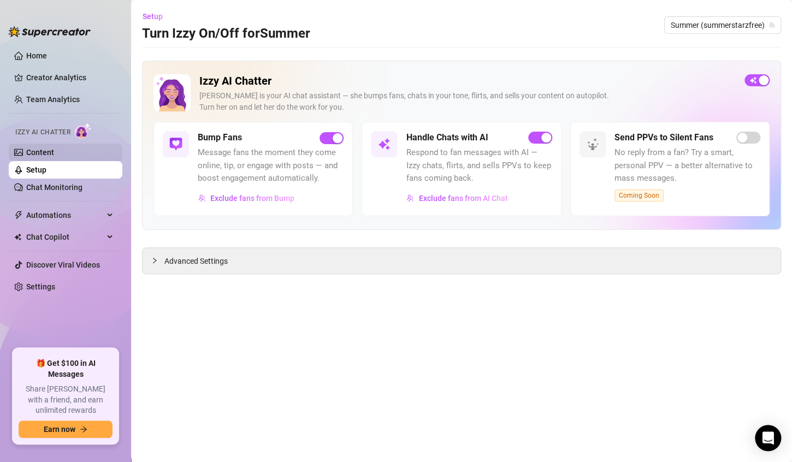
click at [54, 157] on link "Content" at bounding box center [40, 152] width 28 height 9
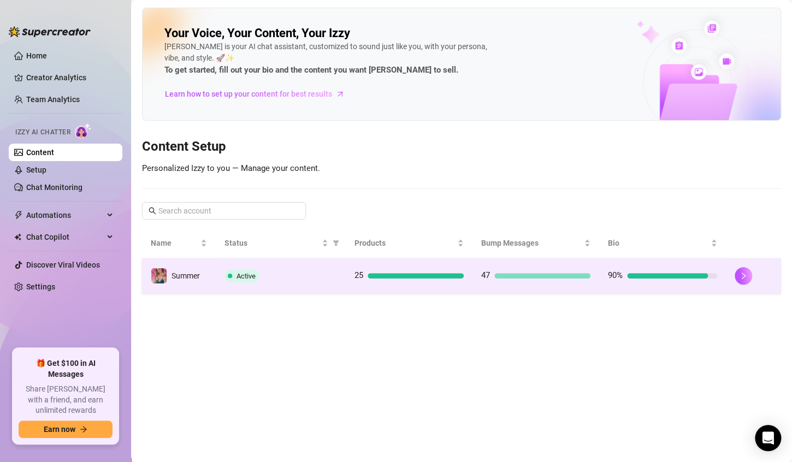
click at [290, 286] on td "Active" at bounding box center [281, 275] width 130 height 35
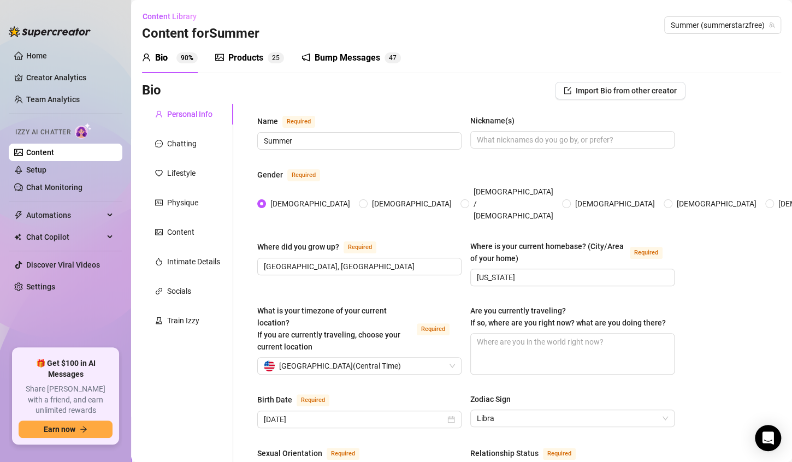
click at [339, 63] on div "Bump Messages" at bounding box center [348, 57] width 66 height 13
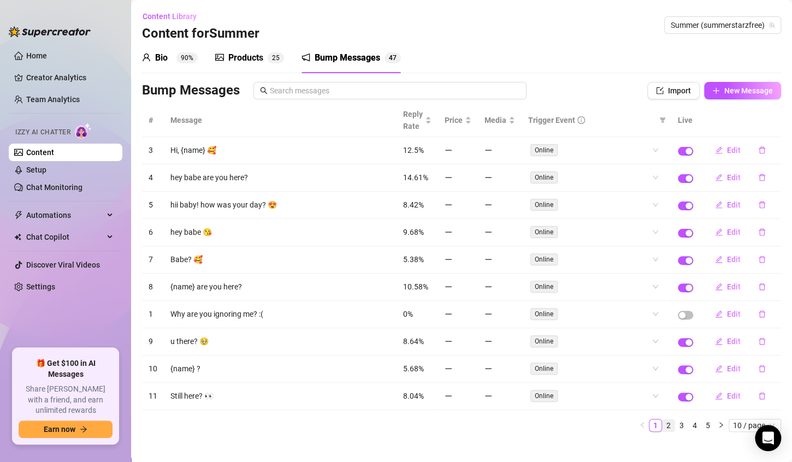
click at [662, 422] on link "2" at bounding box center [668, 425] width 12 height 12
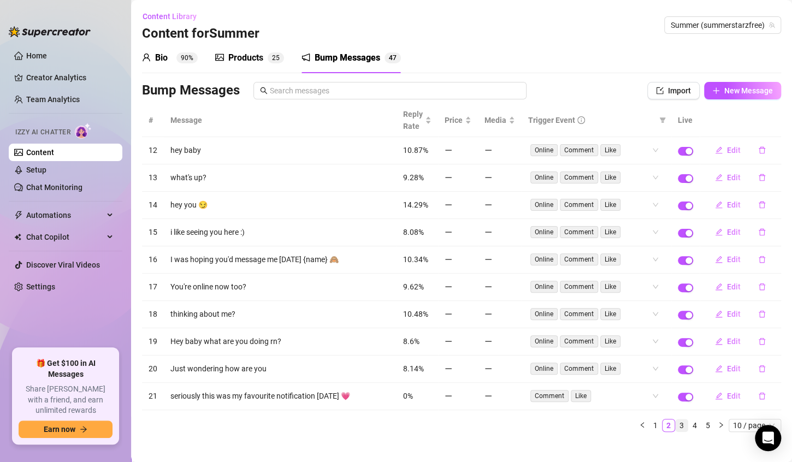
click at [675, 422] on link "3" at bounding box center [681, 425] width 12 height 12
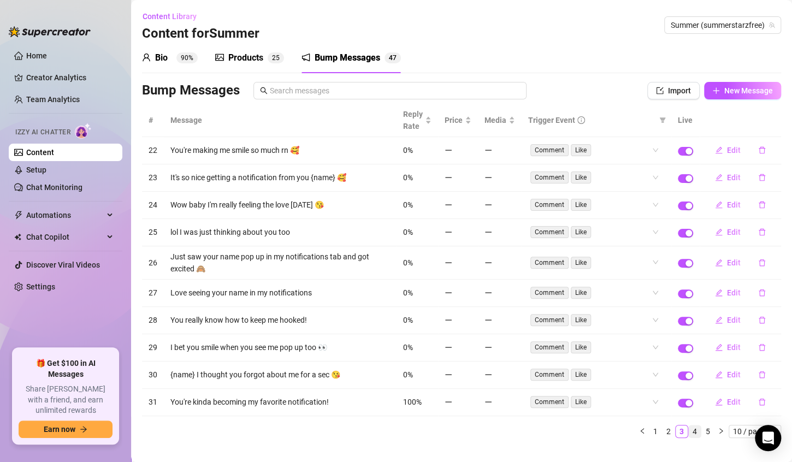
click at [689, 428] on link "4" at bounding box center [695, 431] width 12 height 12
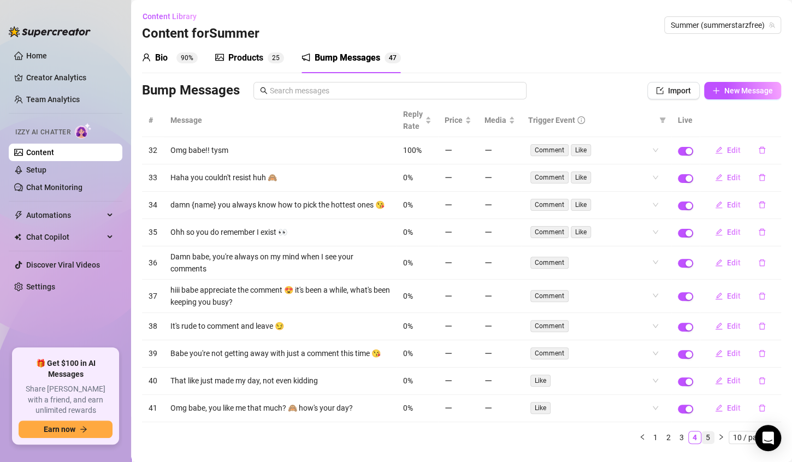
click at [702, 440] on link "5" at bounding box center [708, 437] width 12 height 12
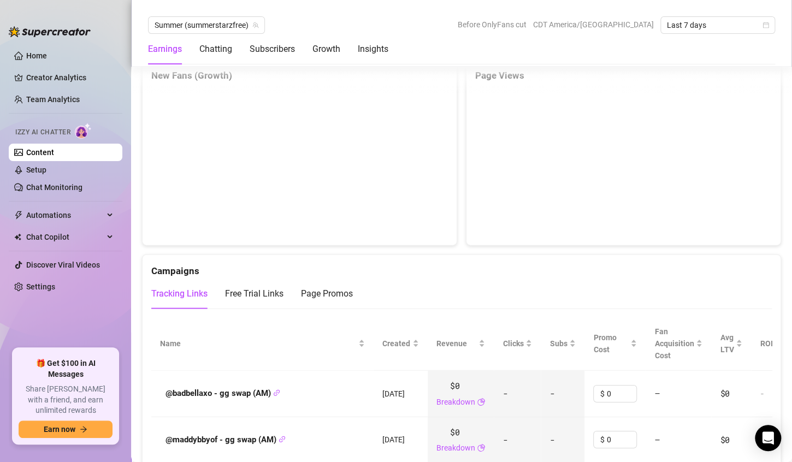
scroll to position [1055, 0]
click at [313, 287] on div "Page Promos" at bounding box center [327, 293] width 52 height 13
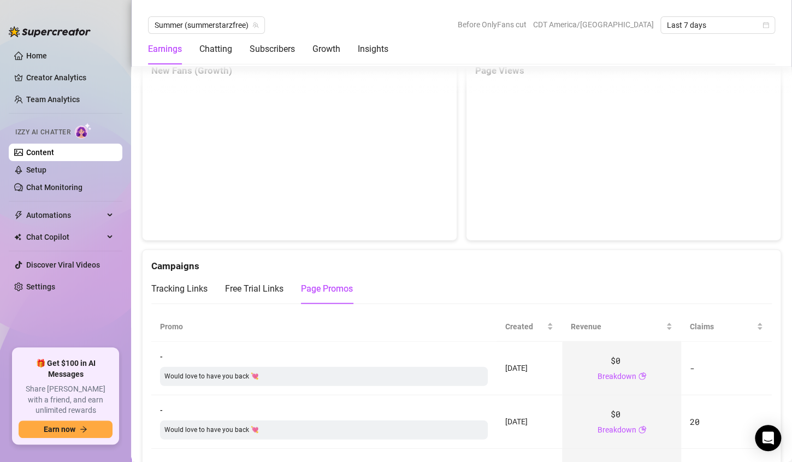
scroll to position [1059, 0]
click at [192, 283] on div "Tracking Links" at bounding box center [179, 289] width 56 height 13
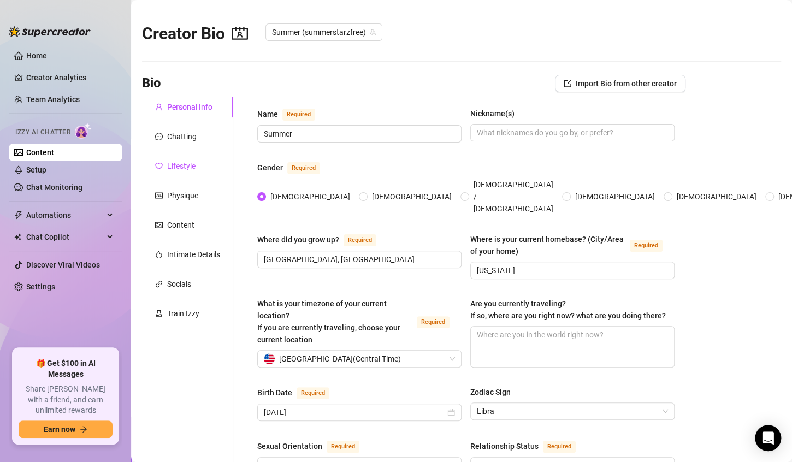
click at [189, 166] on div "Lifestyle" at bounding box center [181, 166] width 28 height 12
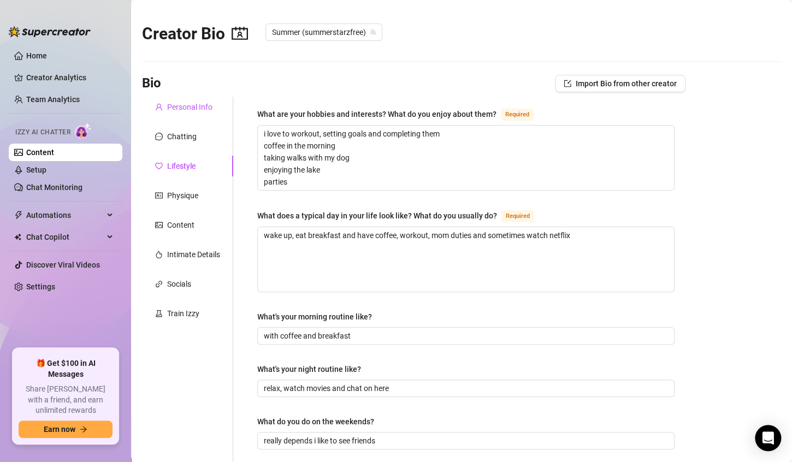
click at [195, 109] on div "Personal Info" at bounding box center [189, 107] width 45 height 12
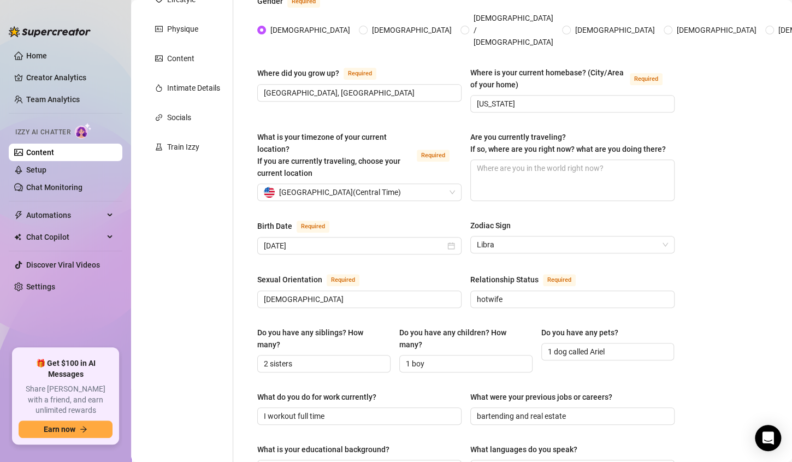
scroll to position [168, 0]
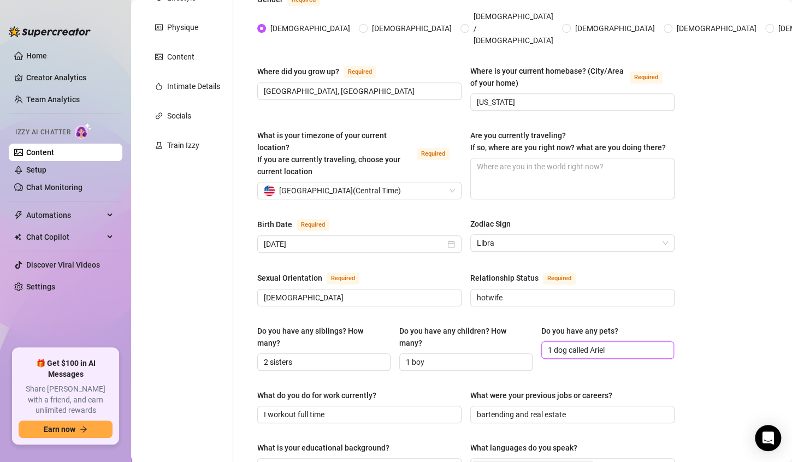
click at [600, 344] on input "1 dog called Ariel" at bounding box center [607, 350] width 118 height 12
click at [652, 344] on input "1 dog called Ariel. Shes a chiwawa breed" at bounding box center [607, 350] width 118 height 12
drag, startPoint x: 631, startPoint y: 344, endPoint x: 703, endPoint y: 336, distance: 73.0
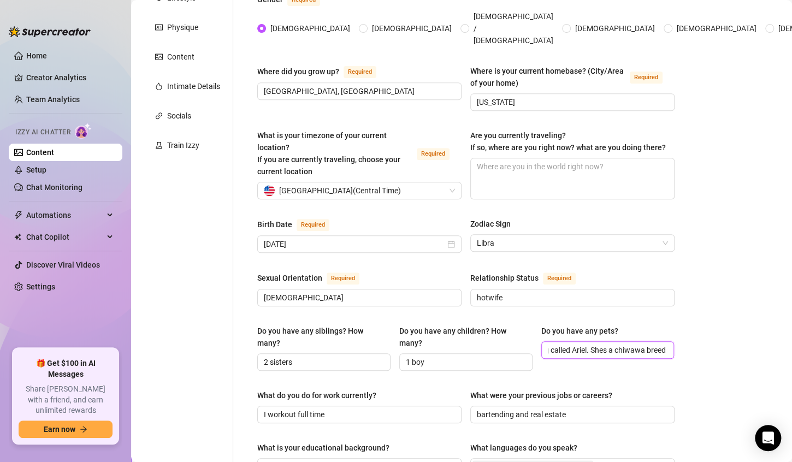
click at [703, 336] on main "Creator Bio Summer (summerstarzfree) Bio Import Bio from other creator Personal…" at bounding box center [461, 417] width 661 height 1171
paste input "[GEOGRAPHIC_DATA]"
click at [690, 317] on main "Creator Bio Summer (summerstarzfree) Bio Import Bio from other creator Personal…" at bounding box center [461, 417] width 661 height 1171
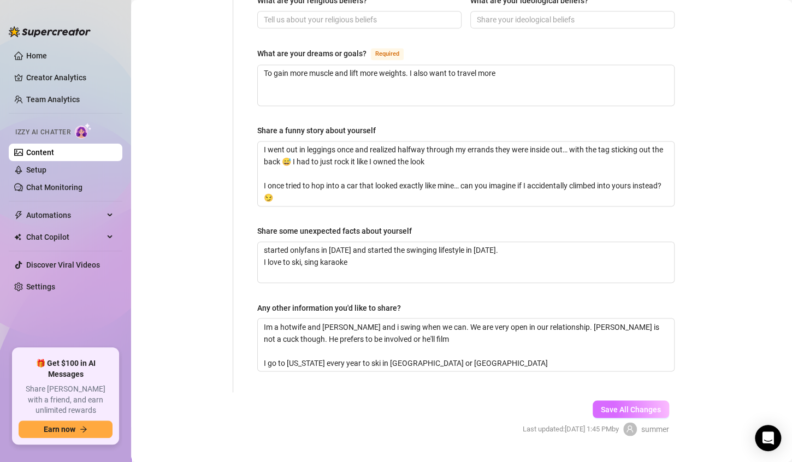
click at [648, 405] on span "Save All Changes" at bounding box center [631, 409] width 60 height 9
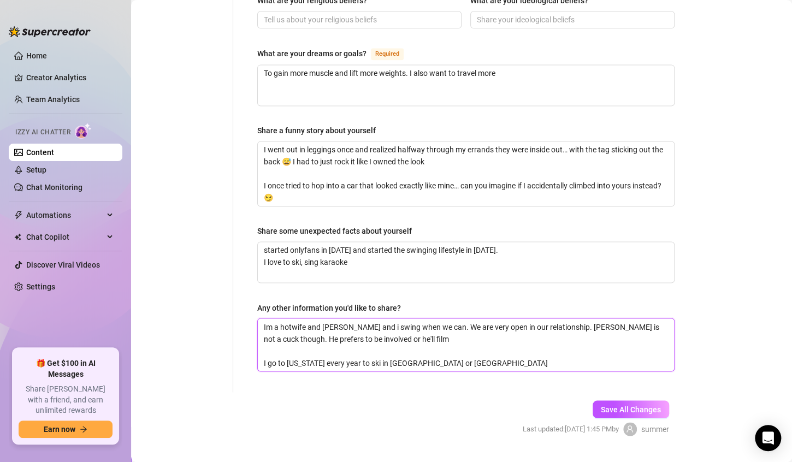
click at [460, 339] on textarea "Im a hotwife and [PERSON_NAME] and i swing when we can. We are very open in our…" at bounding box center [466, 344] width 416 height 52
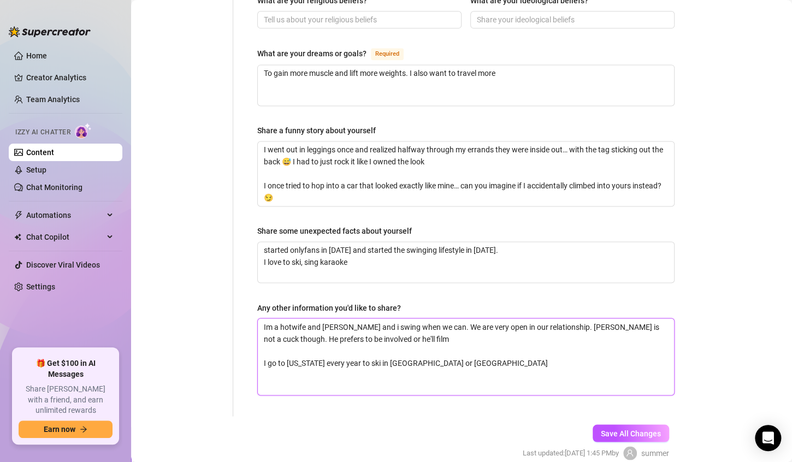
scroll to position [0, 0]
paste textarea "[GEOGRAPHIC_DATA]"
click at [381, 360] on textarea "Im a hotwife and [PERSON_NAME] and i swing when we can. We are very open in our…" at bounding box center [466, 356] width 416 height 76
click at [479, 362] on textarea "Im a hotwife and [PERSON_NAME] and i swing when we can. We are very open in our…" at bounding box center [466, 356] width 416 height 76
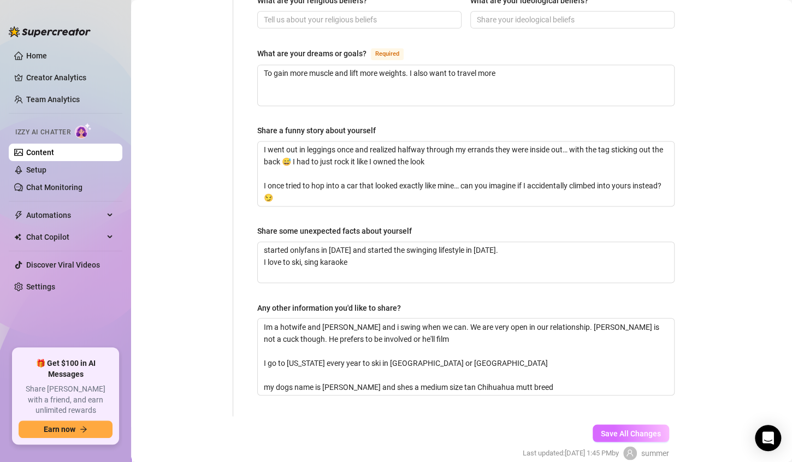
click at [624, 429] on span "Save All Changes" at bounding box center [631, 433] width 60 height 9
click at [26, 170] on link "Setup" at bounding box center [36, 169] width 20 height 9
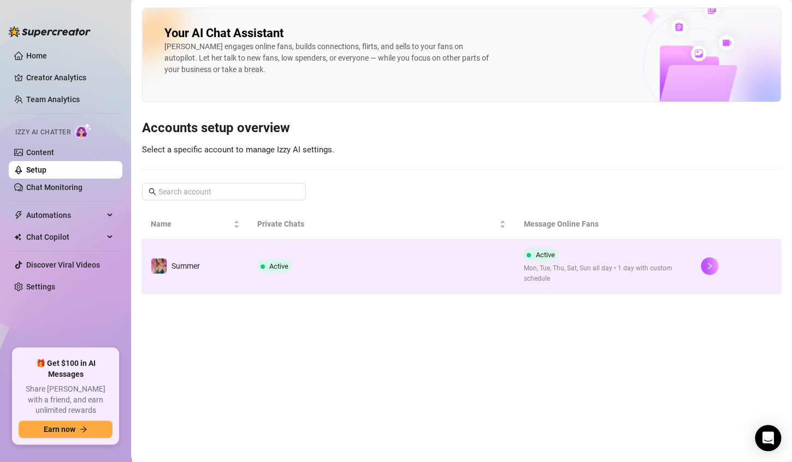
click at [365, 275] on td "Active" at bounding box center [381, 266] width 266 height 54
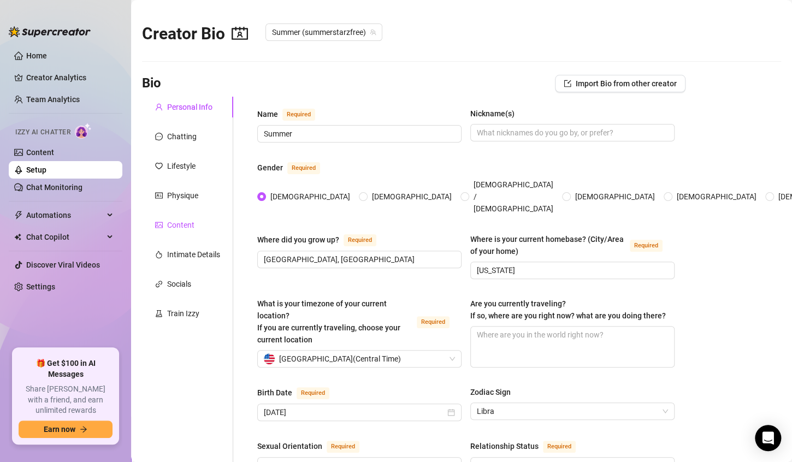
click at [180, 225] on div "Content" at bounding box center [180, 225] width 27 height 12
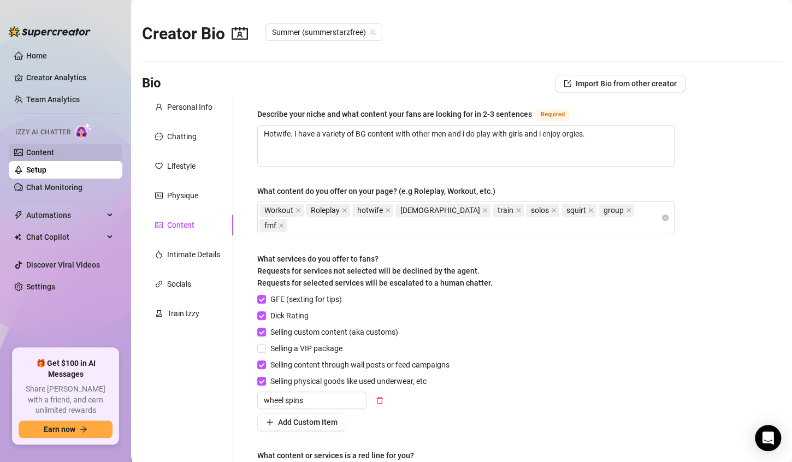
click at [46, 153] on link "Content" at bounding box center [40, 152] width 28 height 9
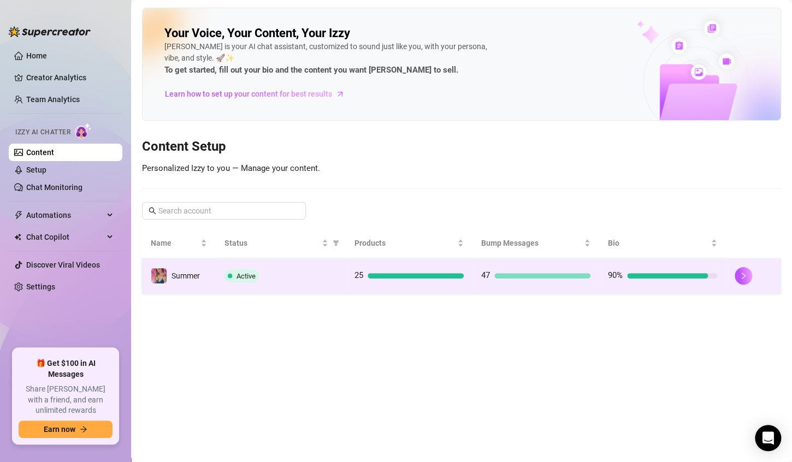
click at [301, 290] on td "Active" at bounding box center [281, 275] width 130 height 35
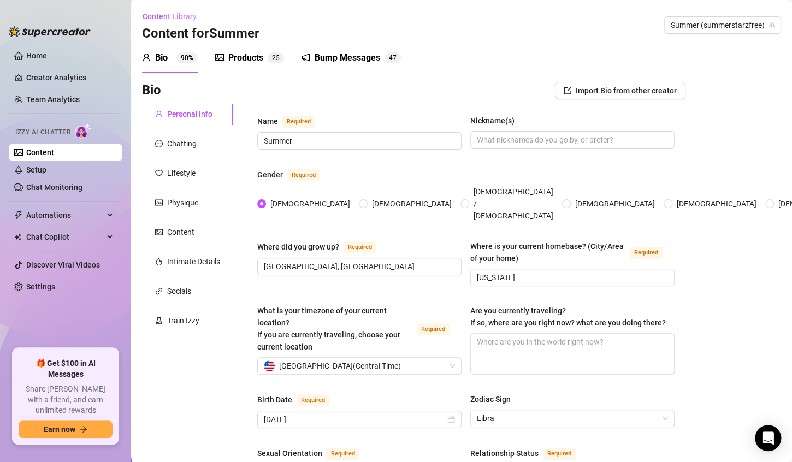
click at [232, 59] on div "Products" at bounding box center [245, 57] width 35 height 13
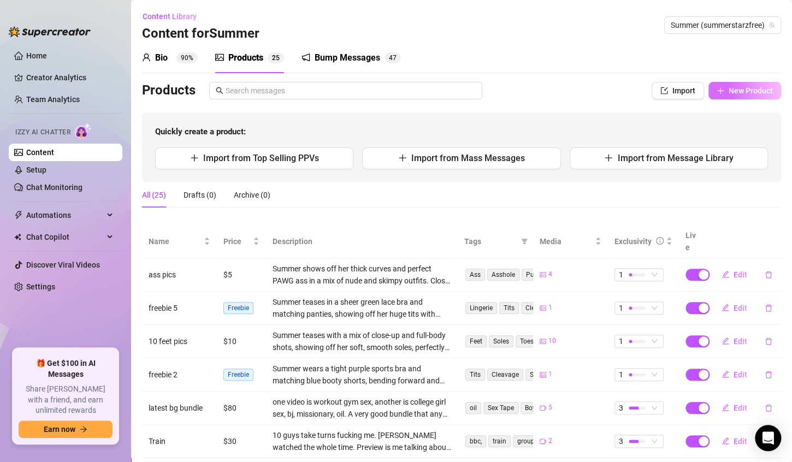
click at [766, 90] on button "New Product" at bounding box center [744, 90] width 73 height 17
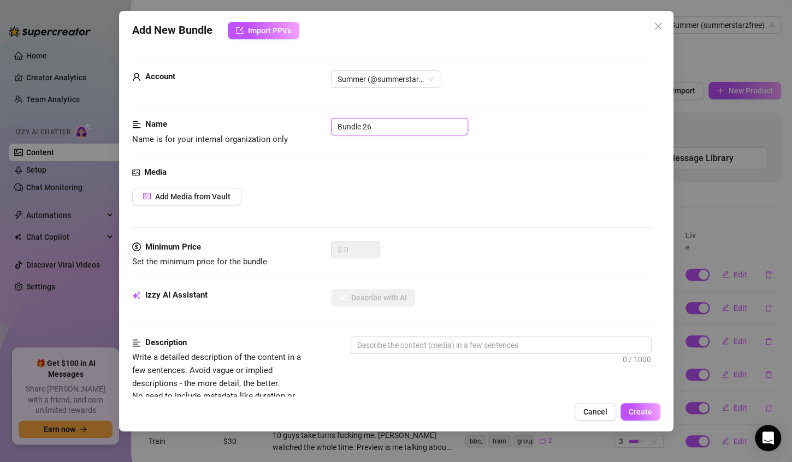
click at [434, 124] on input "Bundle 26" at bounding box center [399, 126] width 137 height 17
click at [222, 197] on span "Add Media from Vault" at bounding box center [192, 196] width 75 height 9
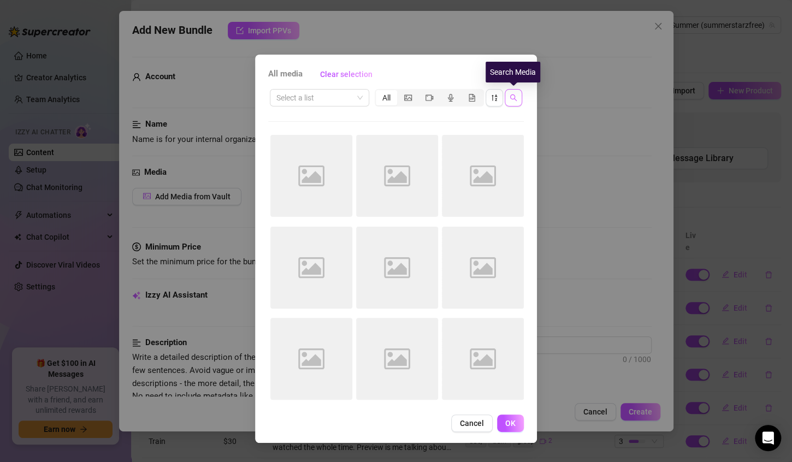
click at [515, 98] on icon "search" at bounding box center [513, 98] width 8 height 8
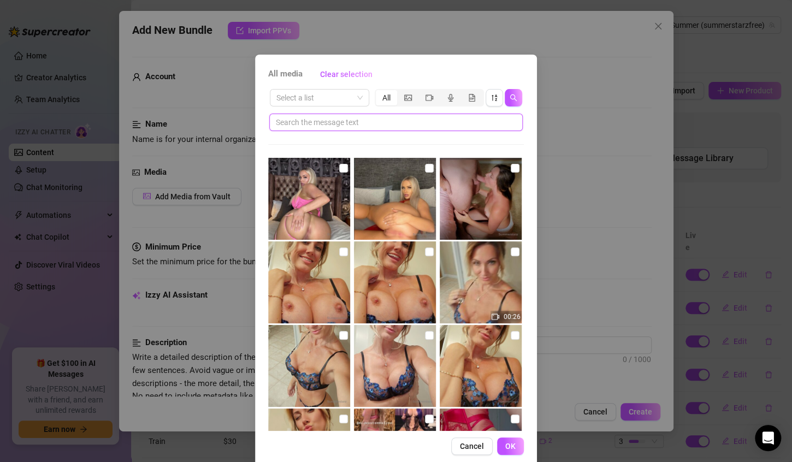
click at [404, 120] on input "text" at bounding box center [392, 122] width 232 height 12
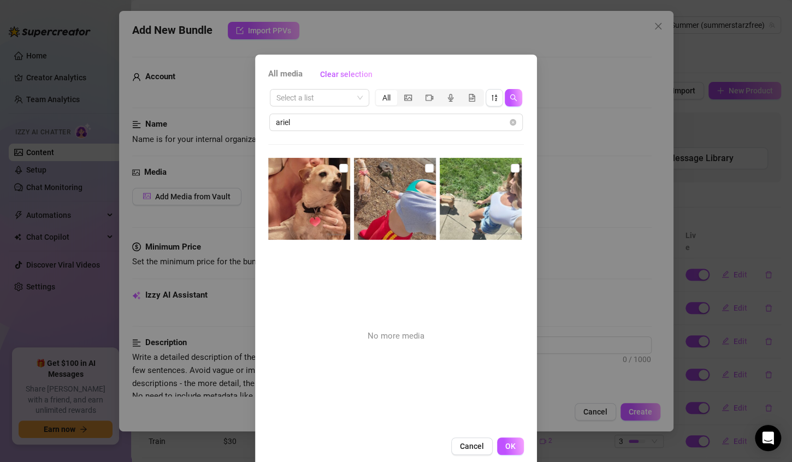
click at [296, 180] on img at bounding box center [309, 199] width 82 height 82
click at [382, 190] on img at bounding box center [395, 199] width 82 height 82
click at [456, 195] on img at bounding box center [481, 199] width 82 height 82
click at [505, 446] on span "OK" at bounding box center [510, 446] width 10 height 9
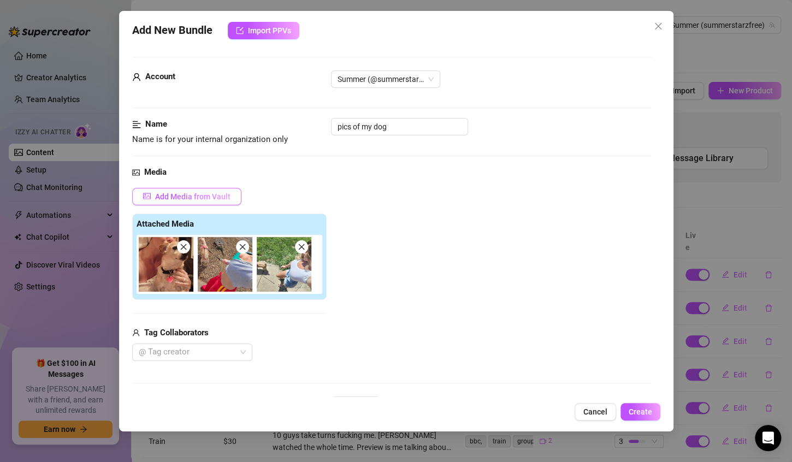
click at [192, 197] on span "Add Media from Vault" at bounding box center [192, 196] width 75 height 9
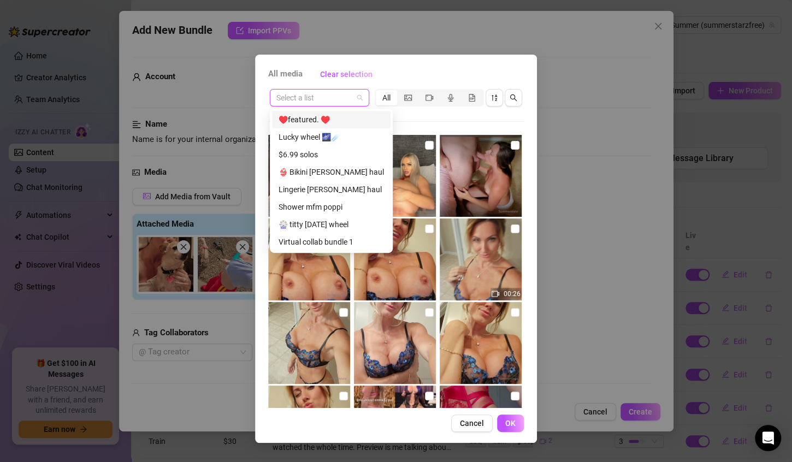
click at [321, 98] on input "search" at bounding box center [314, 98] width 76 height 16
click at [360, 100] on span at bounding box center [319, 98] width 86 height 16
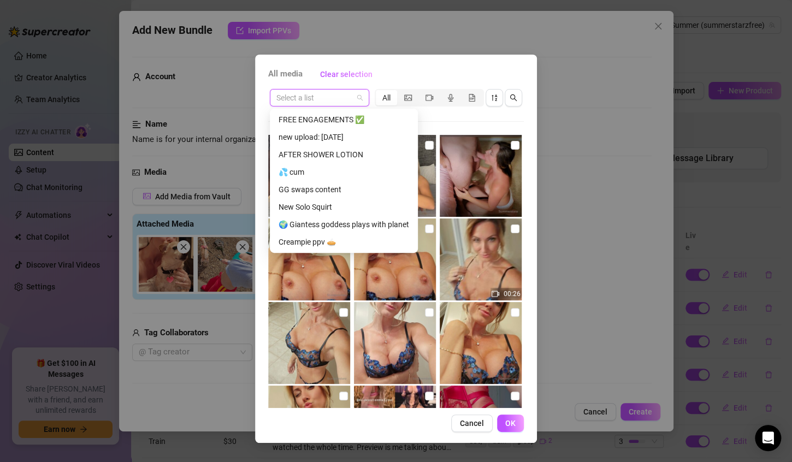
scroll to position [559, 0]
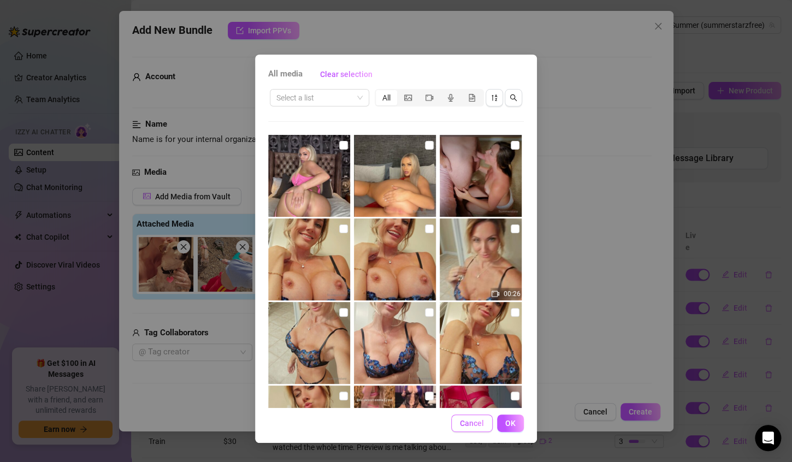
click at [473, 424] on span "Cancel" at bounding box center [472, 423] width 24 height 9
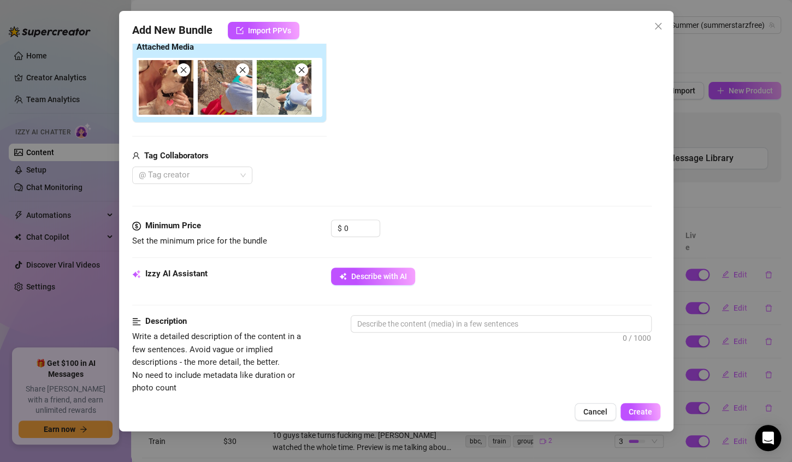
scroll to position [178, 0]
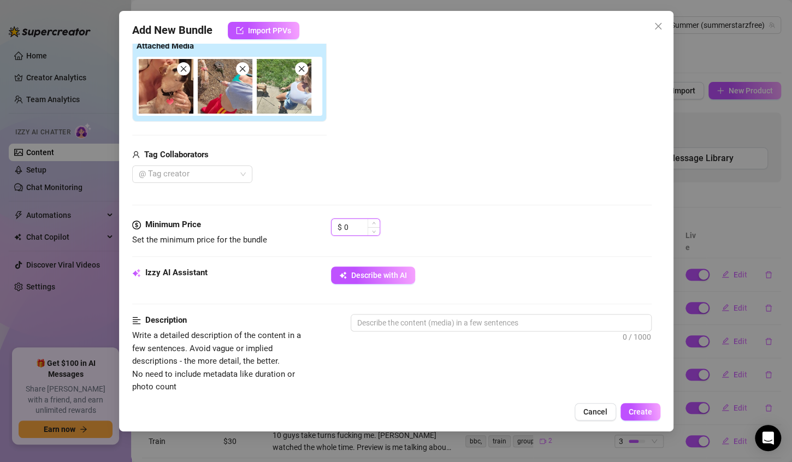
click at [355, 226] on input "0" at bounding box center [361, 227] width 35 height 16
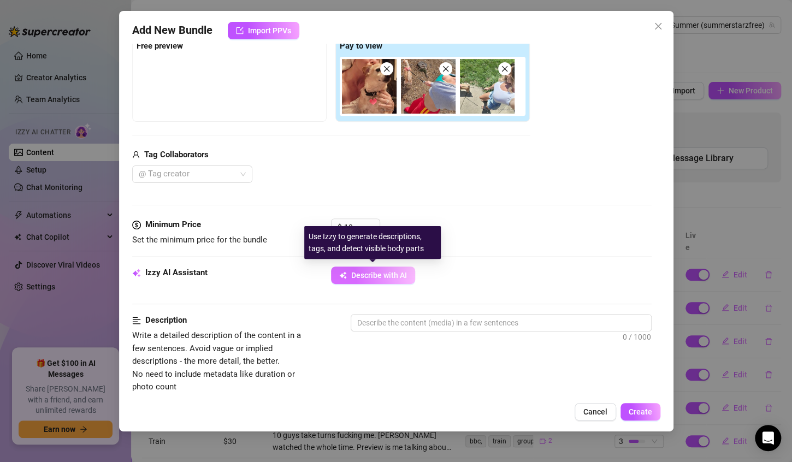
click at [364, 274] on span "Describe with AI" at bounding box center [379, 275] width 56 height 9
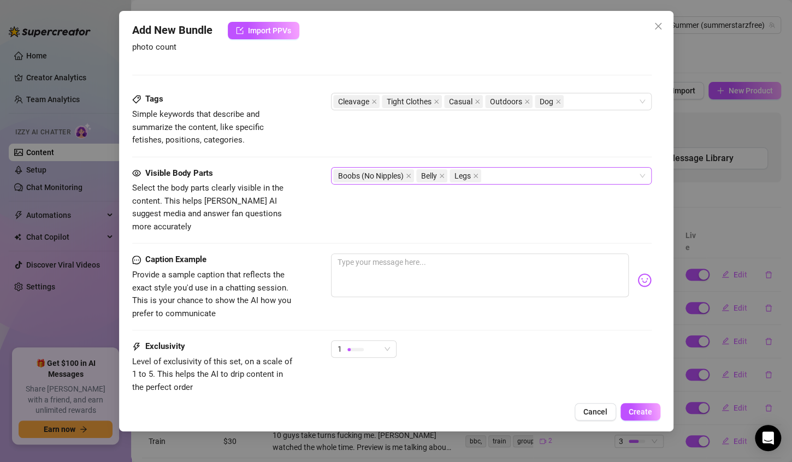
scroll to position [520, 0]
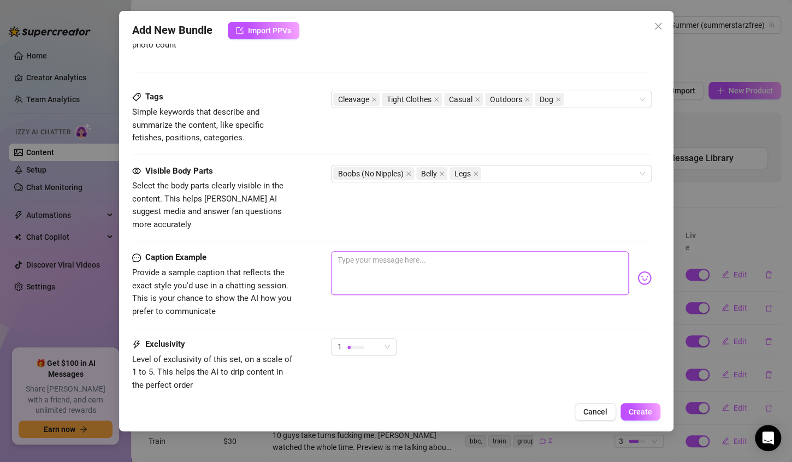
click at [388, 251] on textarea at bounding box center [480, 273] width 298 height 44
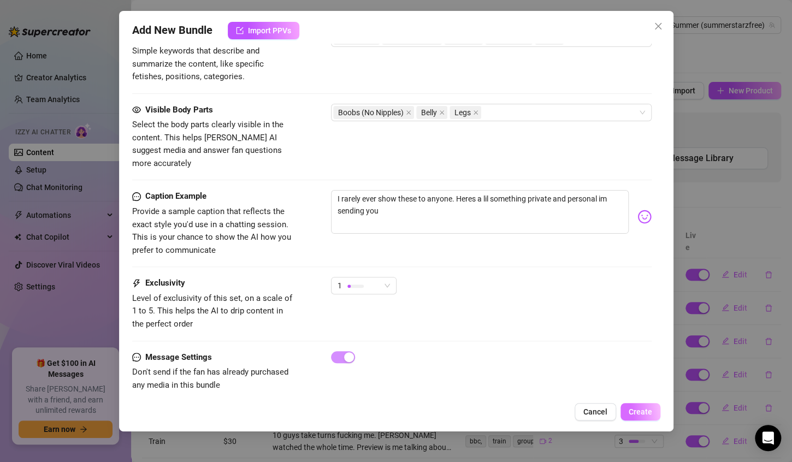
click at [641, 410] on span "Create" at bounding box center [639, 411] width 23 height 9
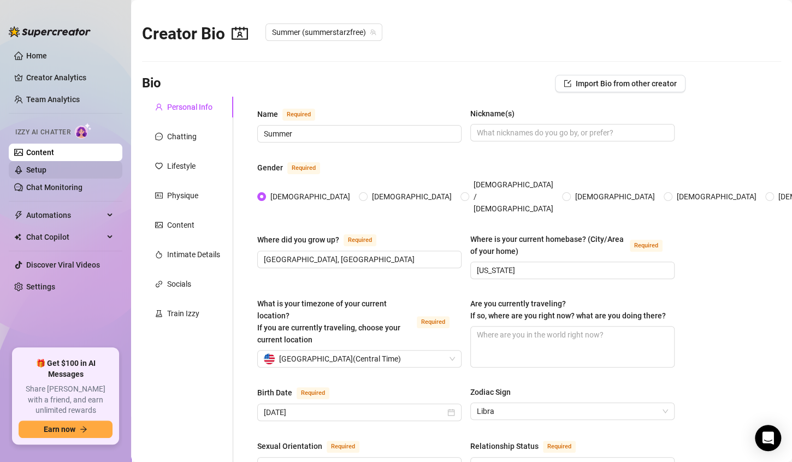
click at [27, 172] on link "Setup" at bounding box center [36, 169] width 20 height 9
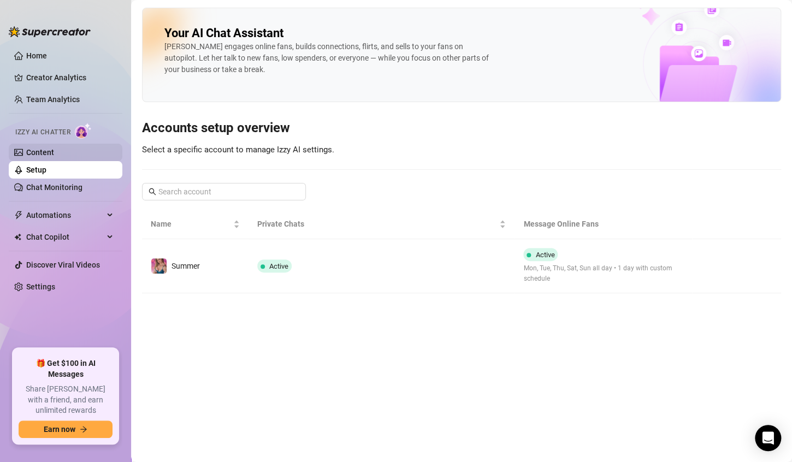
click at [32, 153] on link "Content" at bounding box center [40, 152] width 28 height 9
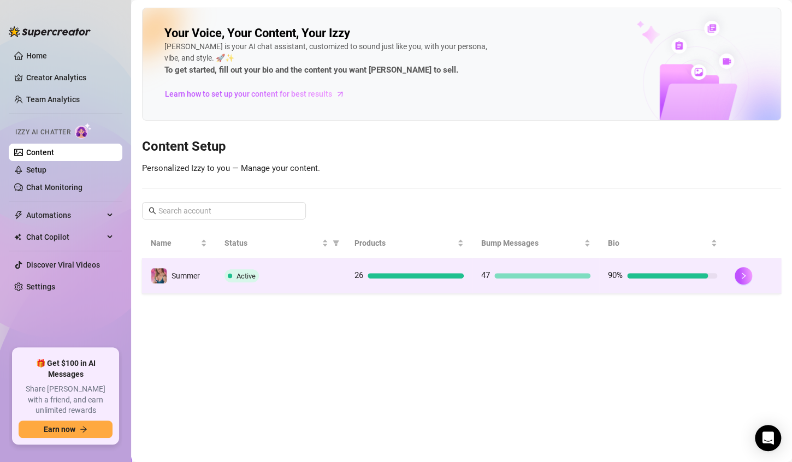
click at [300, 274] on div "Active" at bounding box center [280, 275] width 112 height 13
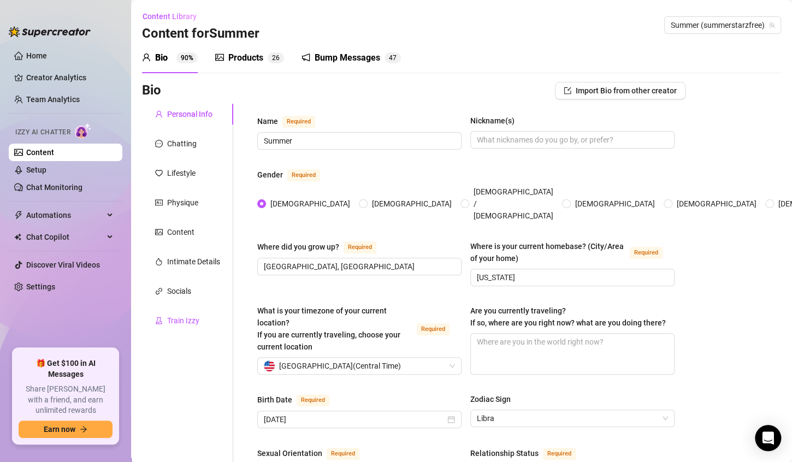
click at [187, 325] on div "Train Izzy" at bounding box center [183, 321] width 32 height 12
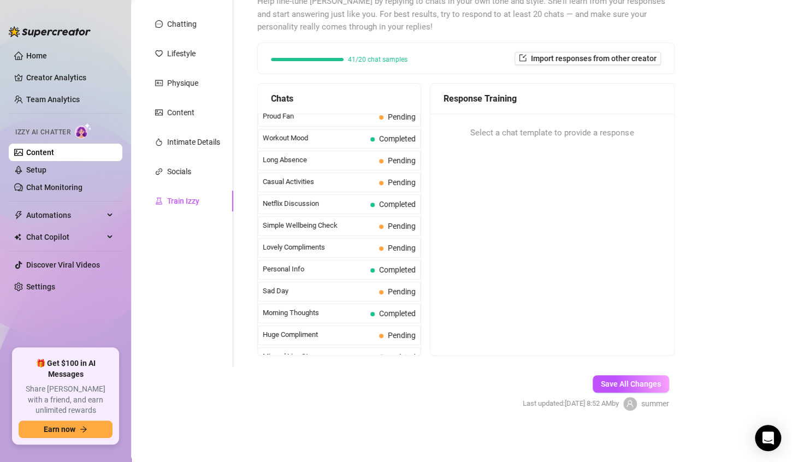
scroll to position [119, 0]
click at [316, 221] on span "Simple Wellbeing Check" at bounding box center [319, 226] width 112 height 11
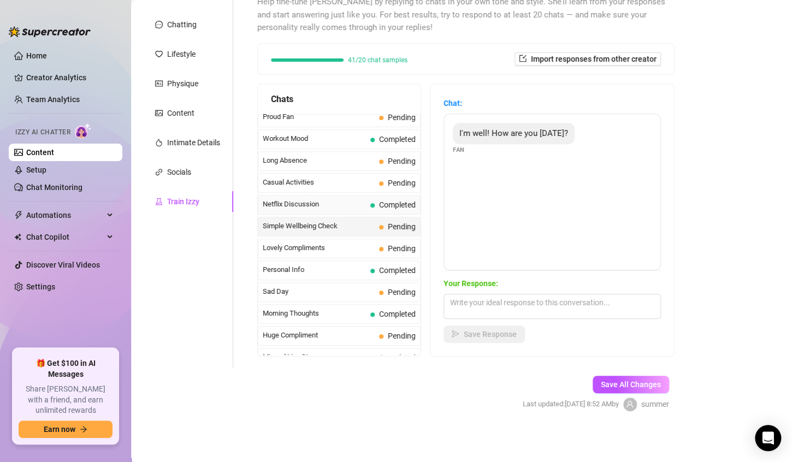
click at [311, 199] on span "Netflix Discussion" at bounding box center [314, 204] width 103 height 11
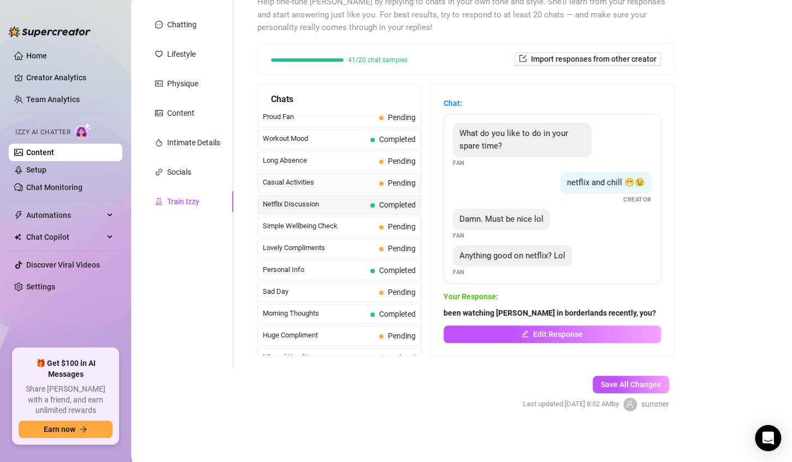
click at [301, 177] on span "Casual Activities" at bounding box center [319, 182] width 112 height 11
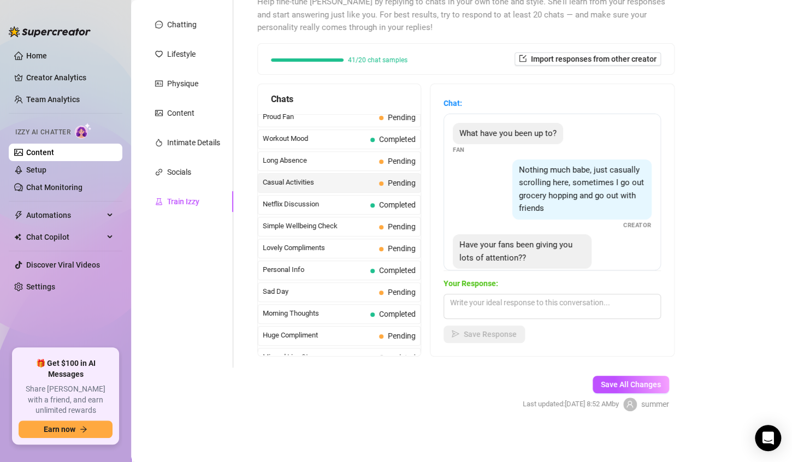
scroll to position [35, 0]
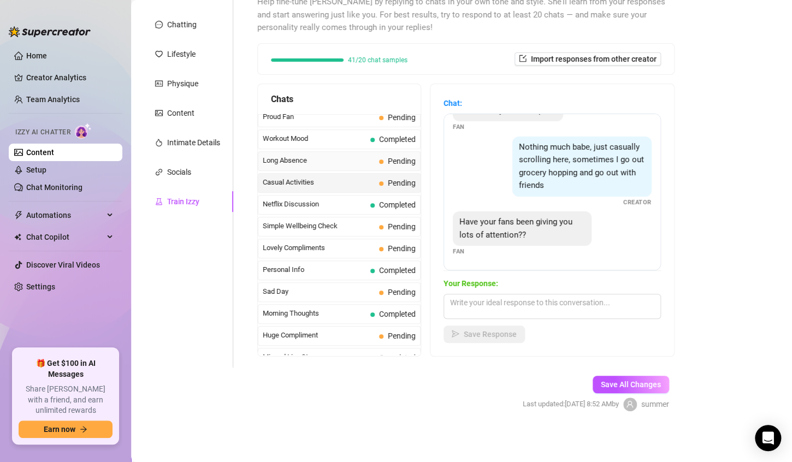
click at [302, 155] on span "Long Absence" at bounding box center [319, 160] width 112 height 11
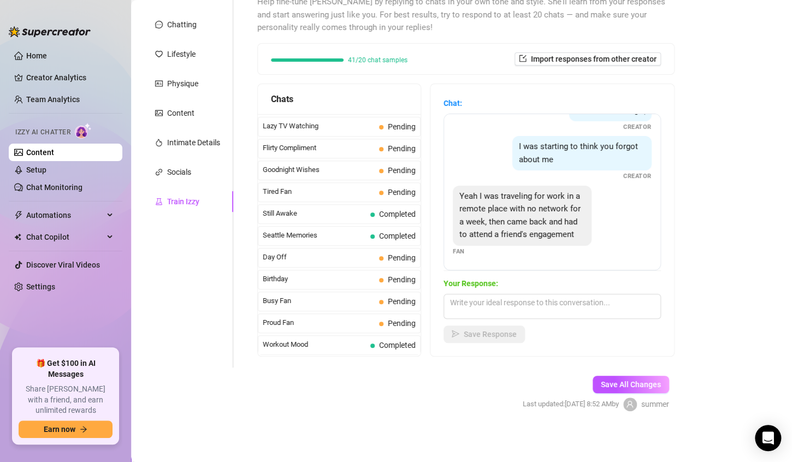
scroll to position [721, 0]
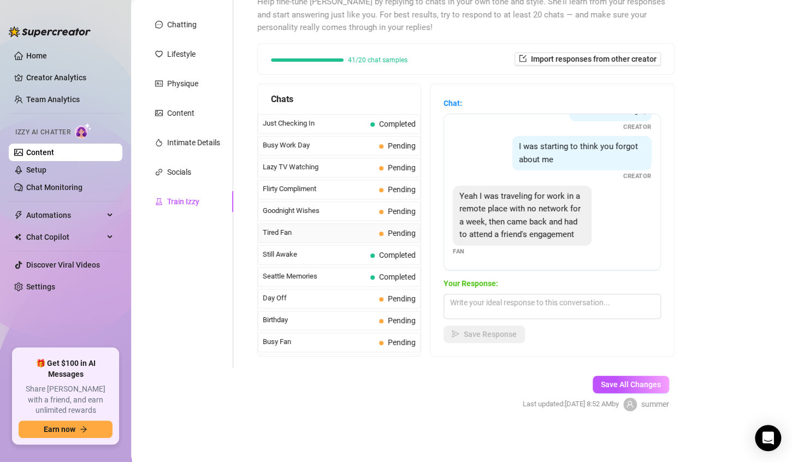
click at [305, 227] on span "Tired Fan" at bounding box center [319, 232] width 112 height 11
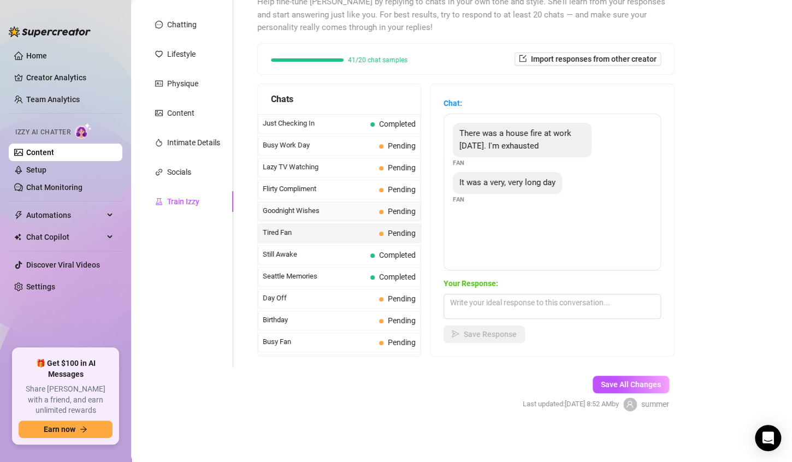
click at [301, 205] on span "Goodnight Wishes" at bounding box center [319, 210] width 112 height 11
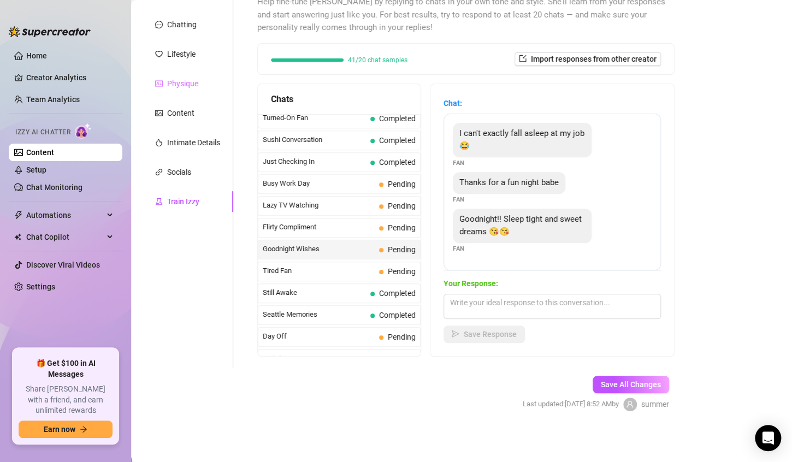
scroll to position [0, 0]
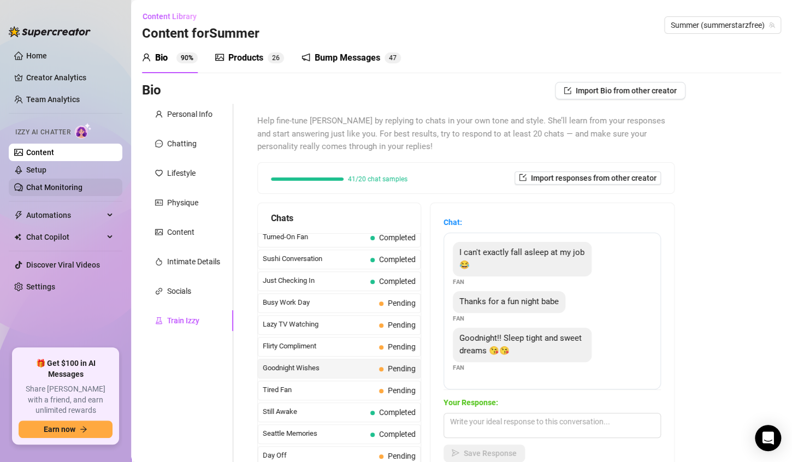
click at [43, 183] on link "Chat Monitoring" at bounding box center [54, 187] width 56 height 9
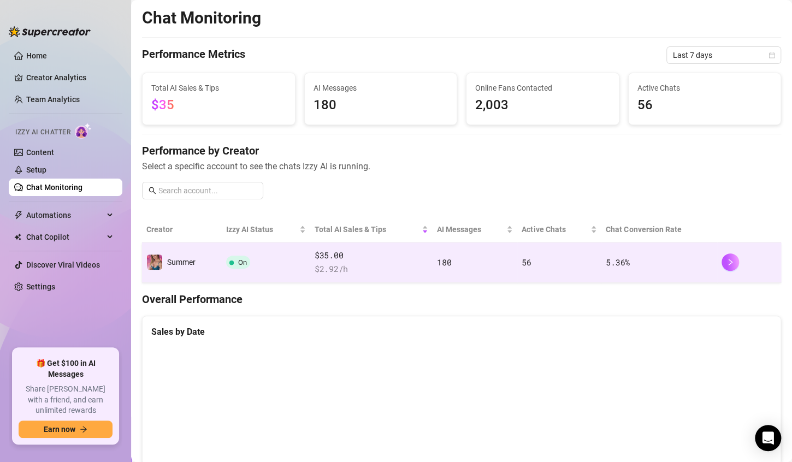
click at [501, 249] on td "180" at bounding box center [474, 262] width 85 height 40
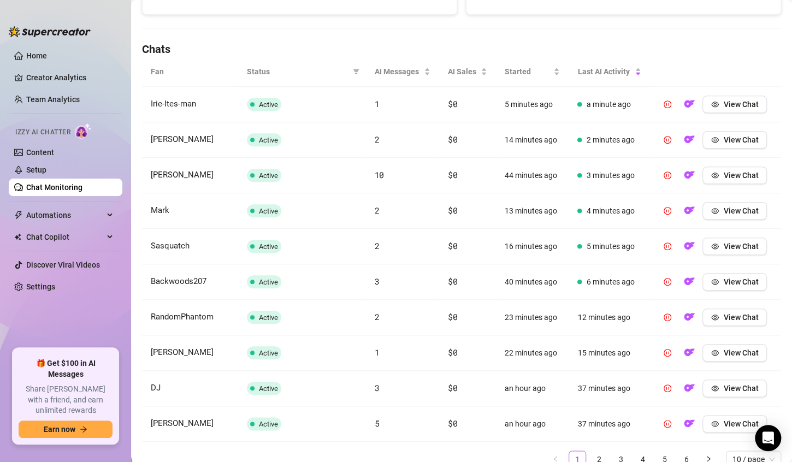
scroll to position [351, 0]
click at [715, 422] on button "View Chat" at bounding box center [734, 422] width 64 height 17
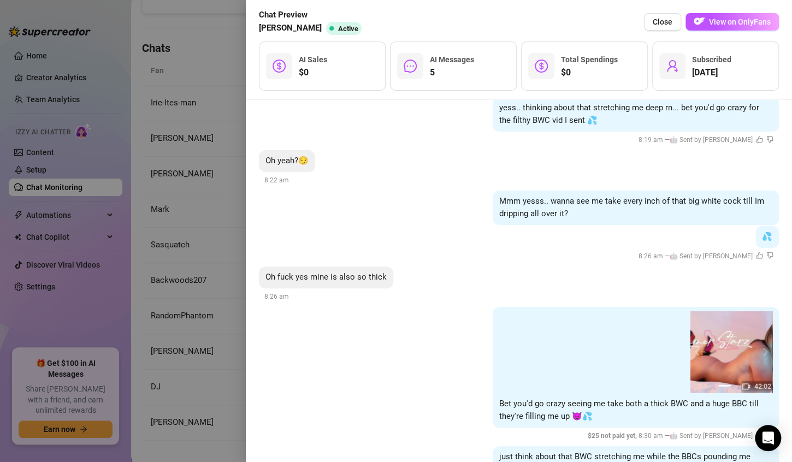
scroll to position [3135, 0]
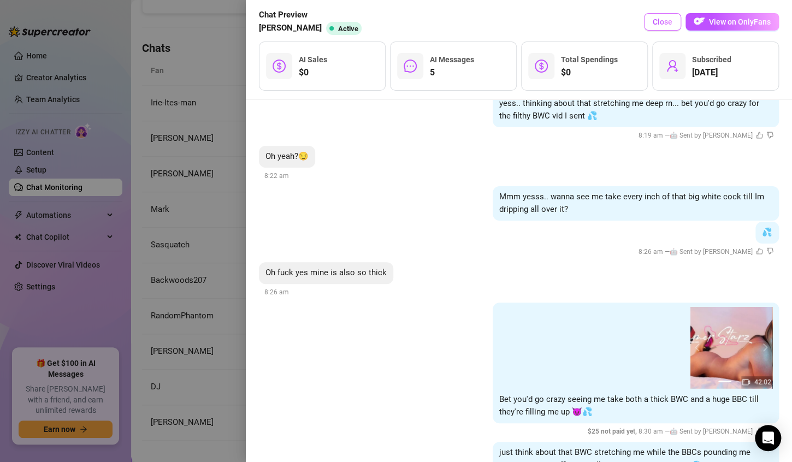
click at [668, 21] on span "Close" at bounding box center [662, 21] width 20 height 9
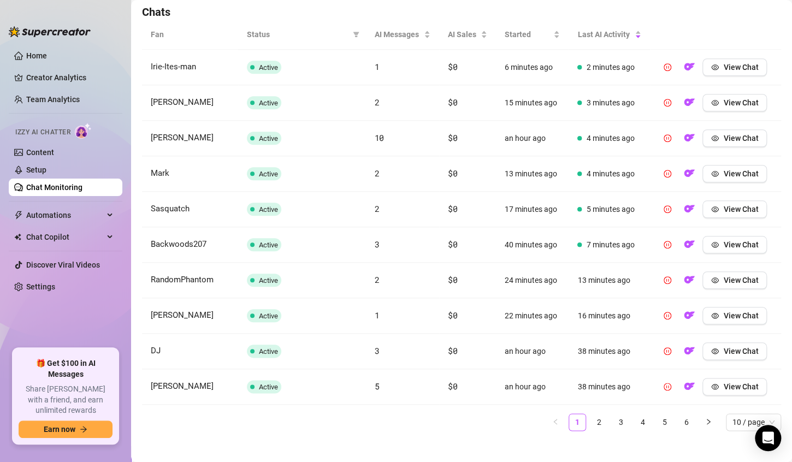
scroll to position [390, 0]
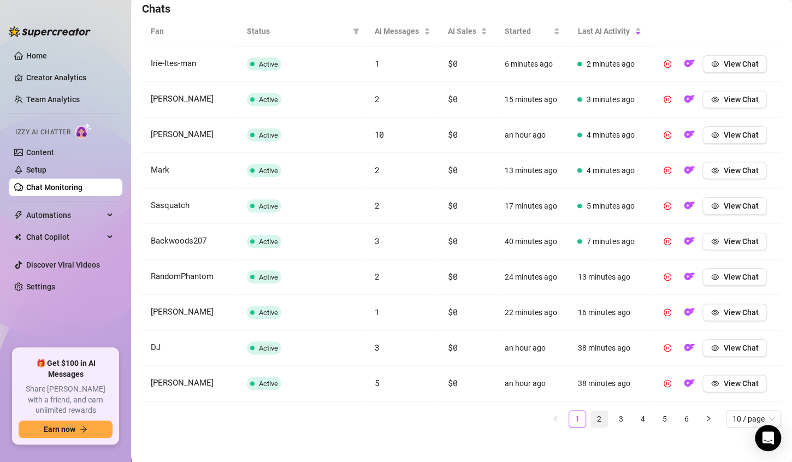
click at [591, 415] on link "2" at bounding box center [599, 419] width 16 height 16
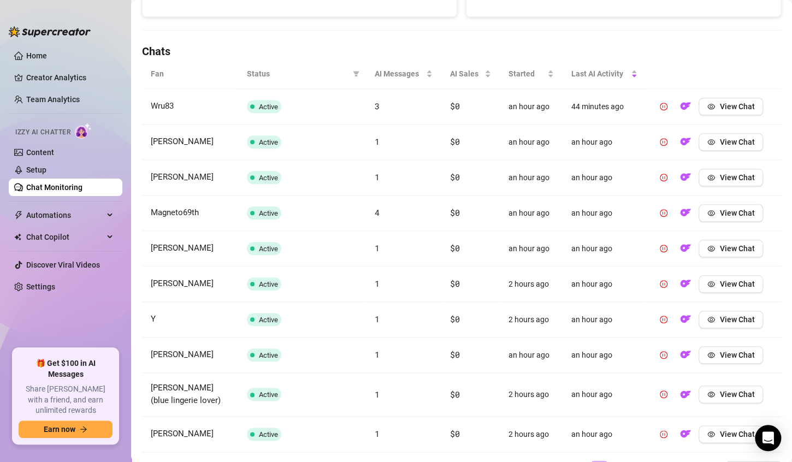
scroll to position [347, 0]
click at [719, 215] on span "View Chat" at bounding box center [736, 213] width 35 height 9
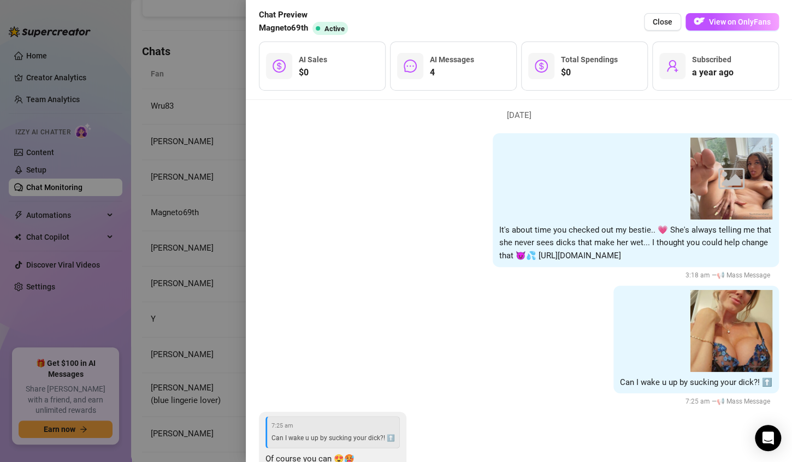
scroll to position [2070, 0]
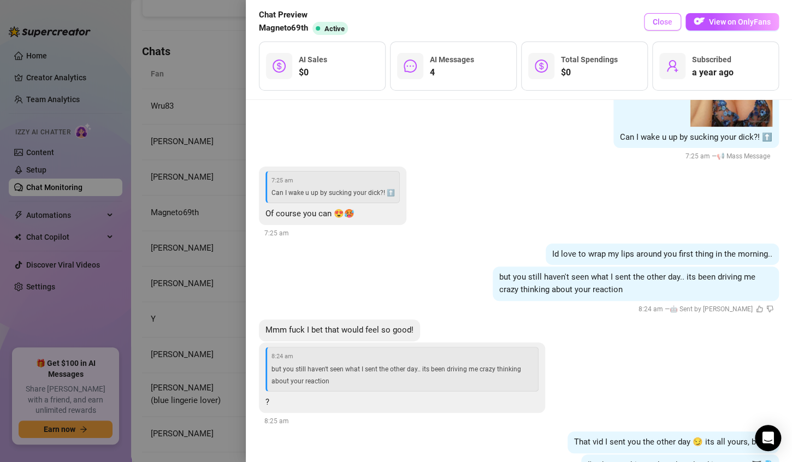
click at [661, 23] on span "Close" at bounding box center [662, 21] width 20 height 9
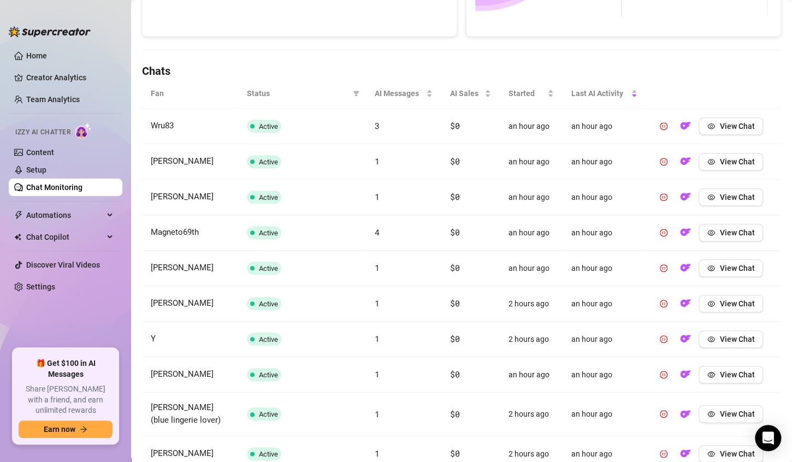
scroll to position [322, 0]
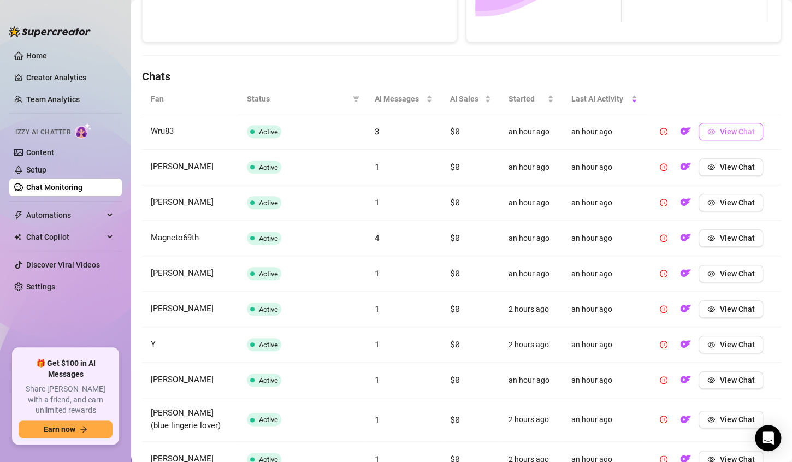
click at [719, 135] on button "View Chat" at bounding box center [730, 131] width 64 height 17
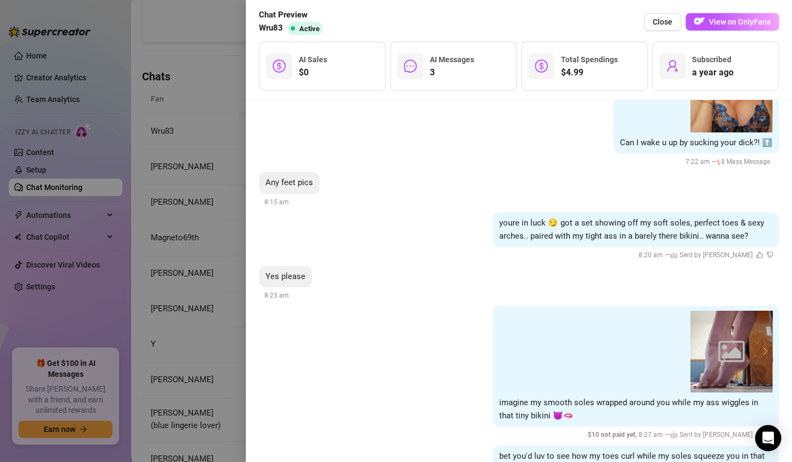
scroll to position [2841, 0]
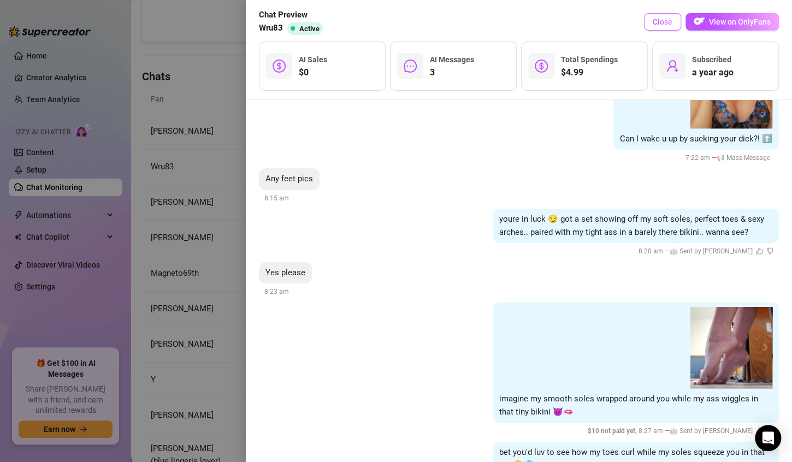
click at [663, 23] on span "Close" at bounding box center [662, 21] width 20 height 9
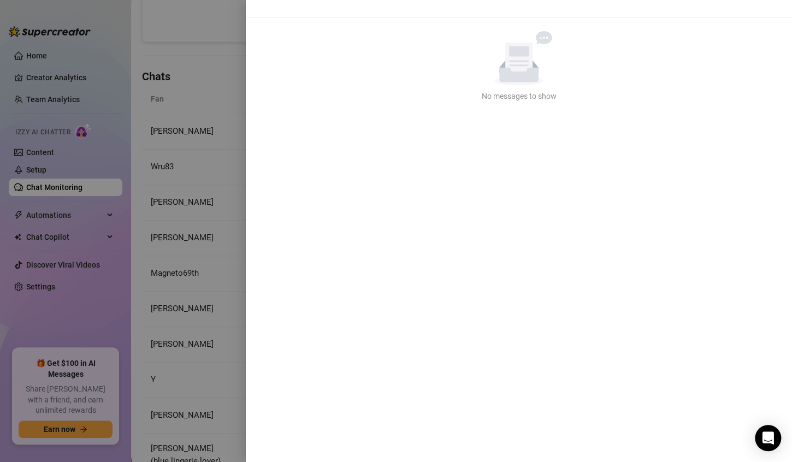
scroll to position [0, 0]
